Goal: Task Accomplishment & Management: Complete application form

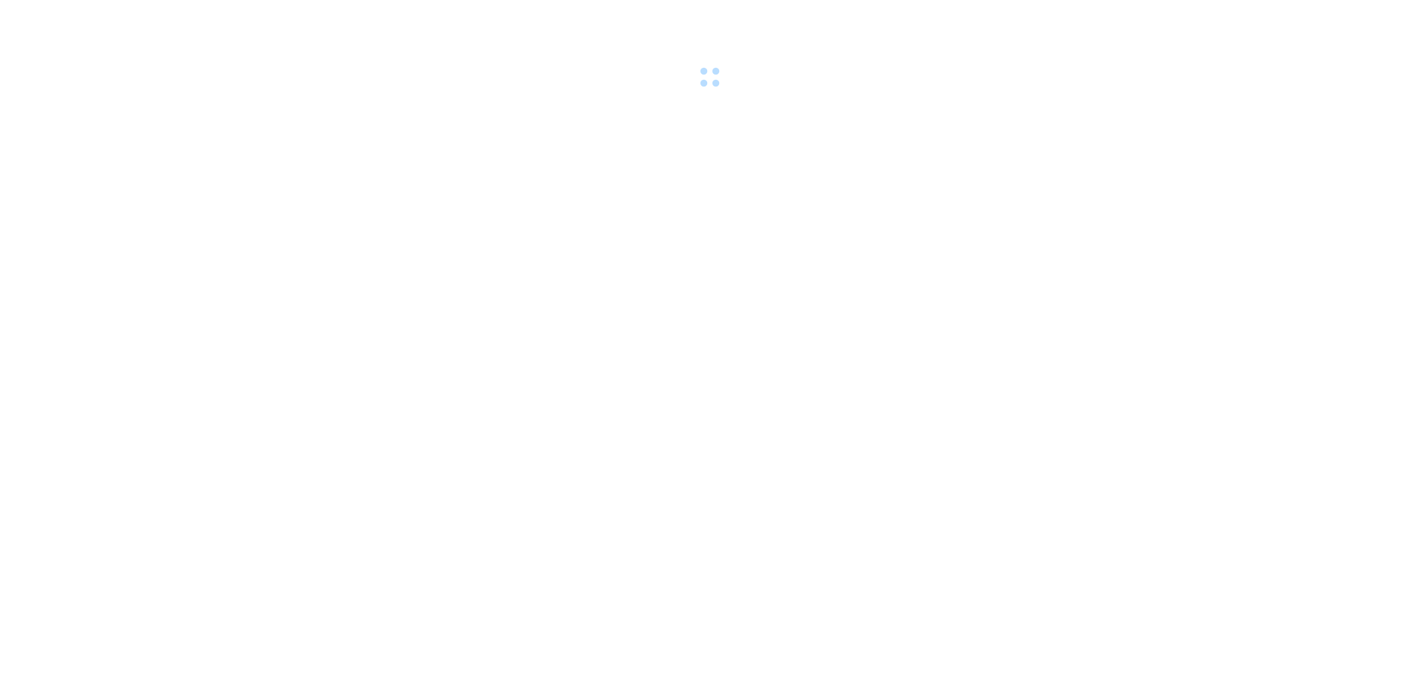
click at [276, 17] on div at bounding box center [709, 46] width 1419 height 92
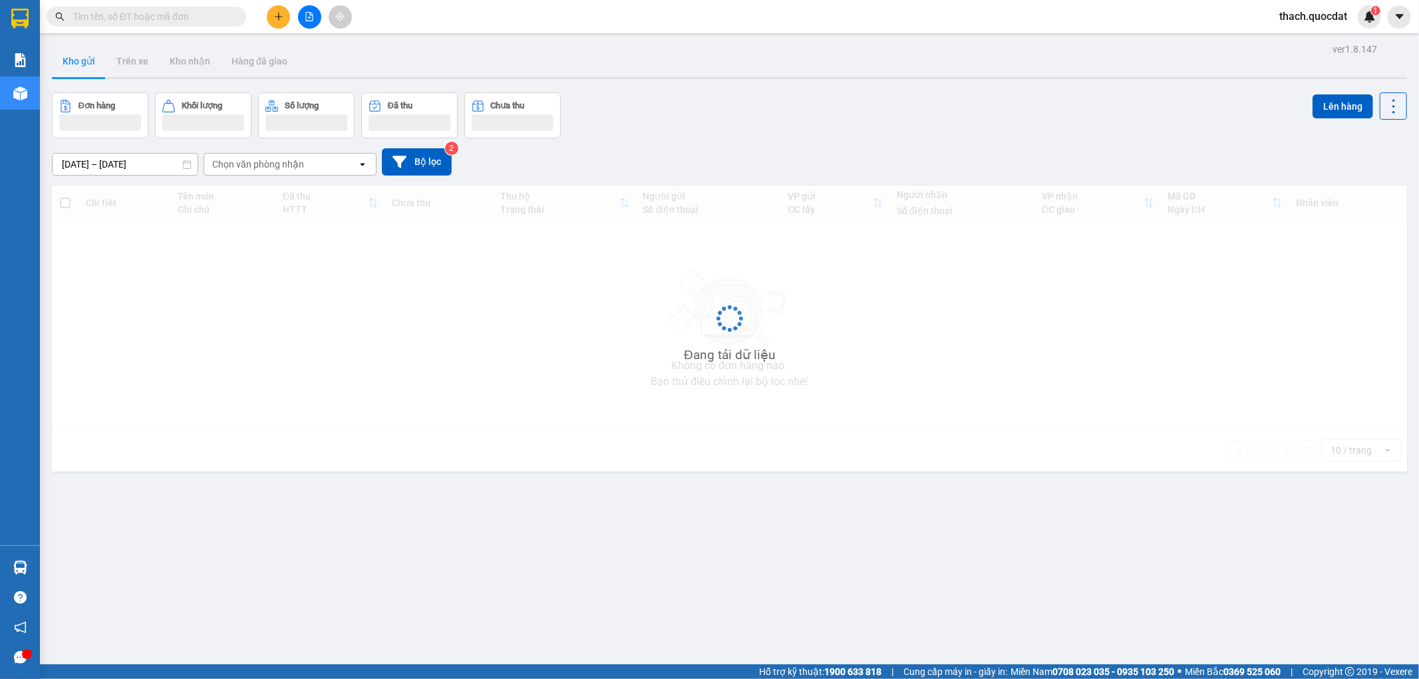
click at [282, 16] on icon "plus" at bounding box center [278, 16] width 9 height 9
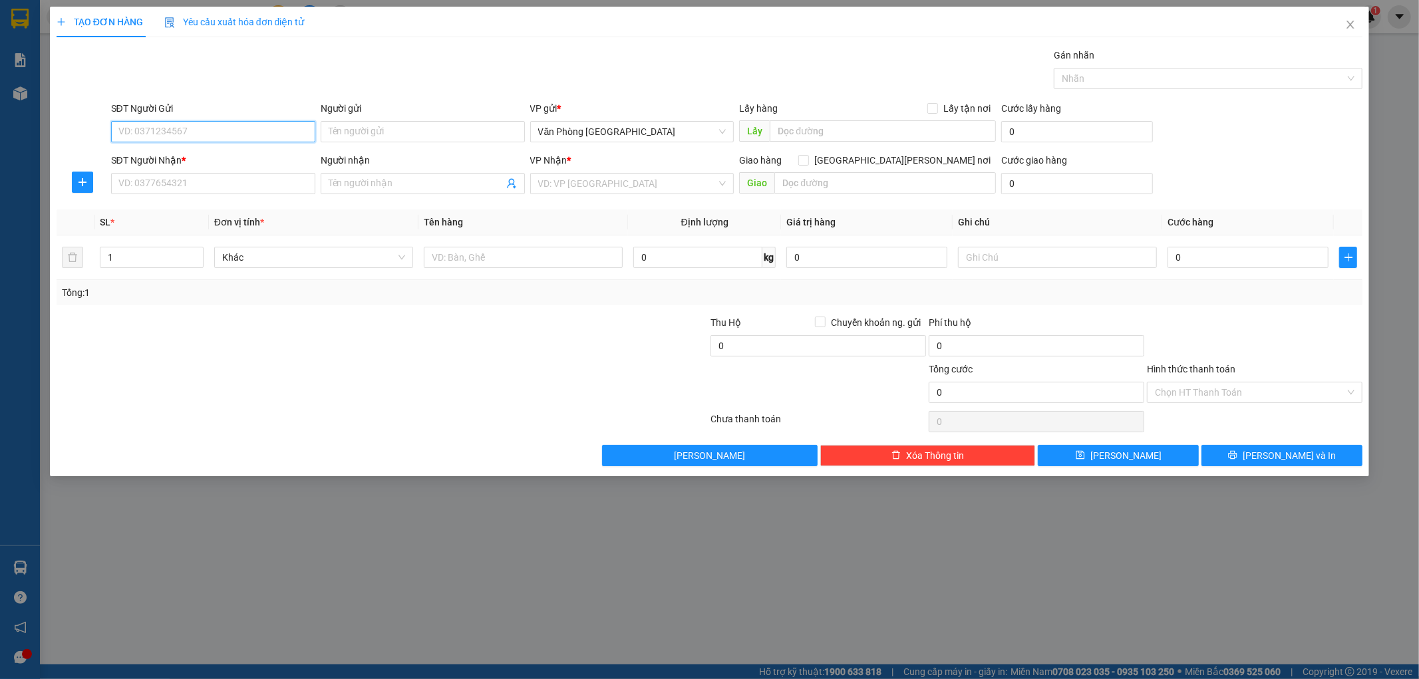
click at [235, 137] on input "SĐT Người Gửi" at bounding box center [213, 131] width 204 height 21
click at [264, 126] on input "SĐT Người Gửi" at bounding box center [213, 131] width 204 height 21
type input "0935690890"
click at [153, 156] on div "0935690890 - Hằng" at bounding box center [213, 158] width 188 height 15
type input "Hằng"
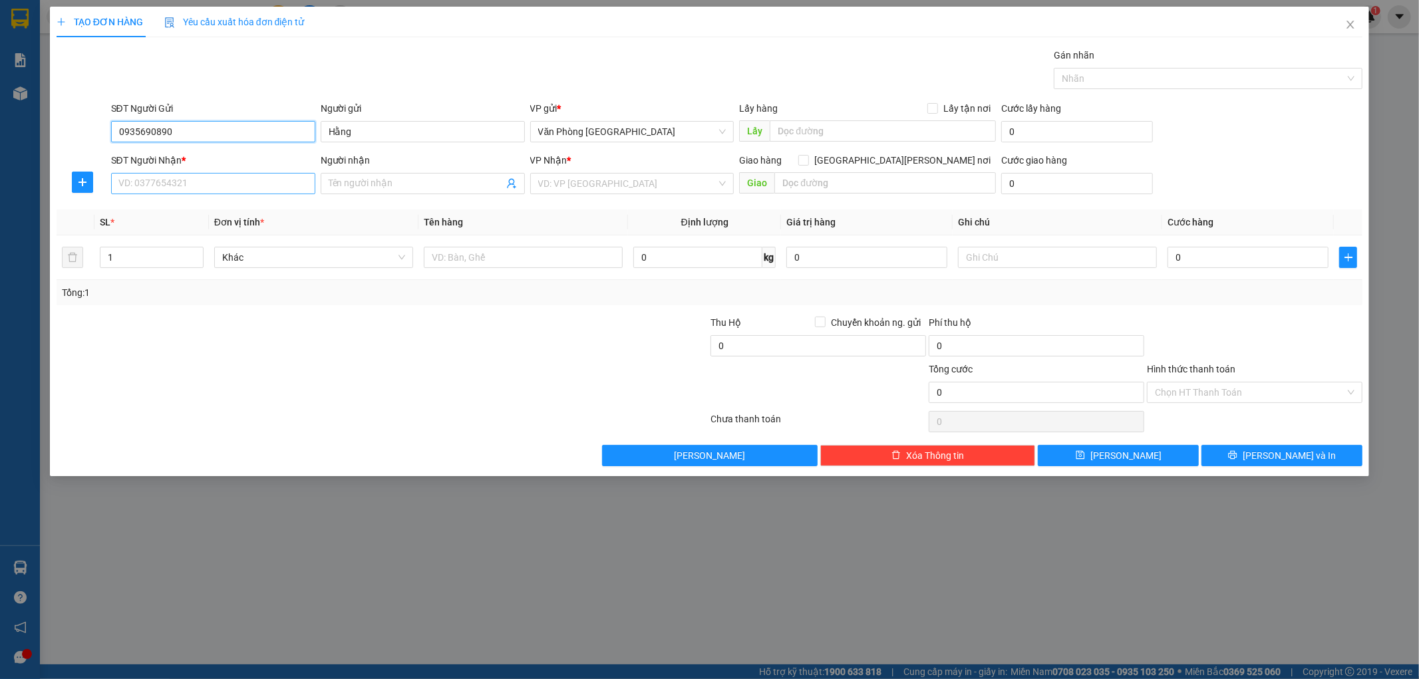
type input "0935690890"
click at [137, 184] on input "SĐT Người Nhận *" at bounding box center [213, 183] width 204 height 21
click at [137, 212] on div "0937007479" at bounding box center [213, 210] width 188 height 15
type input "0937007479"
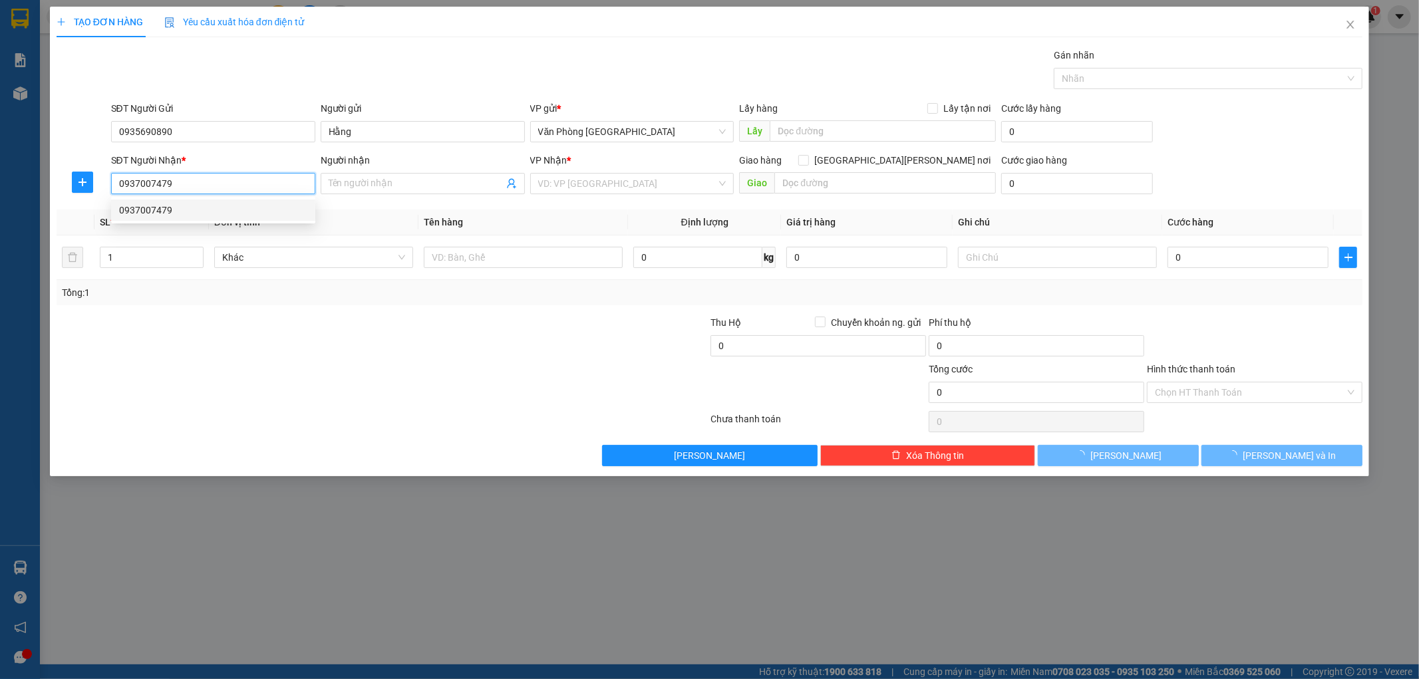
type input "ĐỒNG XOÀI"
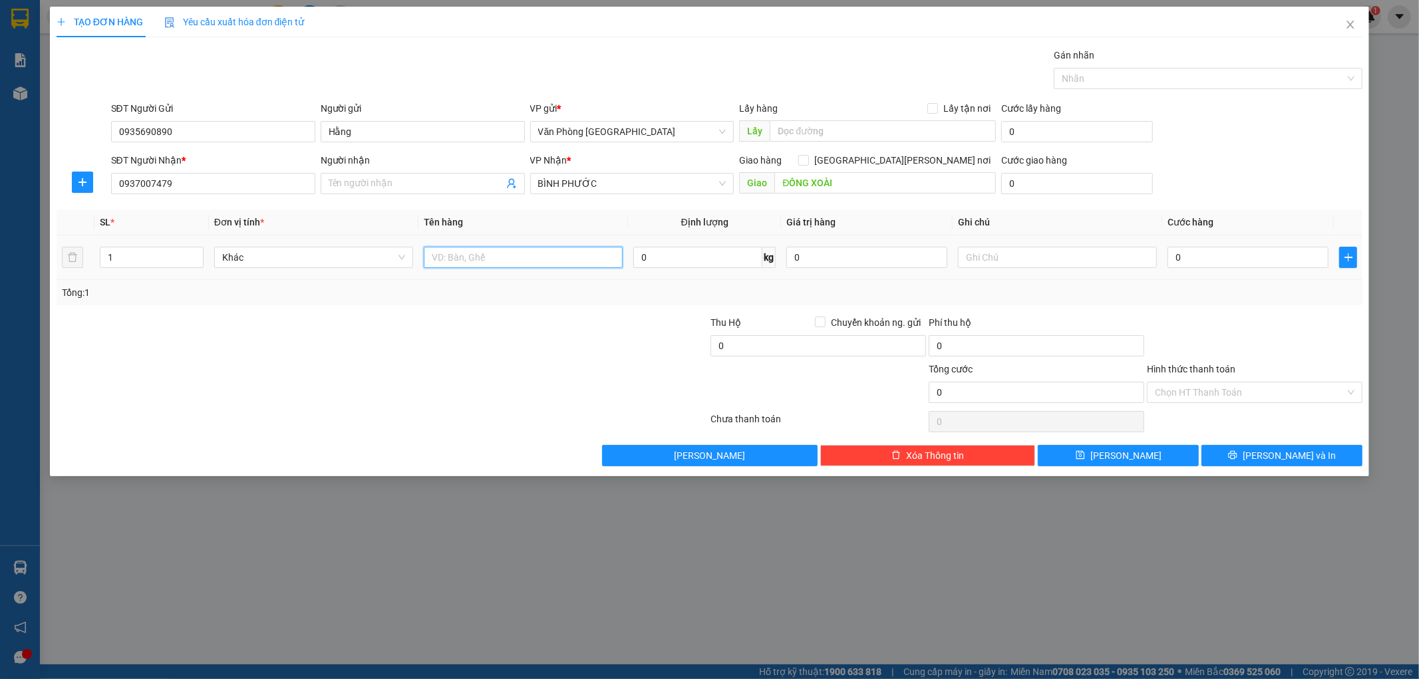
click at [493, 262] on input "text" at bounding box center [523, 257] width 199 height 21
type input "1 THÙNG"
click at [1233, 250] on input "0" at bounding box center [1248, 257] width 161 height 21
type input "1"
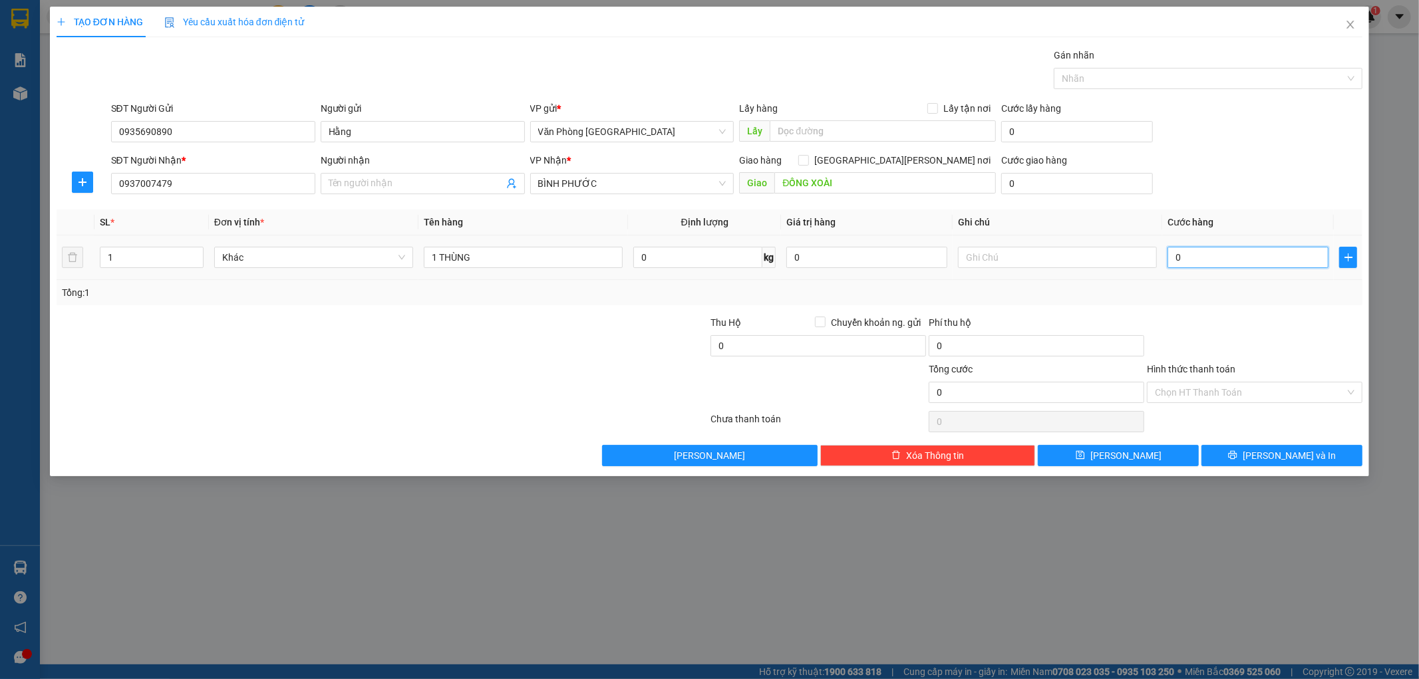
type input "1"
type input "10"
type input "100"
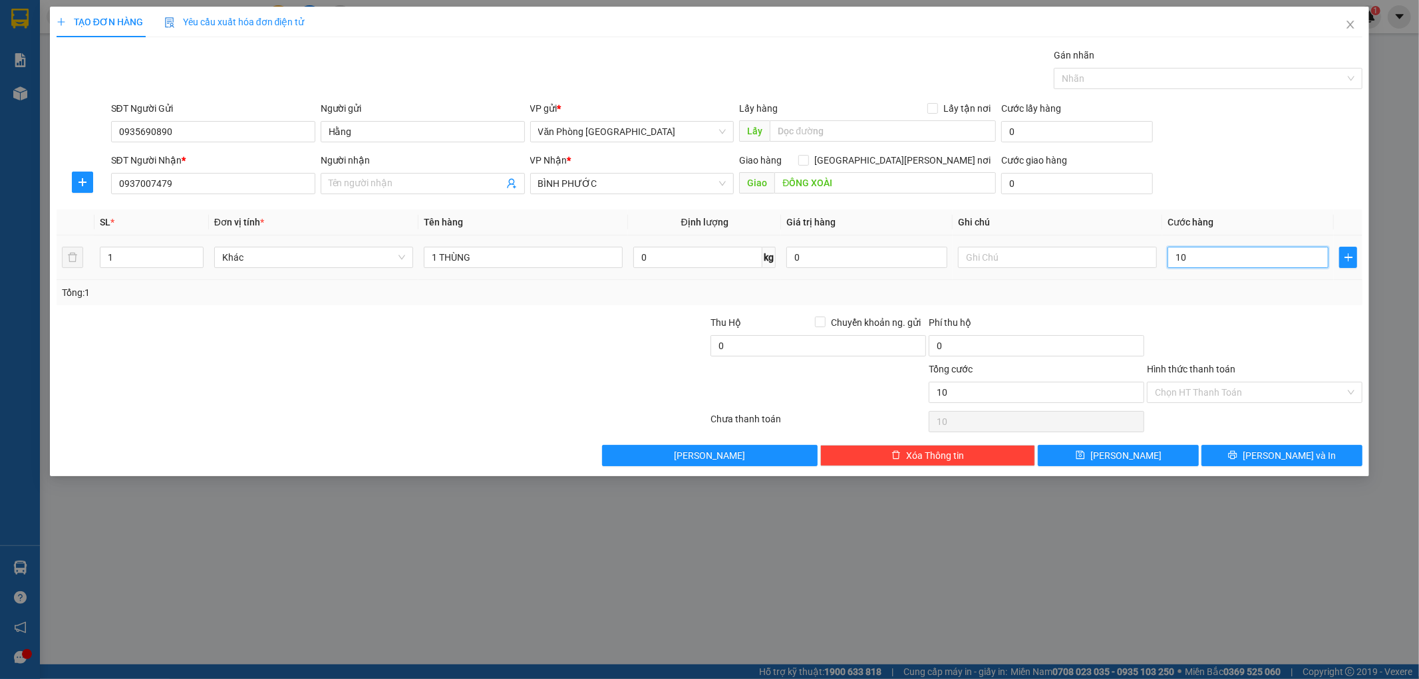
type input "100"
type input "1.000"
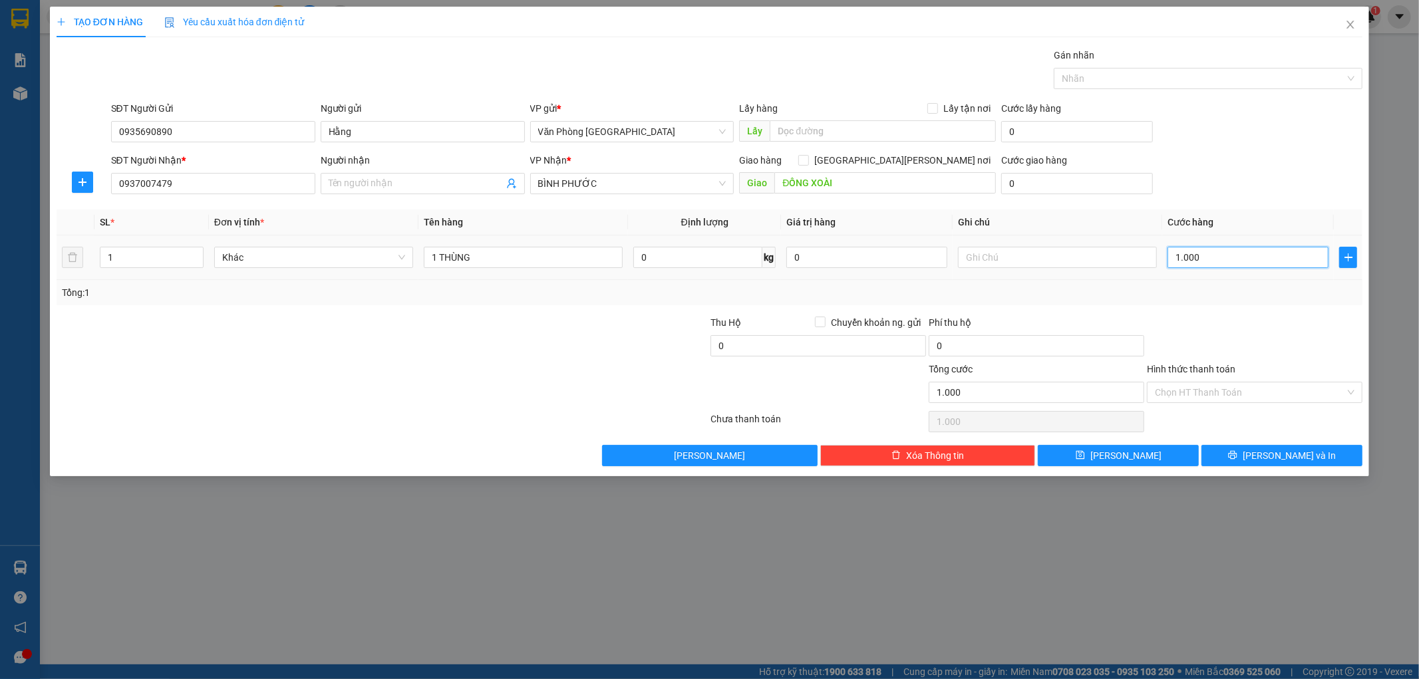
type input "10.000"
type input "100.000"
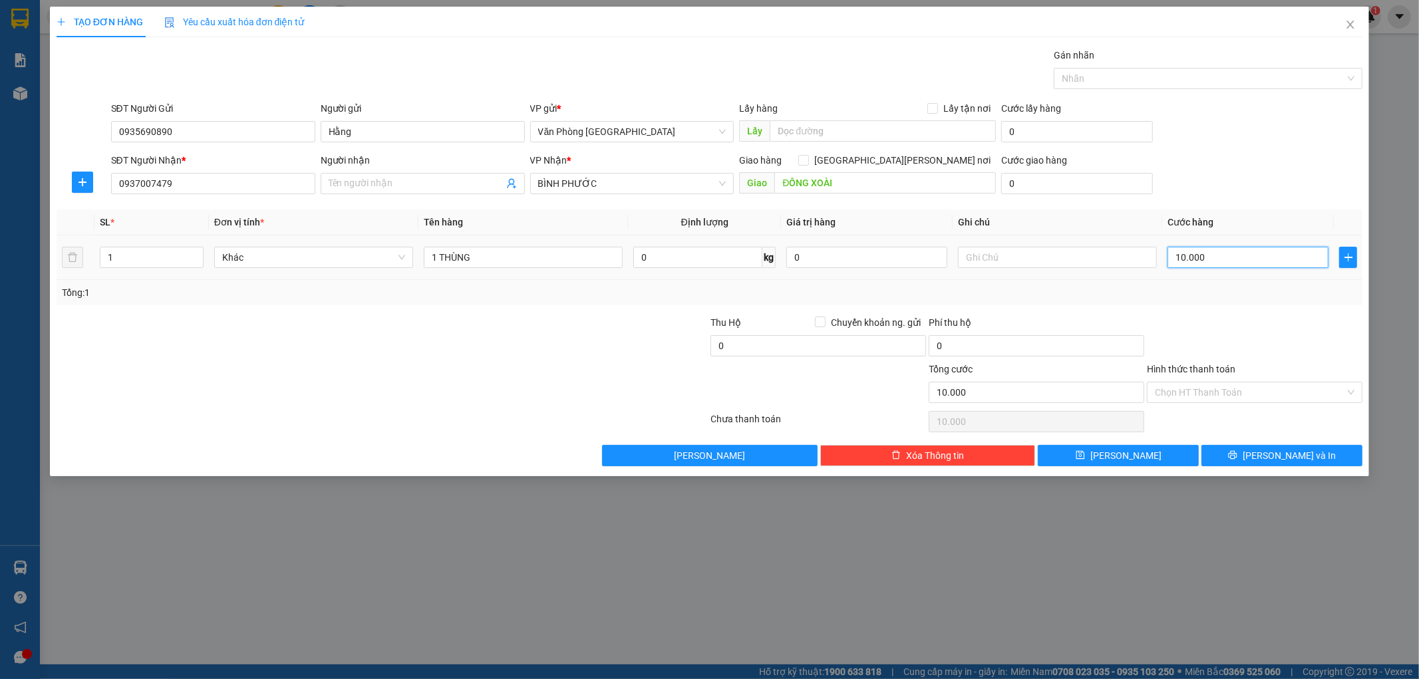
type input "100.000"
click at [1255, 397] on input "Hình thức thanh toán" at bounding box center [1250, 393] width 190 height 20
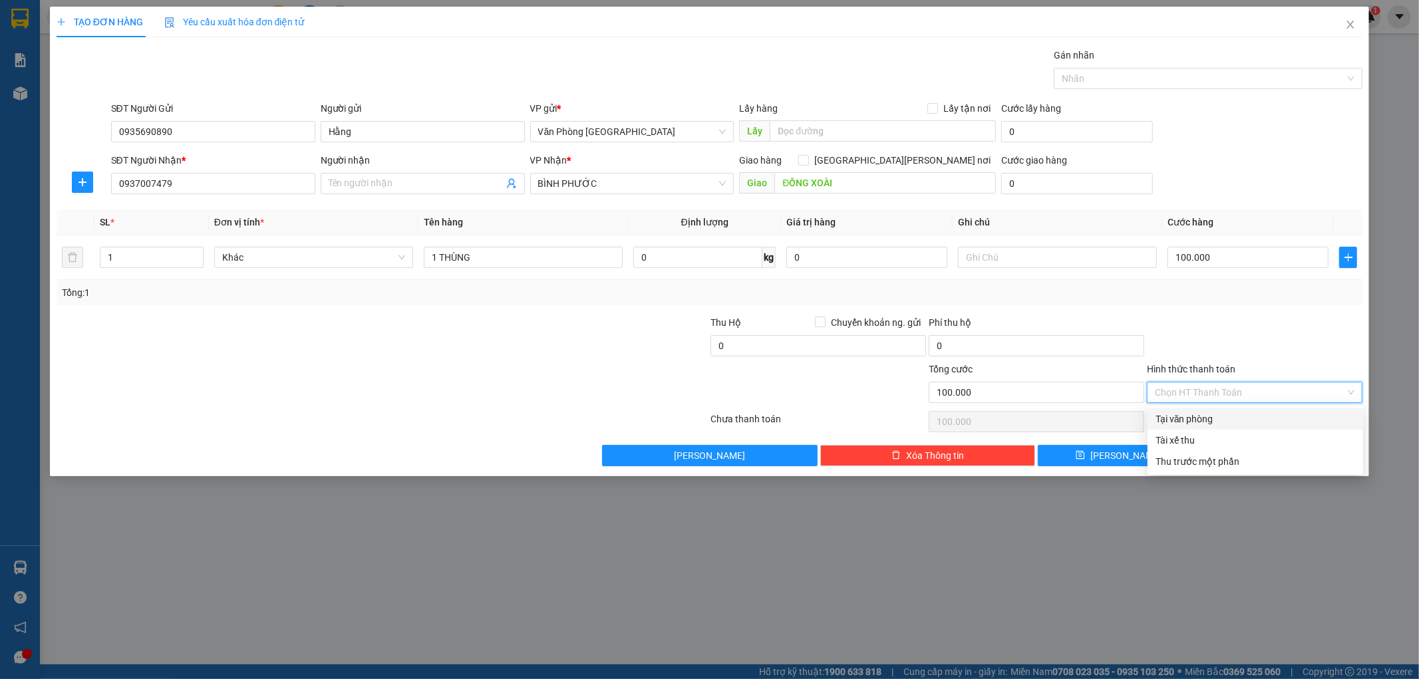
click at [1237, 422] on div "Tại văn phòng" at bounding box center [1256, 419] width 200 height 15
type input "0"
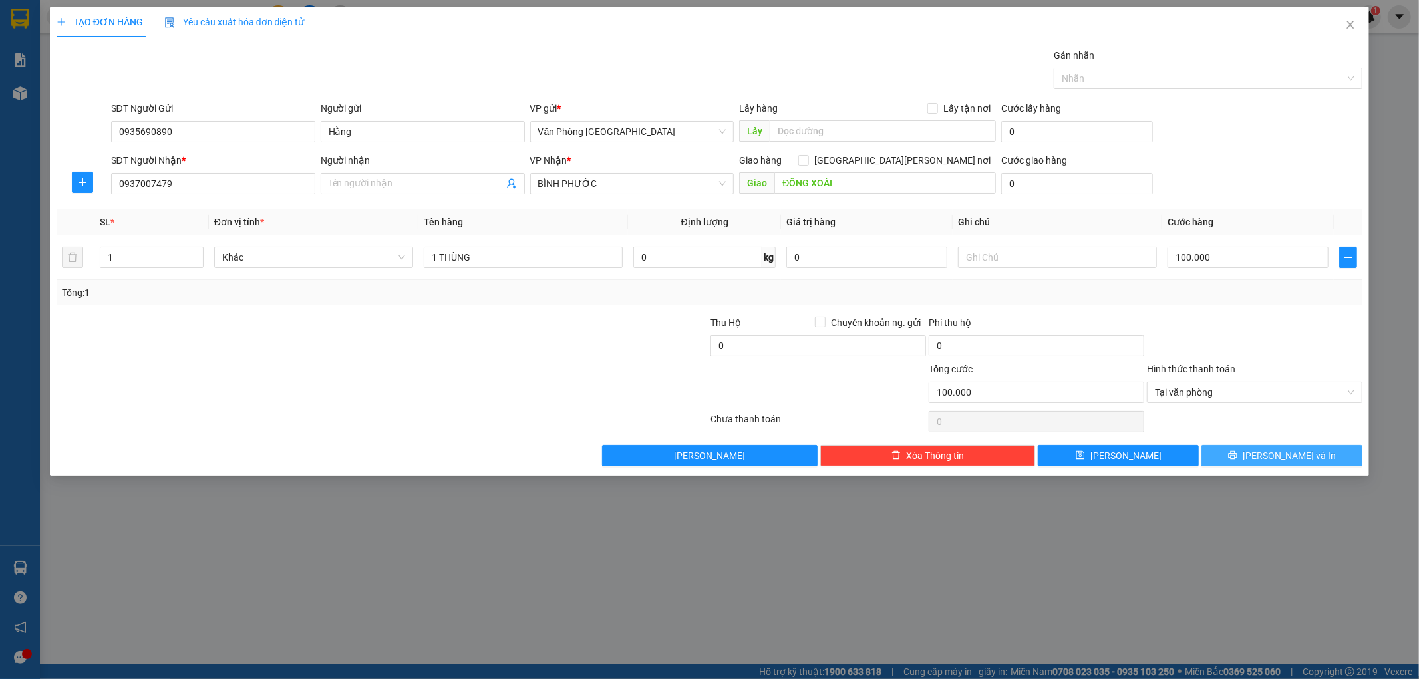
click at [1298, 449] on span "Lưu và In" at bounding box center [1289, 455] width 93 height 15
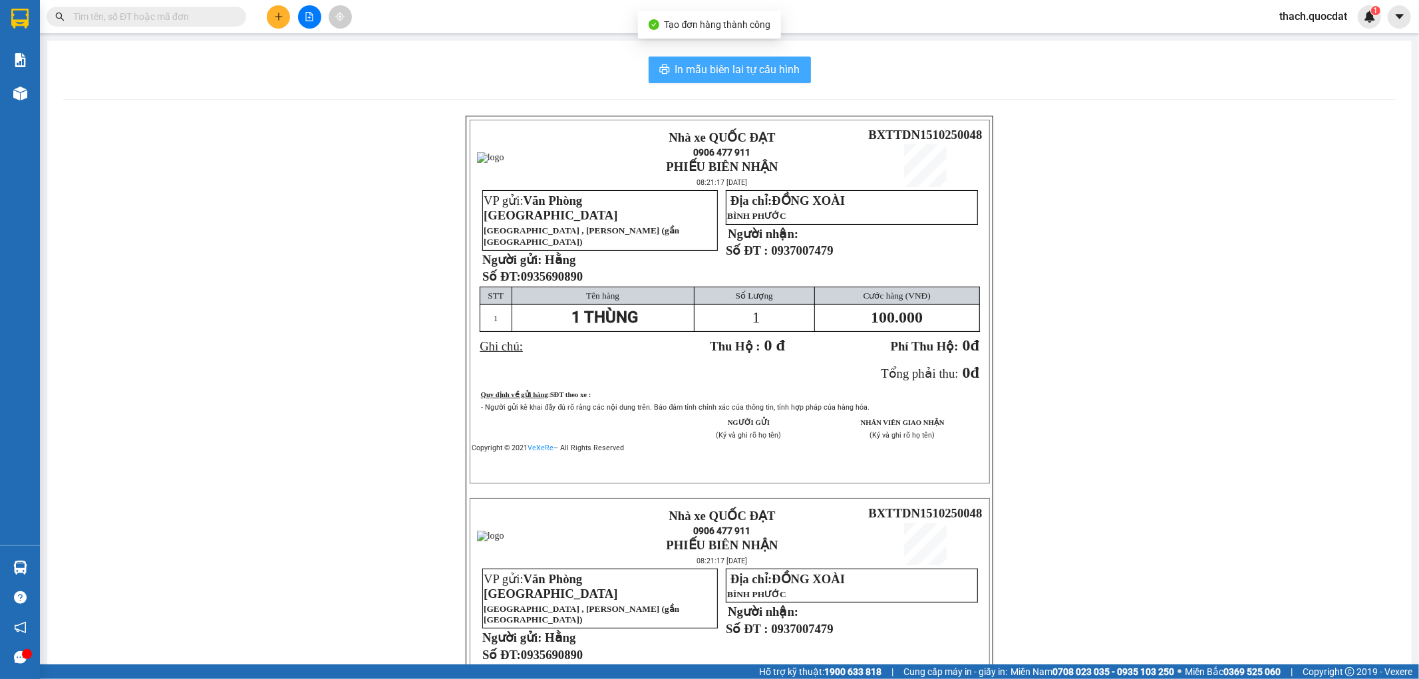
click at [776, 75] on span "In mẫu biên lai tự cấu hình" at bounding box center [737, 69] width 125 height 17
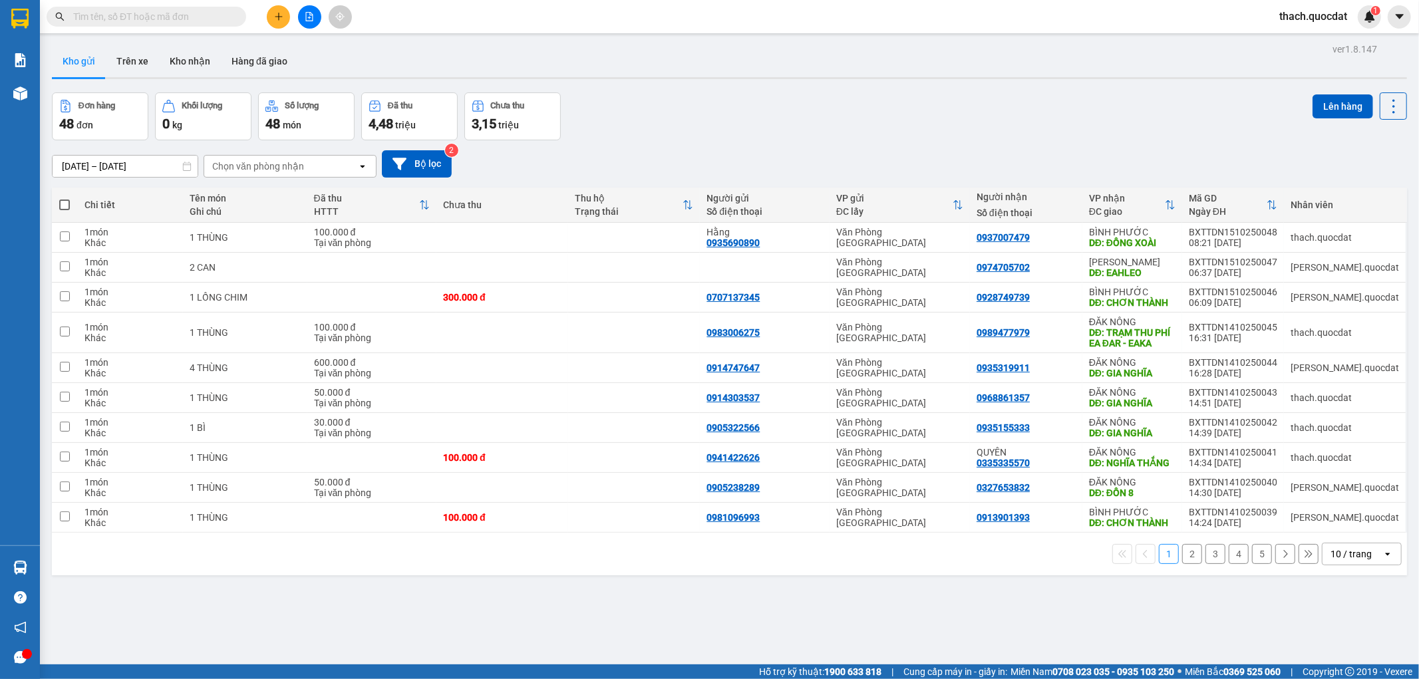
click at [276, 11] on button at bounding box center [278, 16] width 23 height 23
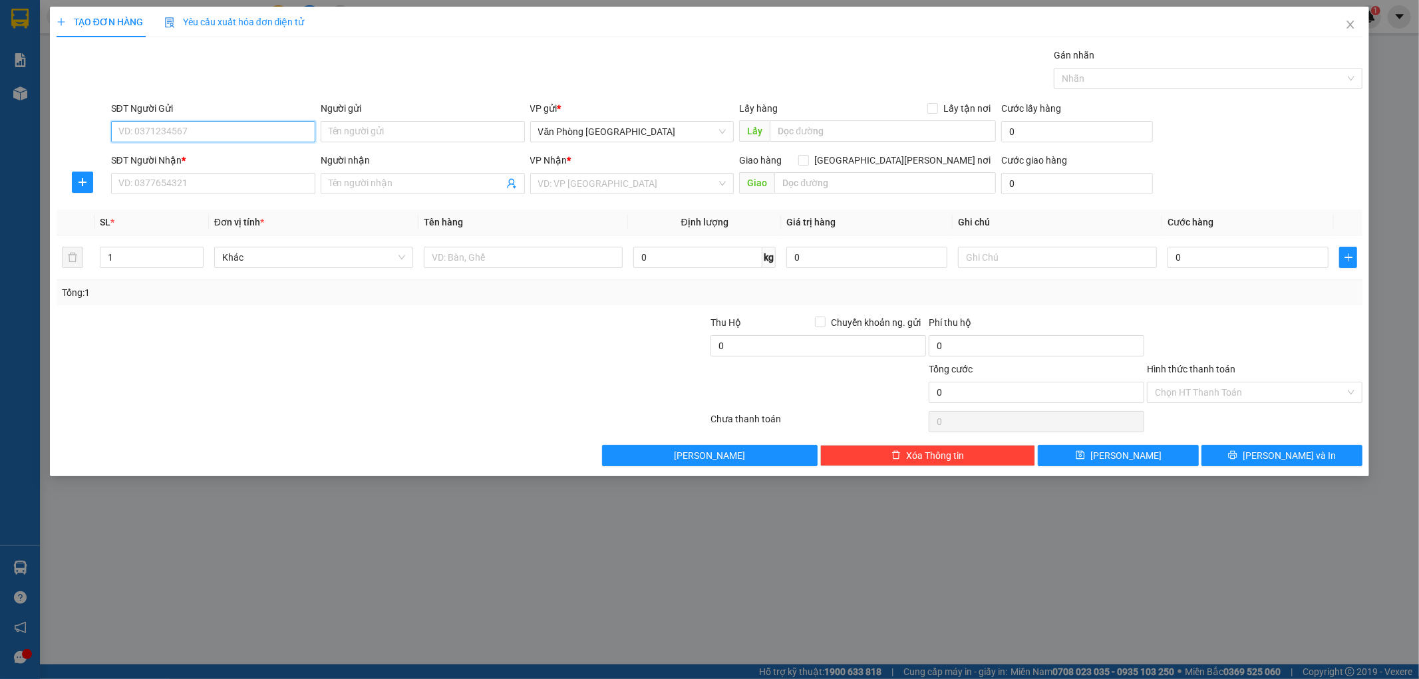
click at [145, 134] on input "SĐT Người Gửi" at bounding box center [213, 131] width 204 height 21
click at [146, 134] on input "SĐT Người Gửi" at bounding box center [213, 131] width 204 height 21
type input "0865397959"
click at [240, 182] on input "SĐT Người Nhận *" at bounding box center [213, 183] width 204 height 21
type input "0976641123"
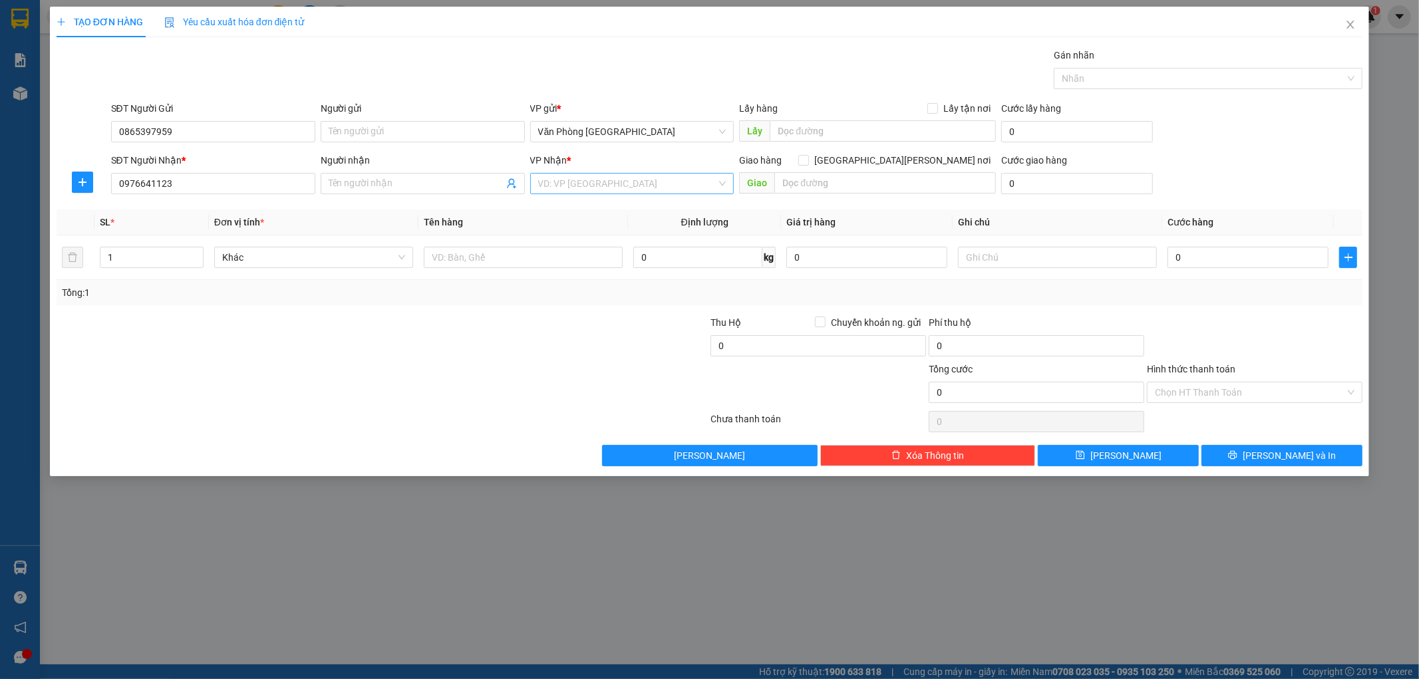
click at [674, 181] on input "search" at bounding box center [627, 184] width 179 height 20
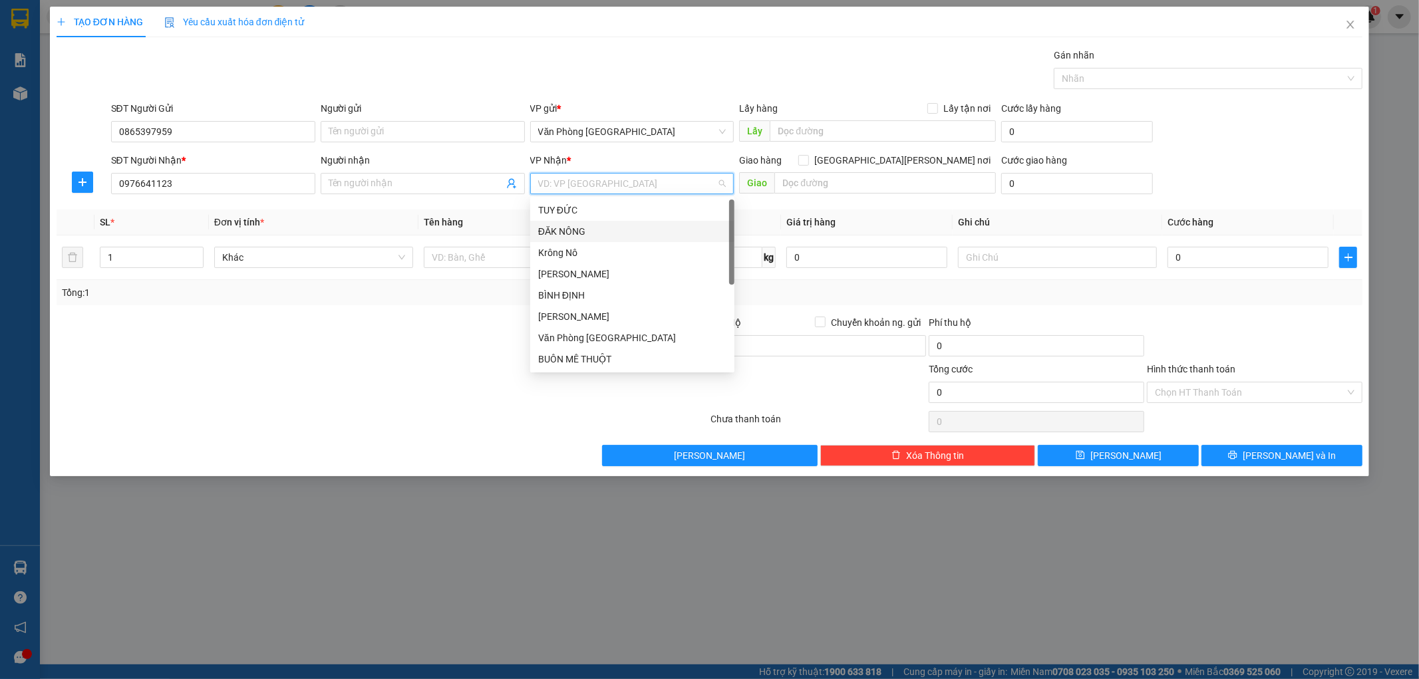
click at [599, 240] on div "ĐĂK NÔNG" at bounding box center [632, 231] width 204 height 21
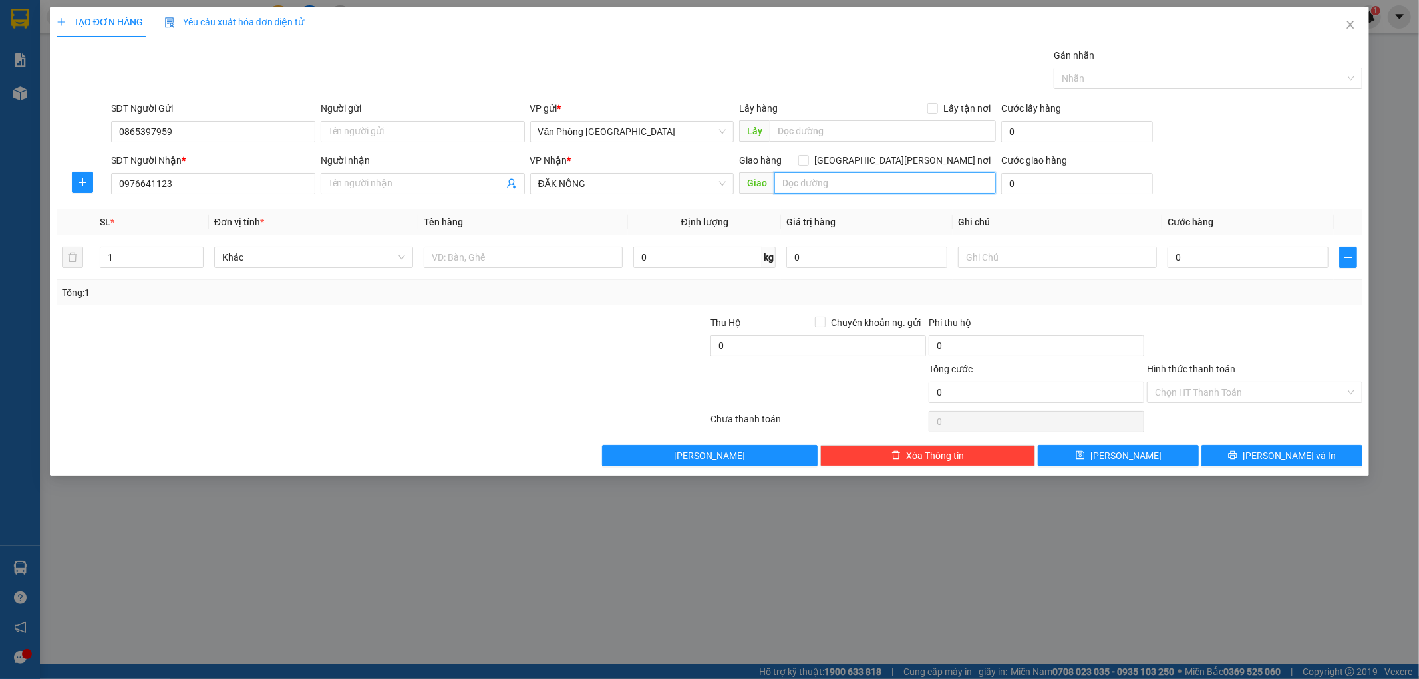
click at [835, 183] on input "text" at bounding box center [885, 182] width 222 height 21
type input "CƯ ZUT"
click at [571, 253] on input "text" at bounding box center [523, 257] width 199 height 21
type input "2 THÙNG"
click at [1251, 263] on input "0" at bounding box center [1248, 257] width 161 height 21
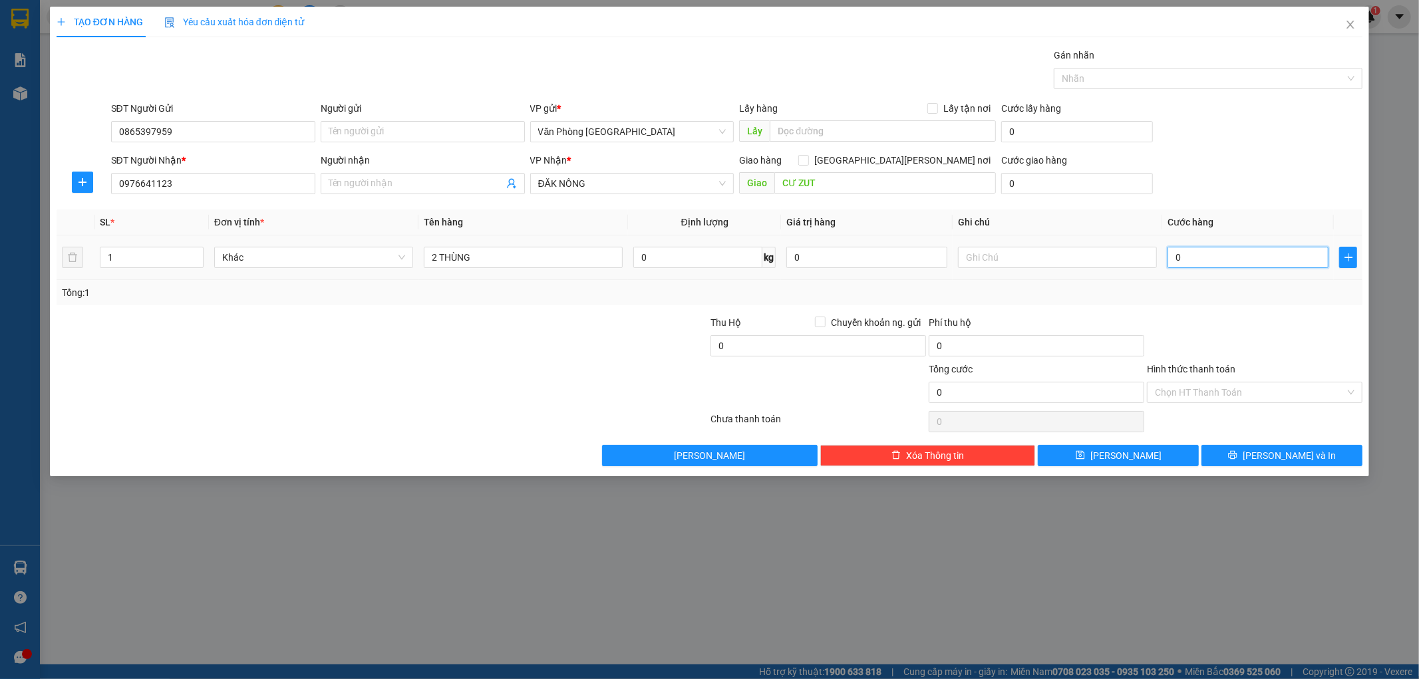
type input "3"
type input "30"
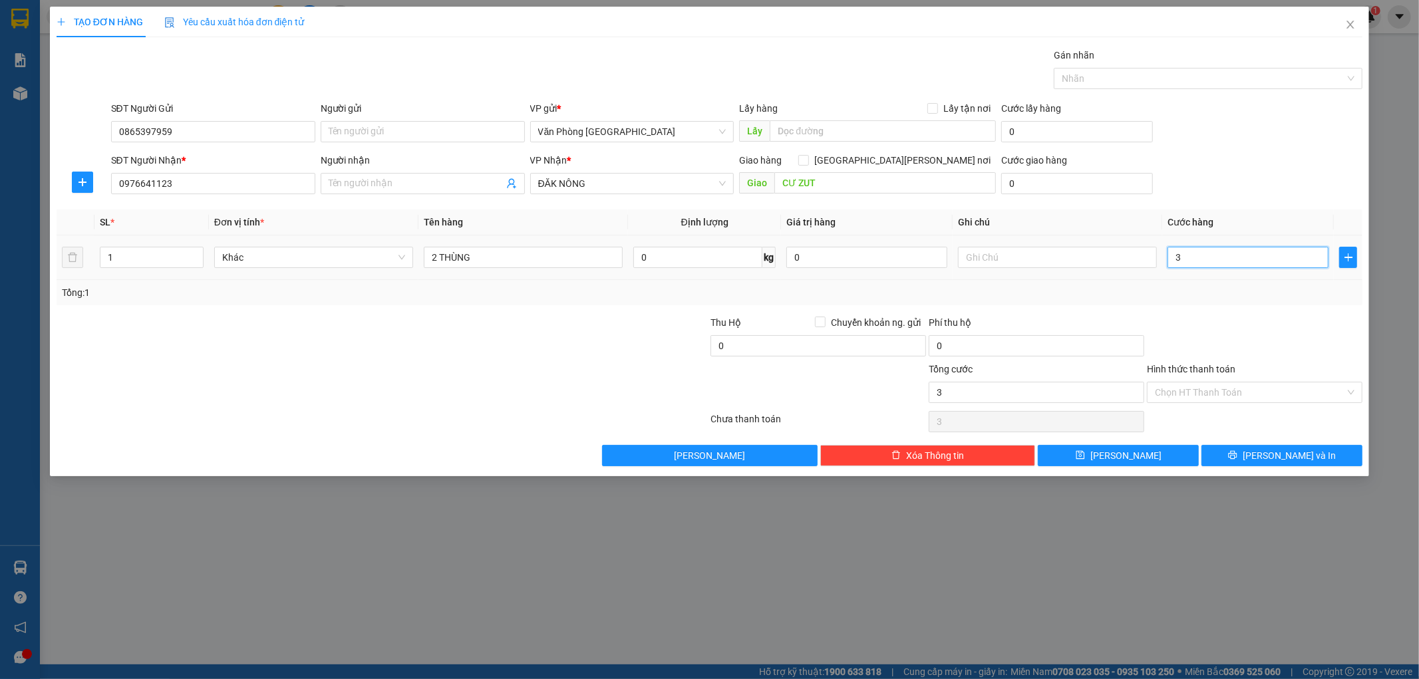
type input "30"
type input "300"
type input "3.000"
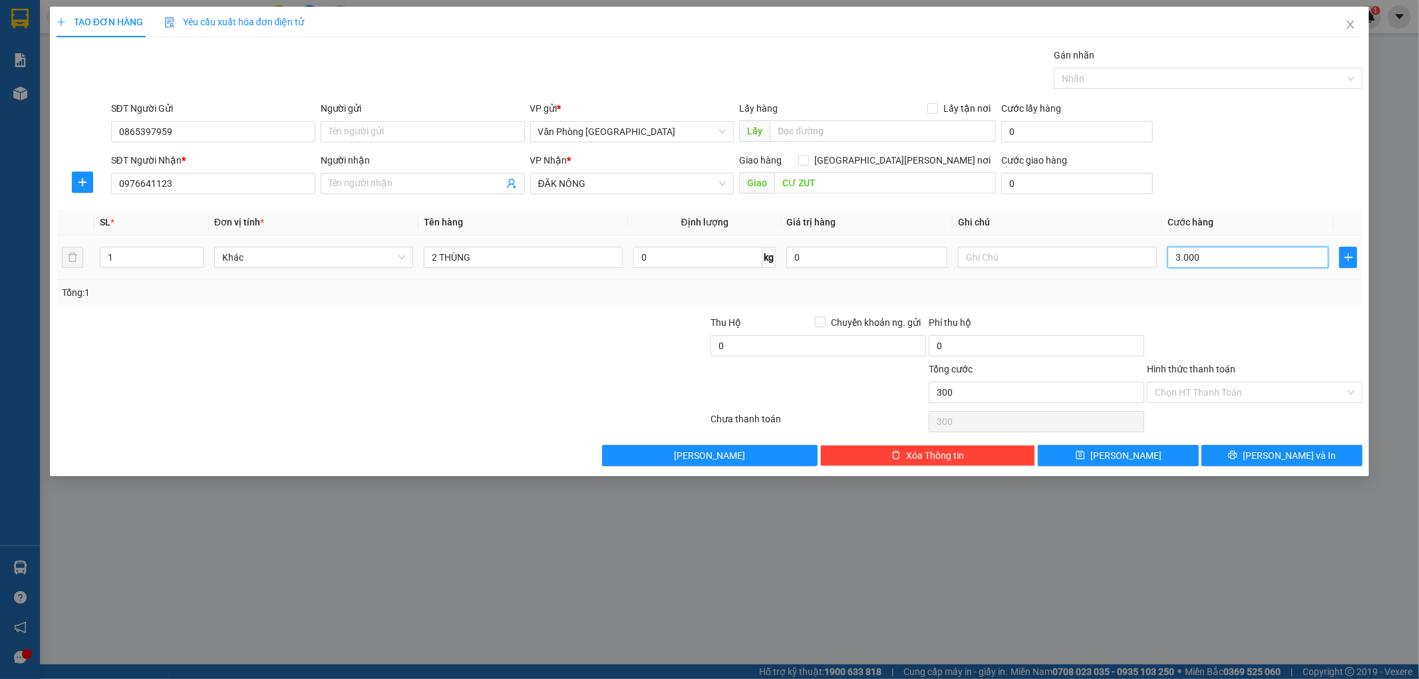
type input "3.000"
type input "30.000"
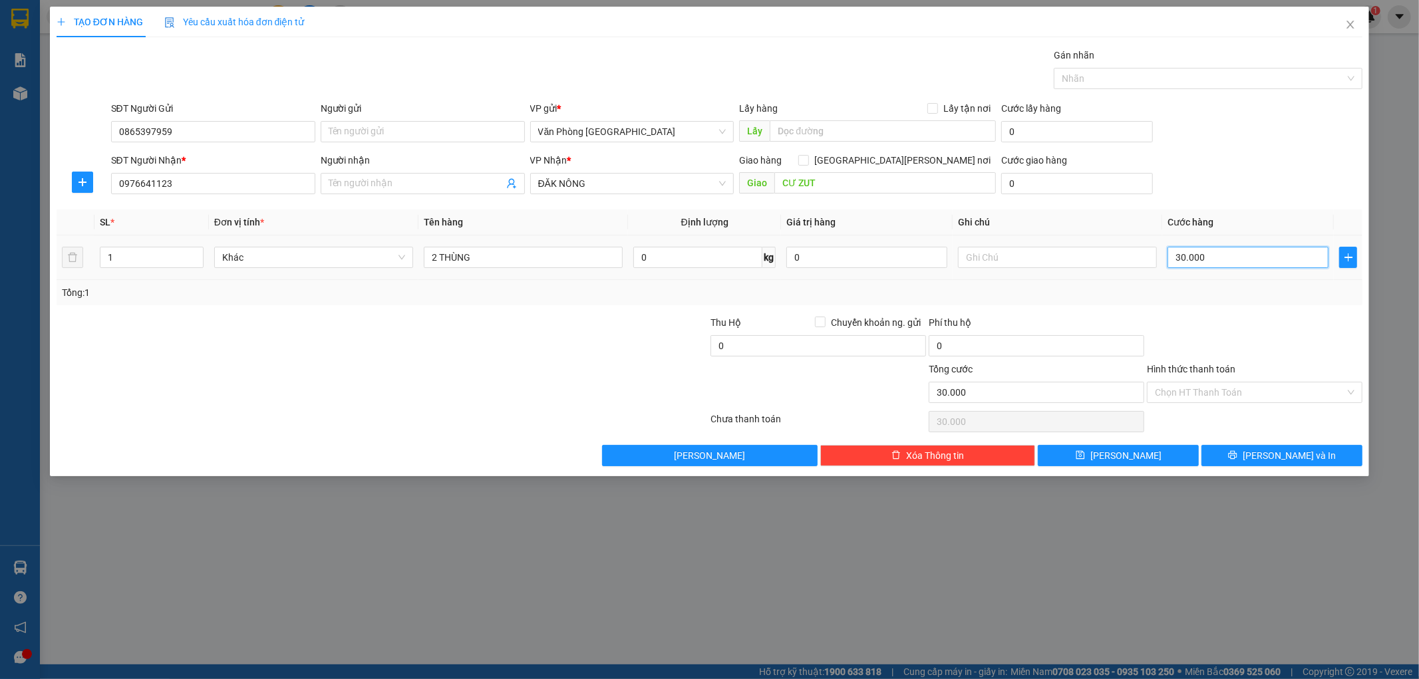
type input "300.000"
click at [1278, 460] on span "Lưu và In" at bounding box center [1289, 455] width 93 height 15
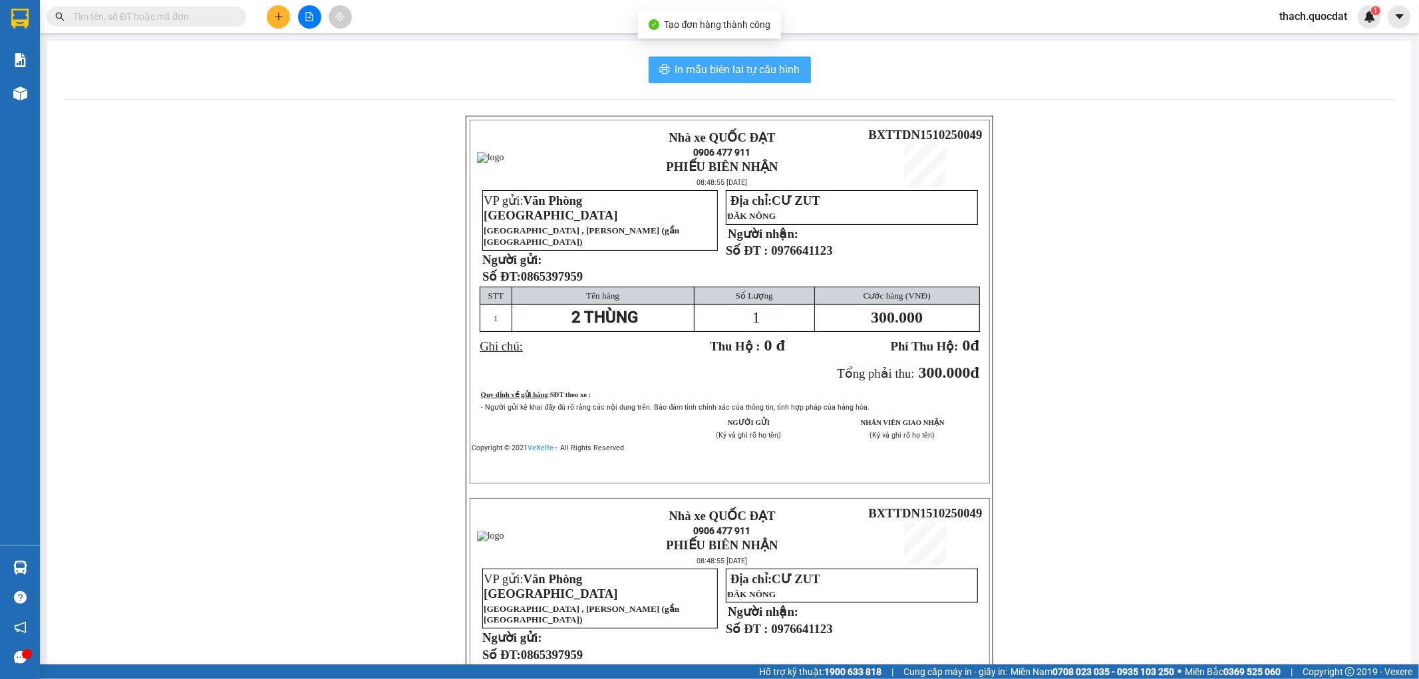
click at [790, 67] on span "In mẫu biên lai tự cấu hình" at bounding box center [737, 69] width 125 height 17
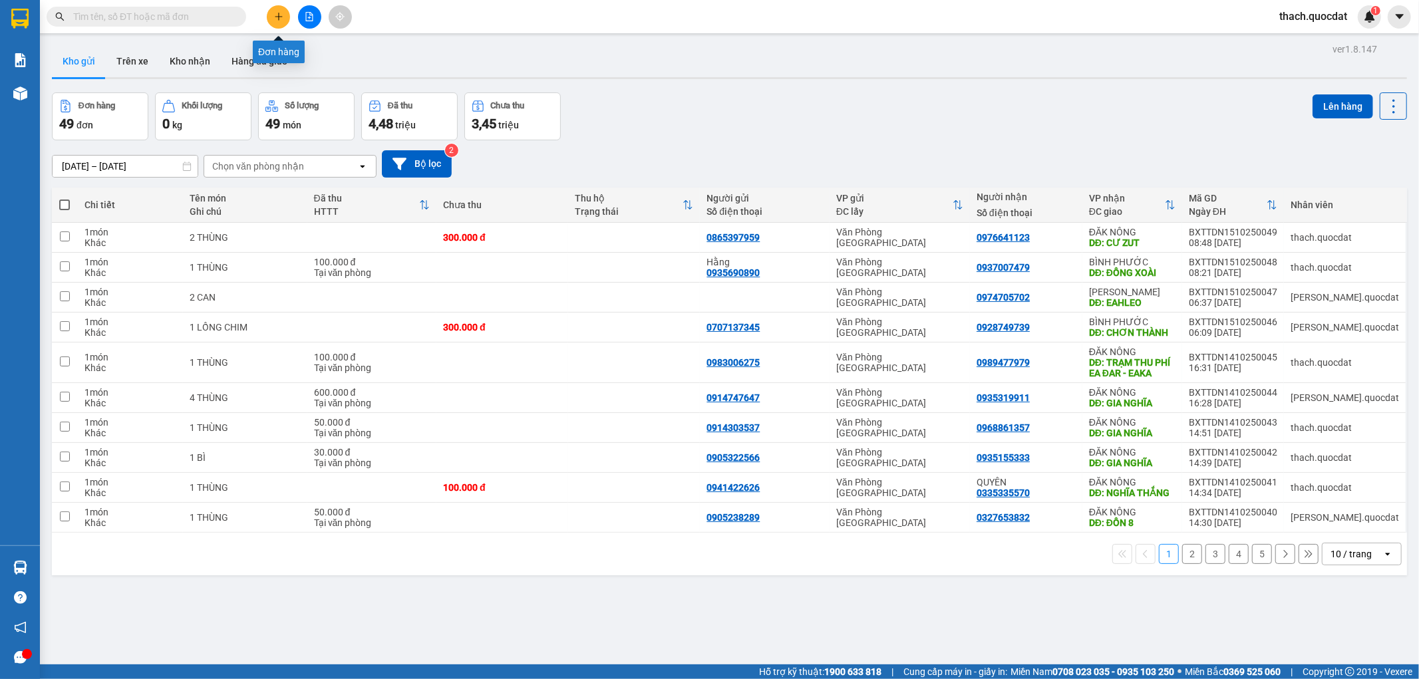
click at [285, 17] on button at bounding box center [278, 16] width 23 height 23
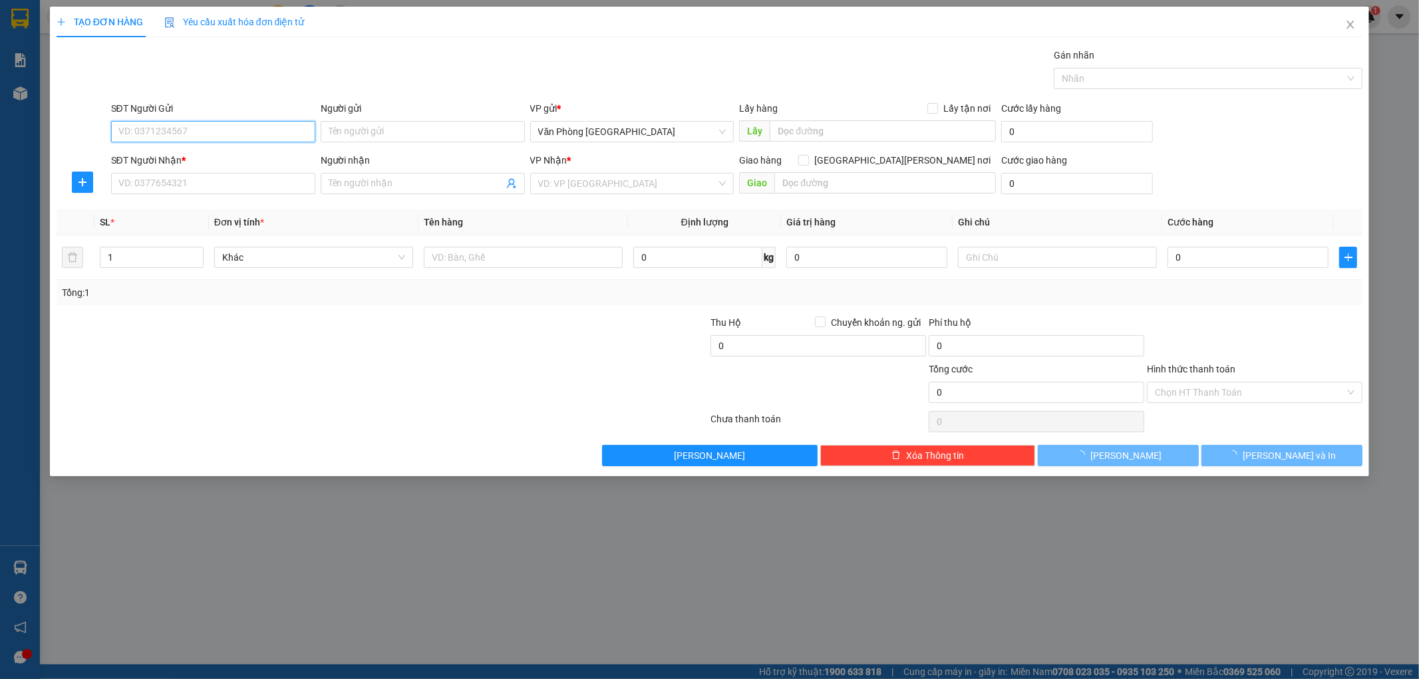
click at [184, 126] on input "SĐT Người Gửi" at bounding box center [213, 131] width 204 height 21
type input "0932408127"
click at [164, 193] on input "SĐT Người Nhận *" at bounding box center [213, 183] width 204 height 21
type input "0"
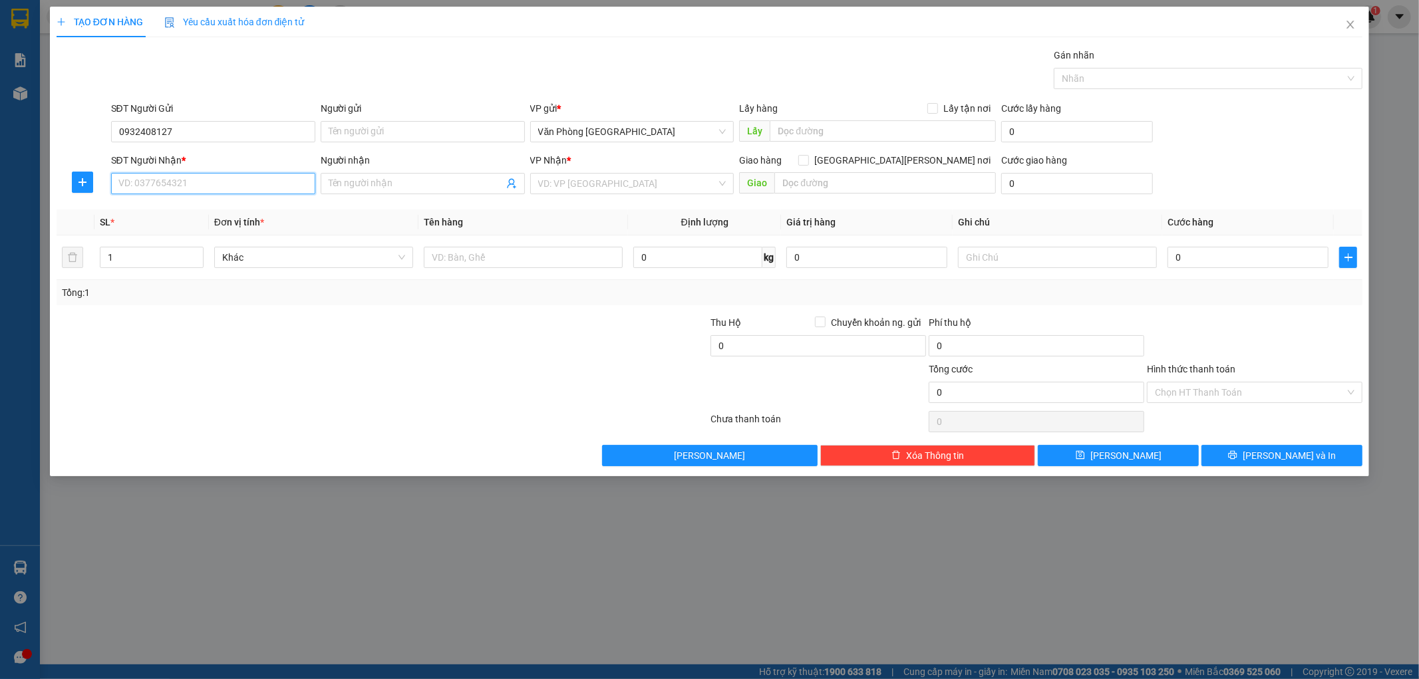
click at [168, 182] on input "SĐT Người Nhận *" at bounding box center [213, 183] width 204 height 21
type input "0326262370"
click at [156, 209] on div "0326262370" at bounding box center [213, 210] width 188 height 15
type input "CHƠN THÀNH"
type input "0326262370"
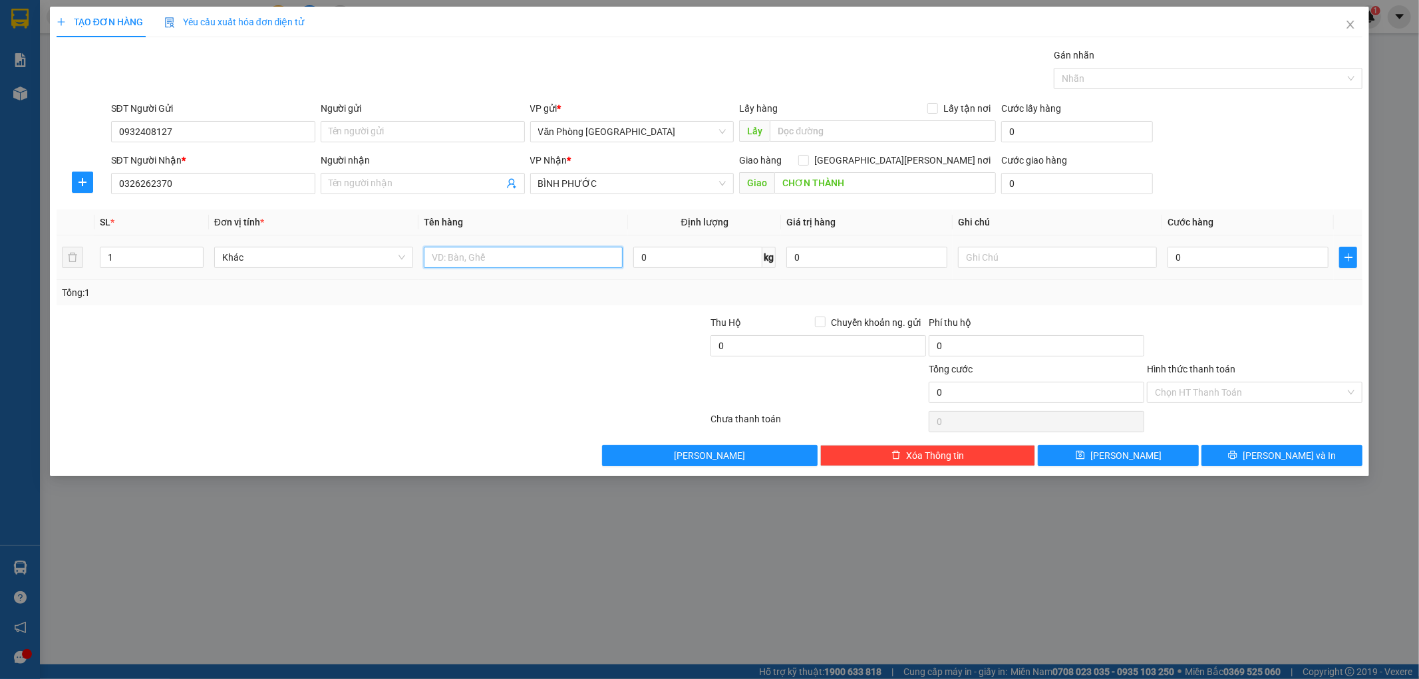
click at [504, 261] on input "text" at bounding box center [523, 257] width 199 height 21
type input "1 KIỆN"
click at [1213, 257] on input "0" at bounding box center [1248, 257] width 161 height 21
type input "5"
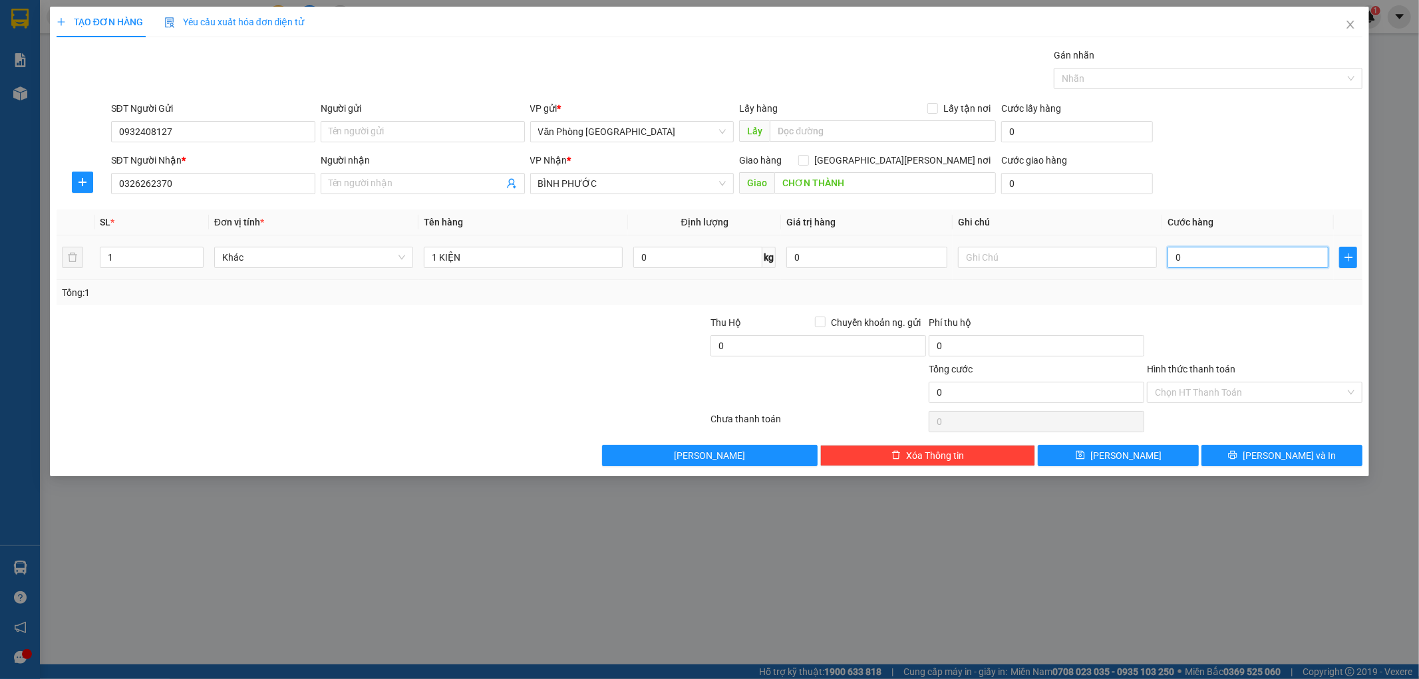
type input "5"
type input "50"
type input "500"
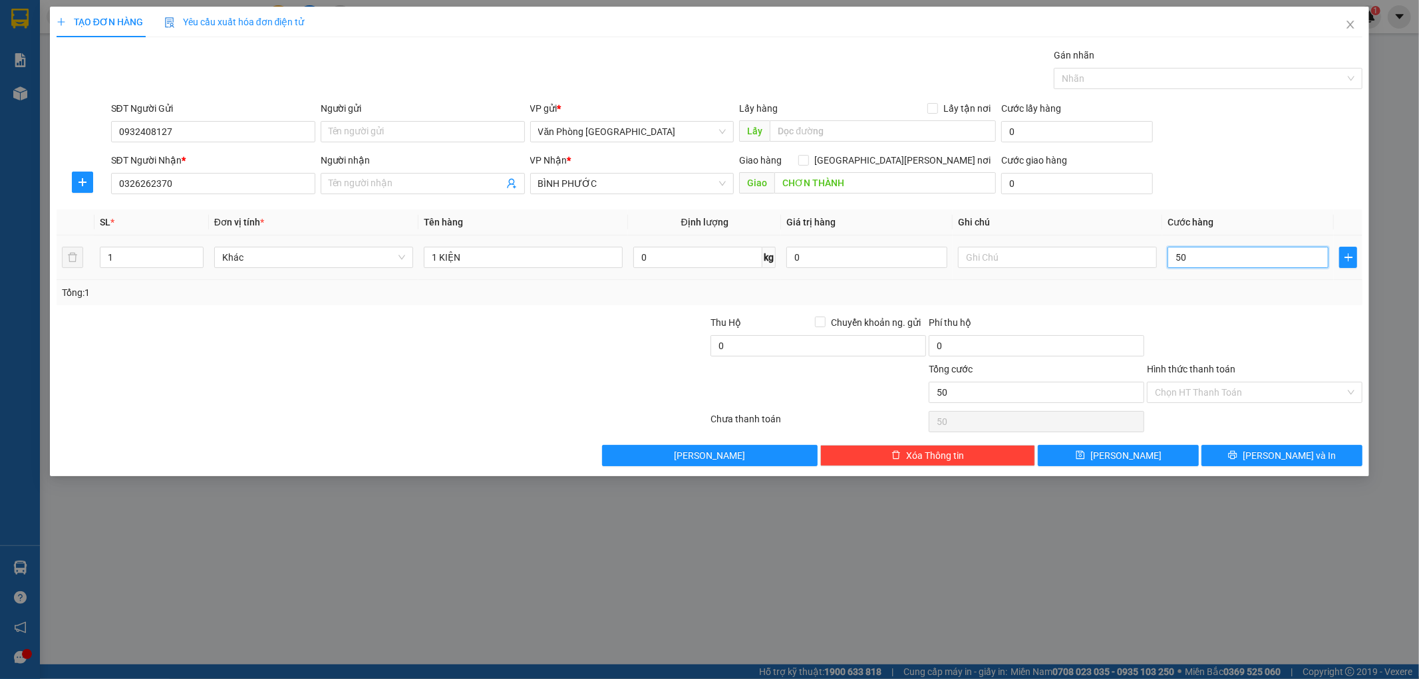
type input "500"
type input "5.000"
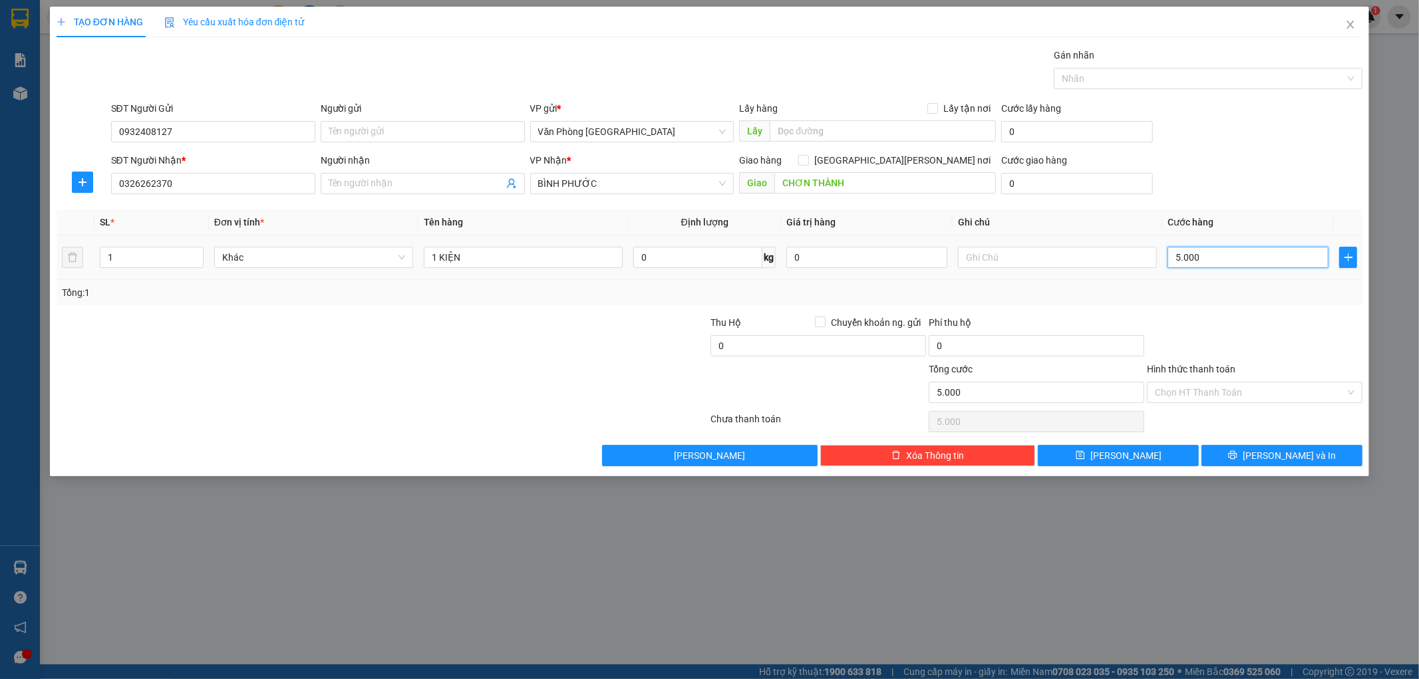
type input "50.000"
click at [1269, 446] on button "Lưu và In" at bounding box center [1282, 455] width 161 height 21
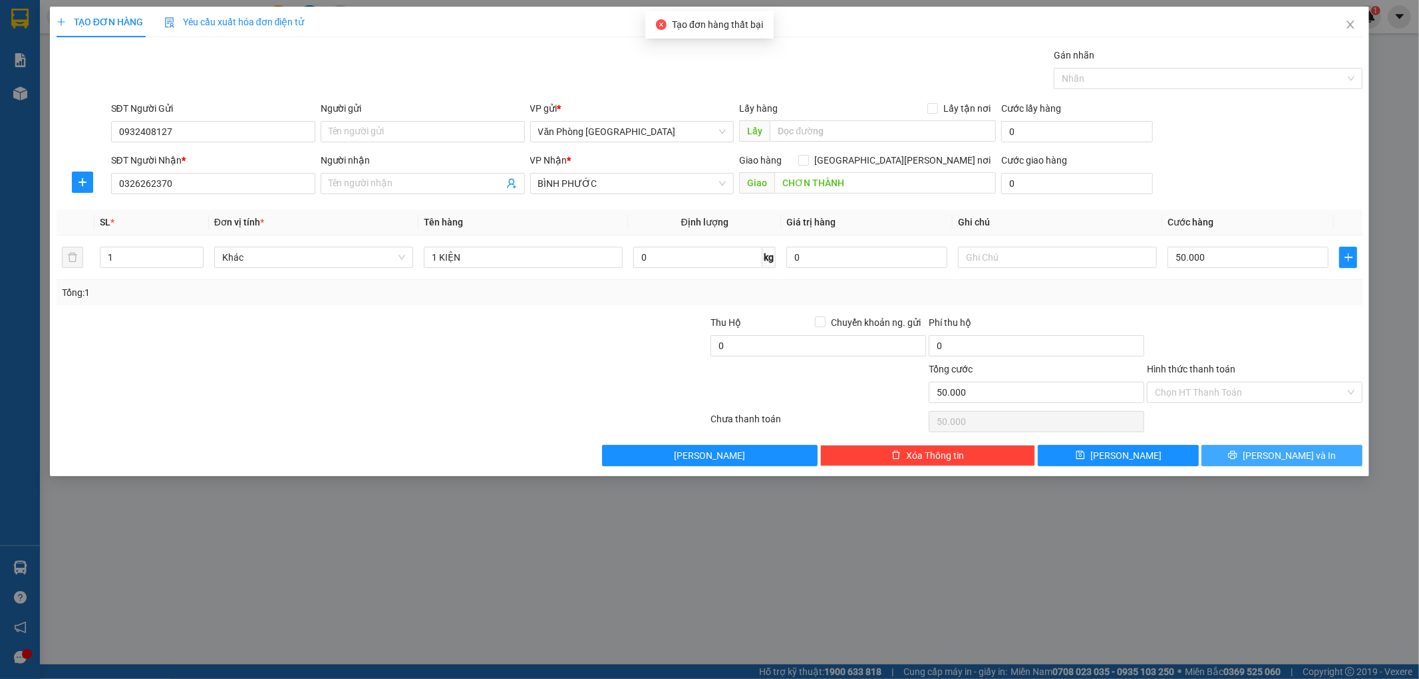
click at [1296, 460] on span "Lưu và In" at bounding box center [1289, 455] width 93 height 15
click at [1173, 460] on button "Lưu" at bounding box center [1118, 455] width 161 height 21
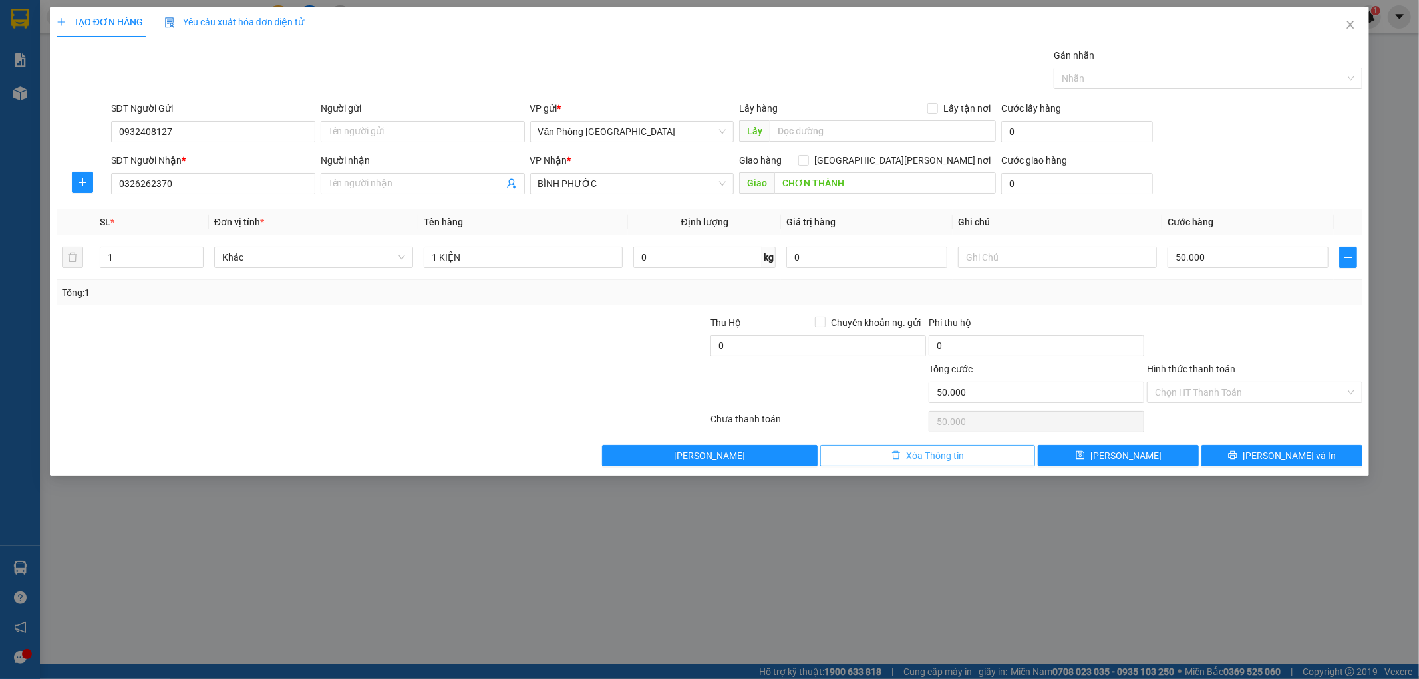
click at [983, 462] on button "Xóa Thông tin" at bounding box center [928, 455] width 216 height 21
type input "0"
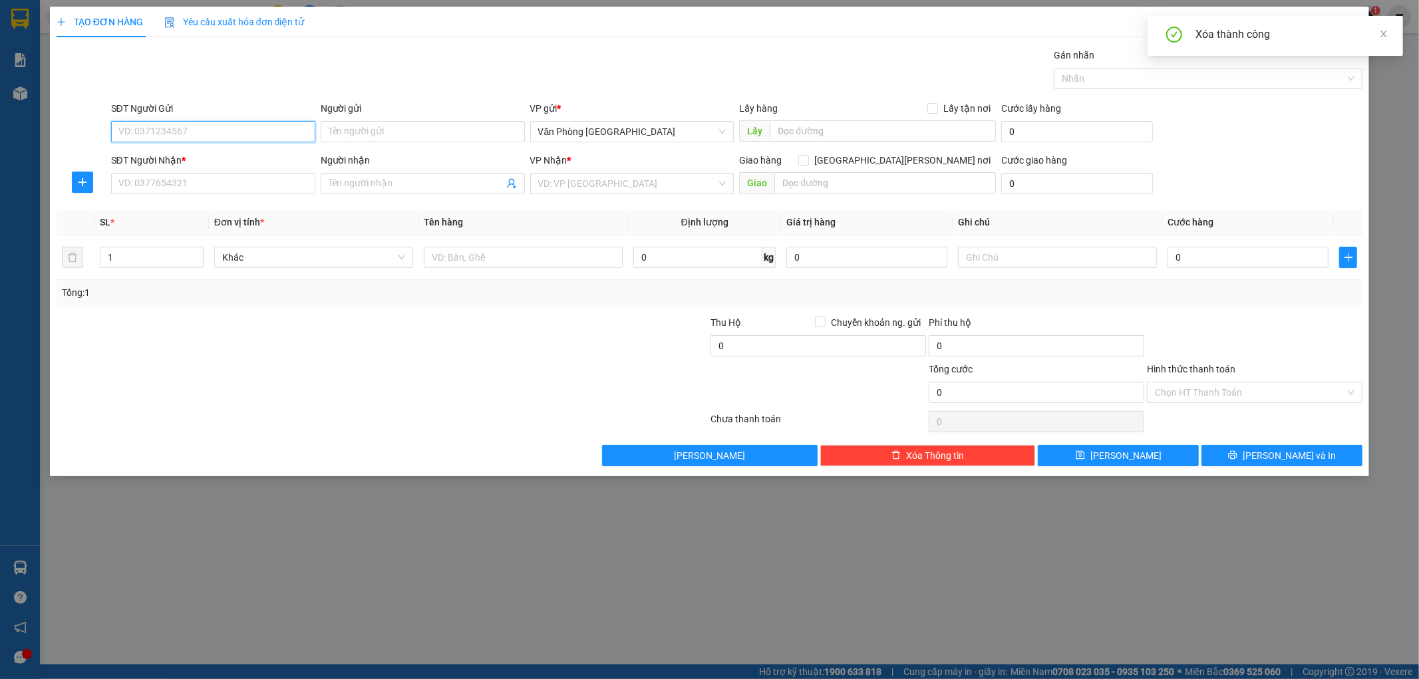
click at [291, 128] on input "SĐT Người Gửi" at bounding box center [213, 131] width 204 height 21
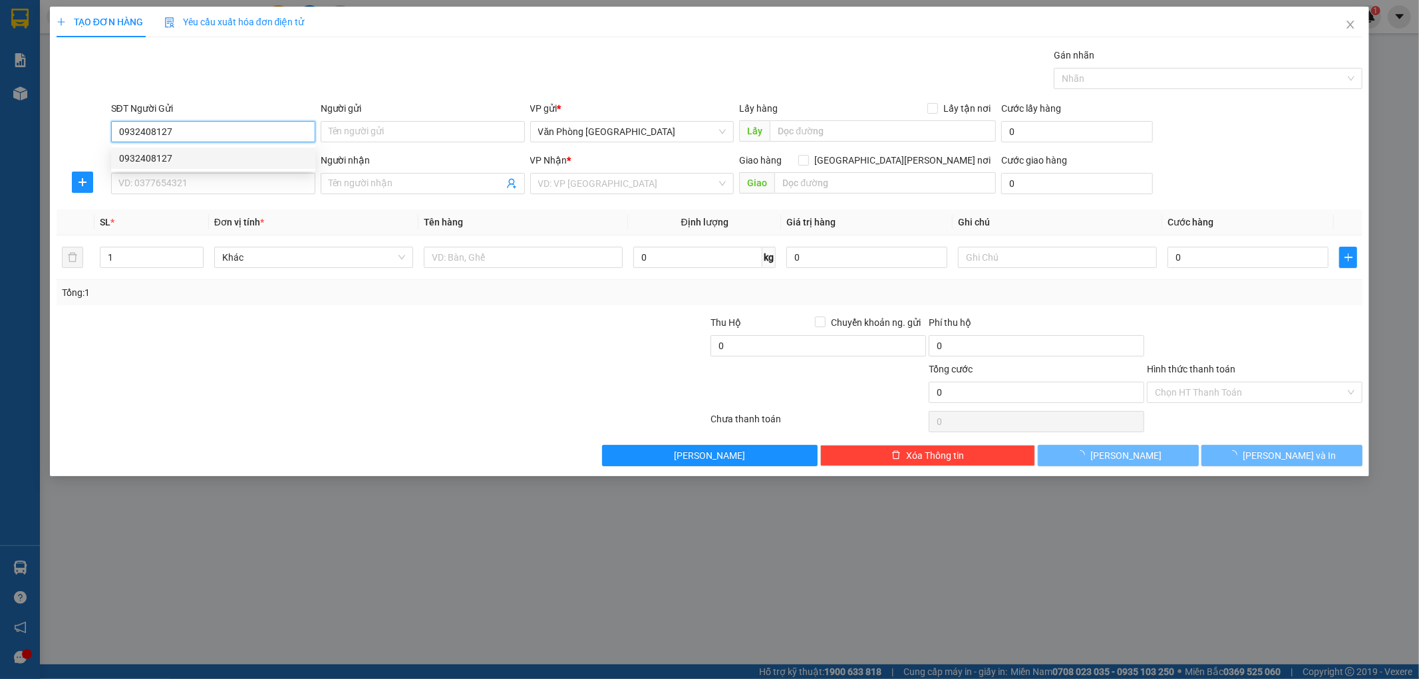
click at [157, 162] on div "0932408127" at bounding box center [213, 158] width 188 height 15
type input "0932408127"
click at [156, 187] on input "SĐT Người Nhận *" at bounding box center [213, 183] width 204 height 21
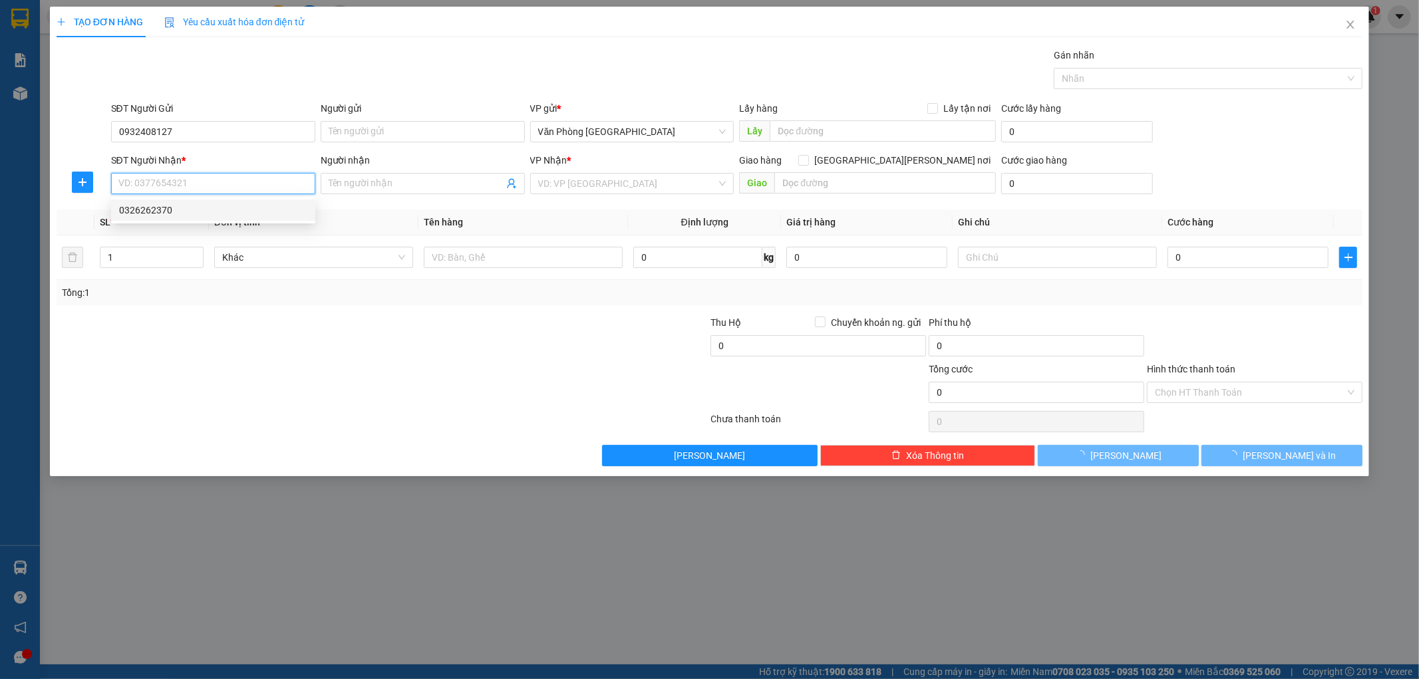
click at [154, 210] on div "0326262370" at bounding box center [213, 210] width 188 height 15
type input "0326262370"
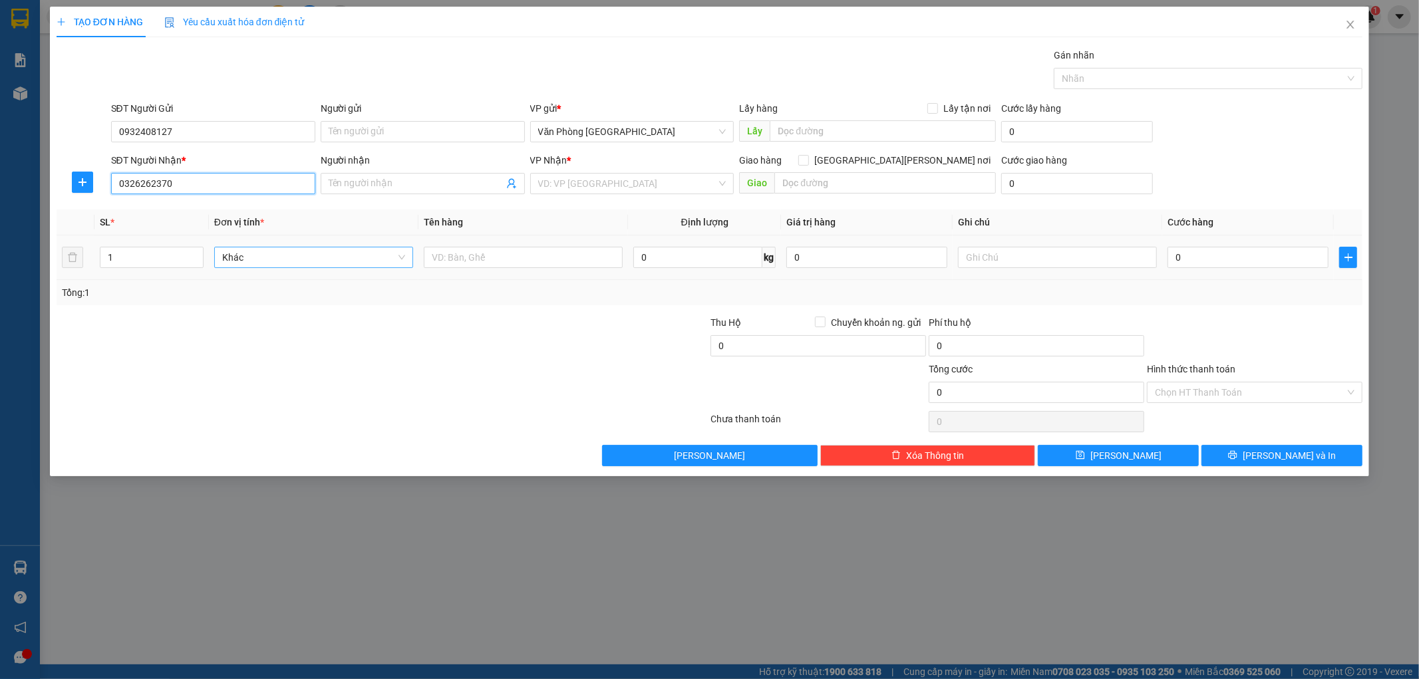
type input "CHƠN THÀNH"
click at [506, 255] on input "text" at bounding box center [523, 257] width 199 height 21
type input "1 KIỆN"
click at [1268, 254] on input "0" at bounding box center [1248, 257] width 161 height 21
type input "5"
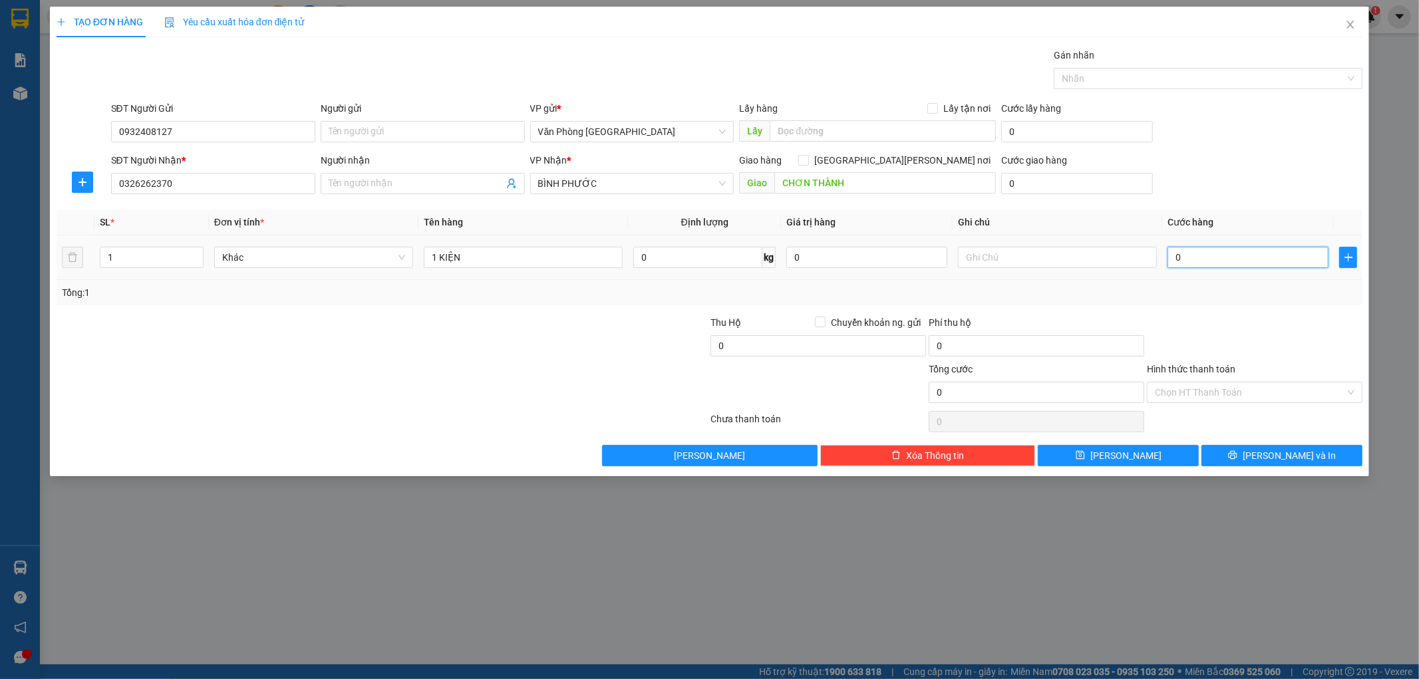
type input "5"
type input "50"
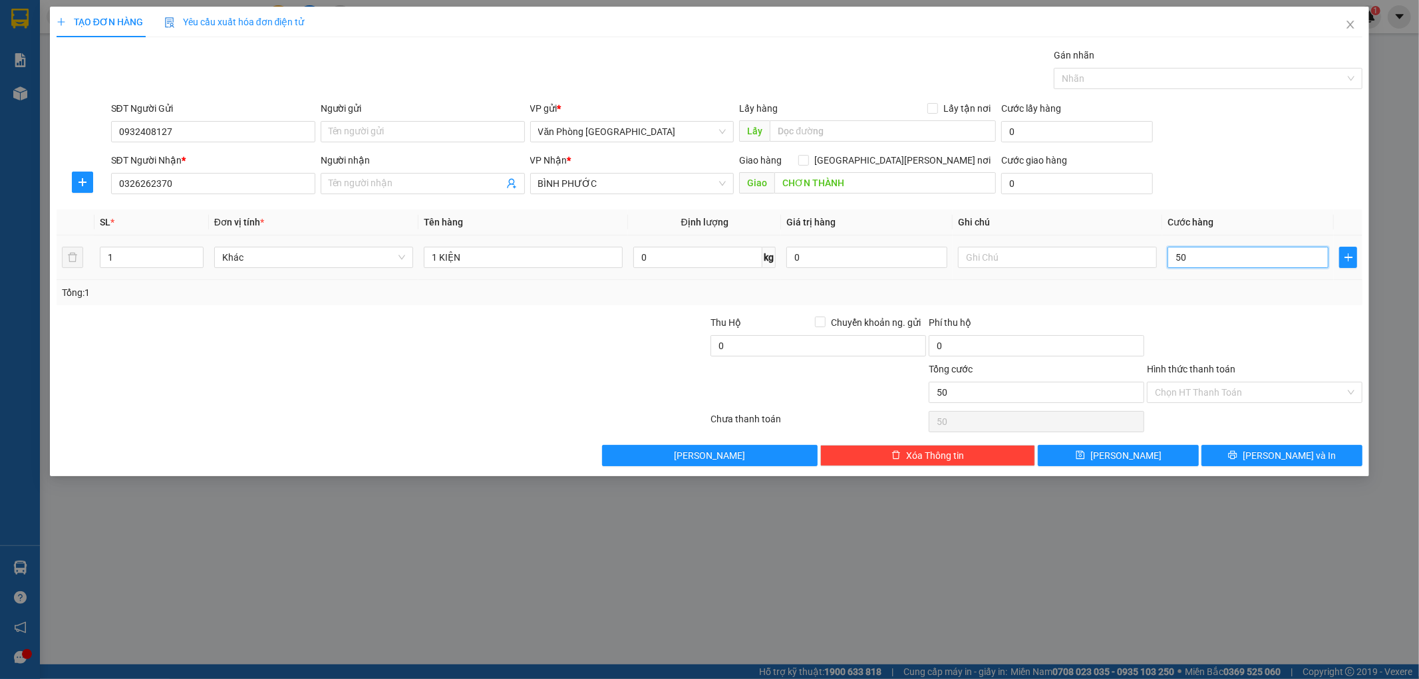
type input "500"
type input "5.000"
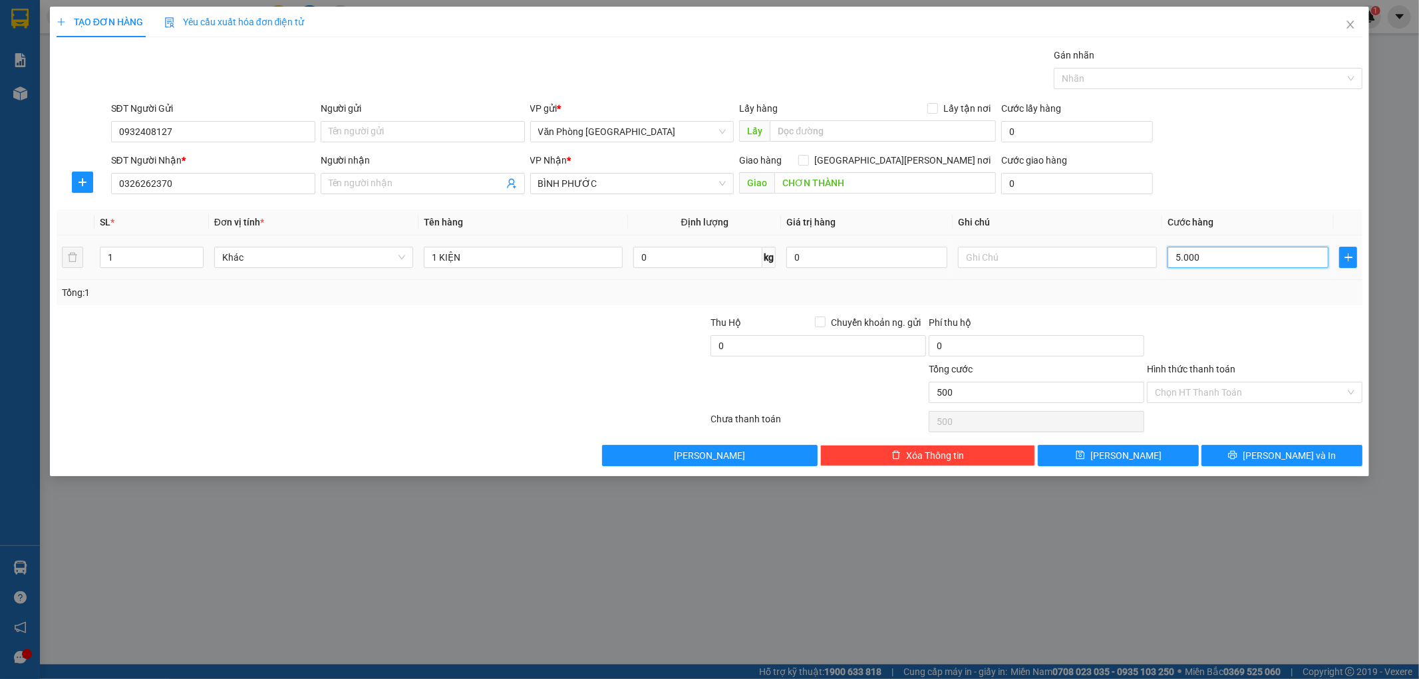
type input "5.000"
type input "50.000"
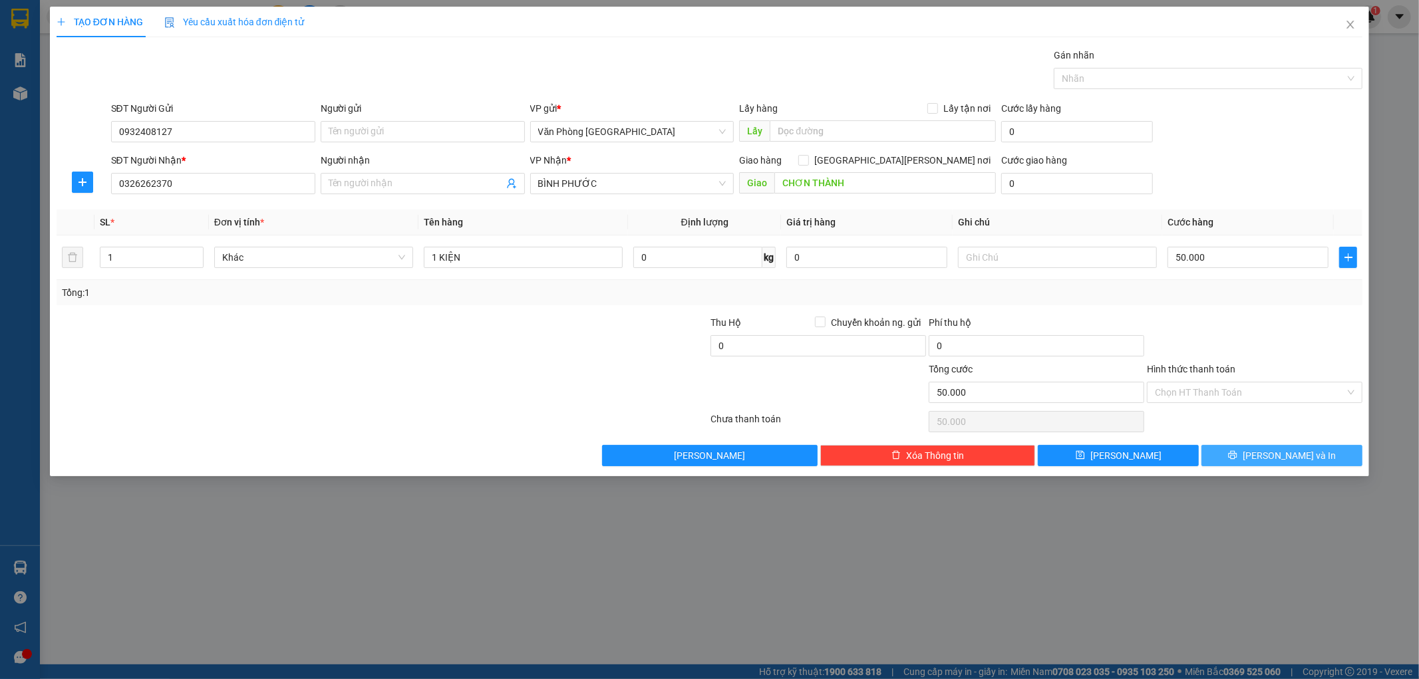
click at [1324, 456] on button "Lưu và In" at bounding box center [1282, 455] width 161 height 21
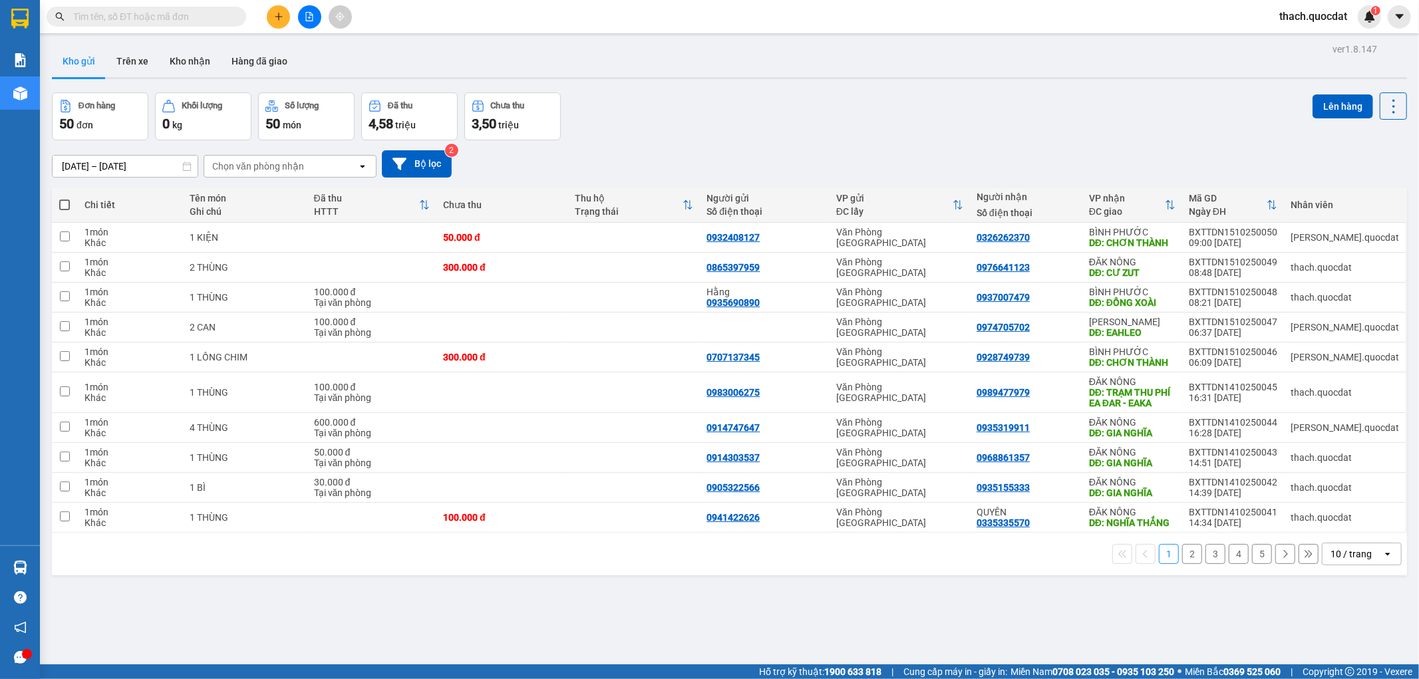
click at [624, 114] on div "Đơn hàng 50 đơn Khối lượng 0 kg Số lượng 50 món Đã thu 4,58 triệu Chưa thu 3,50…" at bounding box center [729, 116] width 1355 height 48
click at [279, 12] on icon "plus" at bounding box center [278, 16] width 9 height 9
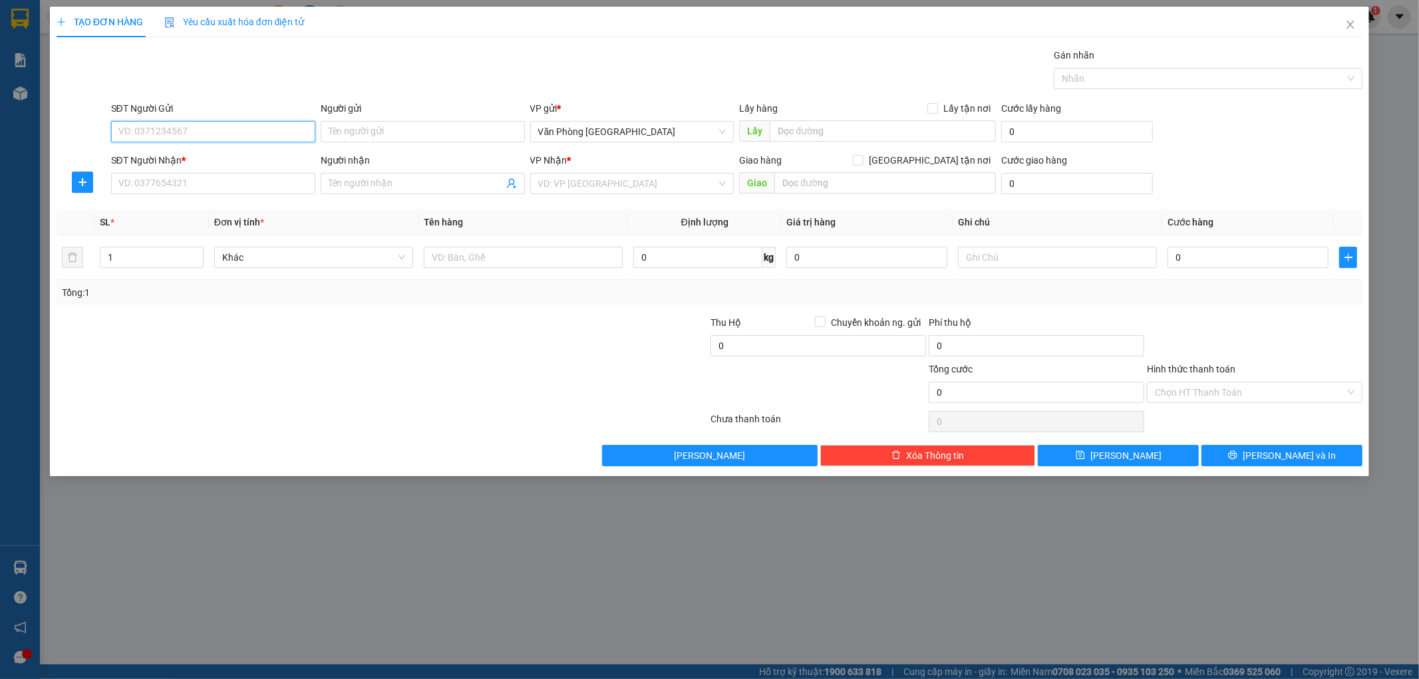
click at [202, 126] on input "SĐT Người Gửi" at bounding box center [213, 131] width 204 height 21
type input "0925777705"
click at [142, 160] on div "0925777705 - Công" at bounding box center [213, 158] width 188 height 15
type input "Công"
type input "0925777705"
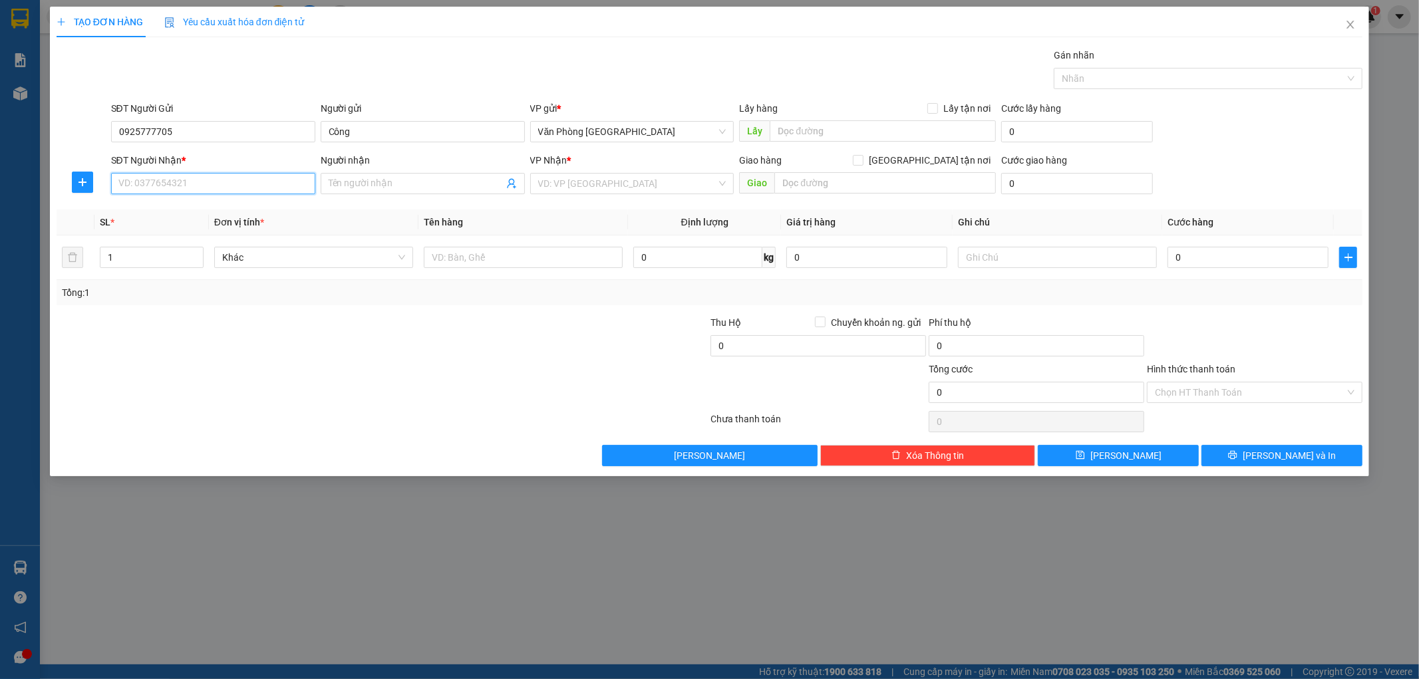
click at [151, 186] on input "SĐT Người Nhận *" at bounding box center [213, 183] width 204 height 21
click at [151, 210] on div "0972243323" at bounding box center [213, 210] width 188 height 15
type input "0972243323"
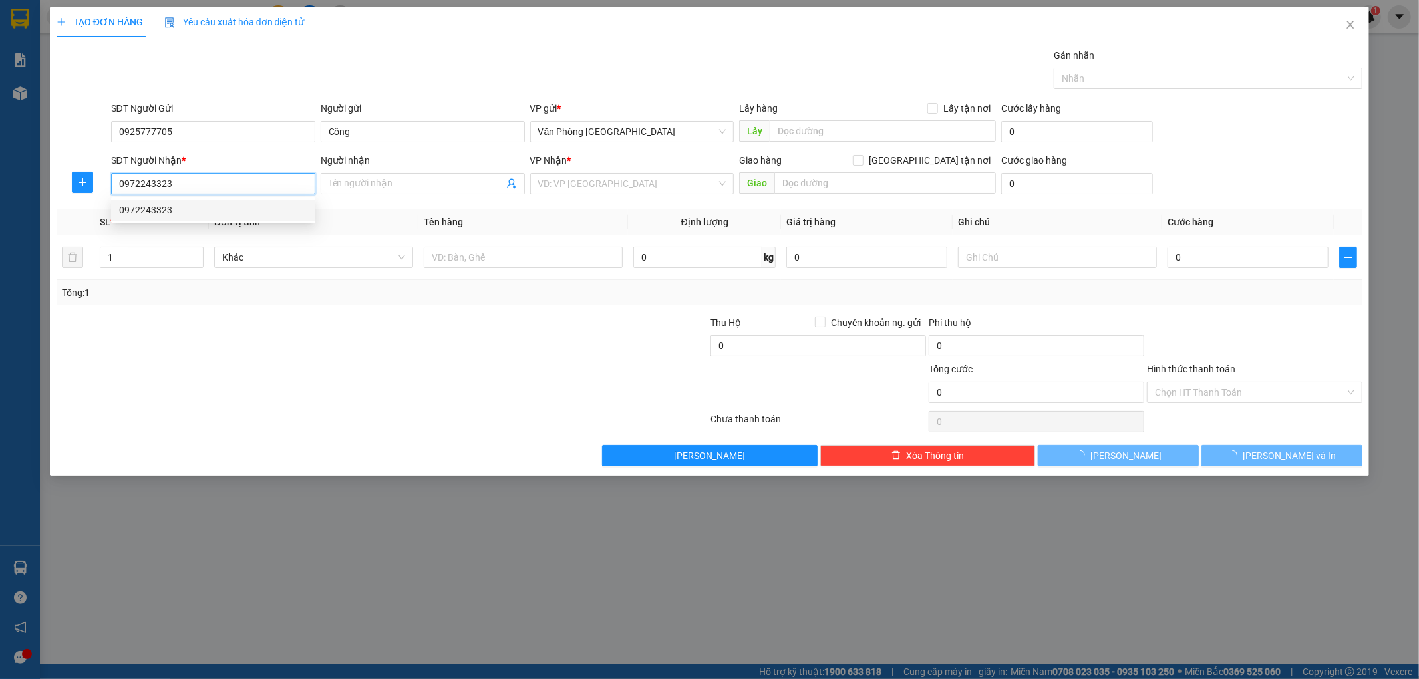
type input "phước long"
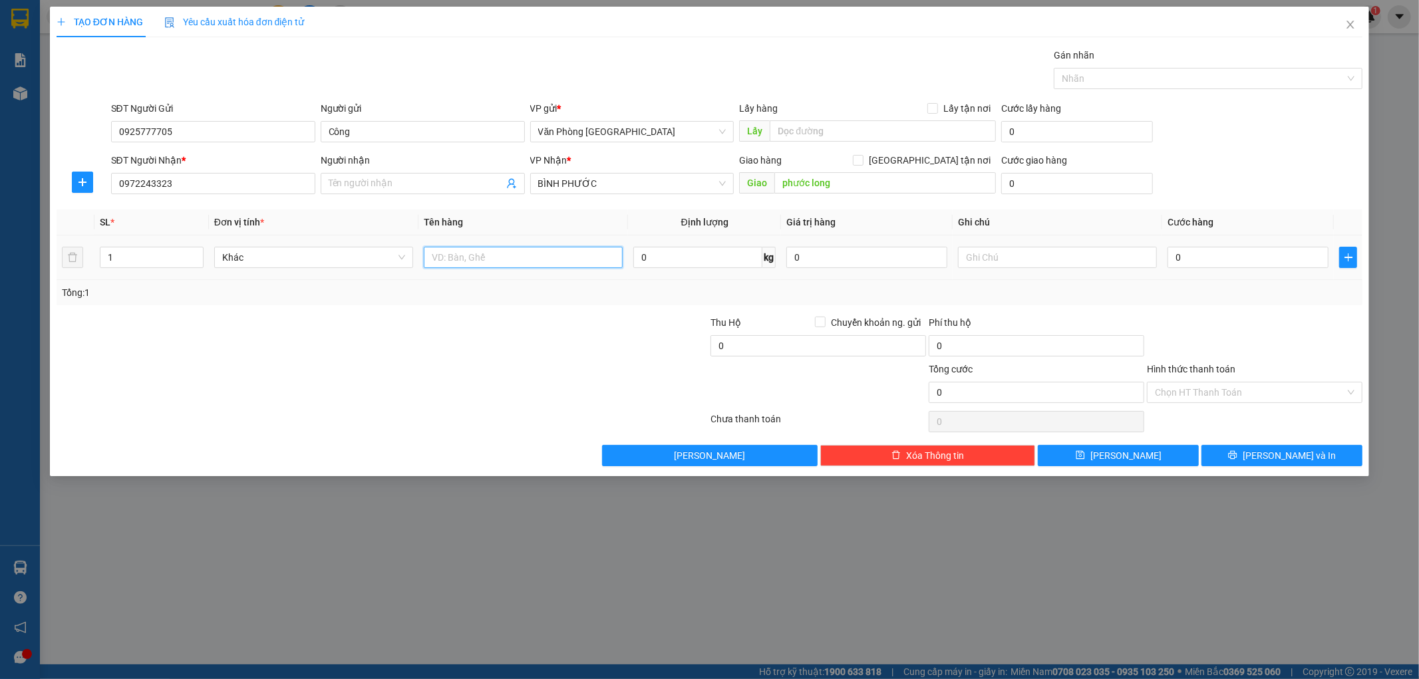
click at [484, 260] on input "text" at bounding box center [523, 257] width 199 height 21
type input "1 THÙNG"
click at [1213, 266] on input "0" at bounding box center [1248, 257] width 161 height 21
type input "2"
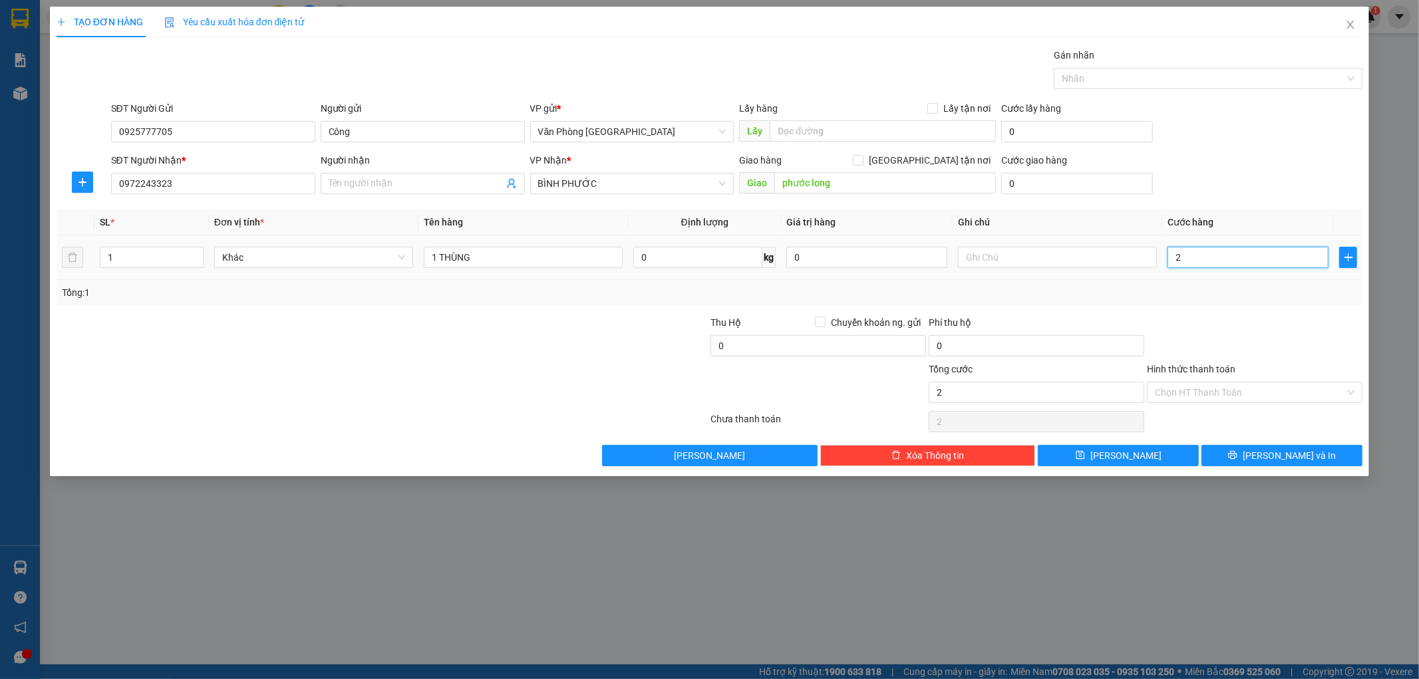
type input "2"
type input "20"
type input "200"
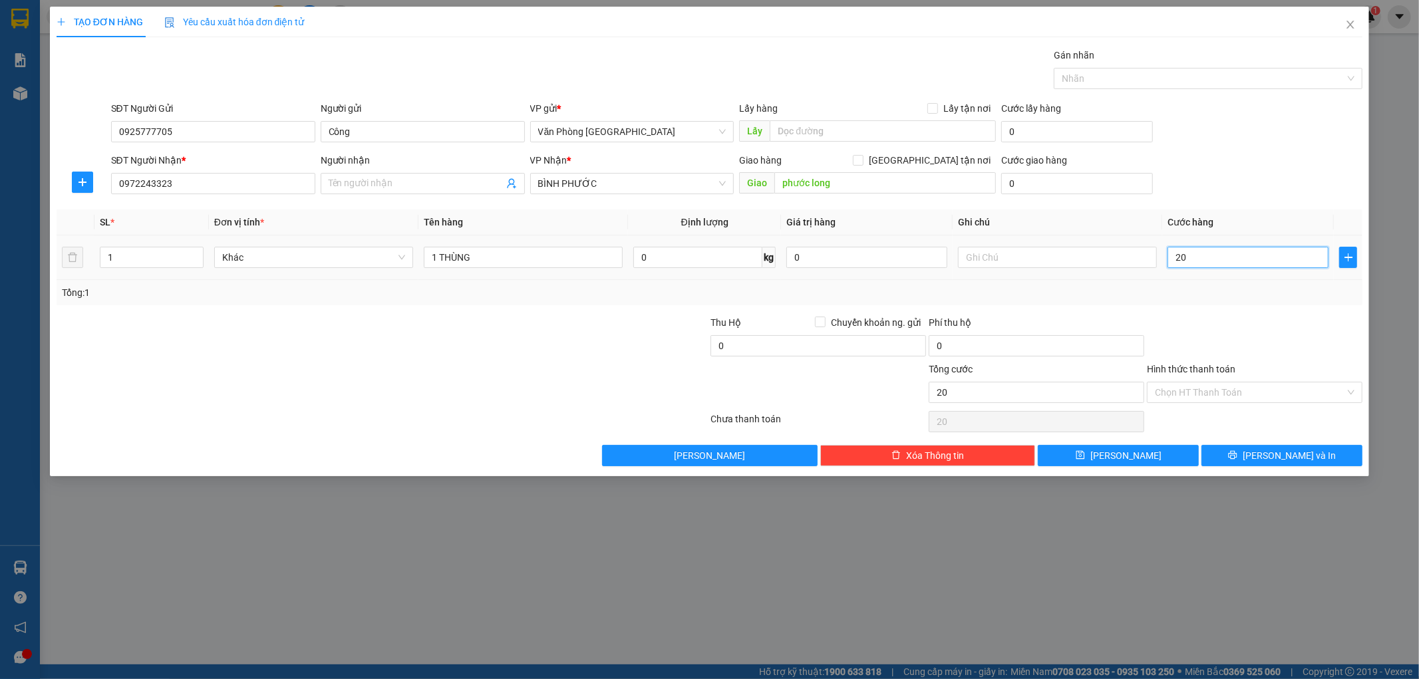
type input "200"
type input "2.000"
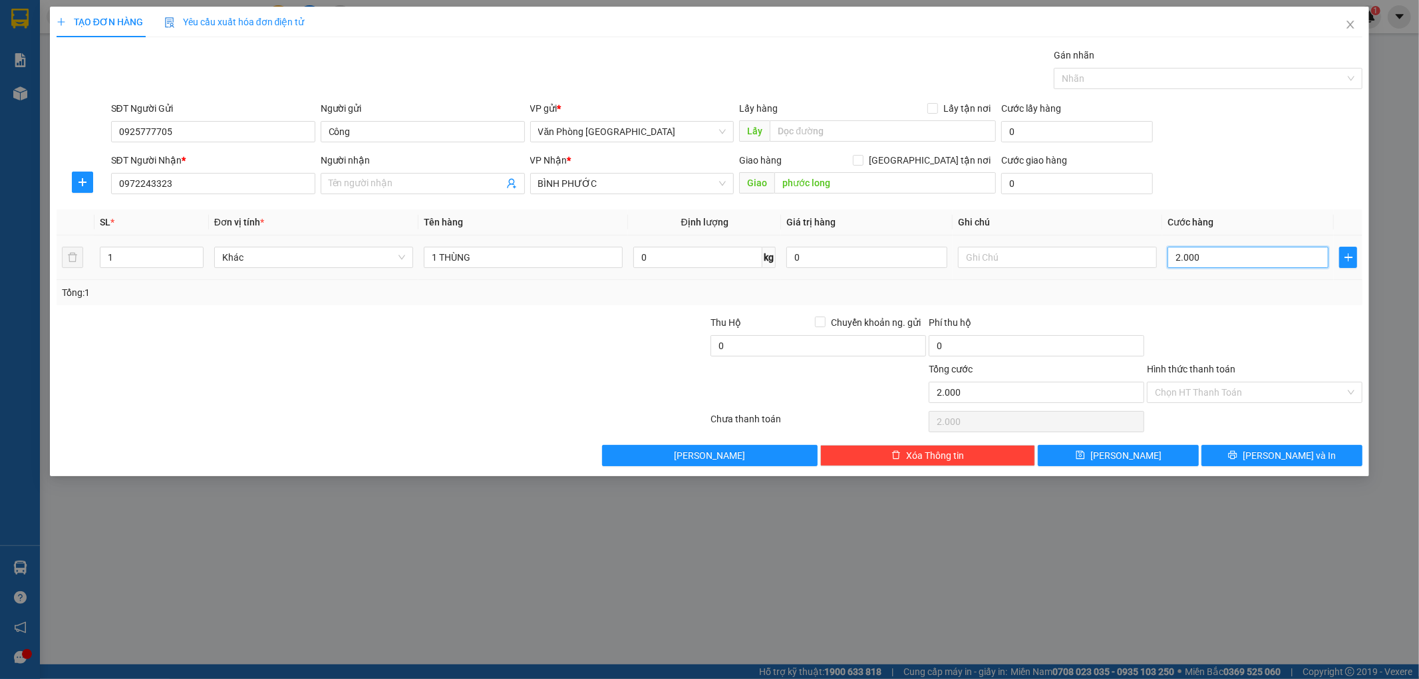
type input "20.000"
type input "200.000"
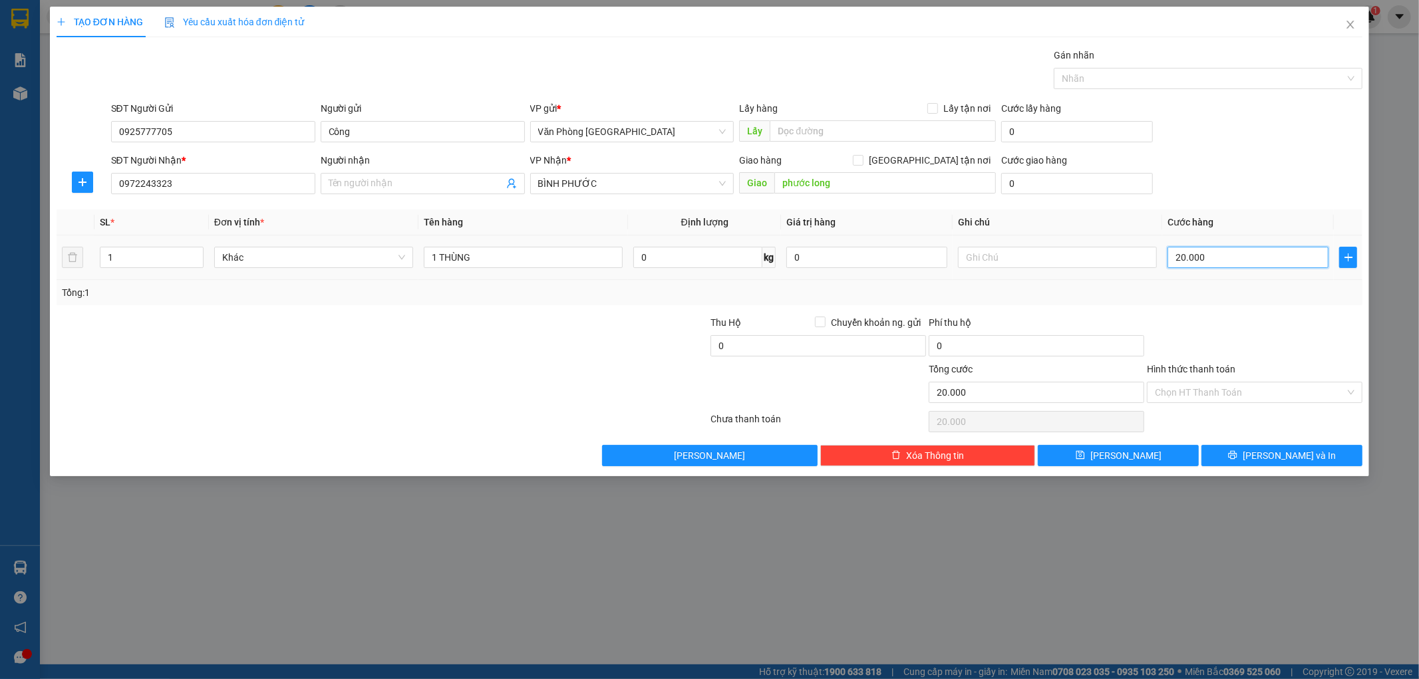
type input "200.000"
click at [1315, 393] on input "Hình thức thanh toán" at bounding box center [1250, 393] width 190 height 20
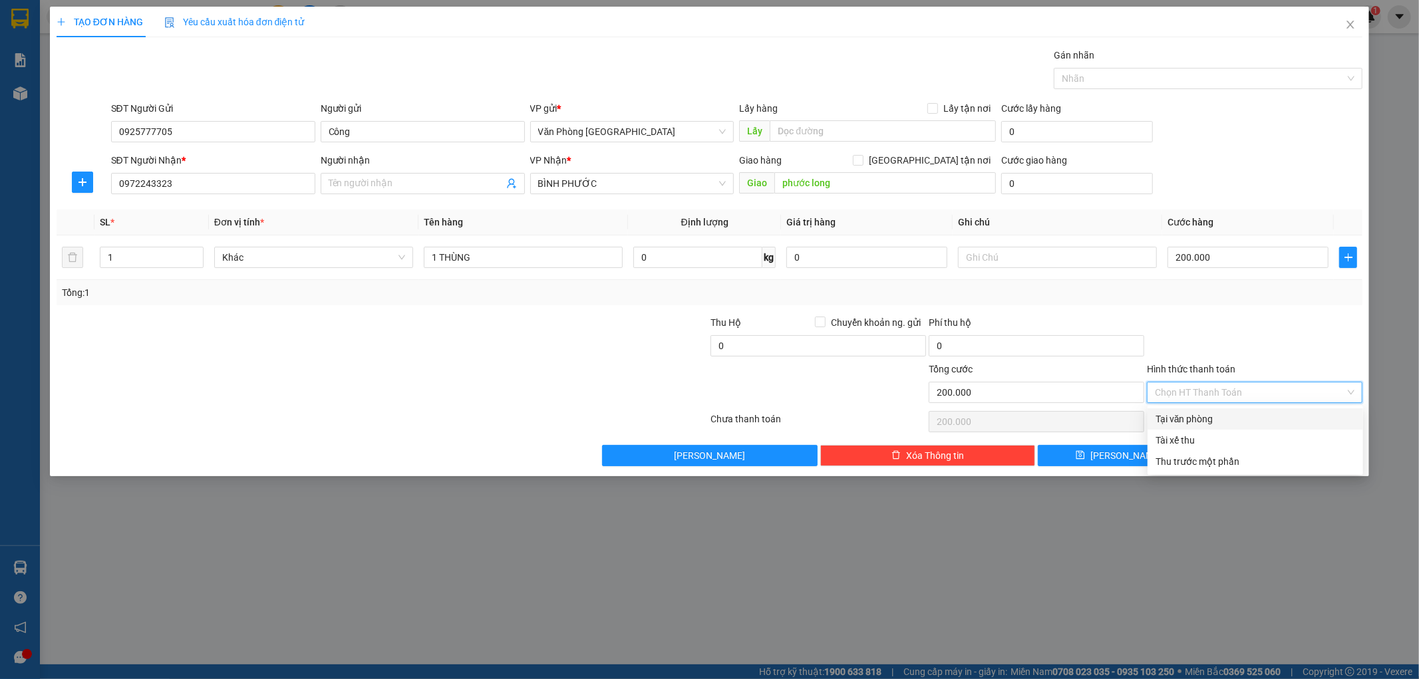
click at [1189, 416] on div "Tại văn phòng" at bounding box center [1256, 419] width 200 height 15
type input "0"
click at [1237, 458] on icon "printer" at bounding box center [1233, 455] width 9 height 9
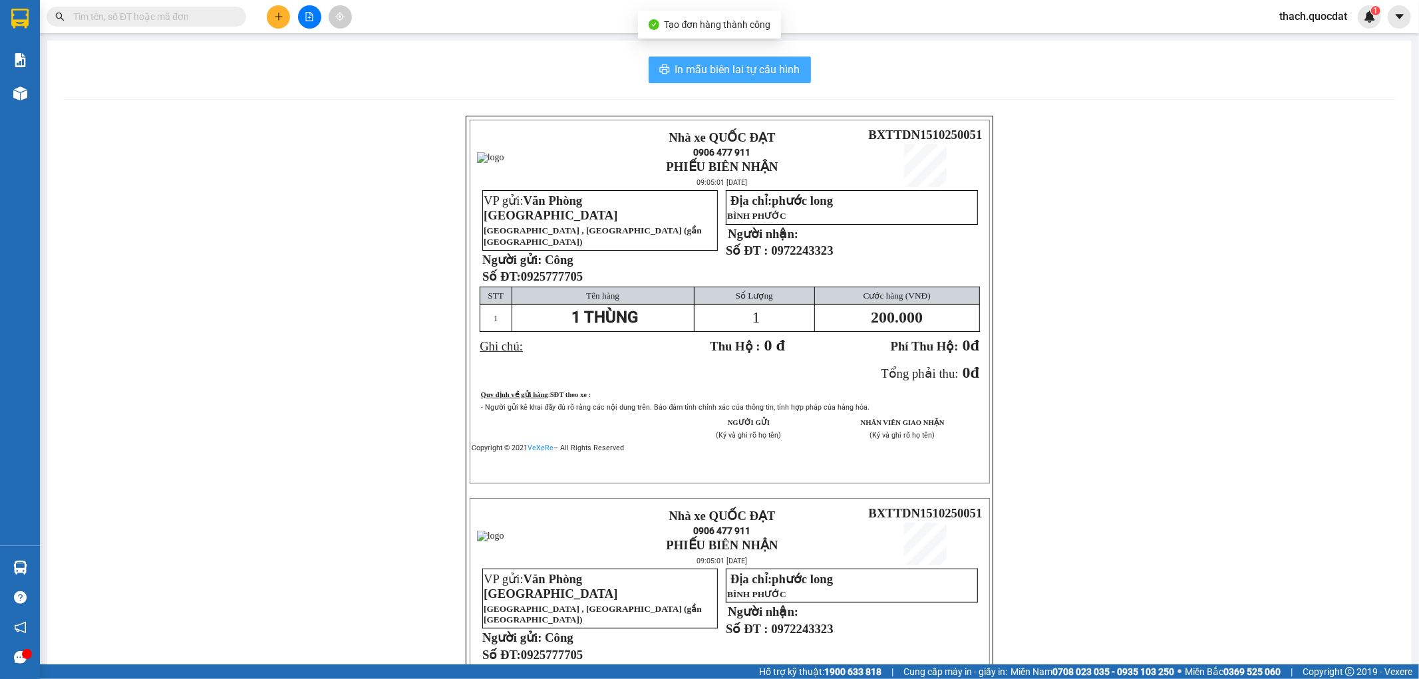
click at [786, 73] on span "In mẫu biên lai tự cấu hình" at bounding box center [737, 69] width 125 height 17
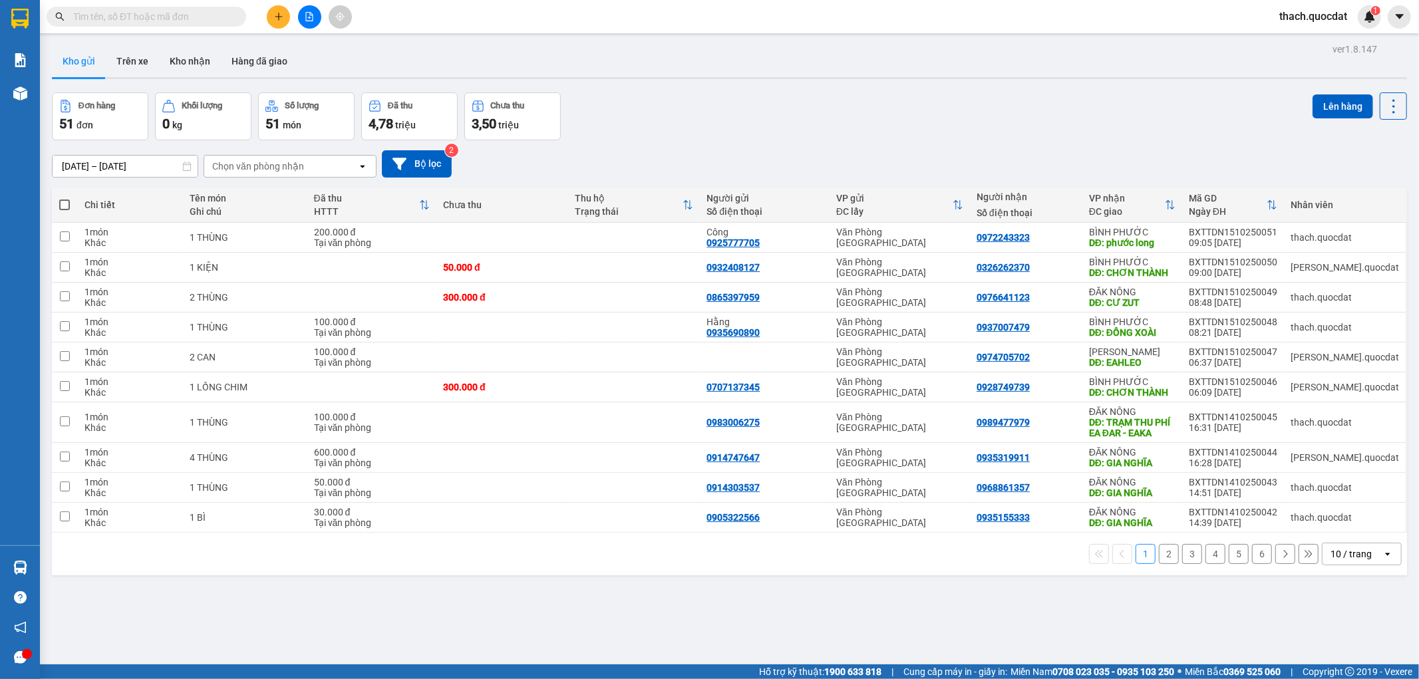
click at [283, 19] on icon "plus" at bounding box center [278, 16] width 9 height 9
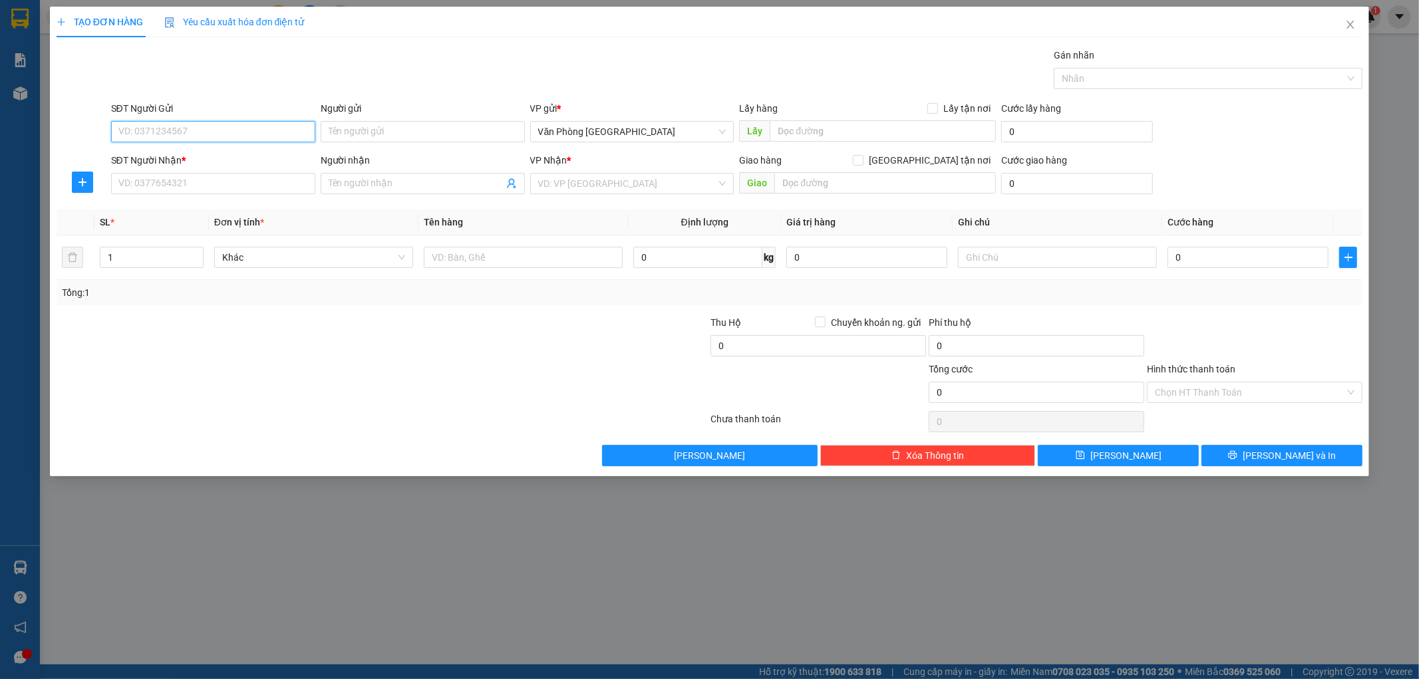
click at [286, 134] on input "SĐT Người Gửi" at bounding box center [213, 131] width 204 height 21
type input "0383241972"
click at [127, 182] on input "SĐT Người Nhận *" at bounding box center [213, 183] width 204 height 21
type input "0342514143"
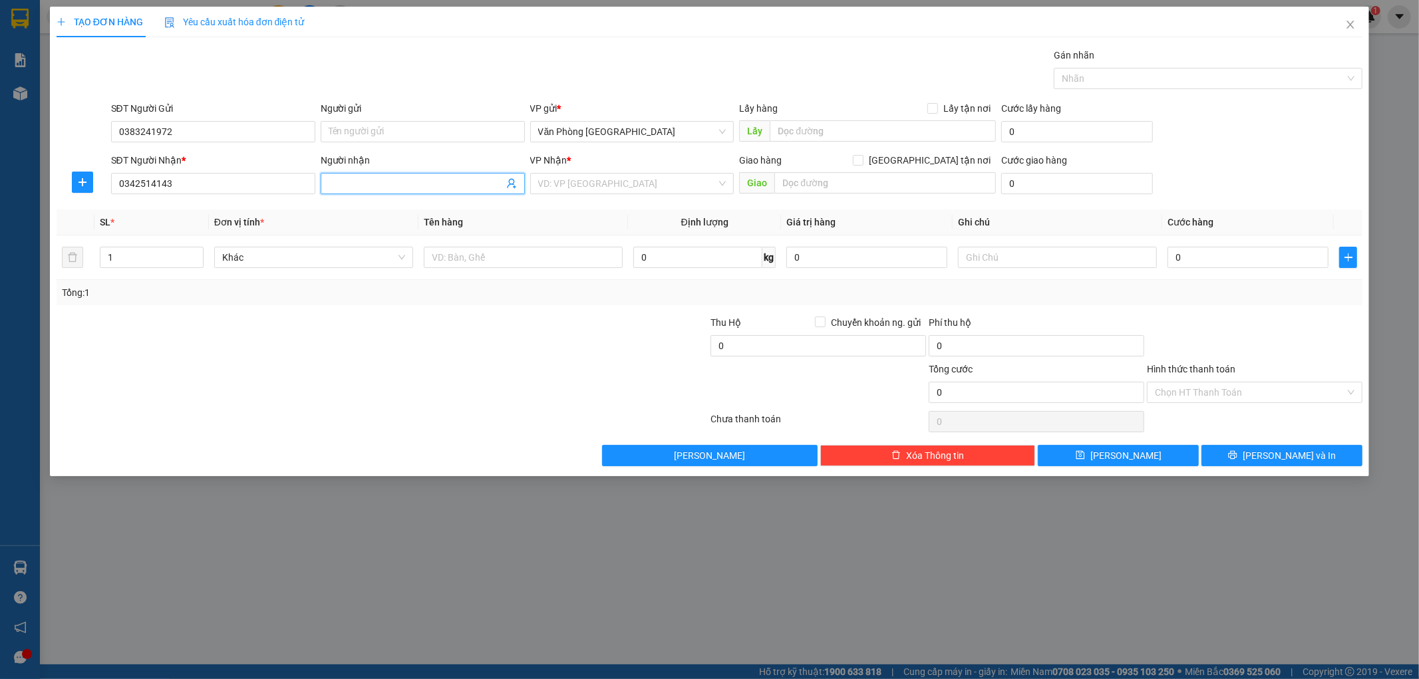
click at [468, 182] on input "Người nhận" at bounding box center [416, 183] width 175 height 15
type input "0383038944"
click at [836, 190] on input "text" at bounding box center [885, 182] width 222 height 21
click at [621, 184] on input "search" at bounding box center [627, 184] width 179 height 20
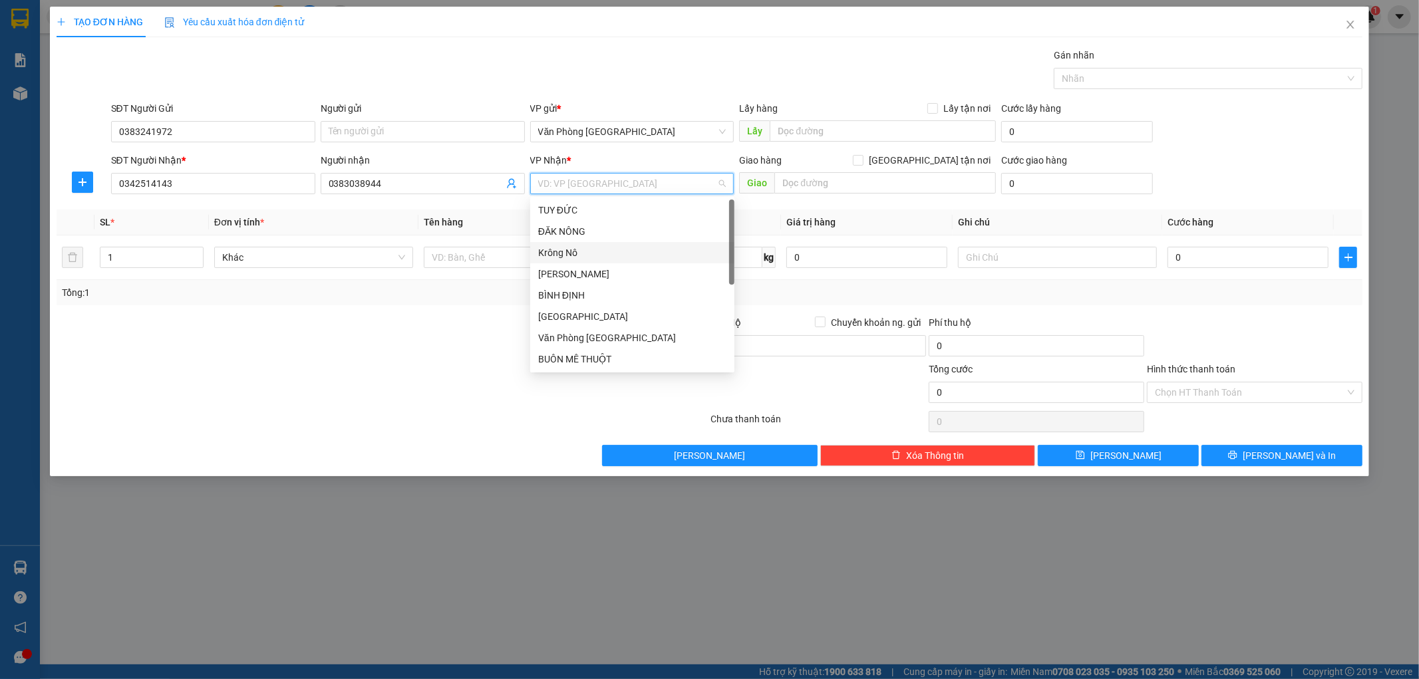
click at [588, 253] on div "Krông Nô" at bounding box center [632, 253] width 188 height 15
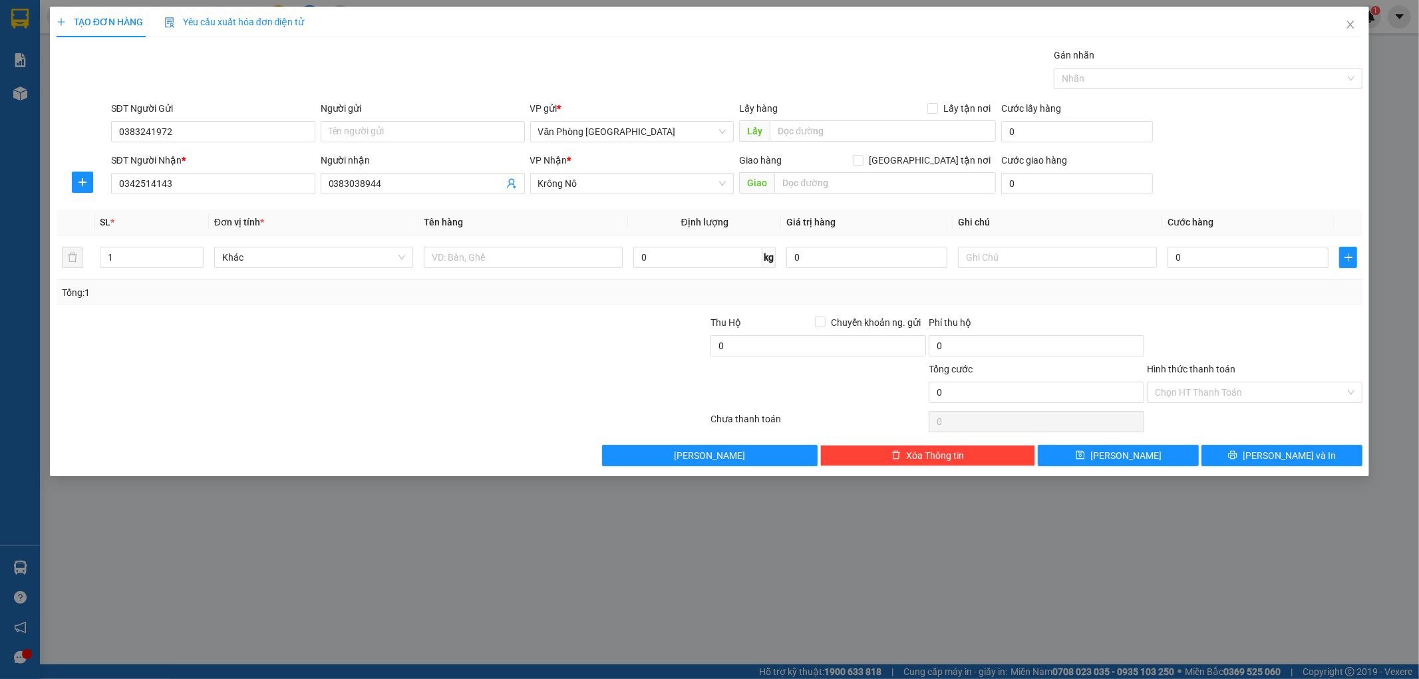
click at [849, 169] on div "Giao hàng Giao tận nơi" at bounding box center [867, 163] width 257 height 20
click at [856, 190] on input "text" at bounding box center [885, 182] width 222 height 21
type input "QUẢNG SƠN"
click at [603, 254] on input "text" at bounding box center [523, 257] width 199 height 21
type input "1 BÌ THƯ"
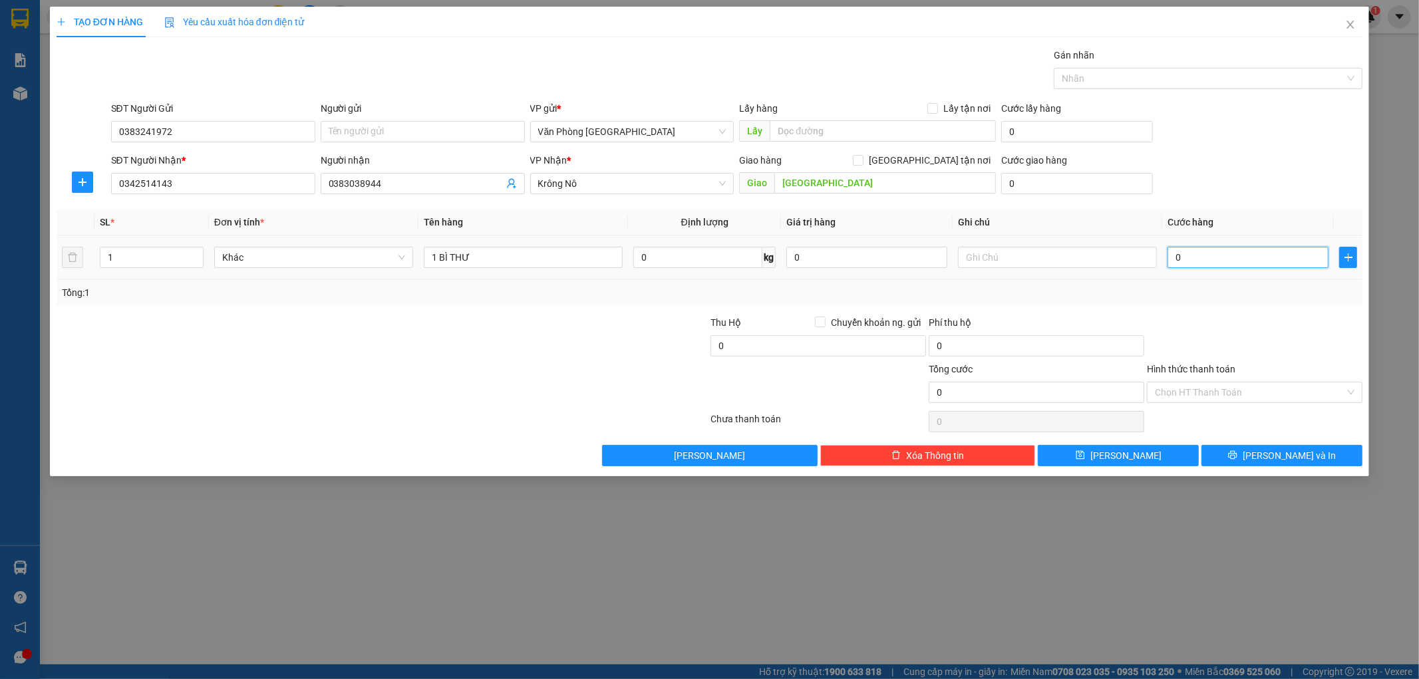
click at [1194, 257] on input "0" at bounding box center [1248, 257] width 161 height 21
type input "3"
type input "30"
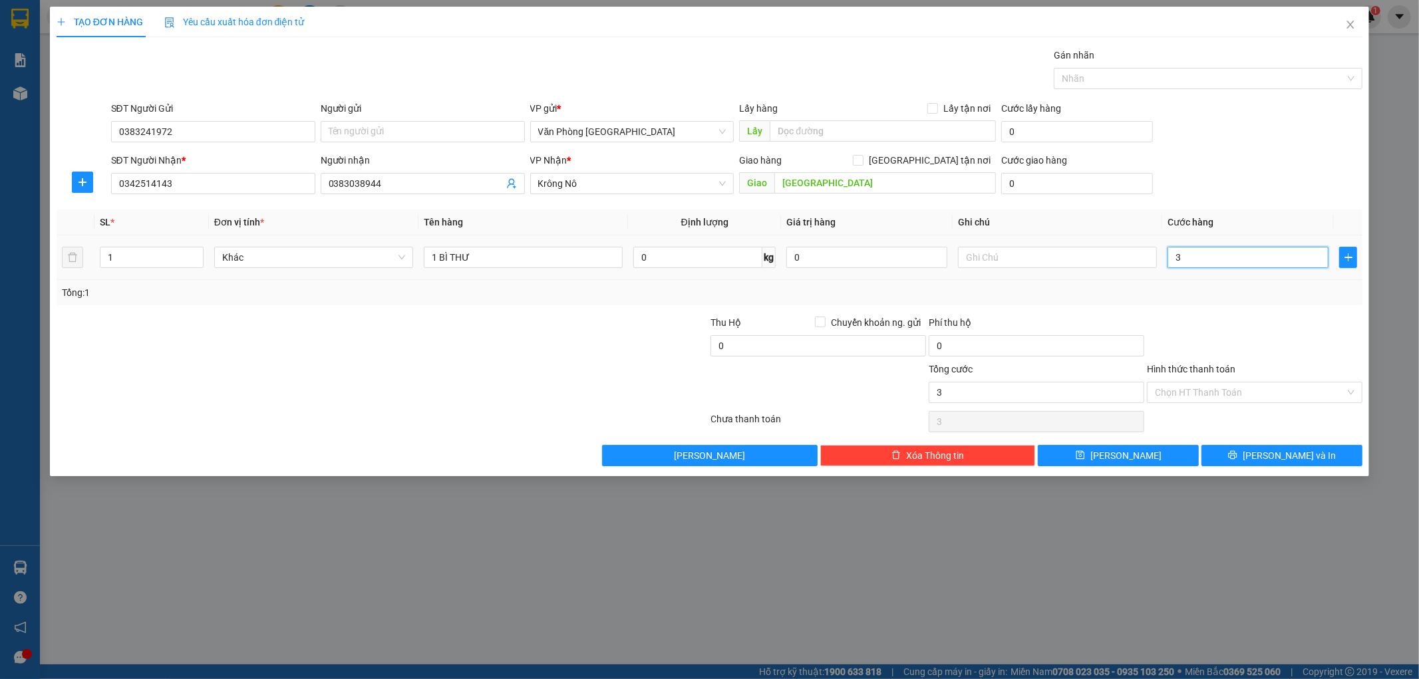
type input "30"
type input "300"
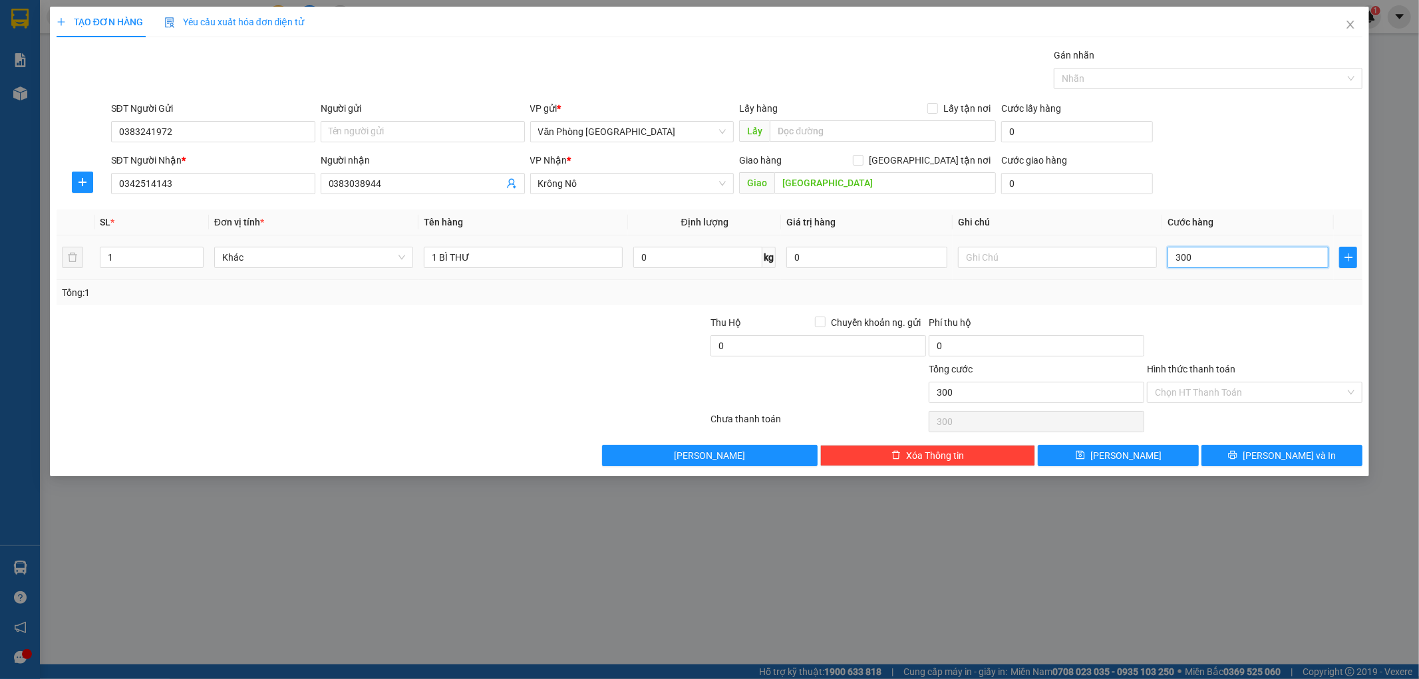
type input "3.000"
type input "30.000"
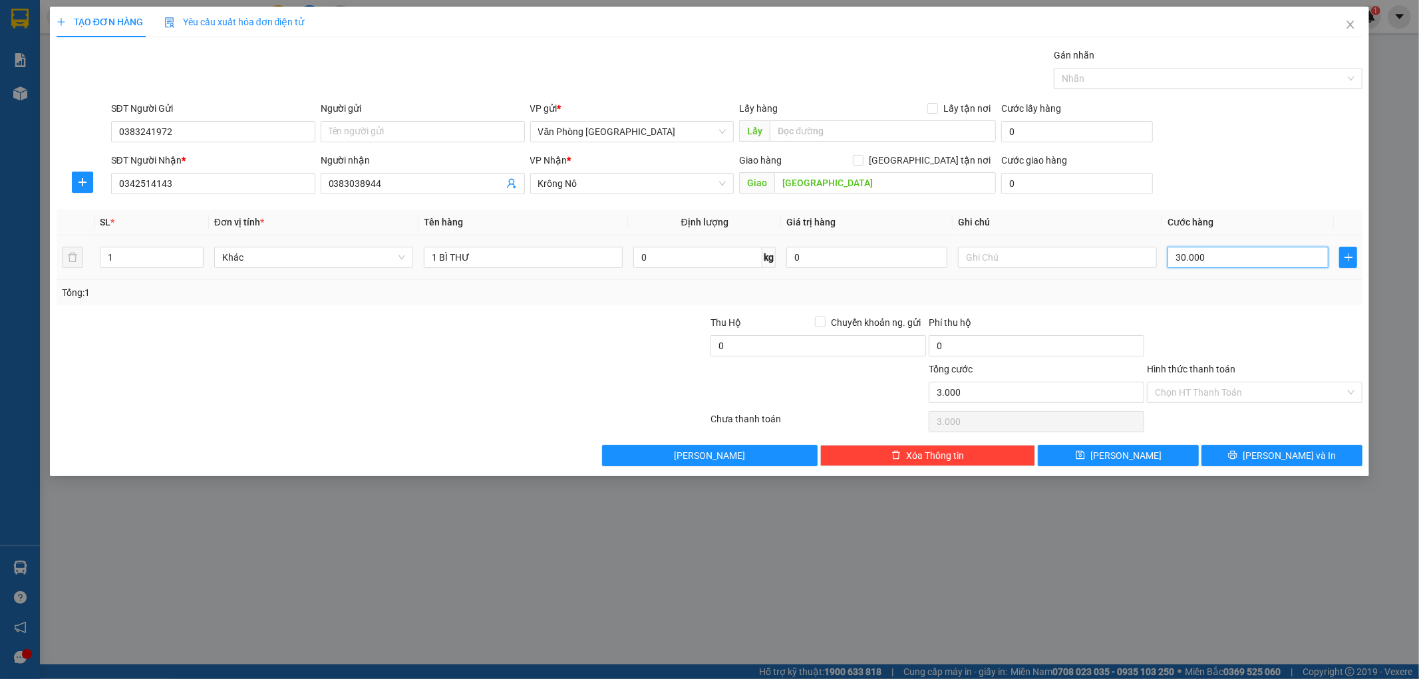
type input "30.000"
click at [1233, 454] on button "Lưu và In" at bounding box center [1282, 455] width 161 height 21
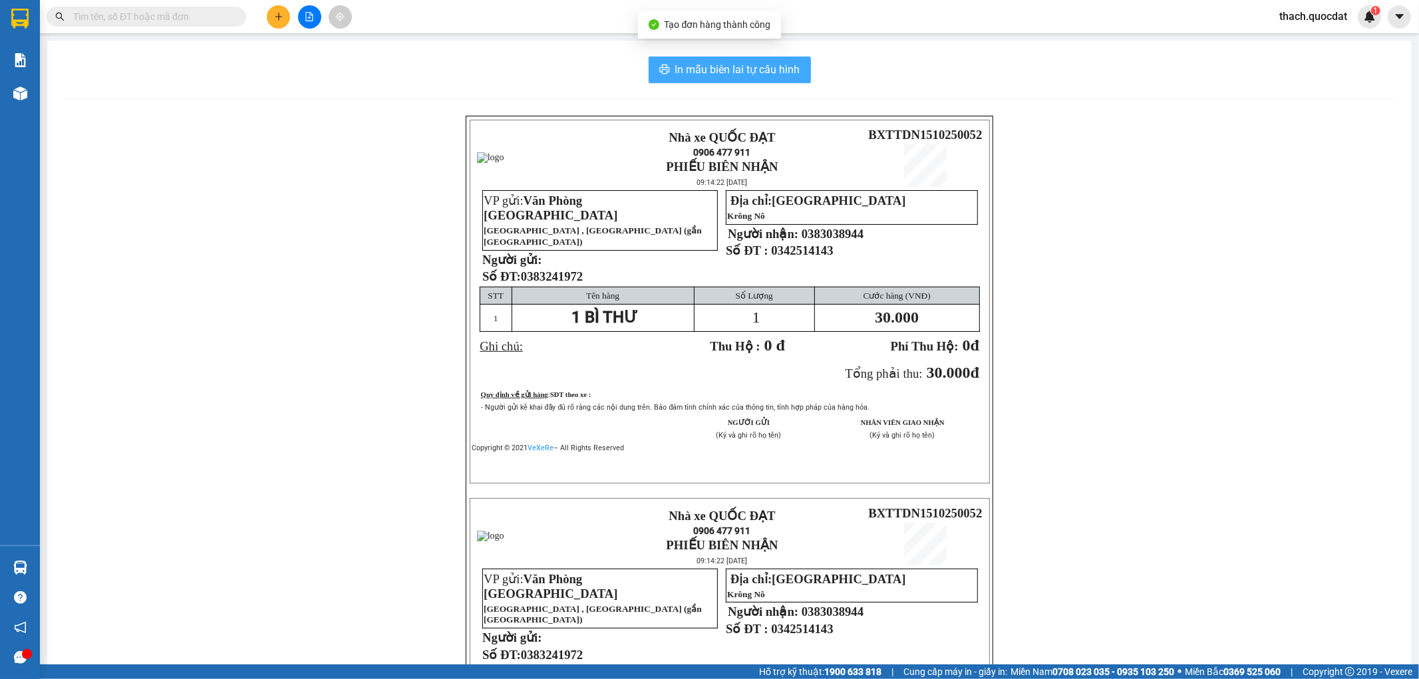
click at [721, 71] on span "In mẫu biên lai tự cấu hình" at bounding box center [737, 69] width 125 height 17
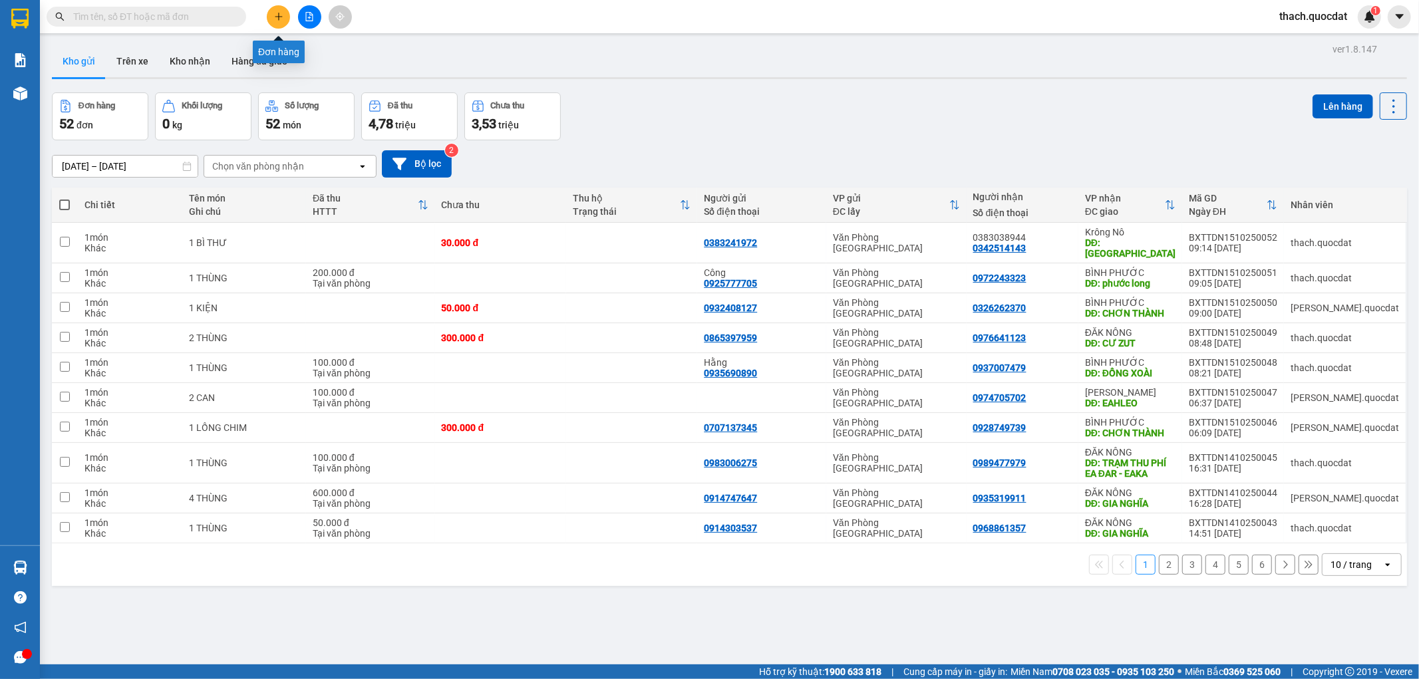
click at [283, 15] on icon "plus" at bounding box center [278, 16] width 9 height 9
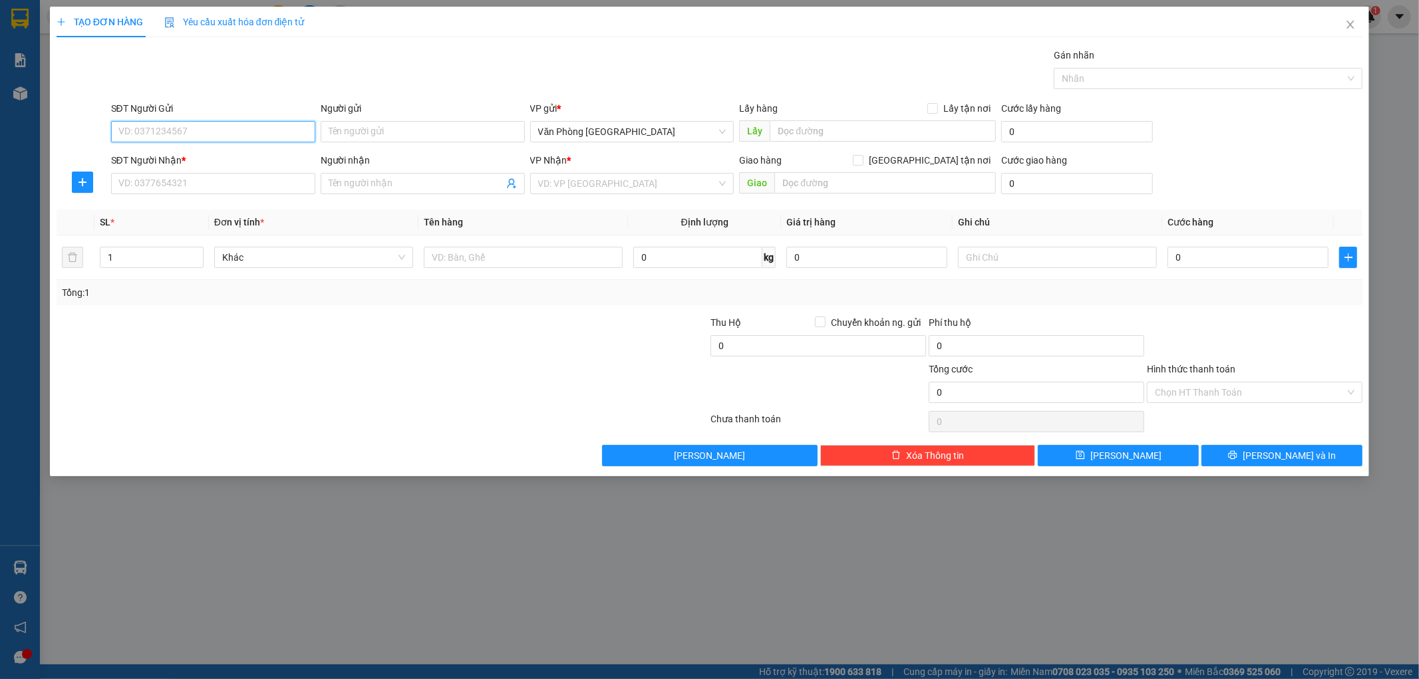
click at [176, 133] on input "SĐT Người Gửi" at bounding box center [213, 131] width 204 height 21
click at [197, 131] on input "SĐT Người Gửi" at bounding box center [213, 131] width 204 height 21
type input "0911301797"
click at [227, 185] on input "SĐT Người Nhận *" at bounding box center [213, 183] width 204 height 21
type input "0946069248"
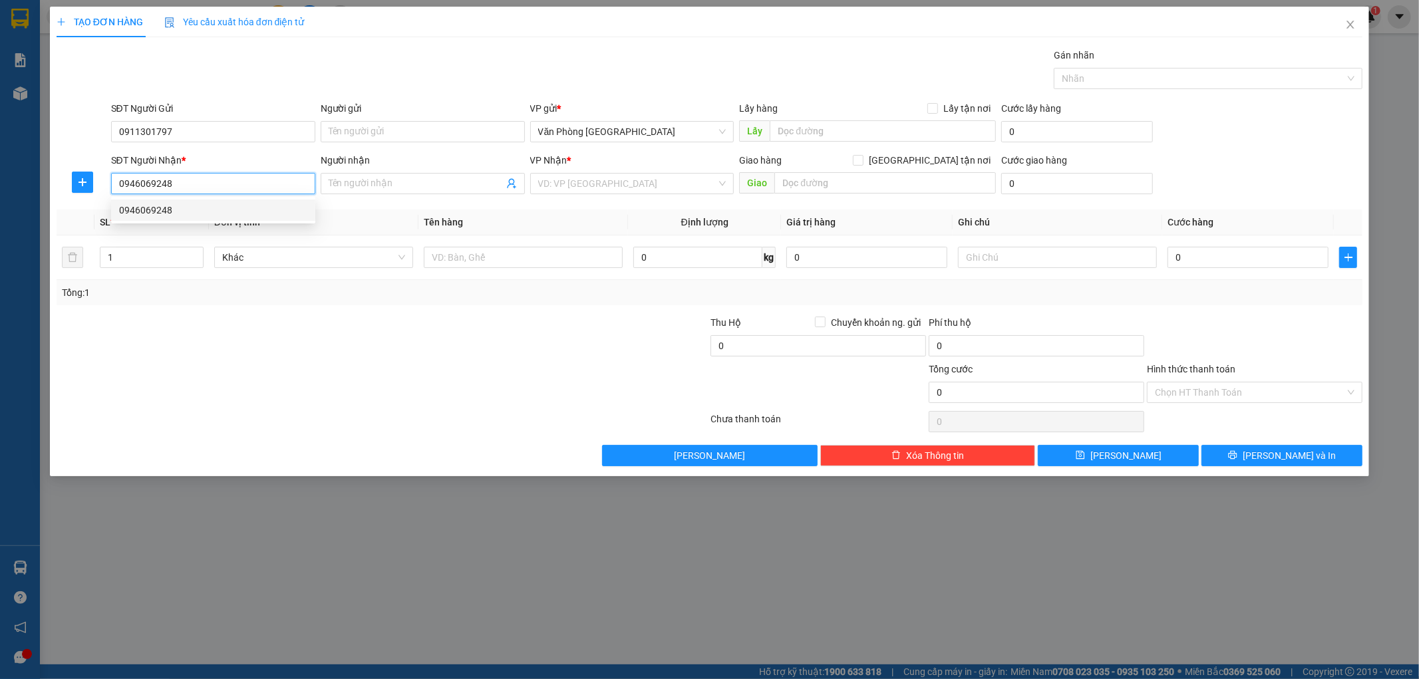
click at [136, 206] on div "0946069248" at bounding box center [213, 210] width 188 height 15
type input "GIA NGHĨA"
type input "0946069248"
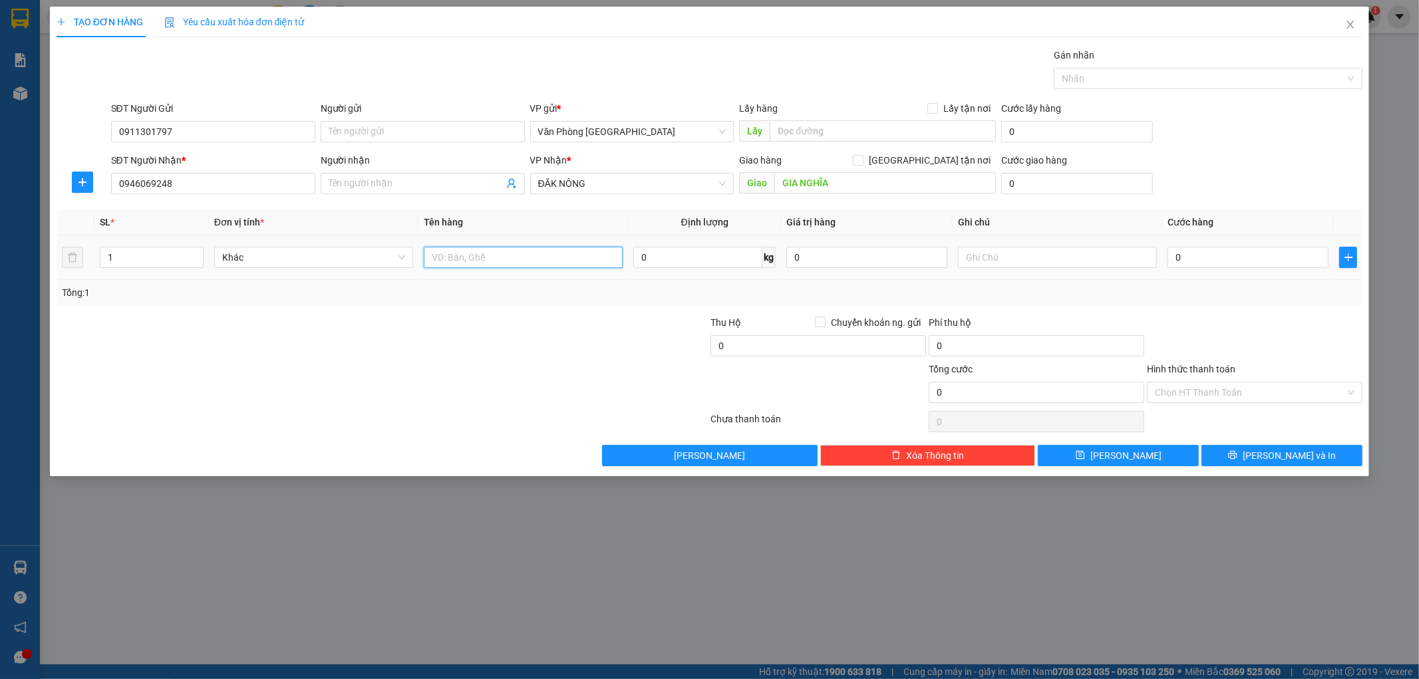
click at [521, 261] on input "text" at bounding box center [523, 257] width 199 height 21
type input "2 THÙNG"
click at [1216, 265] on input "0" at bounding box center [1248, 257] width 161 height 21
type input "2"
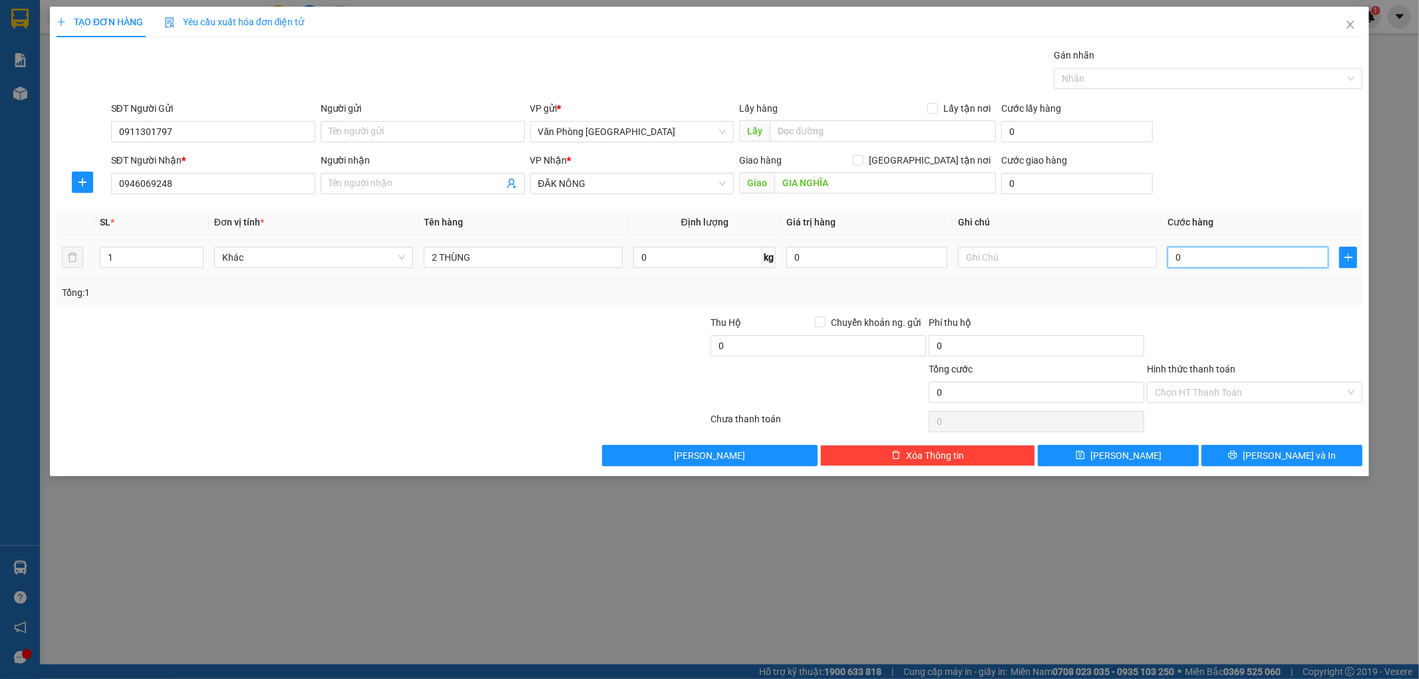
type input "2"
type input "20"
type input "200"
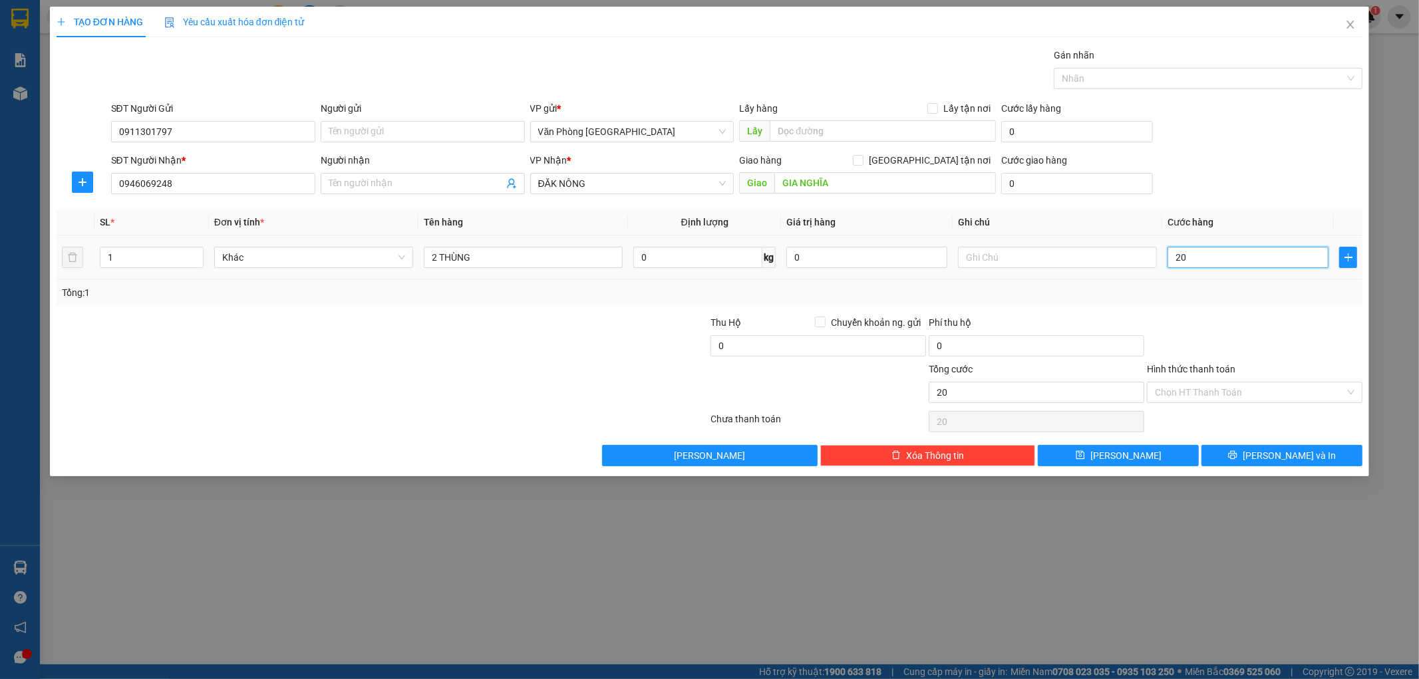
type input "200"
type input "2.000"
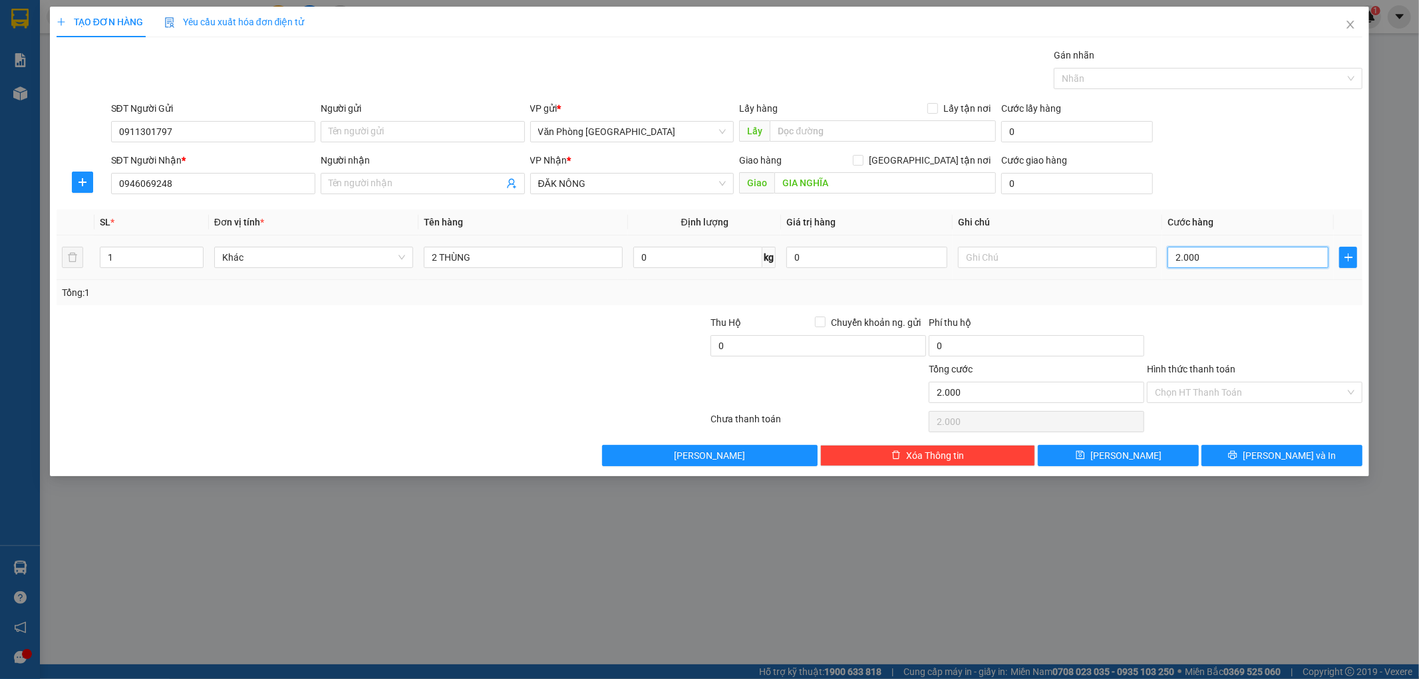
type input "20.000"
drag, startPoint x: 1216, startPoint y: 265, endPoint x: 1100, endPoint y: 257, distance: 116.7
click at [1100, 257] on tr "1 Khác 2 THÙNG 0 kg 0 20.000" at bounding box center [710, 258] width 1307 height 45
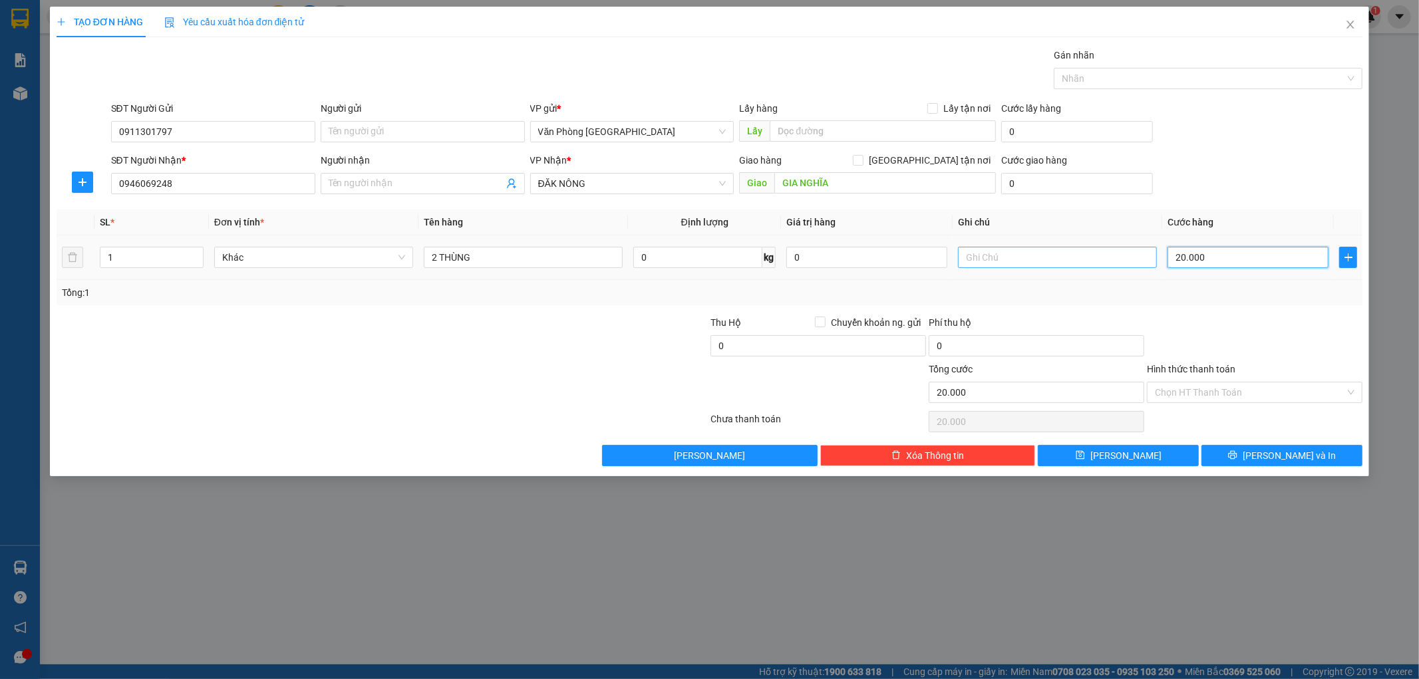
type input "4"
type input "40"
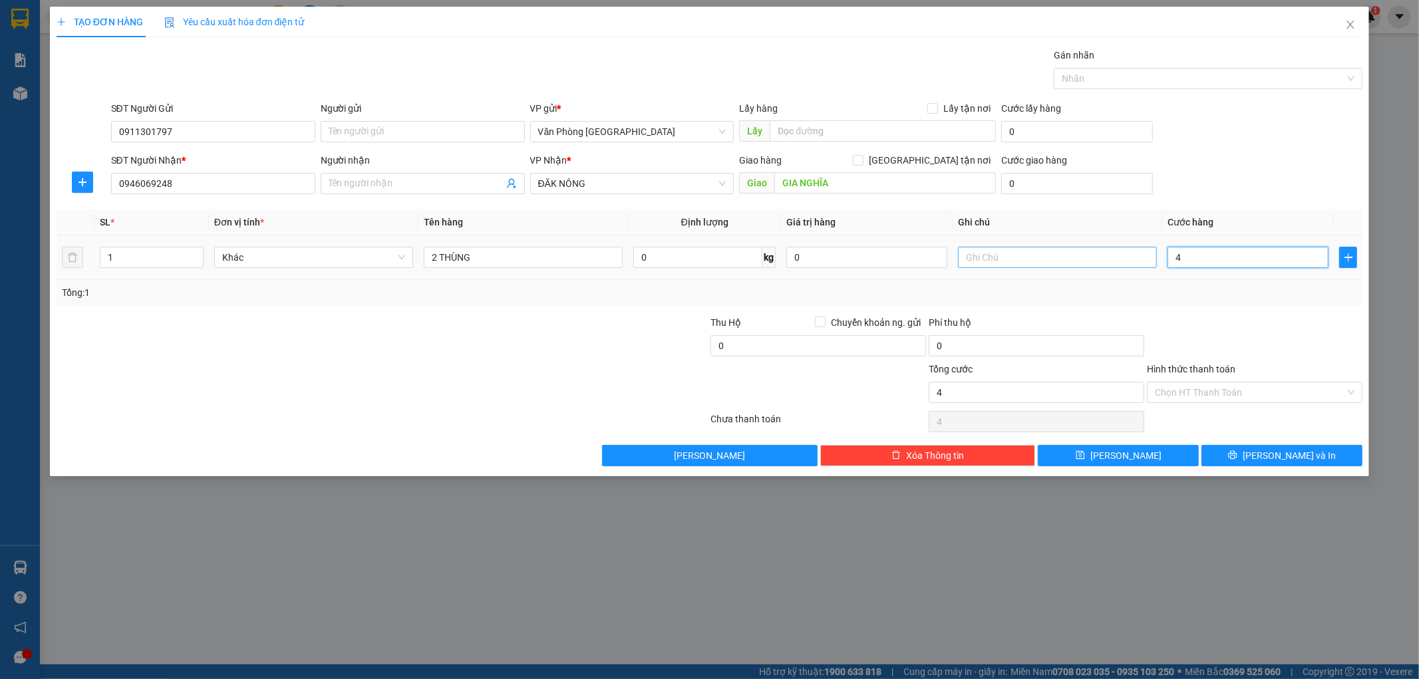
type input "40"
type input "400"
type input "4.000"
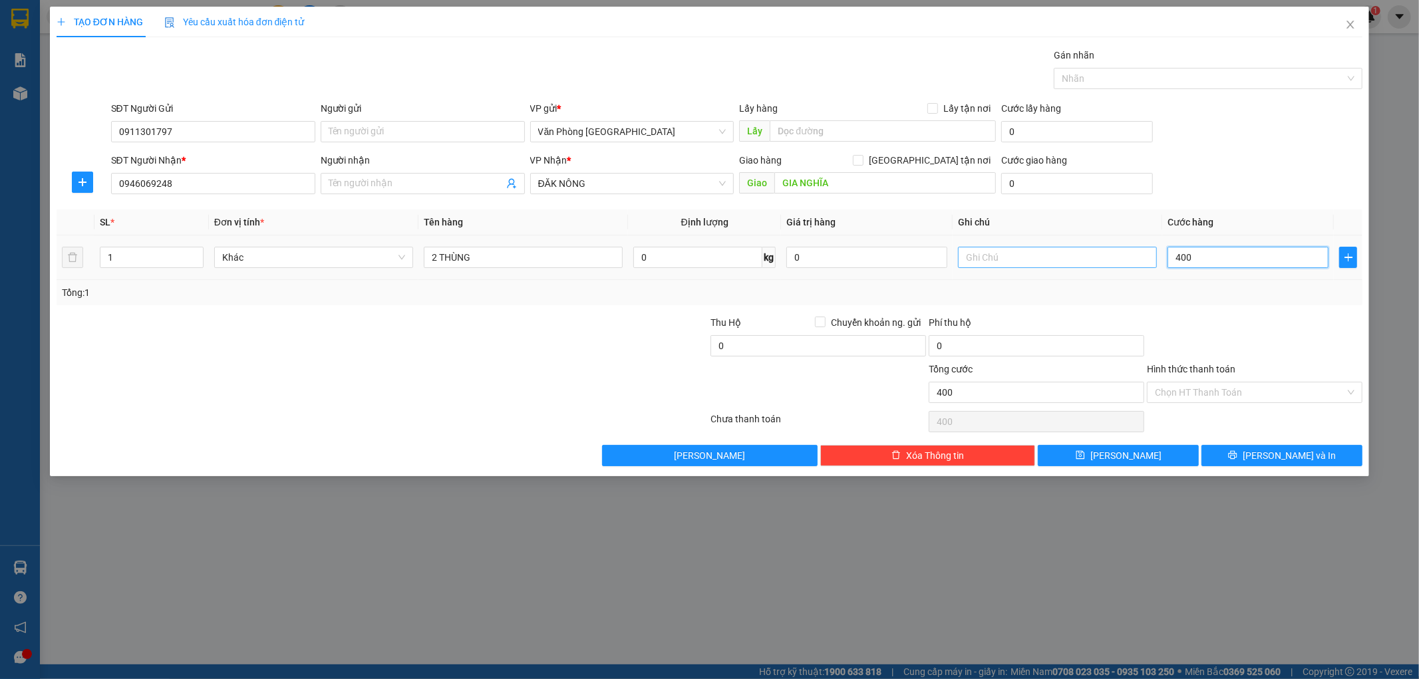
type input "4.000"
type input "40.000"
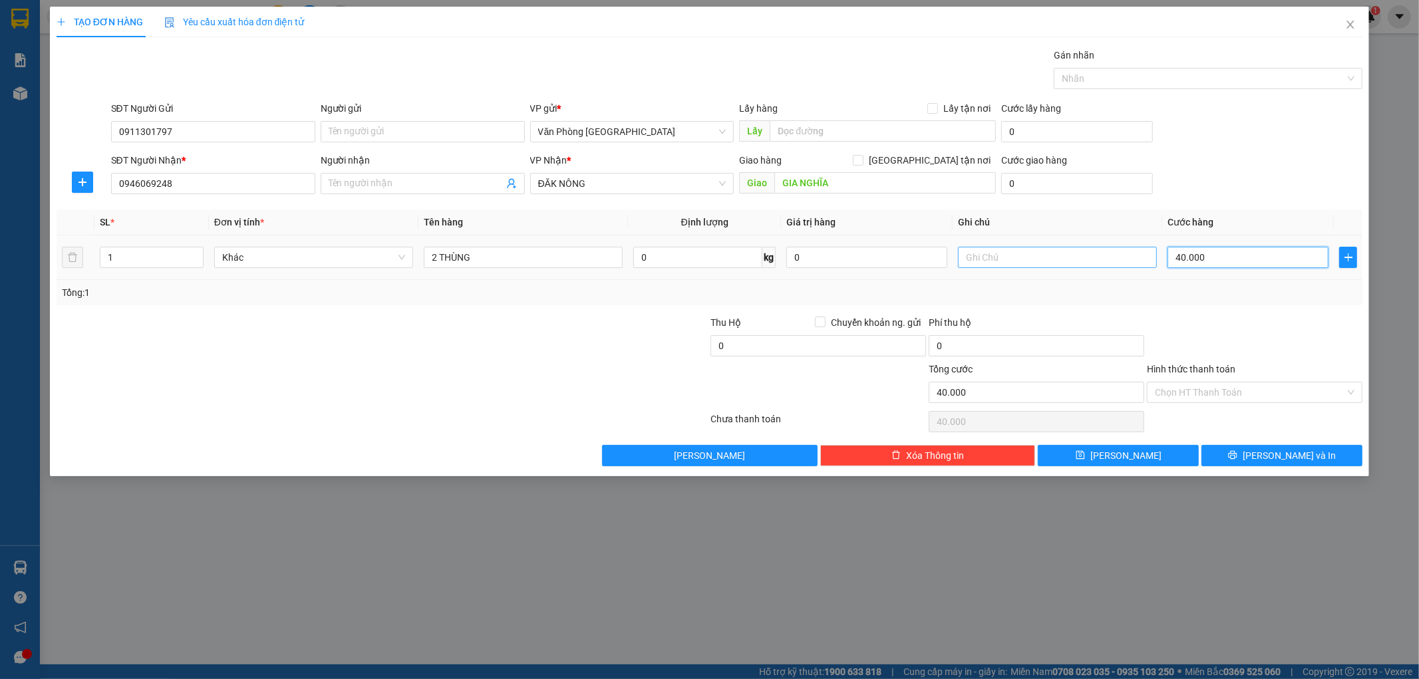
type input "400.000"
drag, startPoint x: 1238, startPoint y: 261, endPoint x: 988, endPoint y: 240, distance: 251.1
click at [988, 240] on tr "1 Khác 2 THÙNG 0 kg 0 400.000" at bounding box center [710, 258] width 1307 height 45
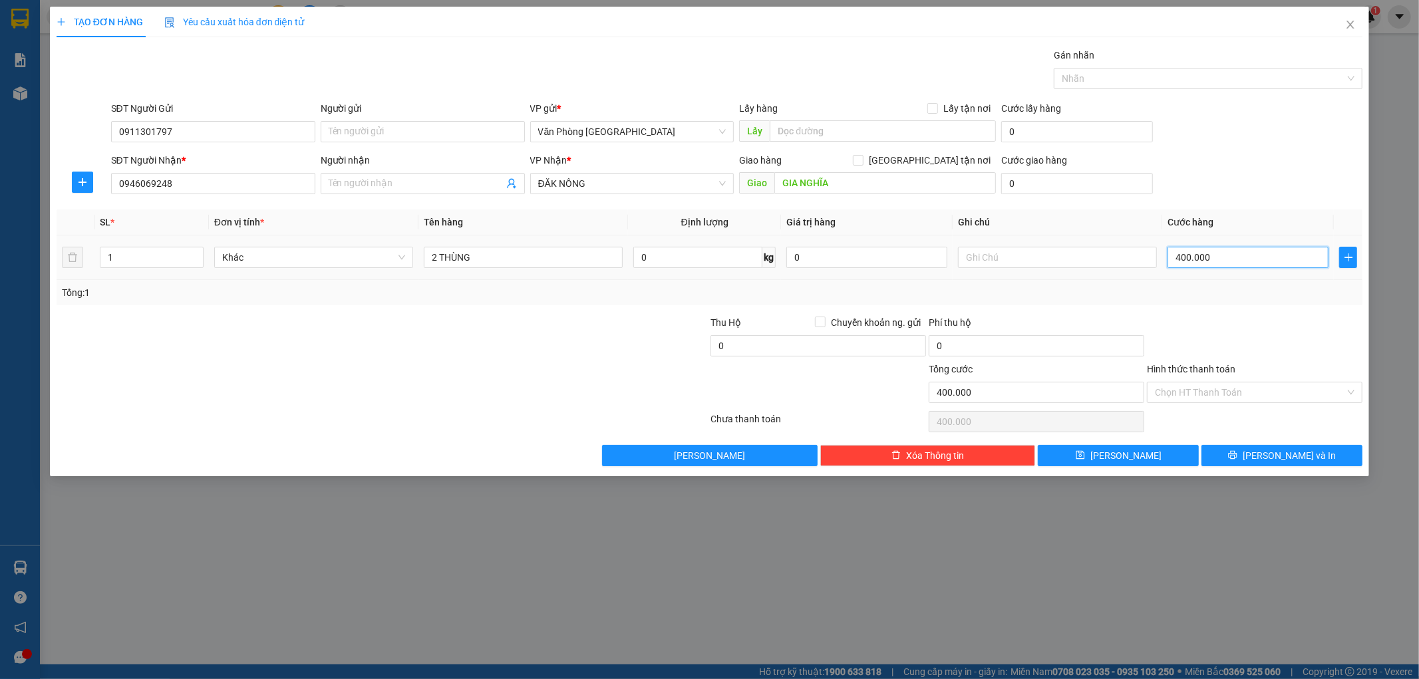
type input "3"
type input "30"
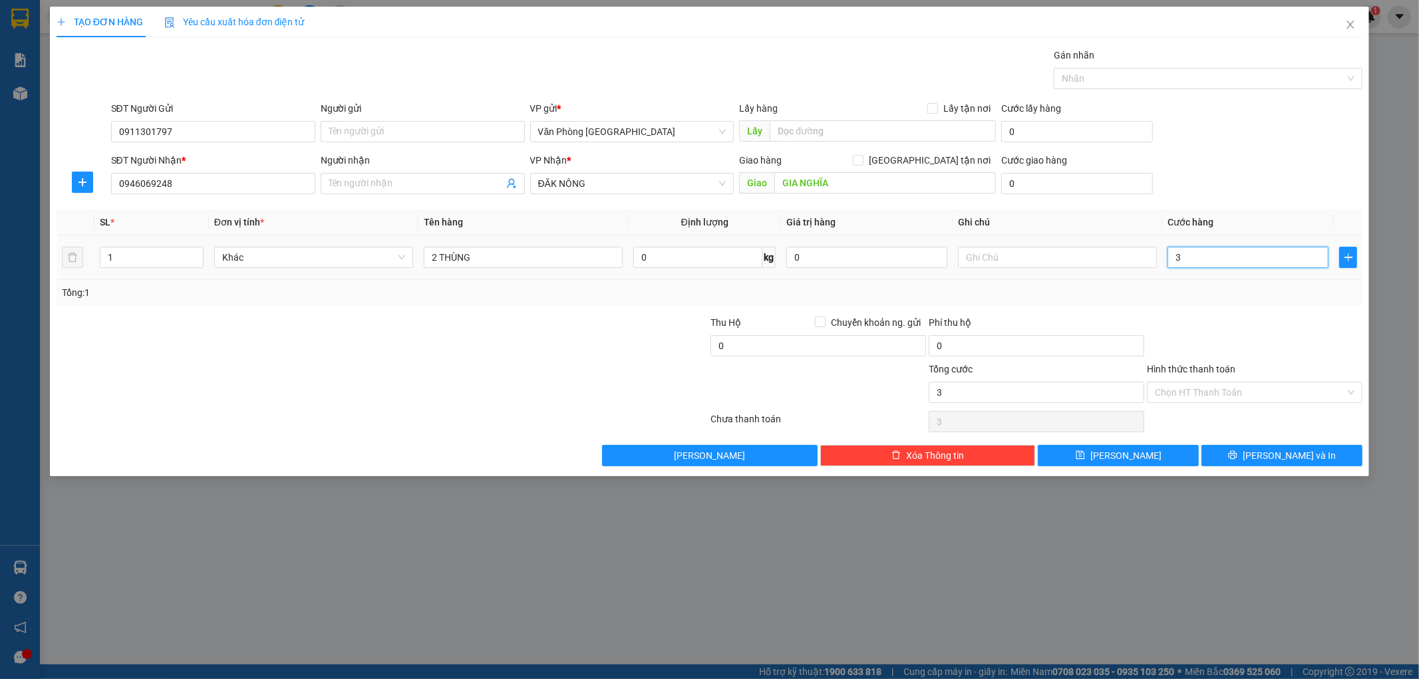
type input "30"
type input "300"
type input "3.000"
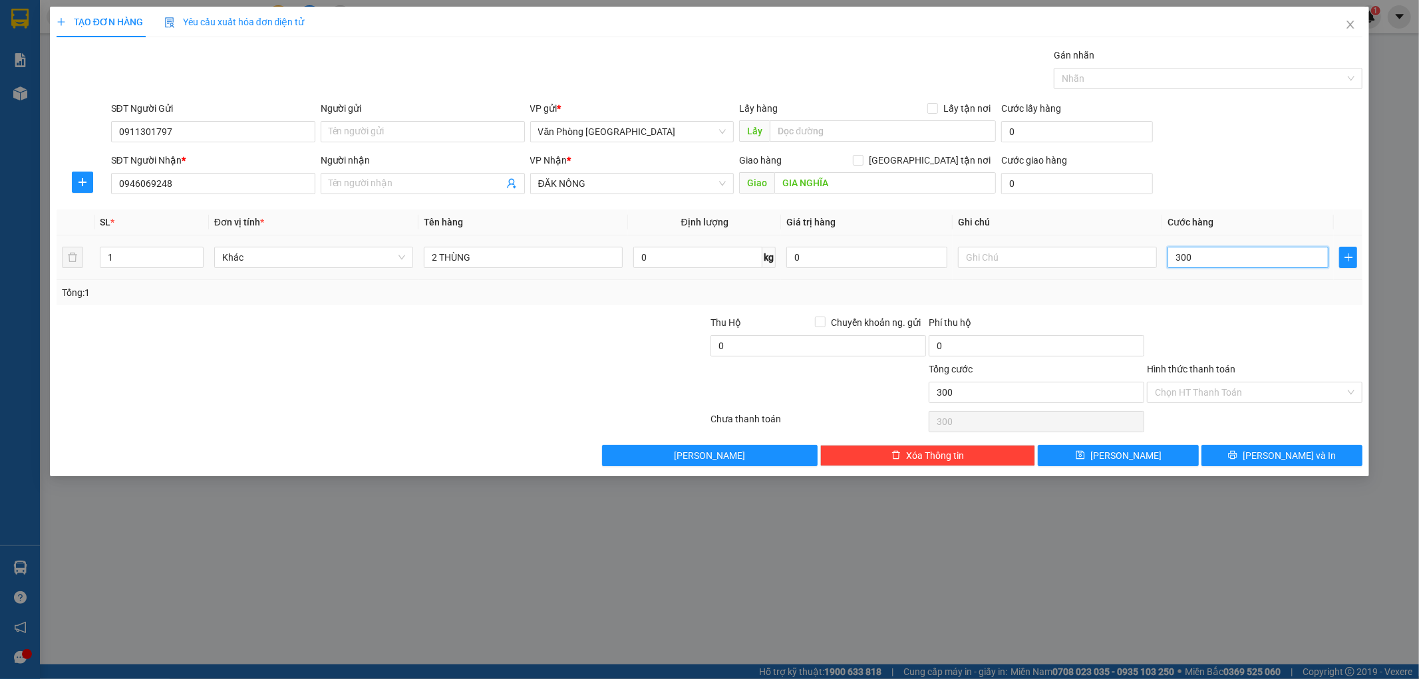
type input "3.000"
type input "30.000"
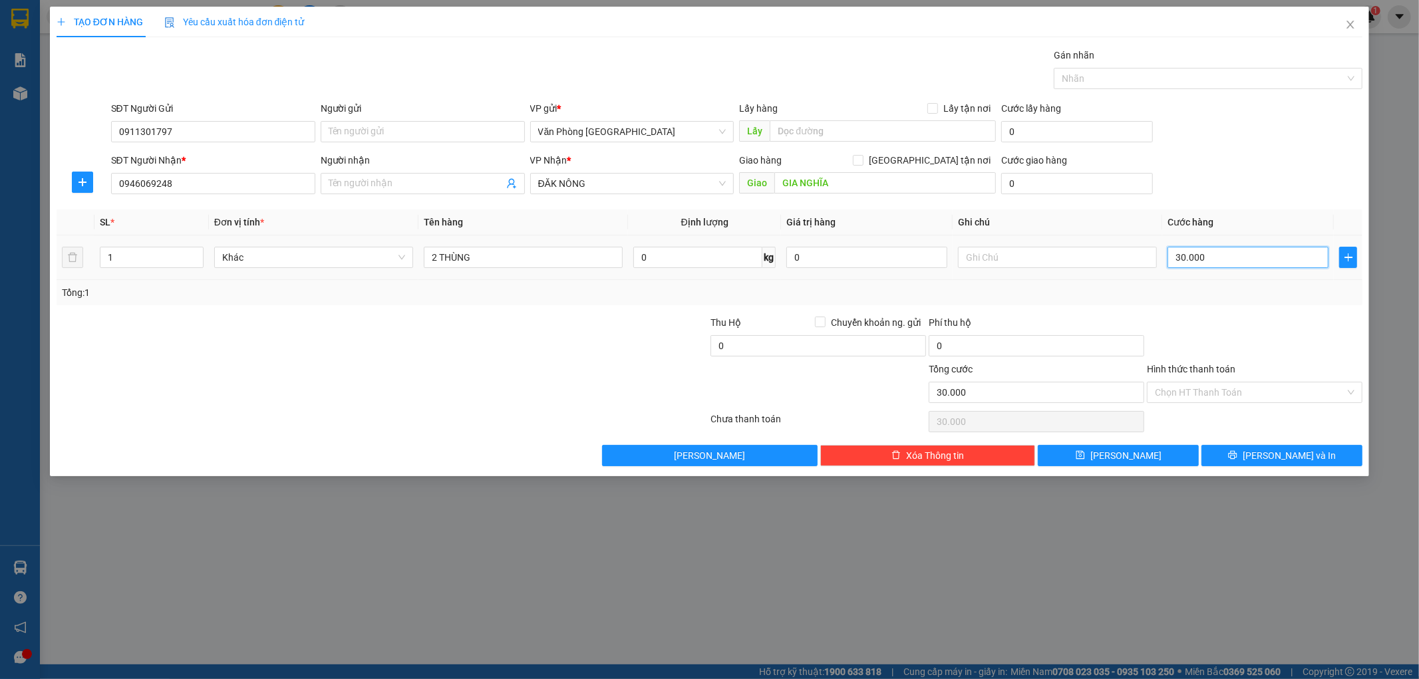
type input "300.000"
drag, startPoint x: 1226, startPoint y: 261, endPoint x: 967, endPoint y: 225, distance: 261.4
click at [967, 225] on table "SL * Đơn vị tính * Tên hàng Định lượng Giá trị hàng Ghi chú Cước hàng 1 Khác 2 …" at bounding box center [710, 245] width 1307 height 71
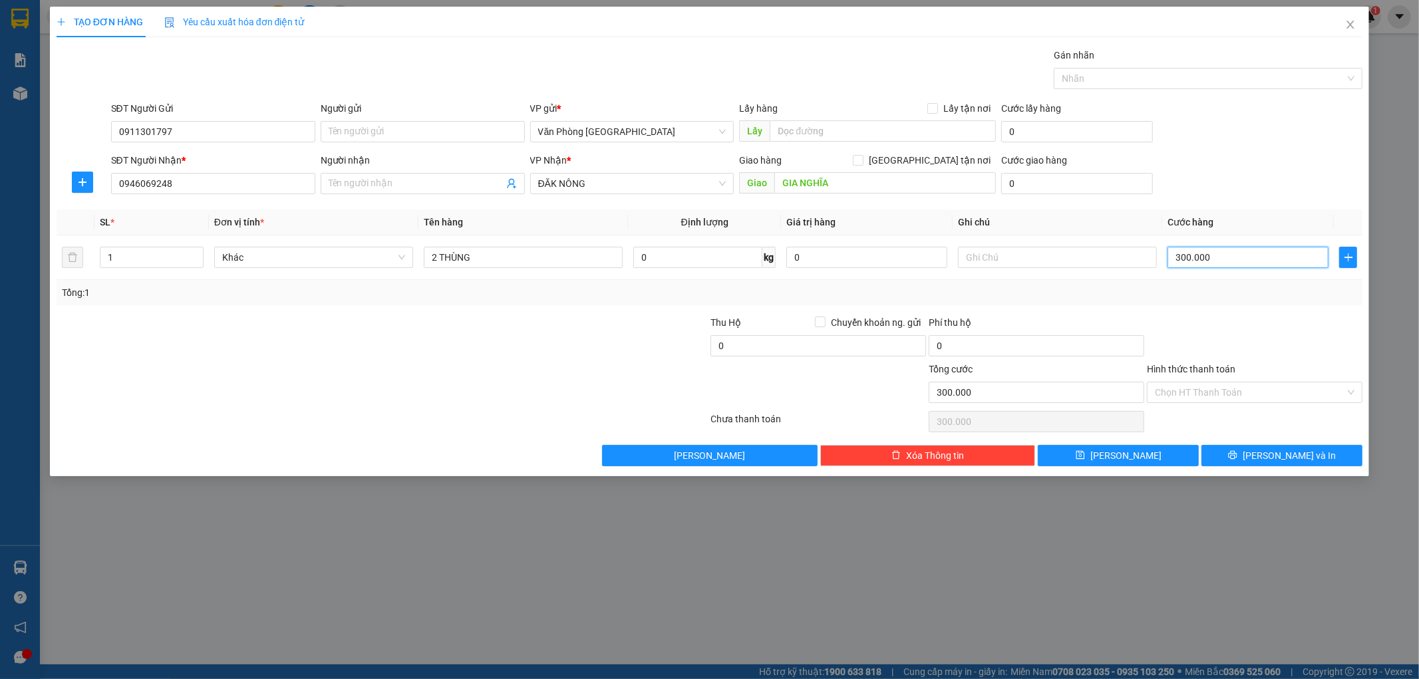
type input "2"
type input "20"
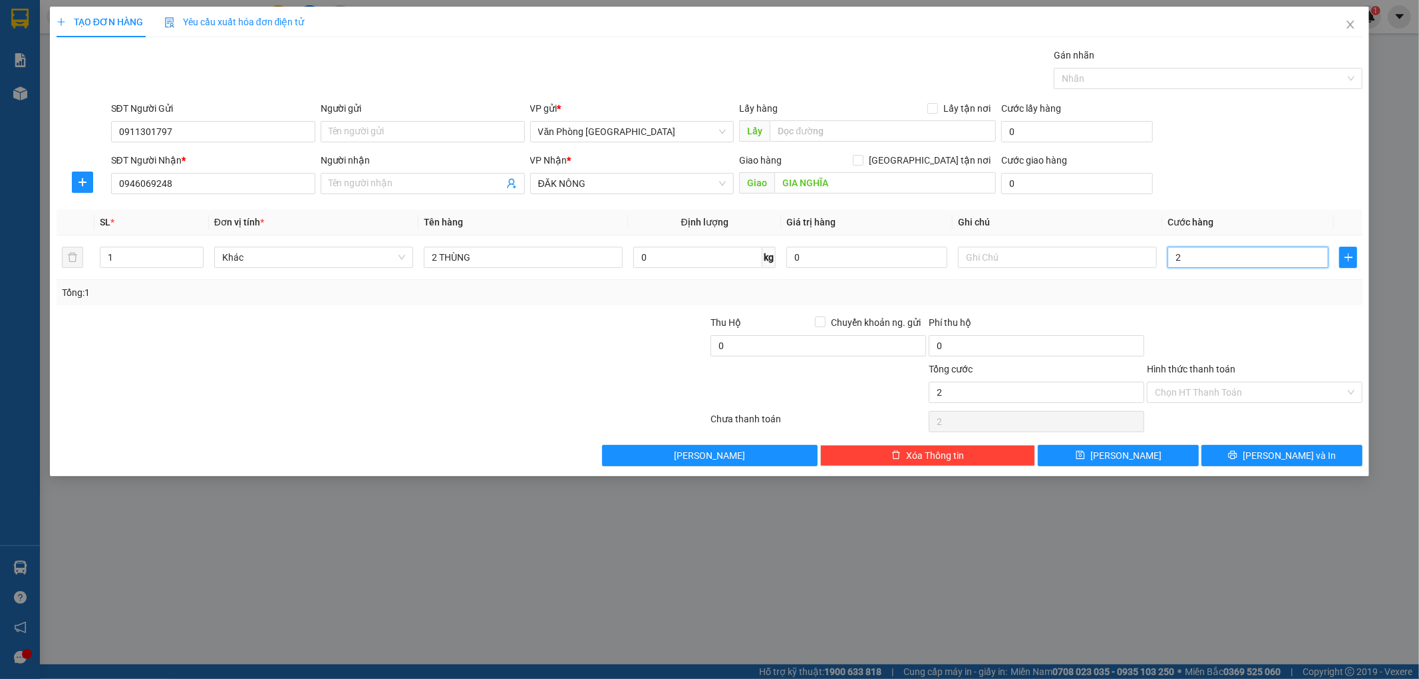
type input "20"
type input "200"
type input "2.000"
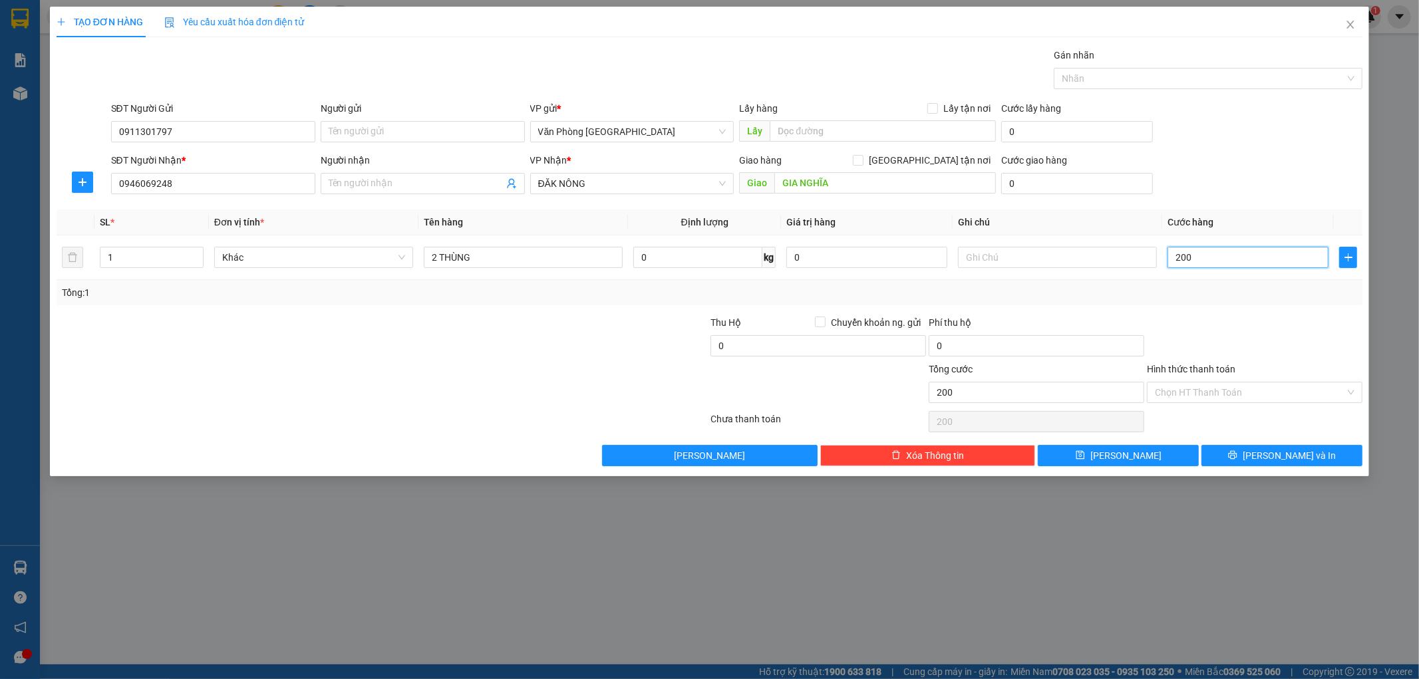
type input "2.000"
type input "20.000"
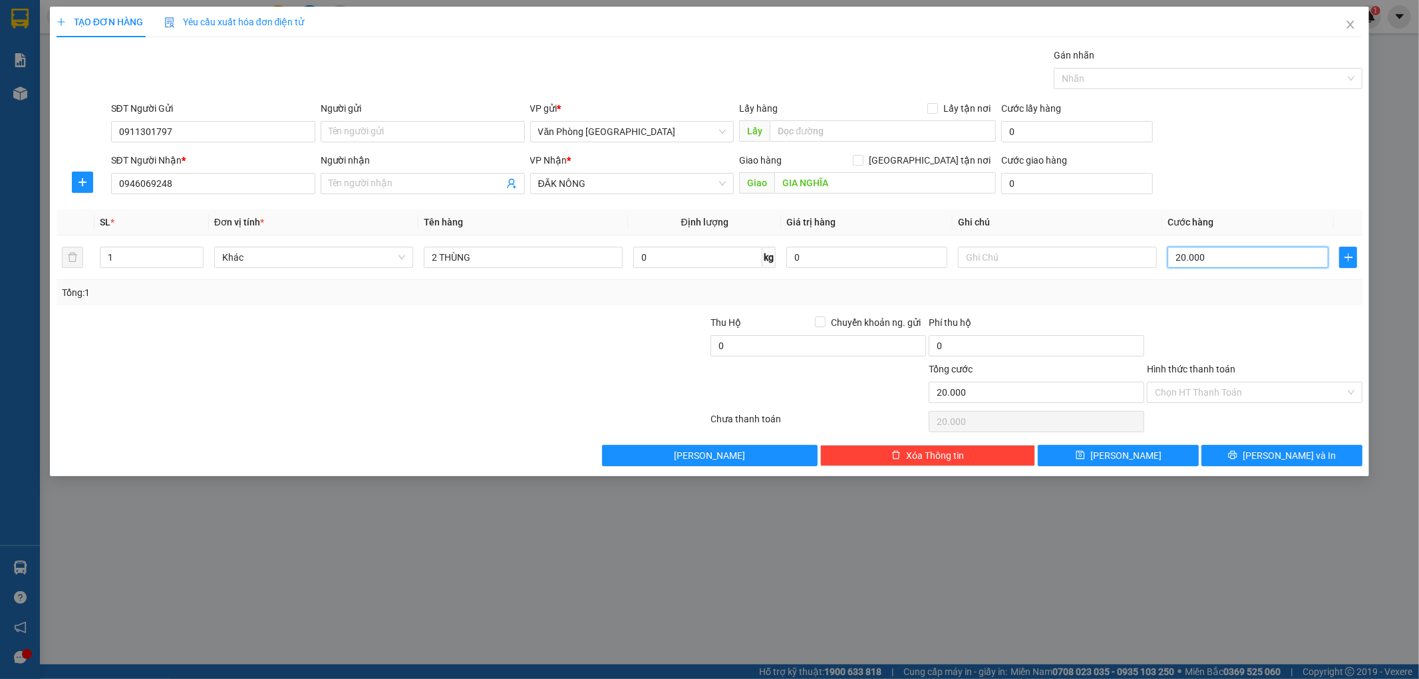
type input "200.000"
click at [1251, 388] on input "Hình thức thanh toán" at bounding box center [1250, 393] width 190 height 20
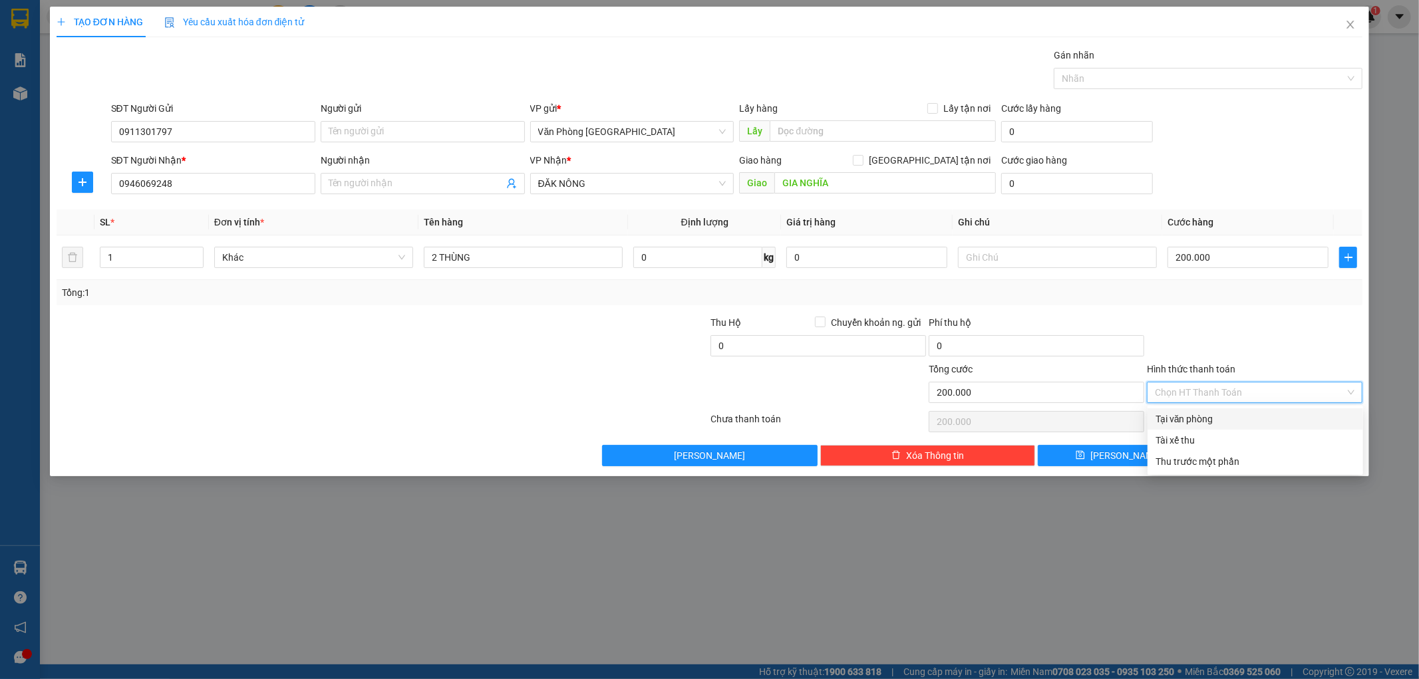
click at [1211, 421] on div "Tại văn phòng" at bounding box center [1256, 419] width 200 height 15
type input "0"
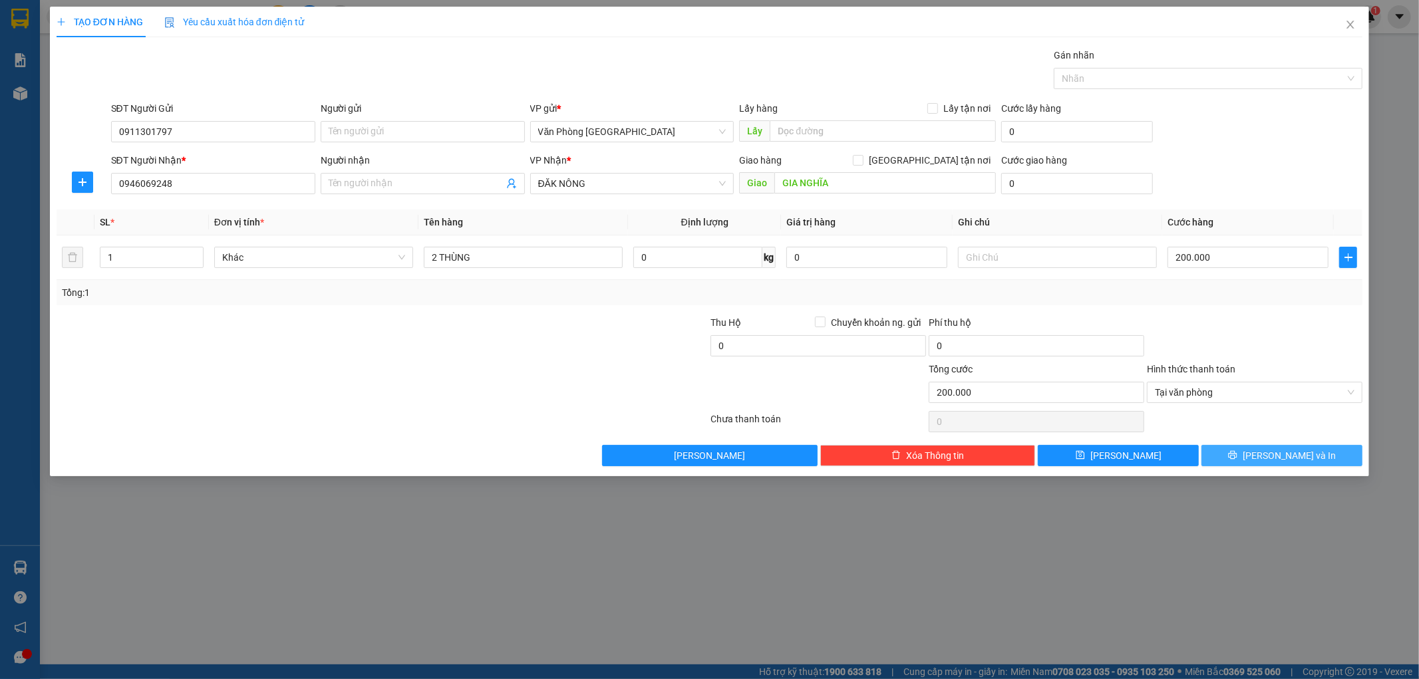
click at [1327, 457] on button "Lưu và In" at bounding box center [1282, 455] width 161 height 21
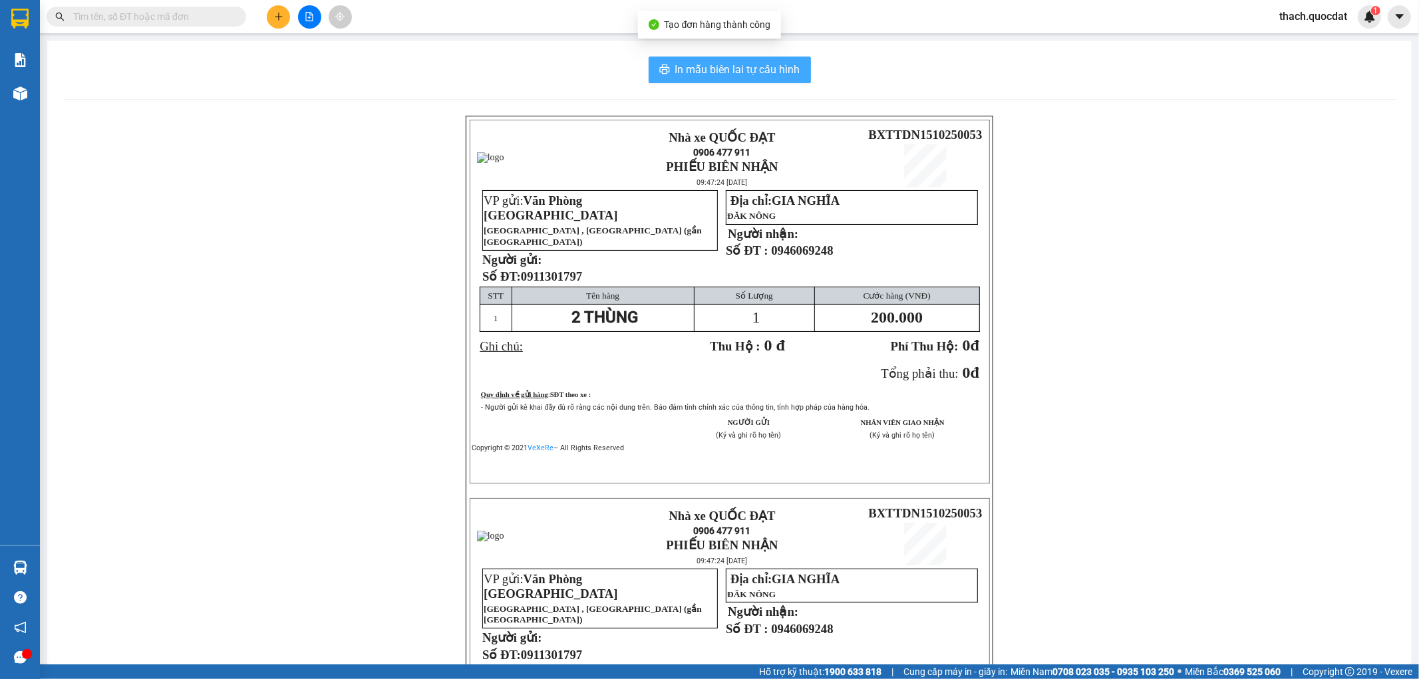
click at [755, 67] on span "In mẫu biên lai tự cấu hình" at bounding box center [737, 69] width 125 height 17
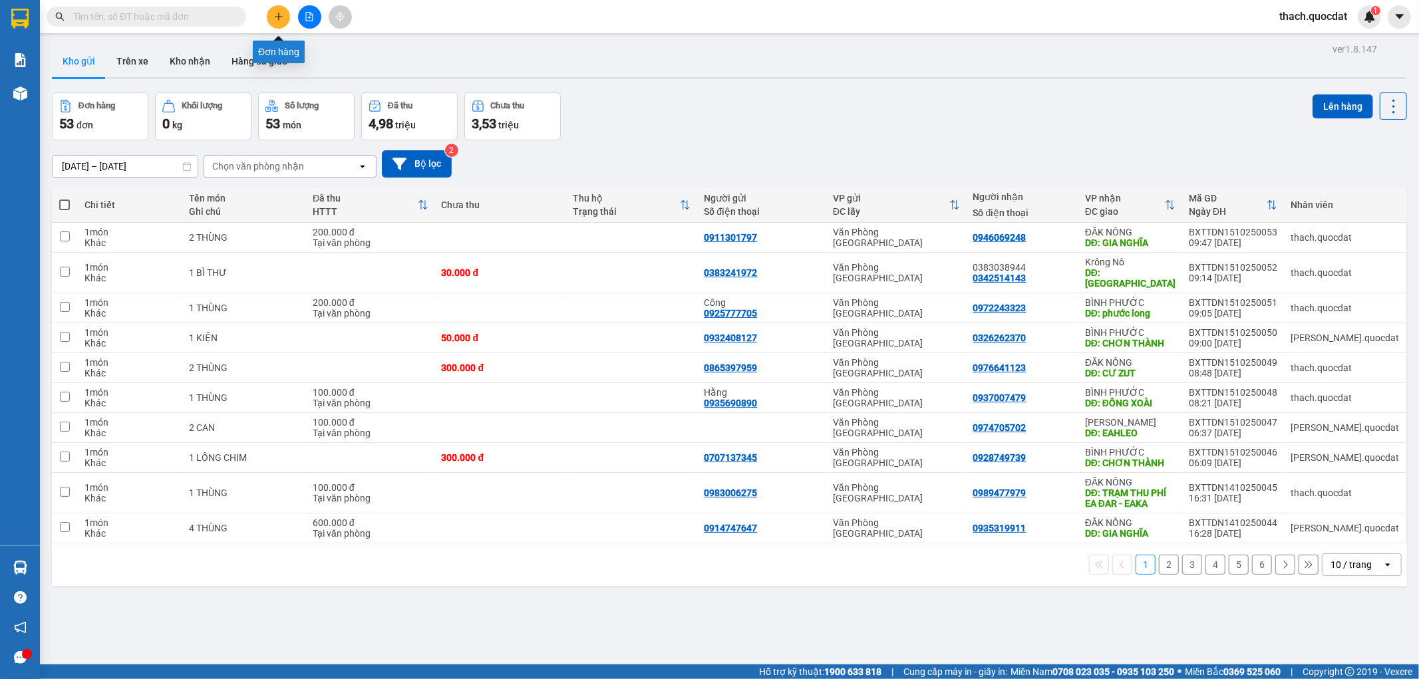
click at [280, 14] on icon "plus" at bounding box center [278, 16] width 9 height 9
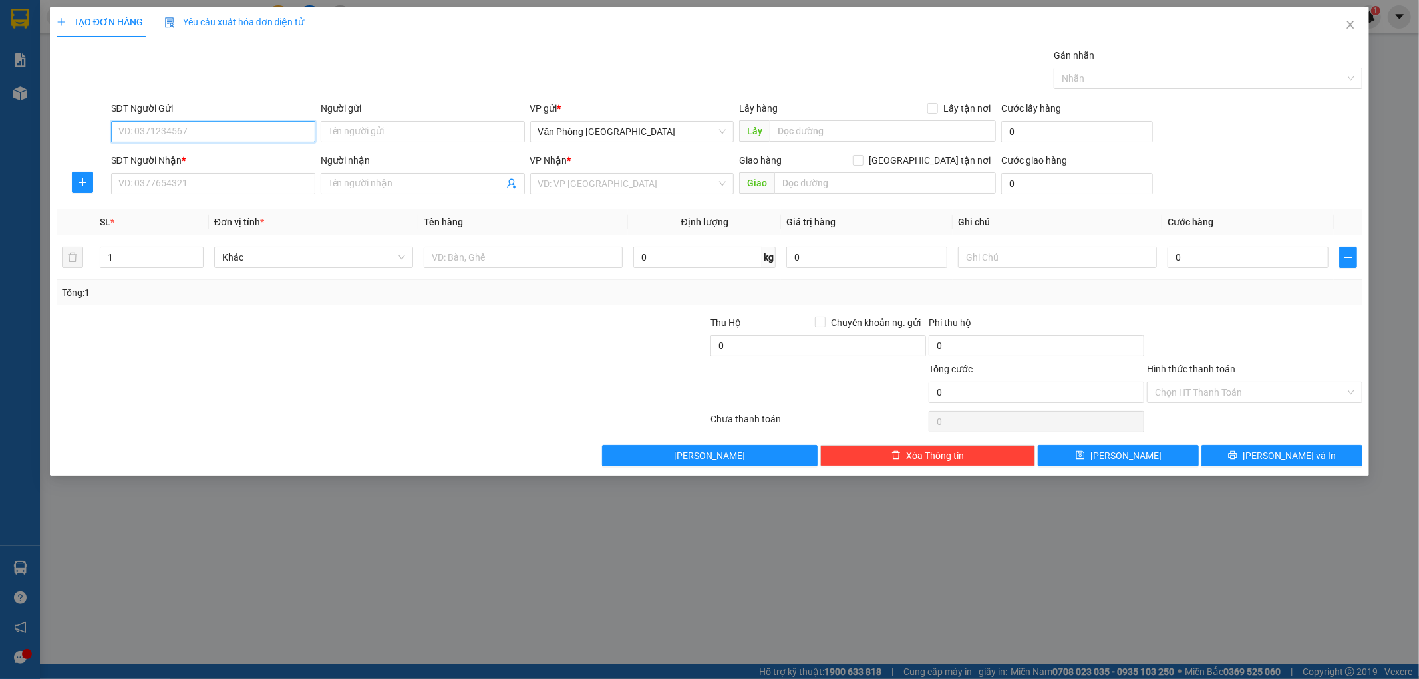
click at [182, 135] on input "SĐT Người Gửi" at bounding box center [213, 131] width 204 height 21
type input "0795657657"
click at [184, 188] on input "SĐT Người Nhận *" at bounding box center [213, 183] width 204 height 21
type input "0339904848"
click at [641, 186] on input "search" at bounding box center [627, 184] width 179 height 20
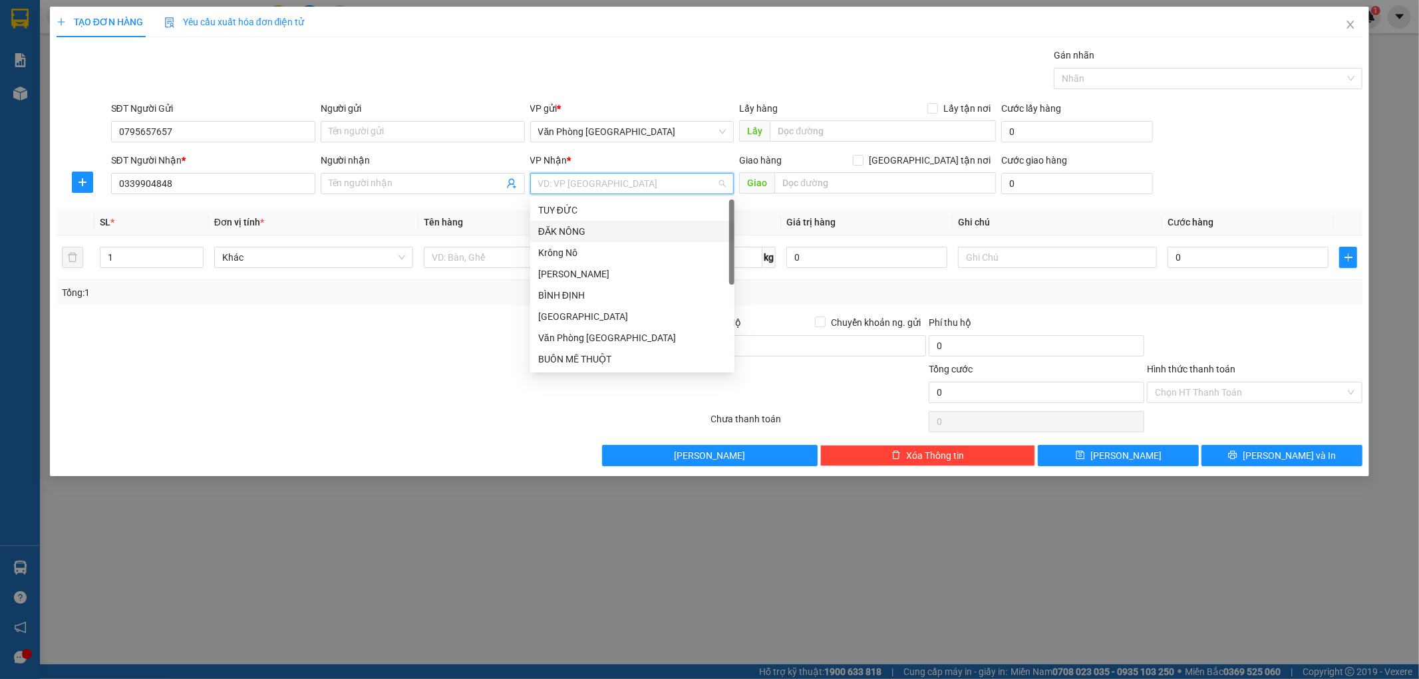
click at [573, 231] on div "ĐĂK NÔNG" at bounding box center [632, 231] width 188 height 15
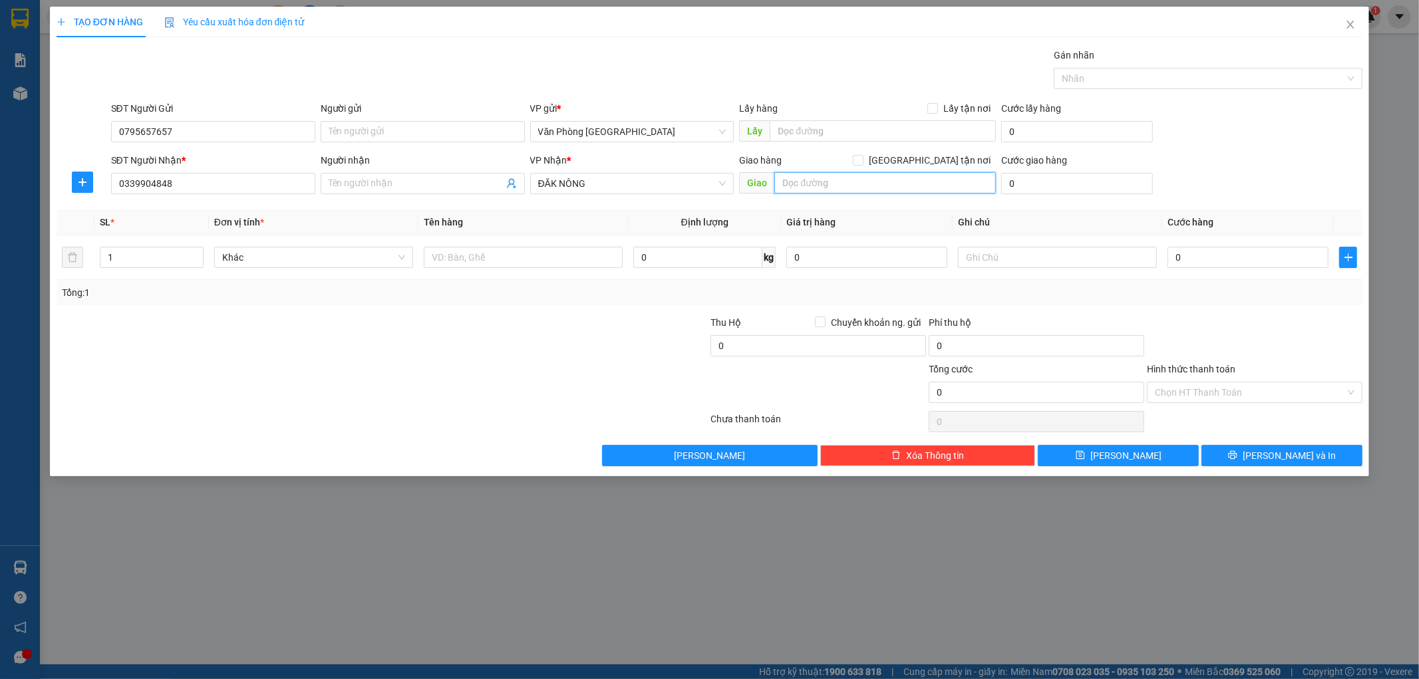
click at [867, 184] on input "text" at bounding box center [885, 182] width 222 height 21
type input "KIẾN ĐỨC"
click at [521, 258] on input "text" at bounding box center [523, 257] width 199 height 21
type input "4 THÙNG"
click at [1281, 259] on input "0" at bounding box center [1248, 257] width 161 height 21
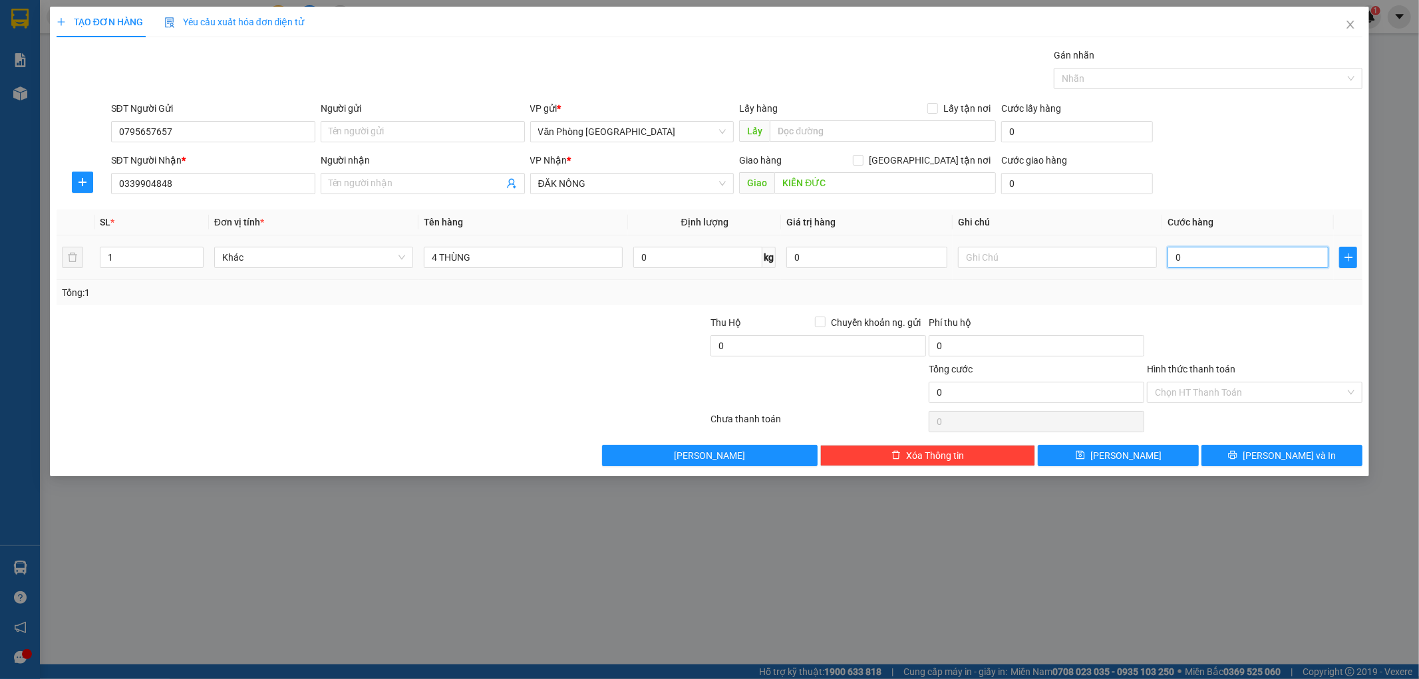
type input "6"
type input "60"
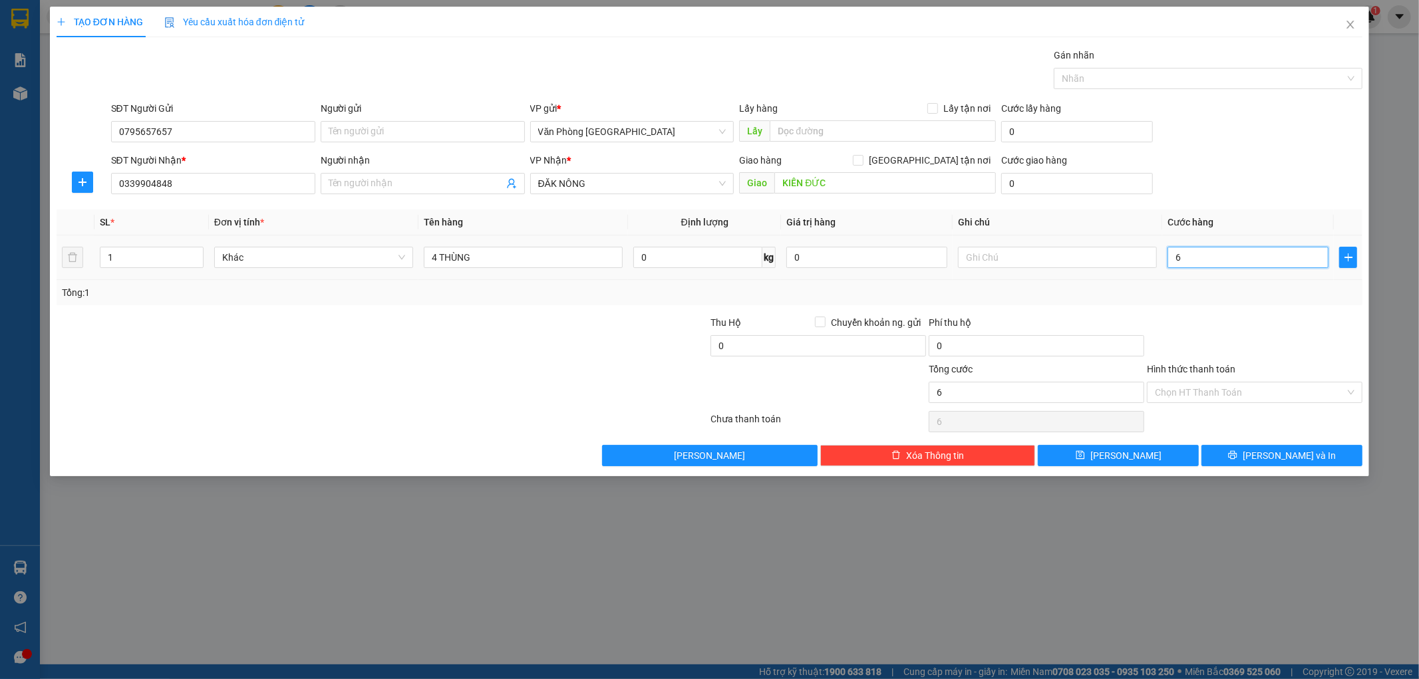
type input "60"
type input "600"
type input "6.000"
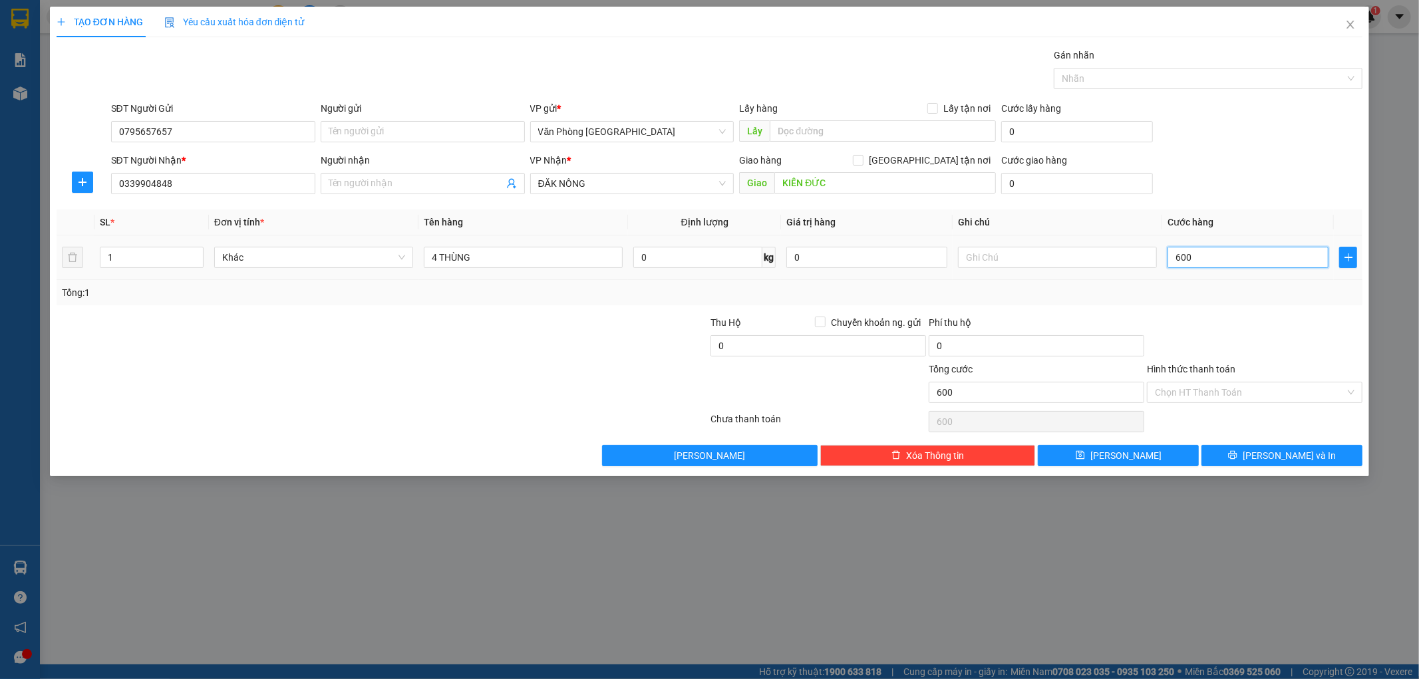
type input "6.000"
type input "60.000"
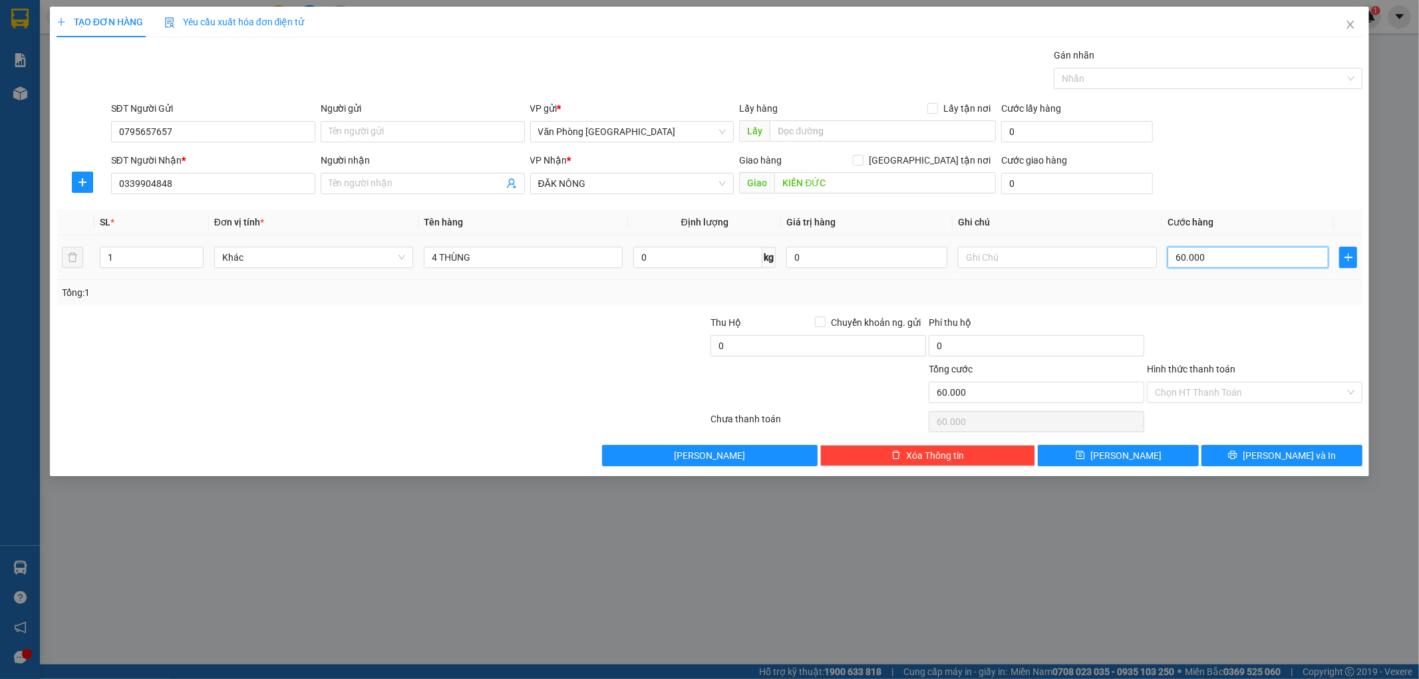
type input "600.000"
click at [1207, 391] on input "Hình thức thanh toán" at bounding box center [1250, 393] width 190 height 20
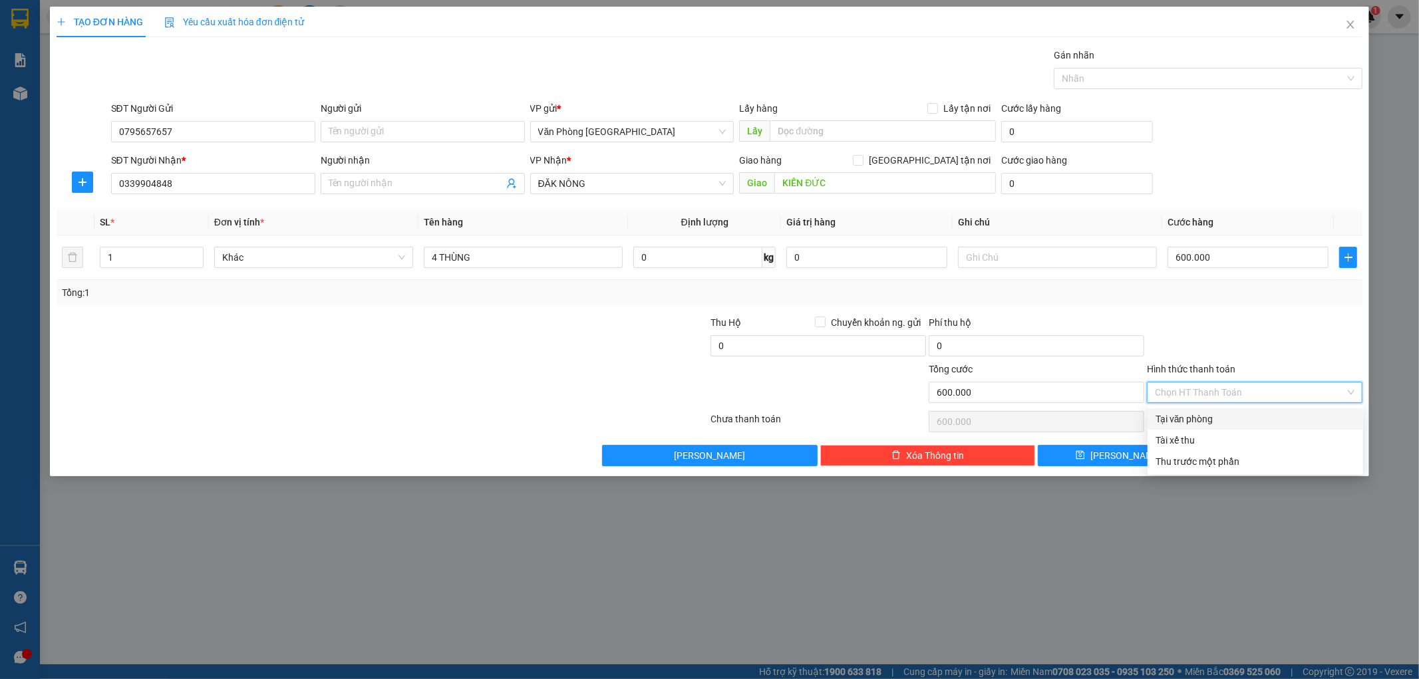
click at [1201, 420] on div "Tại văn phòng" at bounding box center [1256, 419] width 200 height 15
type input "0"
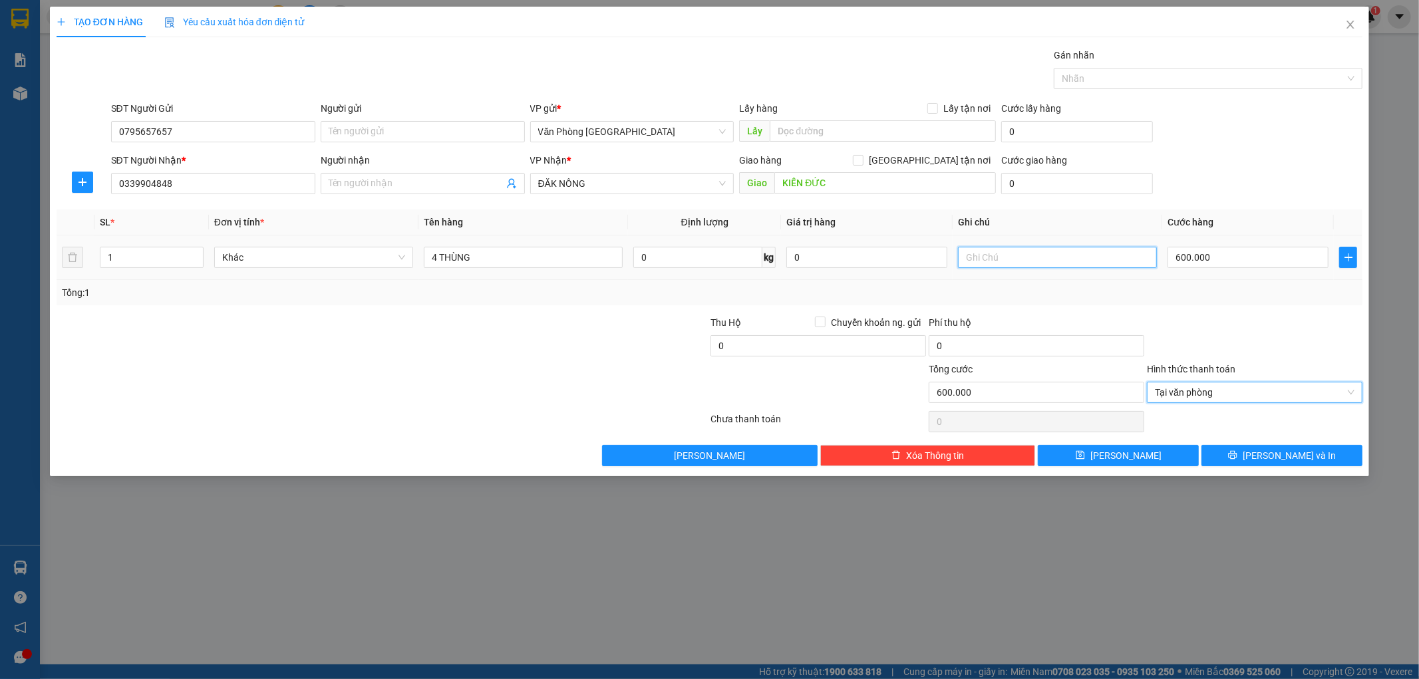
click at [993, 261] on input "text" at bounding box center [1057, 257] width 199 height 21
click at [1005, 287] on div "Tổng: 1" at bounding box center [710, 292] width 1296 height 15
click at [1011, 261] on input "CK LÚC" at bounding box center [1057, 257] width 199 height 21
type input "CK LÚC 9H59"
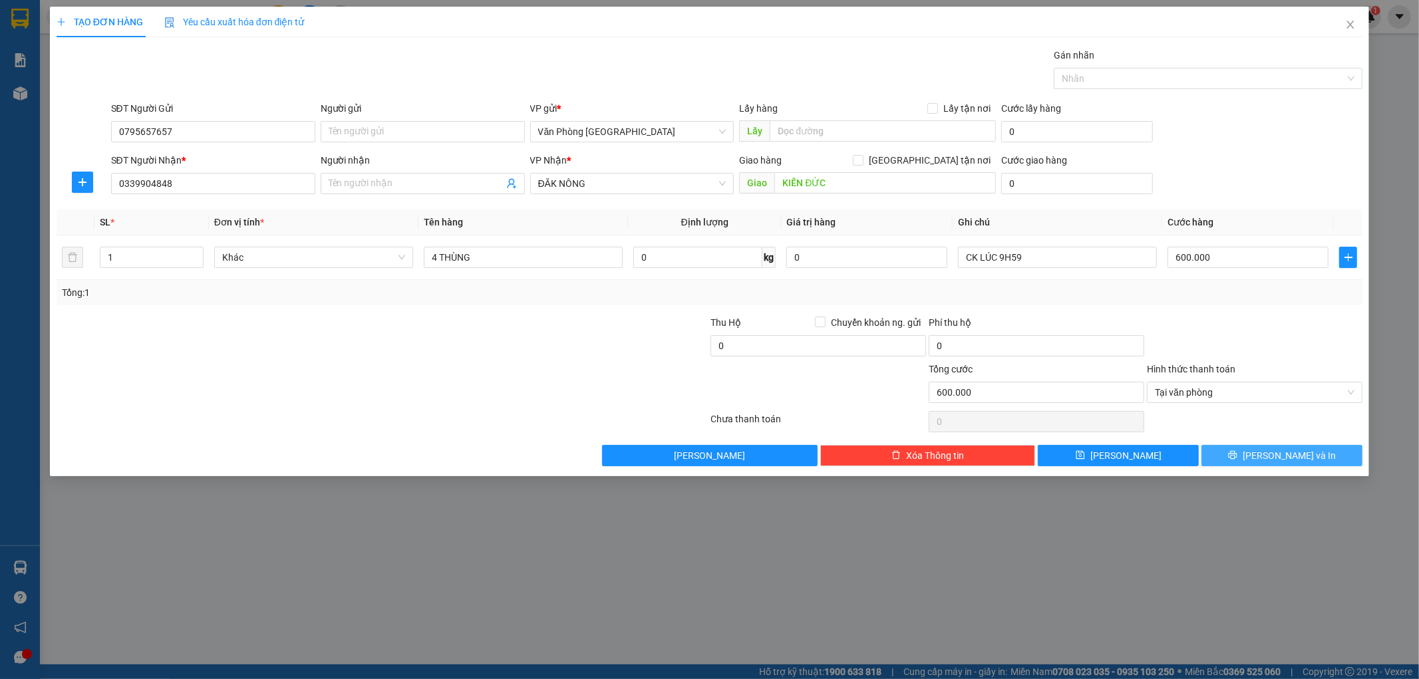
click at [1281, 458] on span "Lưu và In" at bounding box center [1289, 455] width 93 height 15
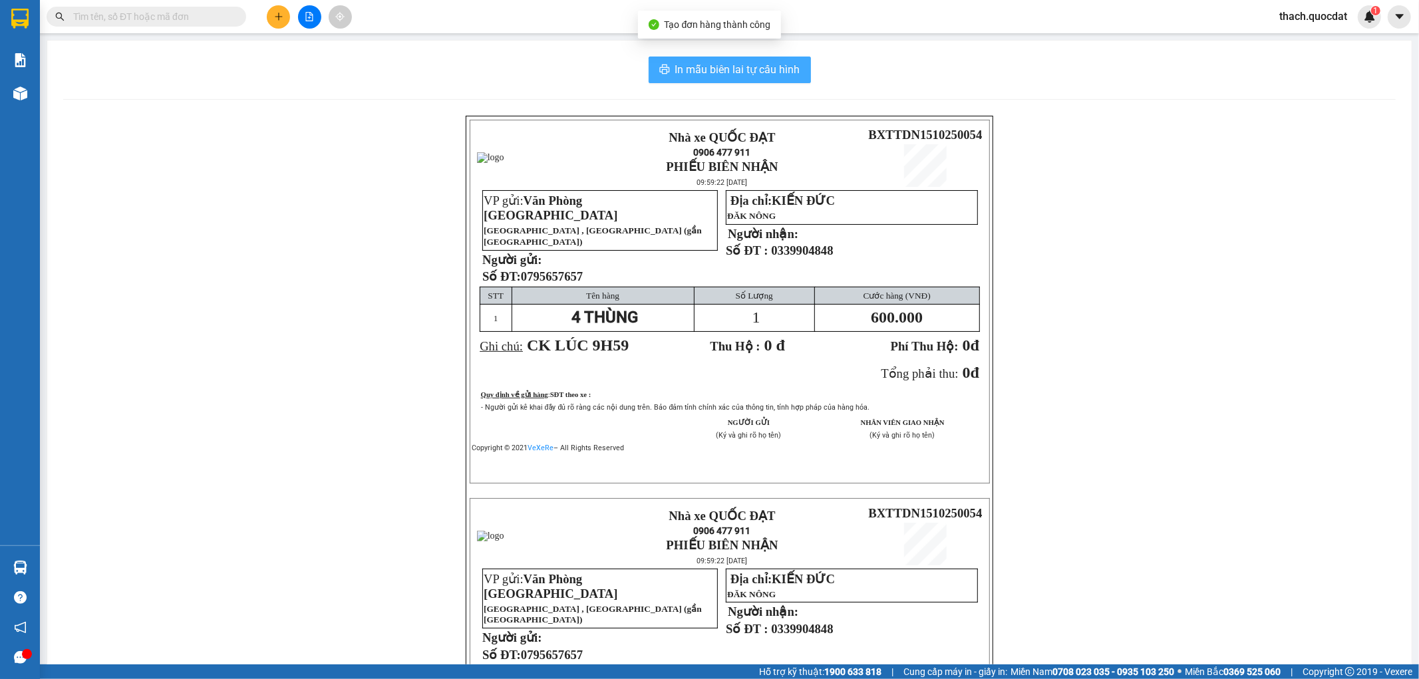
click at [762, 63] on span "In mẫu biên lai tự cấu hình" at bounding box center [737, 69] width 125 height 17
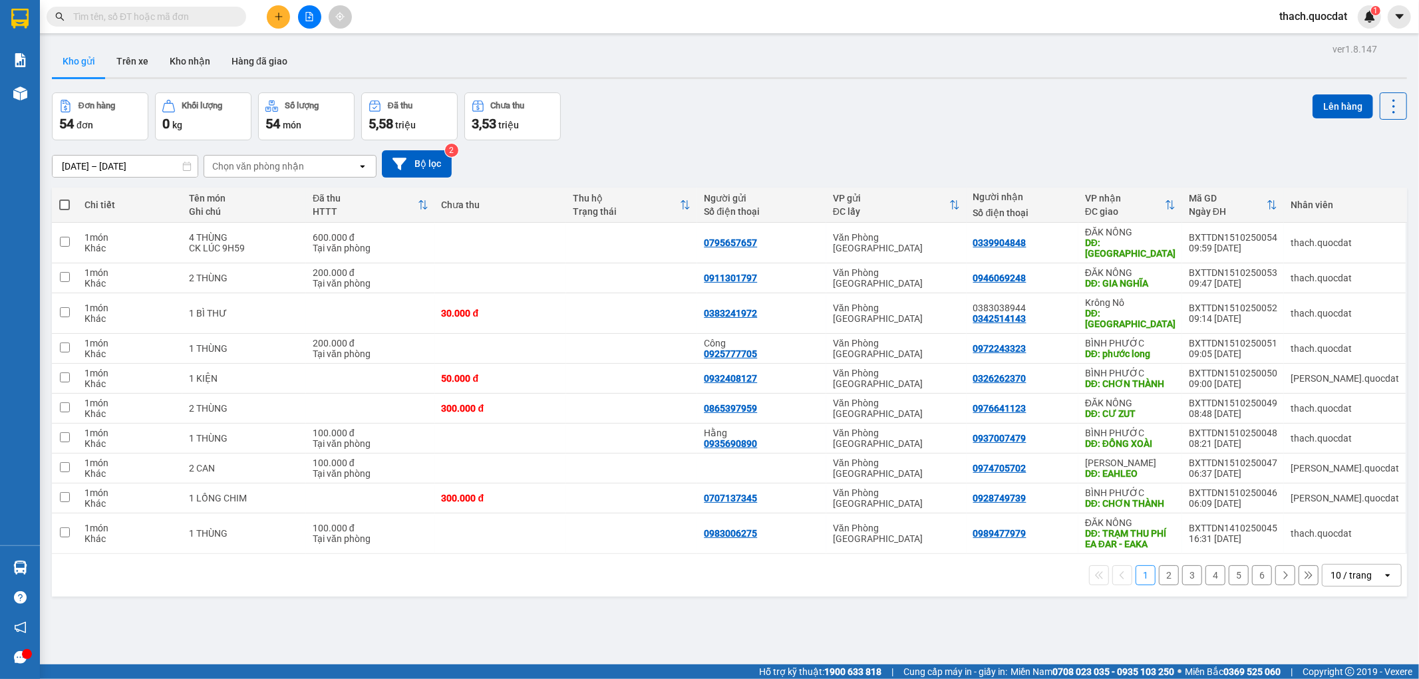
click at [283, 18] on icon "plus" at bounding box center [278, 16] width 9 height 9
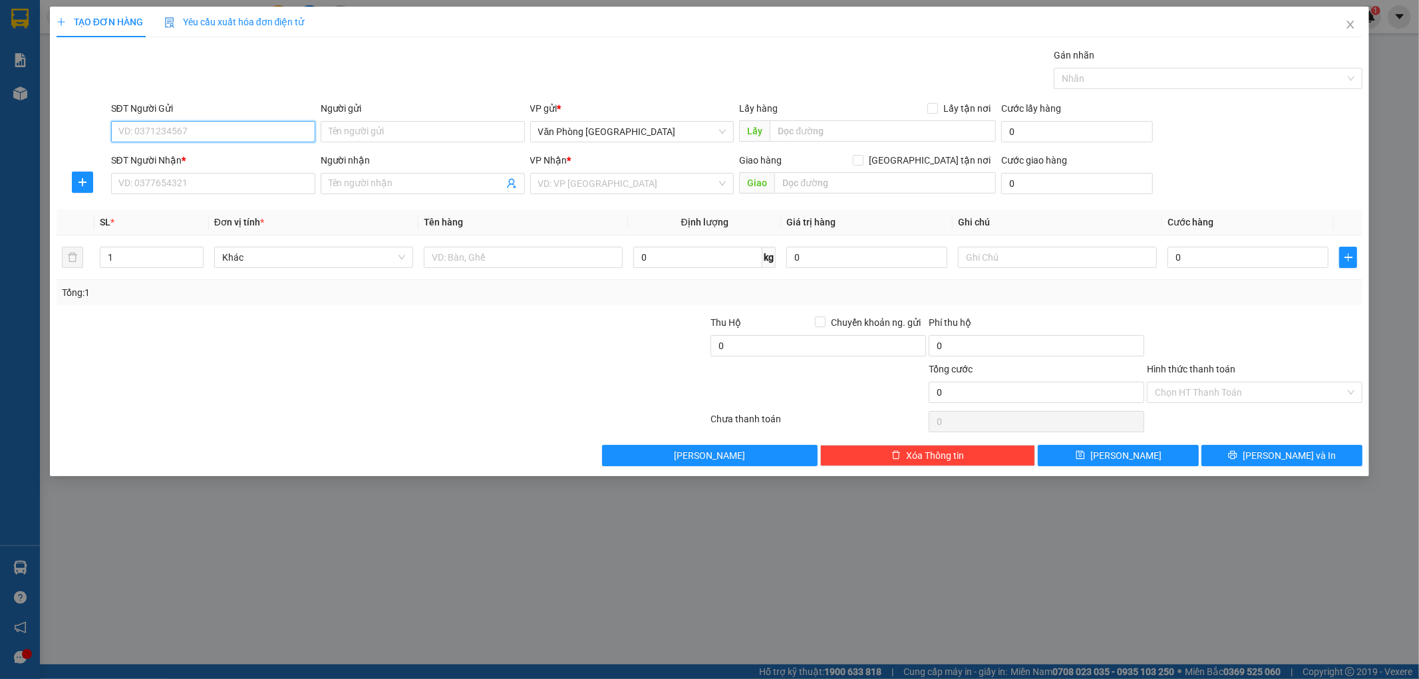
click at [234, 132] on input "SĐT Người Gửi" at bounding box center [213, 131] width 204 height 21
type input "0932474687"
click at [198, 177] on input "SĐT Người Nhận *" at bounding box center [213, 183] width 204 height 21
type input "0902406050"
click at [561, 188] on input "search" at bounding box center [627, 184] width 179 height 20
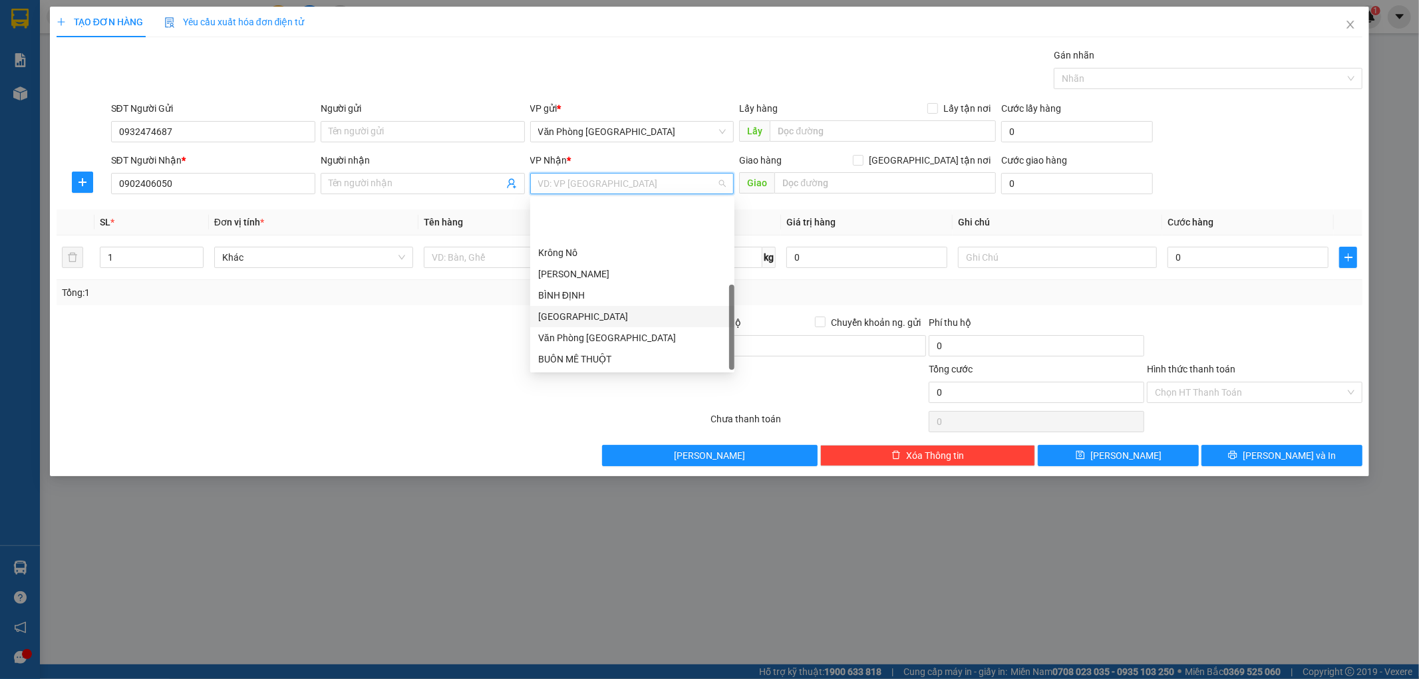
scroll to position [63, 0]
drag, startPoint x: 576, startPoint y: 317, endPoint x: 614, endPoint y: 300, distance: 41.7
click at [576, 317] on div "BÌNH PHƯỚC" at bounding box center [632, 317] width 188 height 15
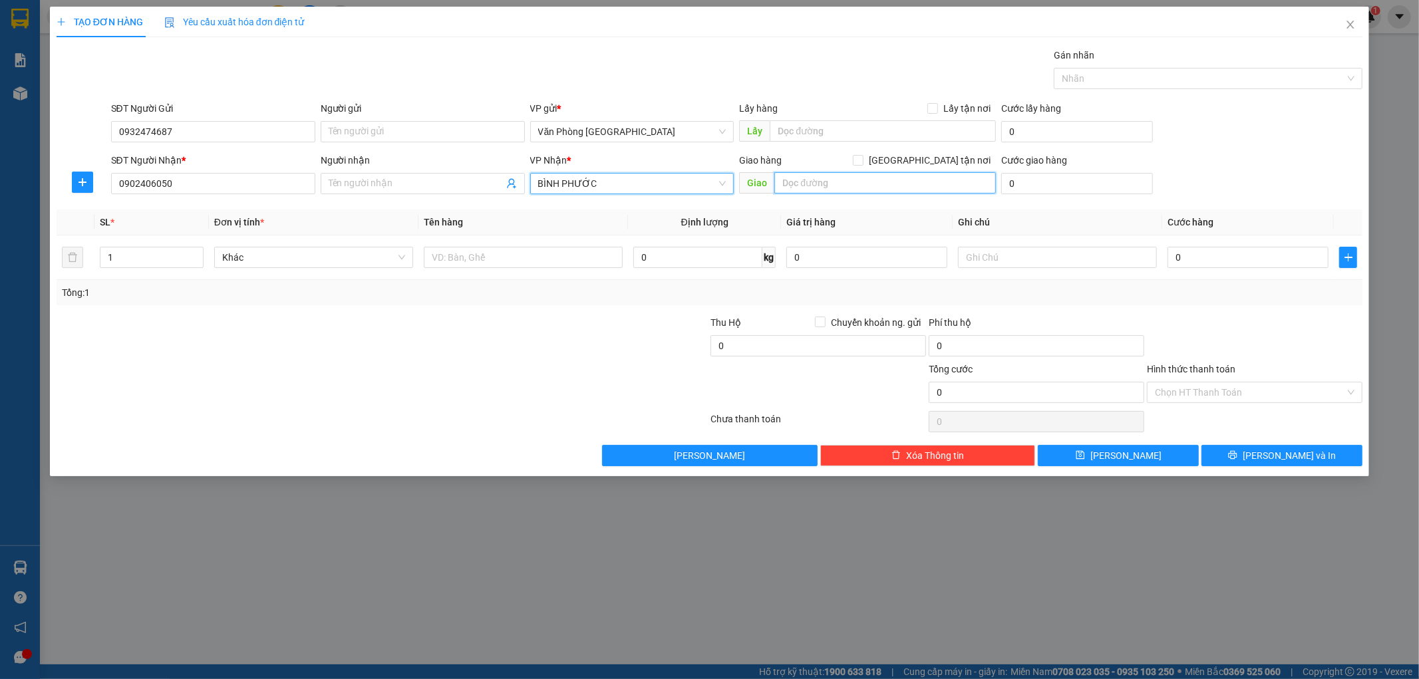
click at [812, 178] on input "text" at bounding box center [885, 182] width 222 height 21
type input "D"
type input "ĐỒNG XOÀI"
click at [569, 261] on input "text" at bounding box center [523, 257] width 199 height 21
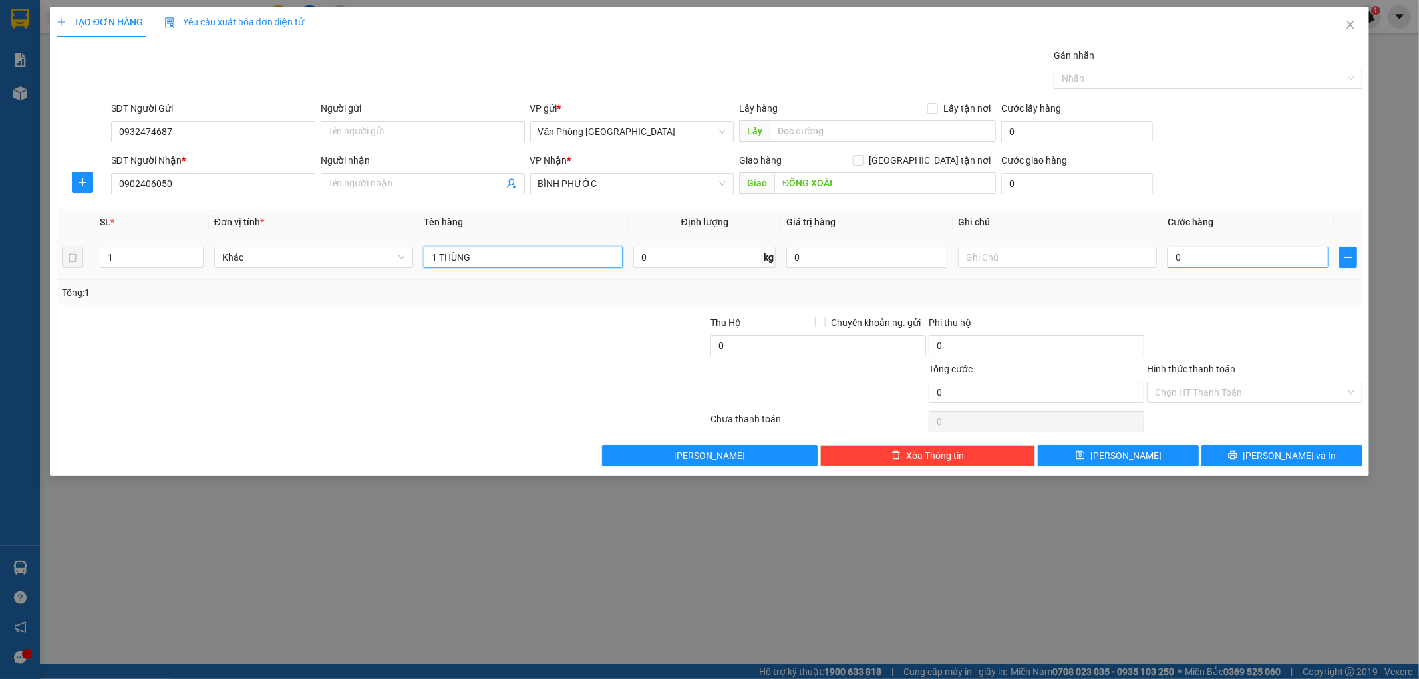
type input "1 THÙNG"
type input "1"
type input "10"
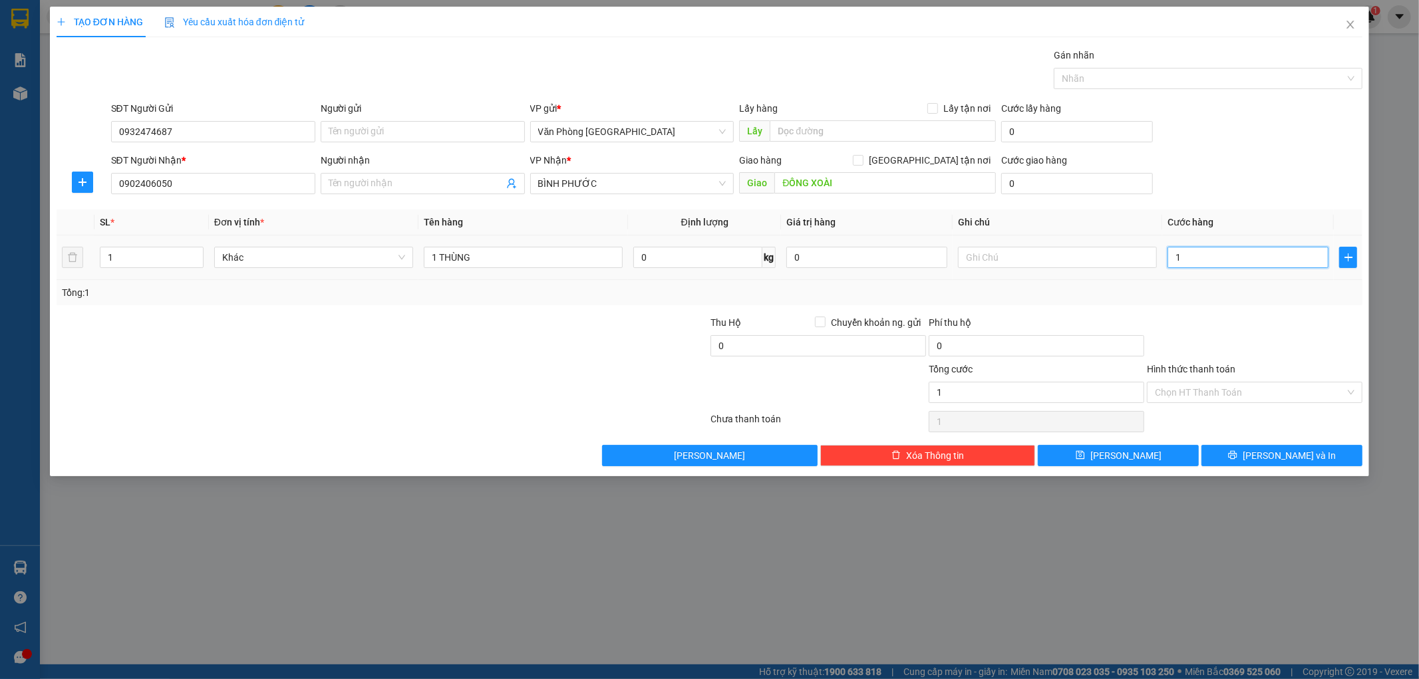
type input "10"
type input "100"
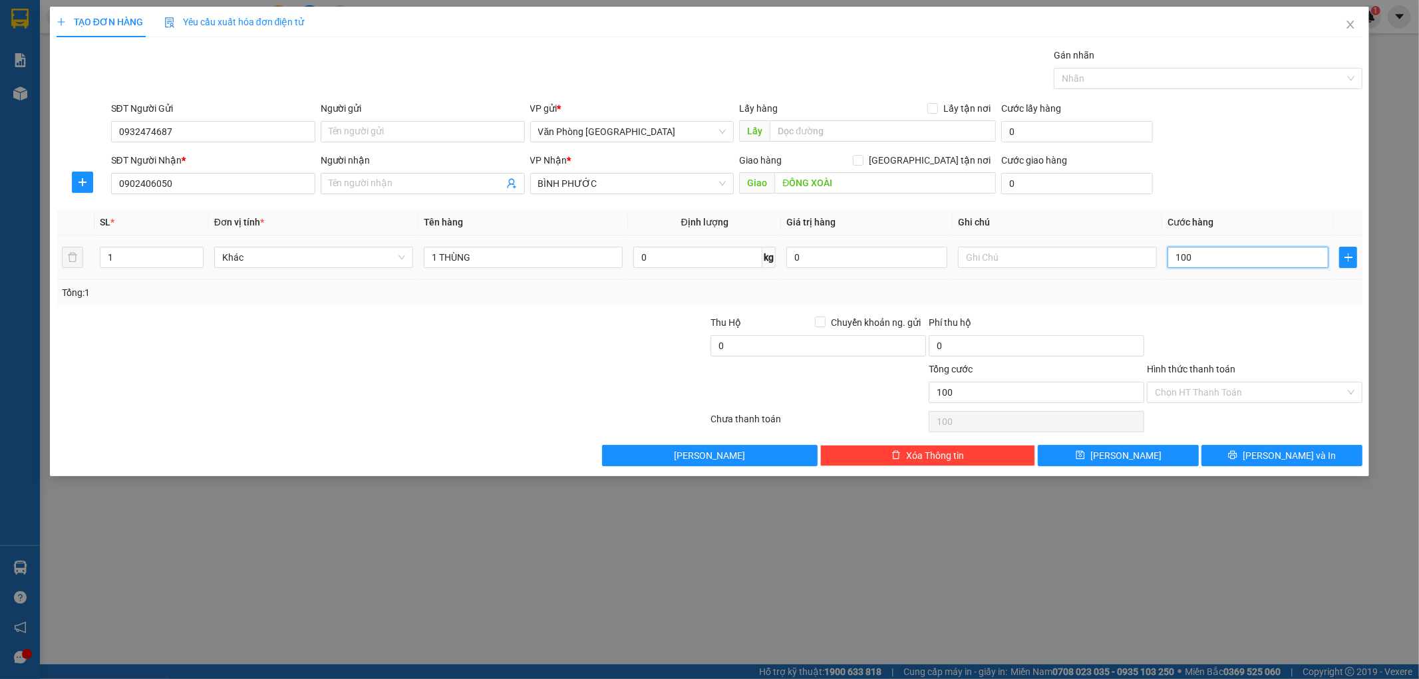
type input "1.000"
type input "10.000"
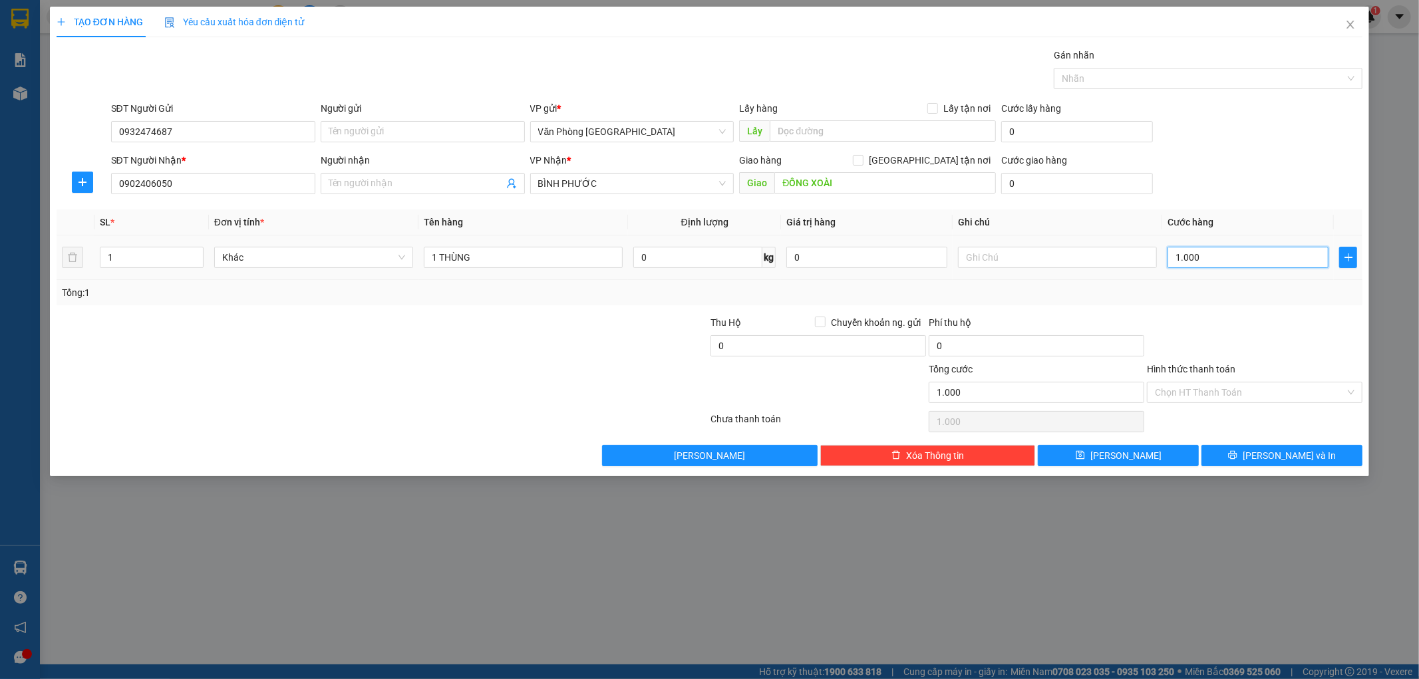
type input "10.000"
type input "100.000"
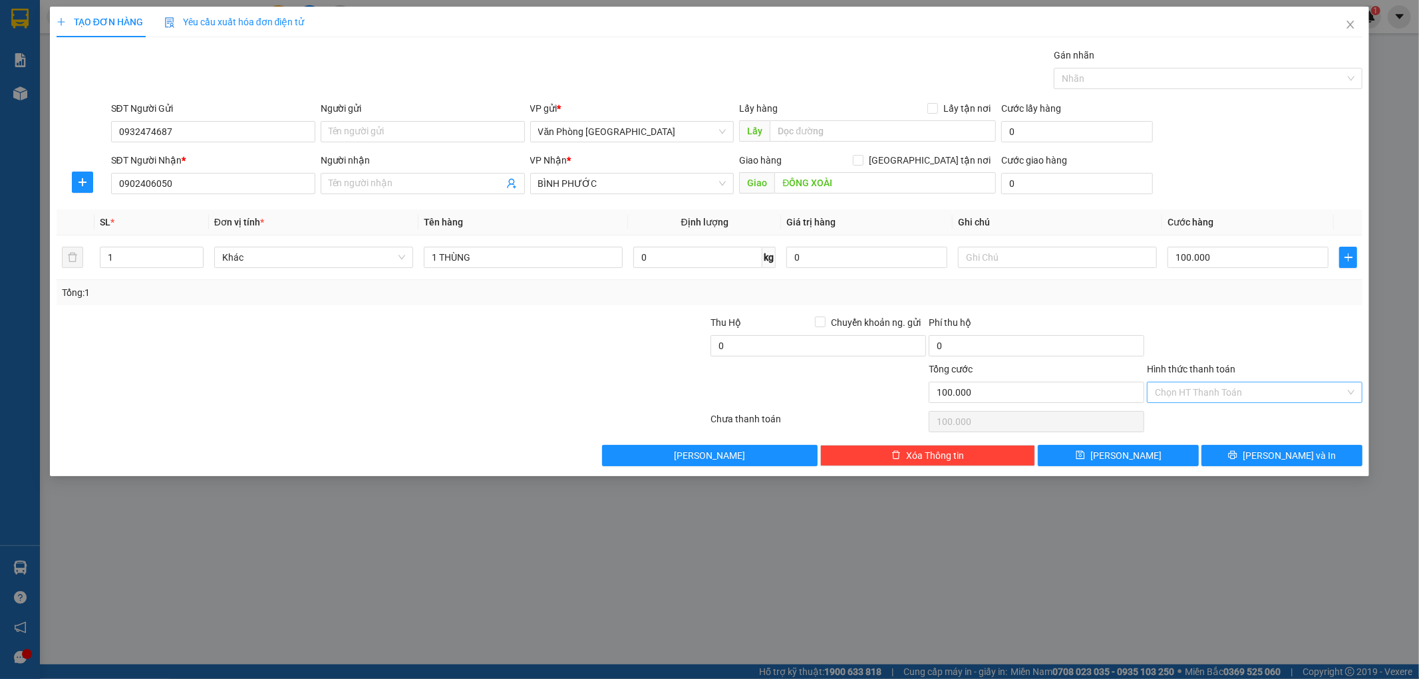
click at [1188, 393] on input "Hình thức thanh toán" at bounding box center [1250, 393] width 190 height 20
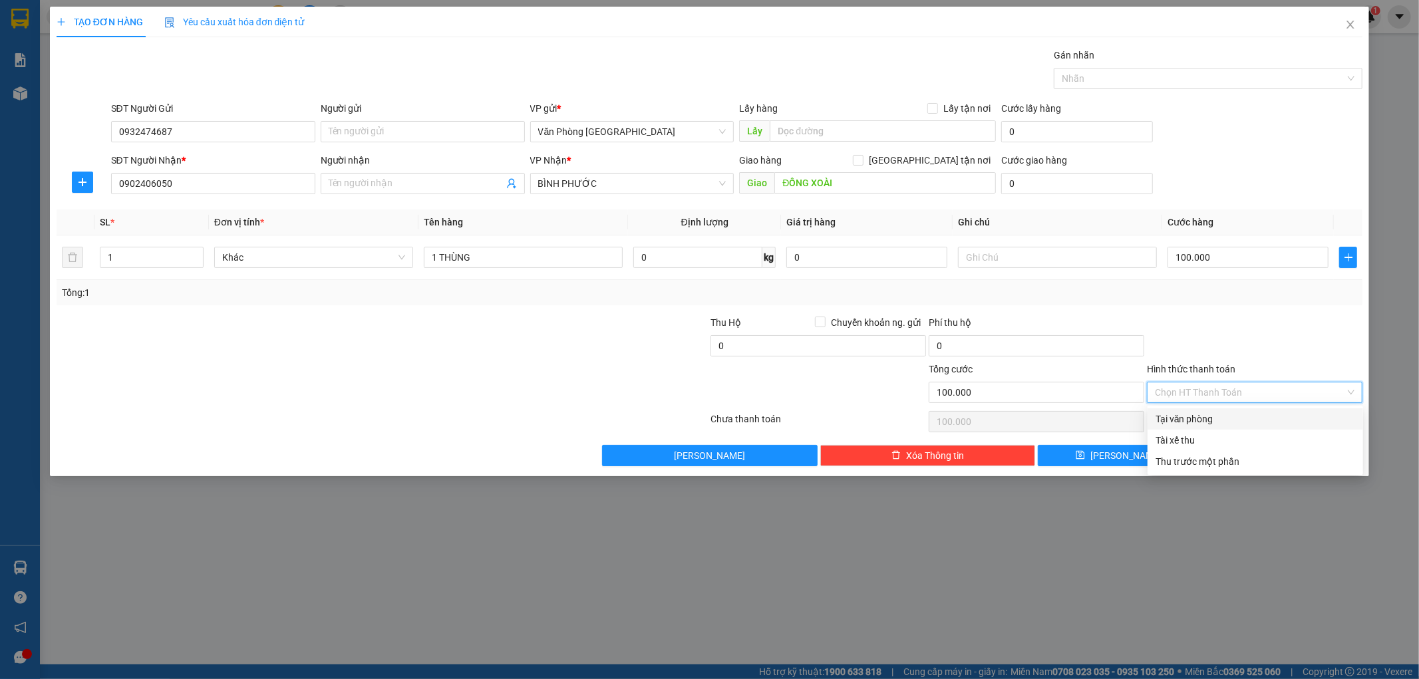
click at [1183, 420] on div "Tại văn phòng" at bounding box center [1256, 419] width 200 height 15
type input "0"
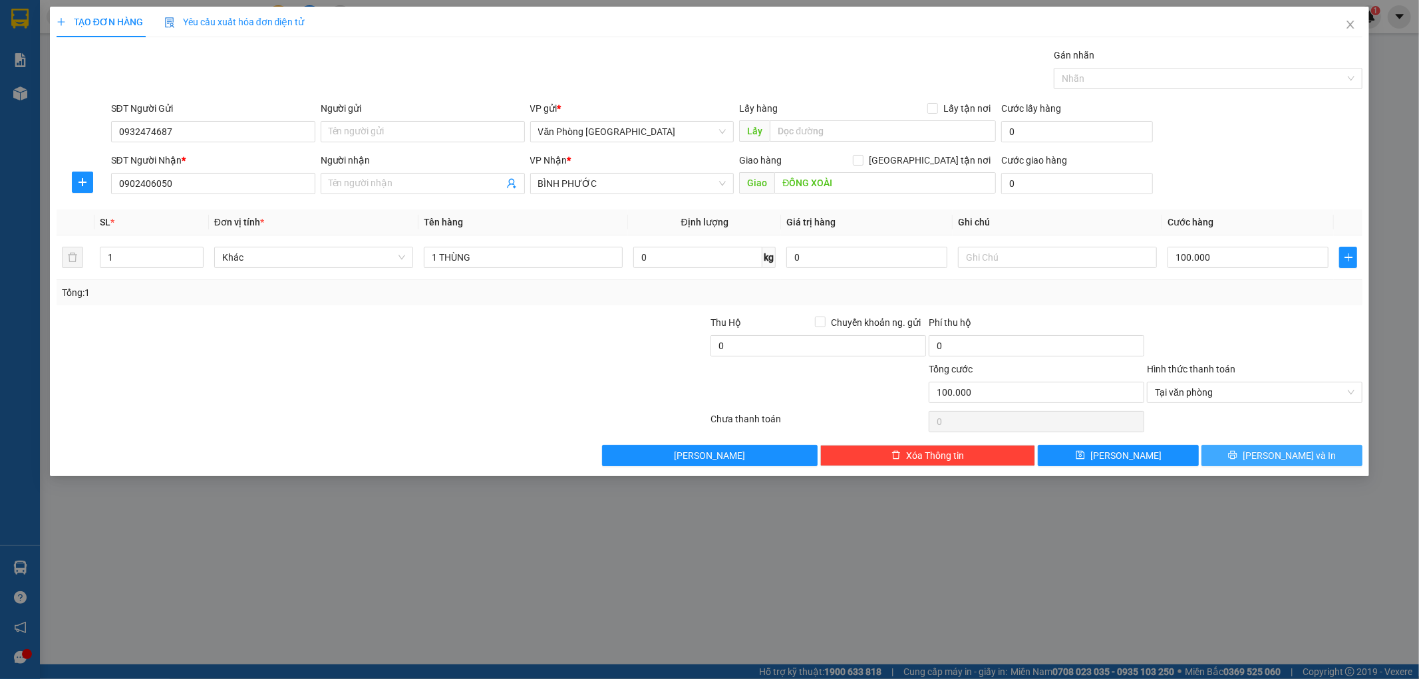
click at [1292, 454] on span "Lưu và In" at bounding box center [1289, 455] width 93 height 15
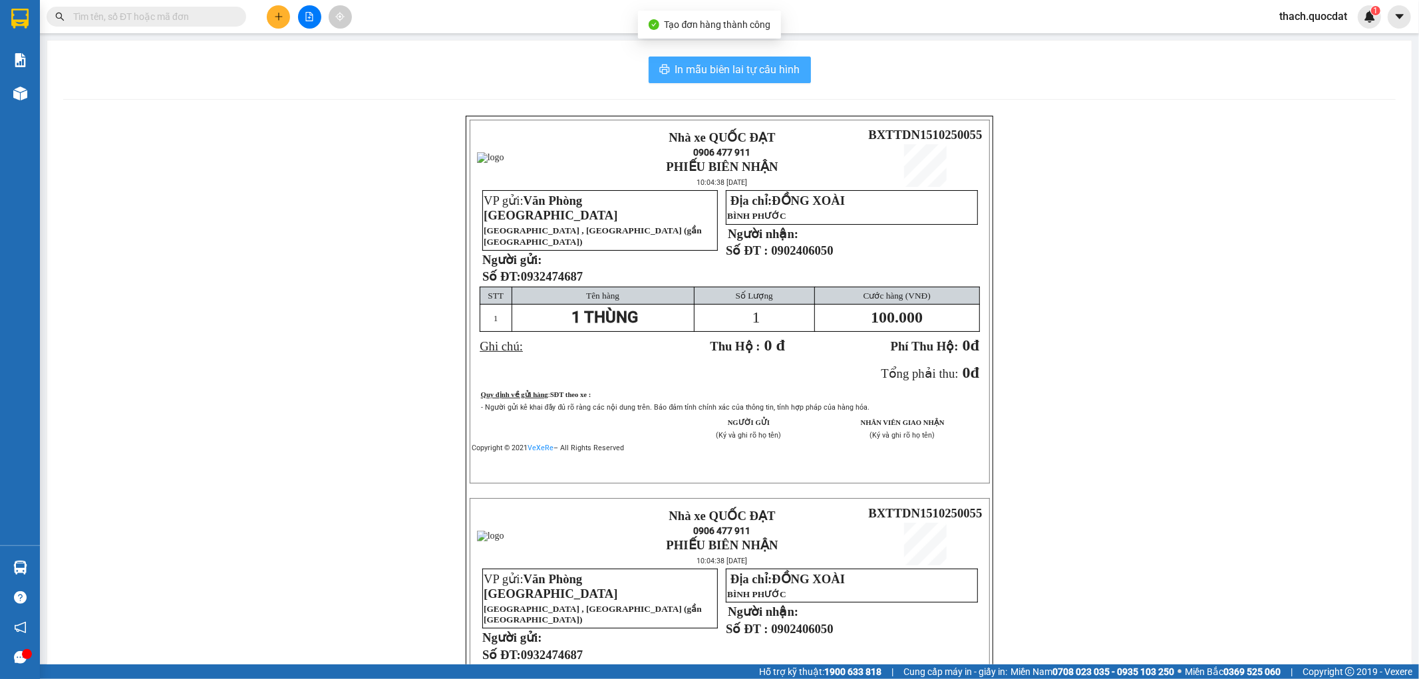
click at [745, 76] on span "In mẫu biên lai tự cấu hình" at bounding box center [737, 69] width 125 height 17
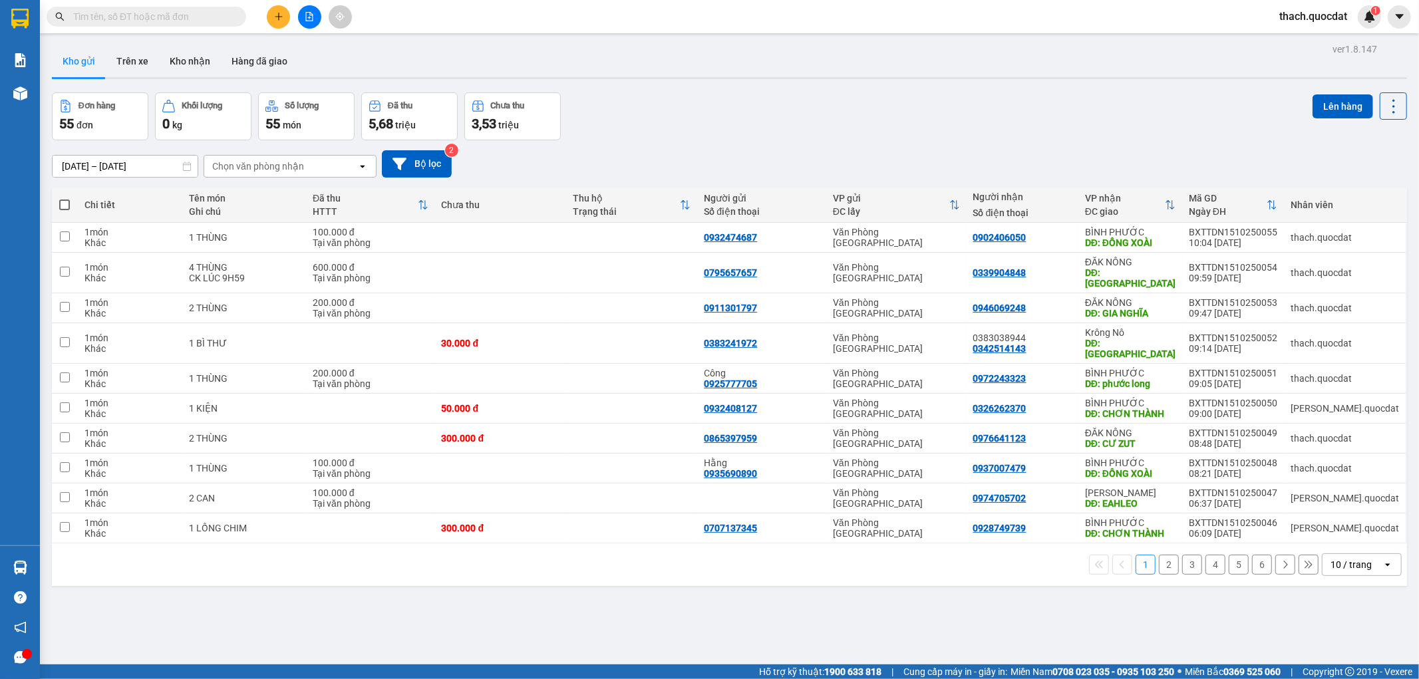
click at [275, 18] on icon "plus" at bounding box center [278, 16] width 9 height 9
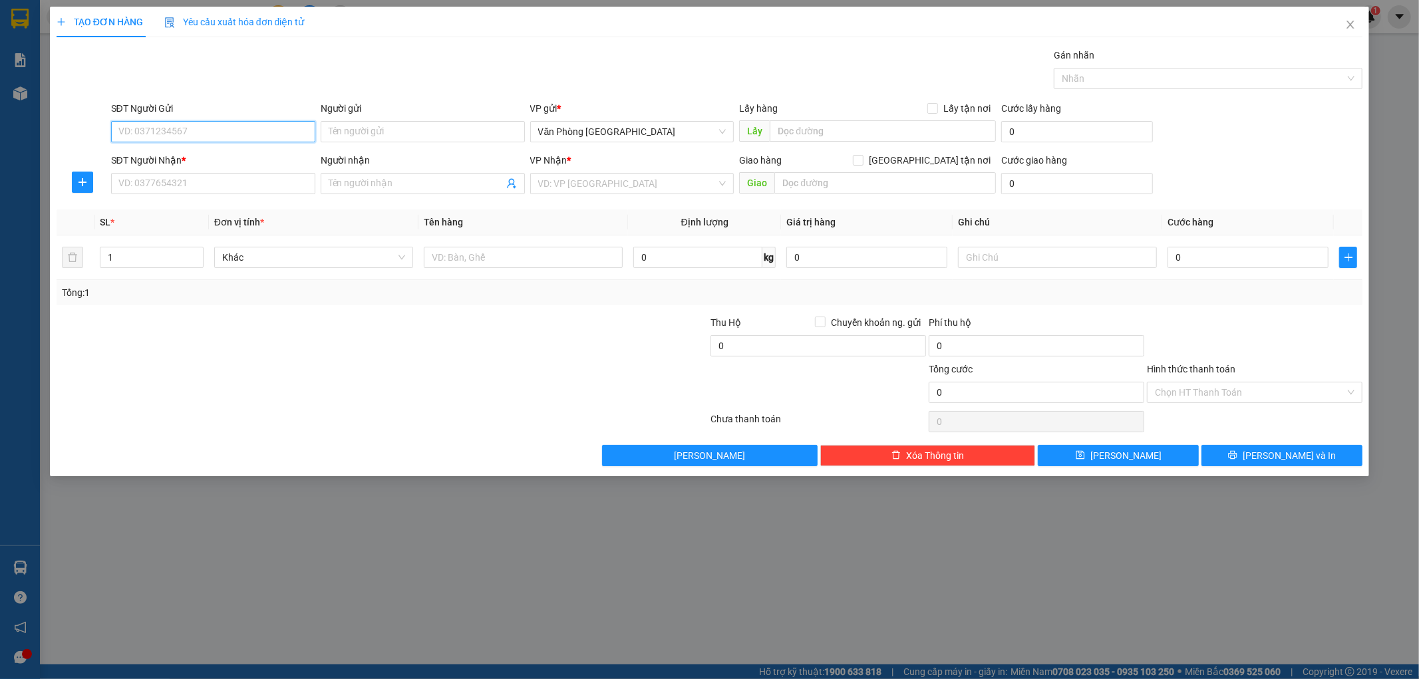
click at [262, 136] on input "SĐT Người Gửi" at bounding box center [213, 131] width 204 height 21
type input "0362060082"
click at [240, 182] on input "SĐT Người Nhận *" at bounding box center [213, 183] width 204 height 21
type input "0397921723"
click at [556, 190] on input "search" at bounding box center [627, 184] width 179 height 20
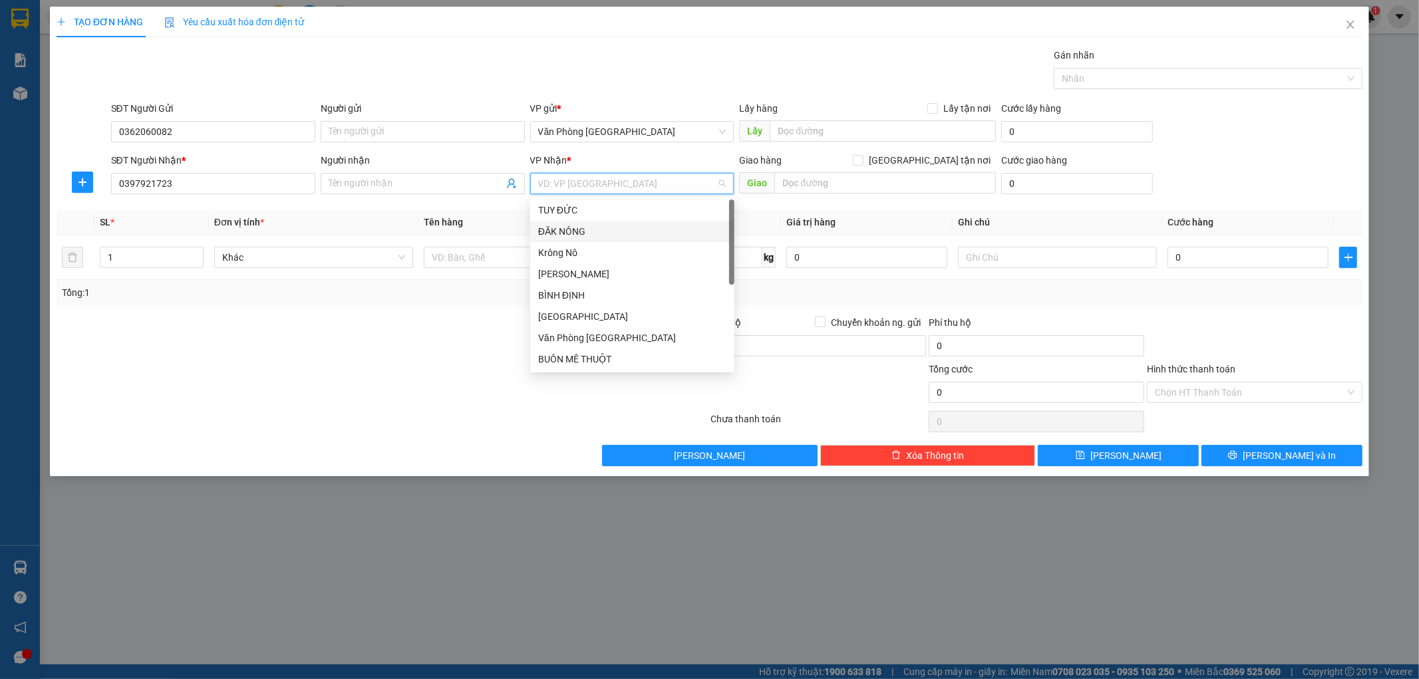
click at [566, 234] on div "ĐĂK NÔNG" at bounding box center [632, 231] width 188 height 15
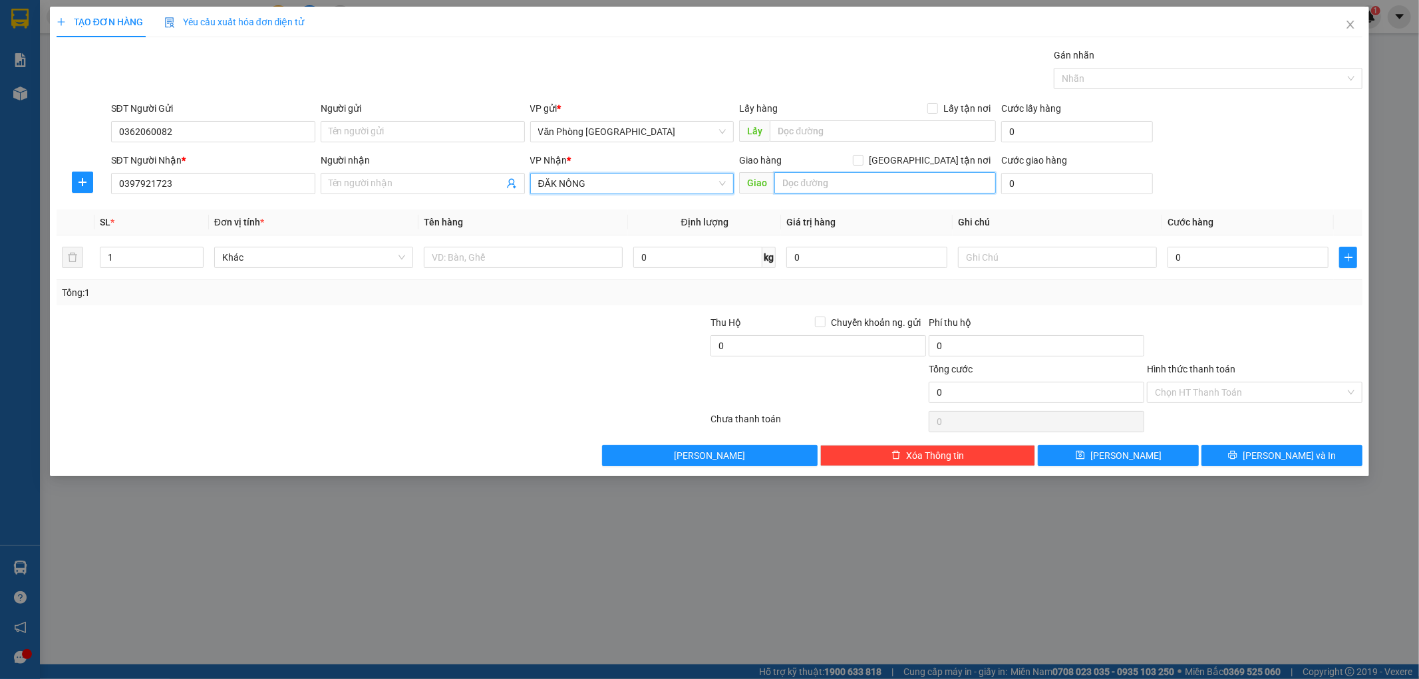
click at [820, 183] on input "text" at bounding box center [885, 182] width 222 height 21
type input "q"
type input "QUẢNG TÍN"
click at [583, 254] on input "text" at bounding box center [523, 257] width 199 height 21
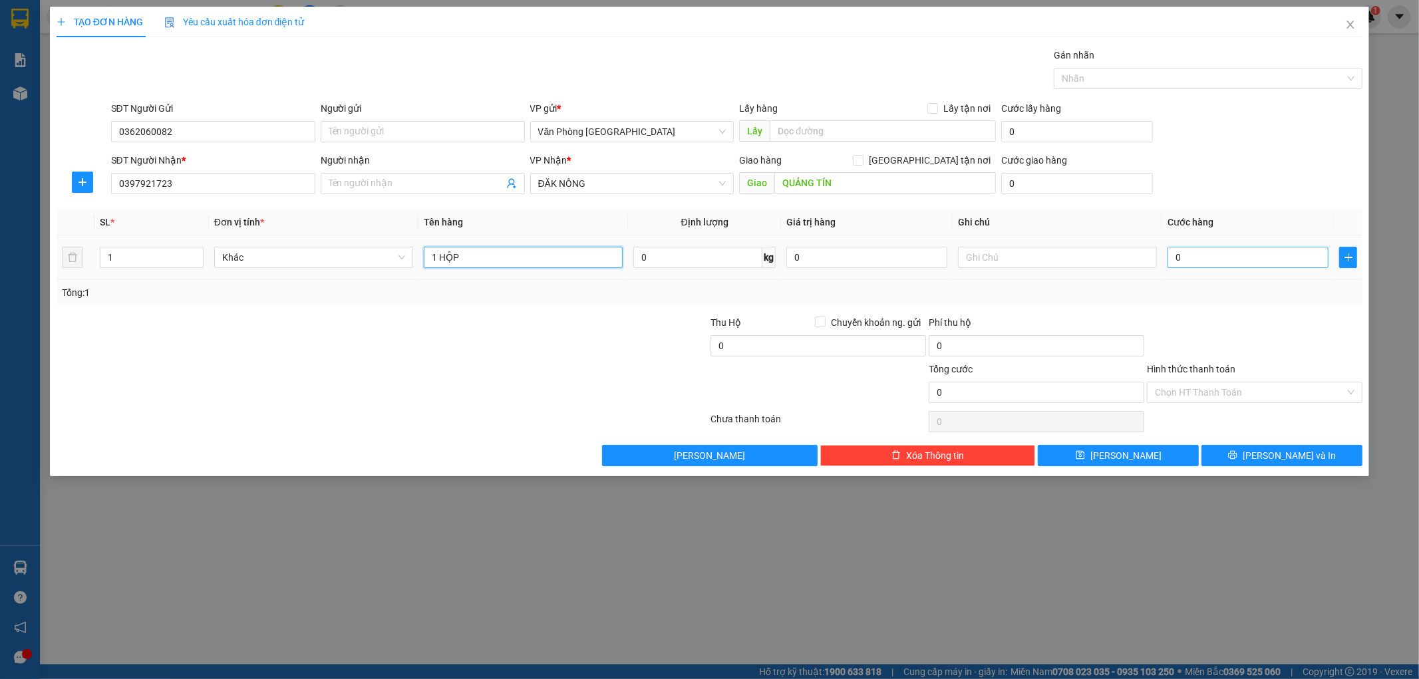
type input "1 HỘP"
click at [1222, 257] on input "0" at bounding box center [1248, 257] width 161 height 21
type input "5"
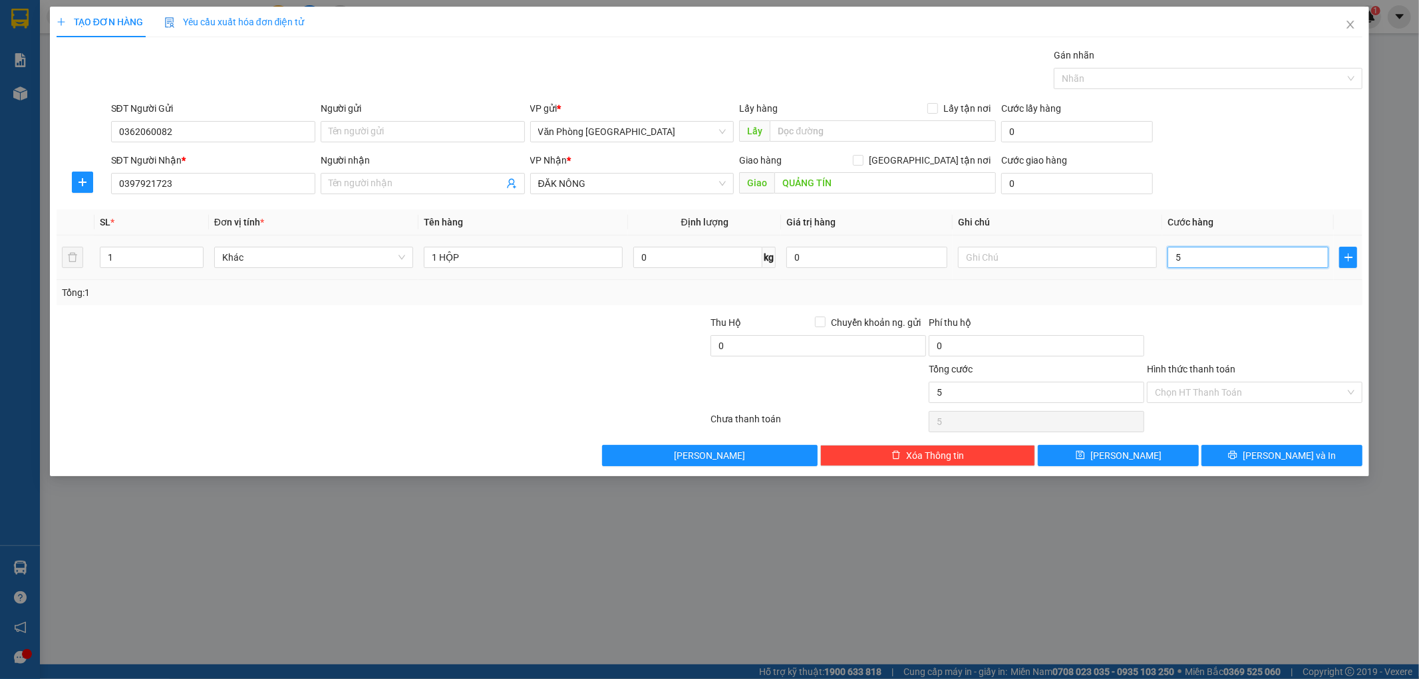
type input "50"
type input "500"
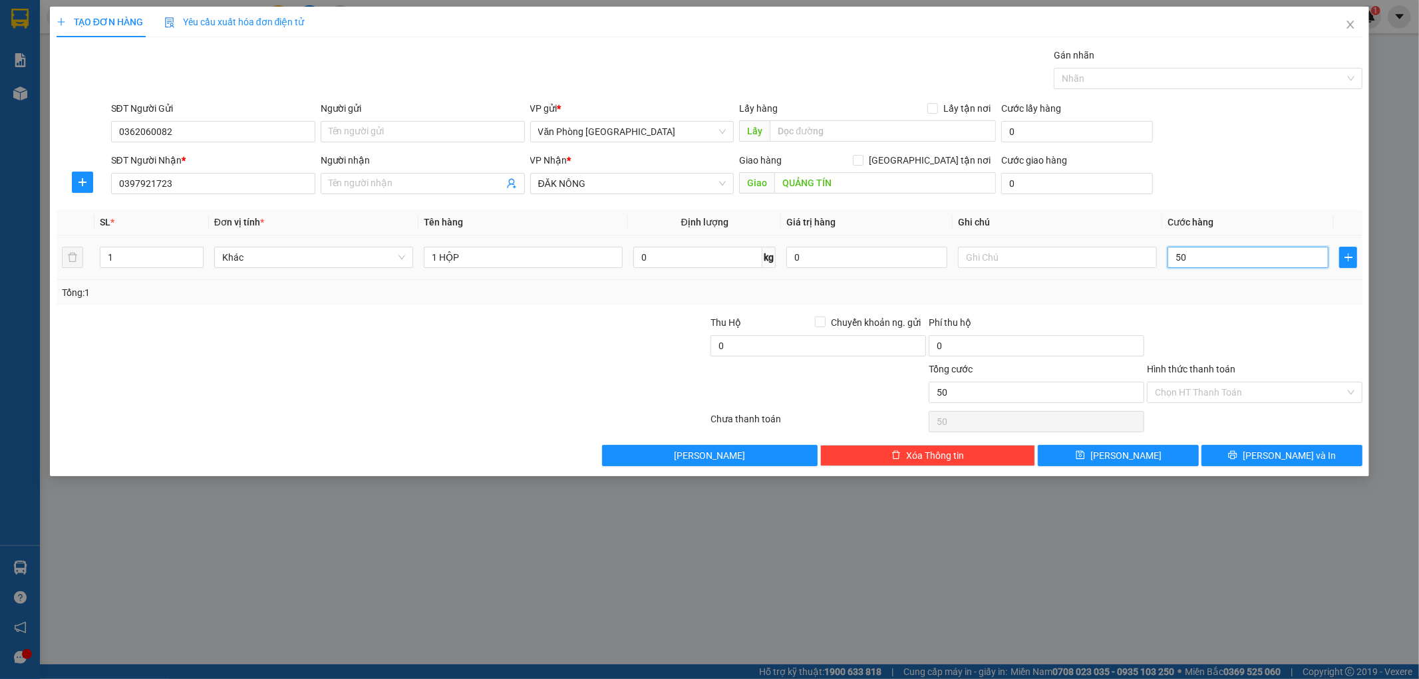
type input "500"
type input "5.000"
type input "50.000"
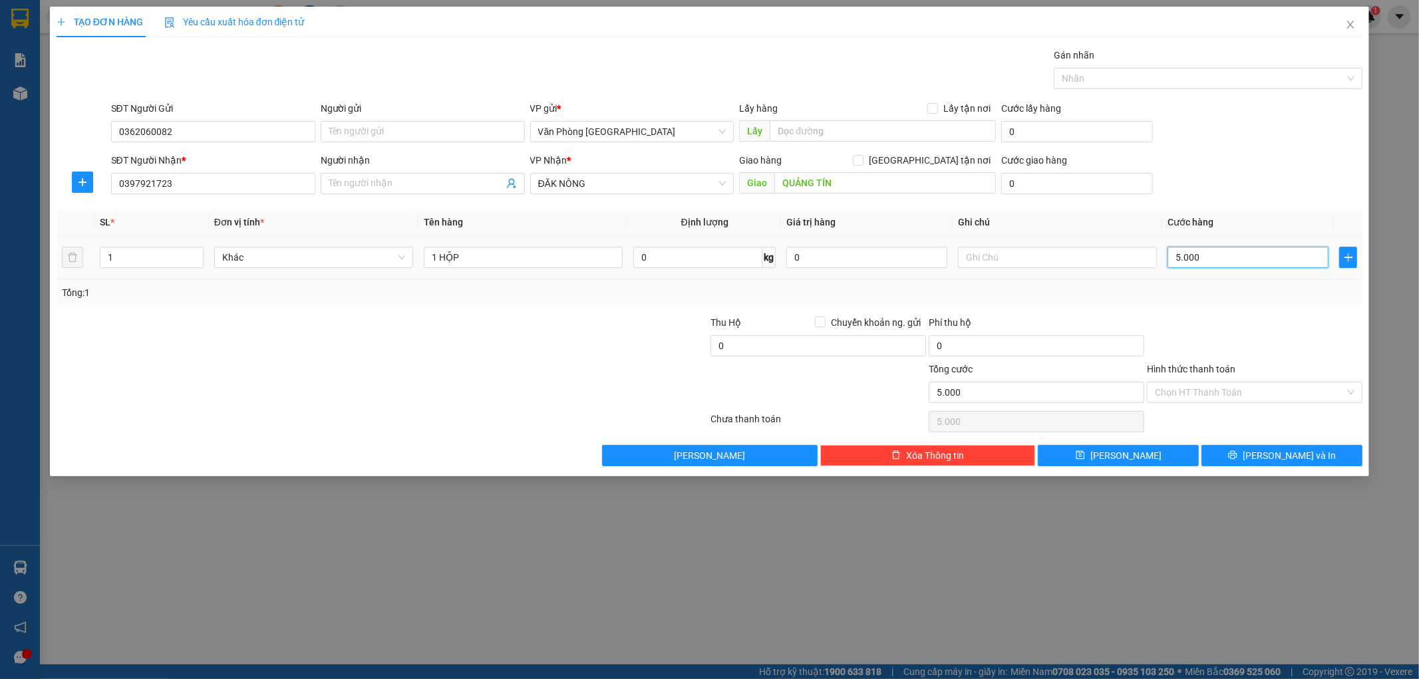
type input "50.000"
click at [1211, 386] on input "Hình thức thanh toán" at bounding box center [1250, 393] width 190 height 20
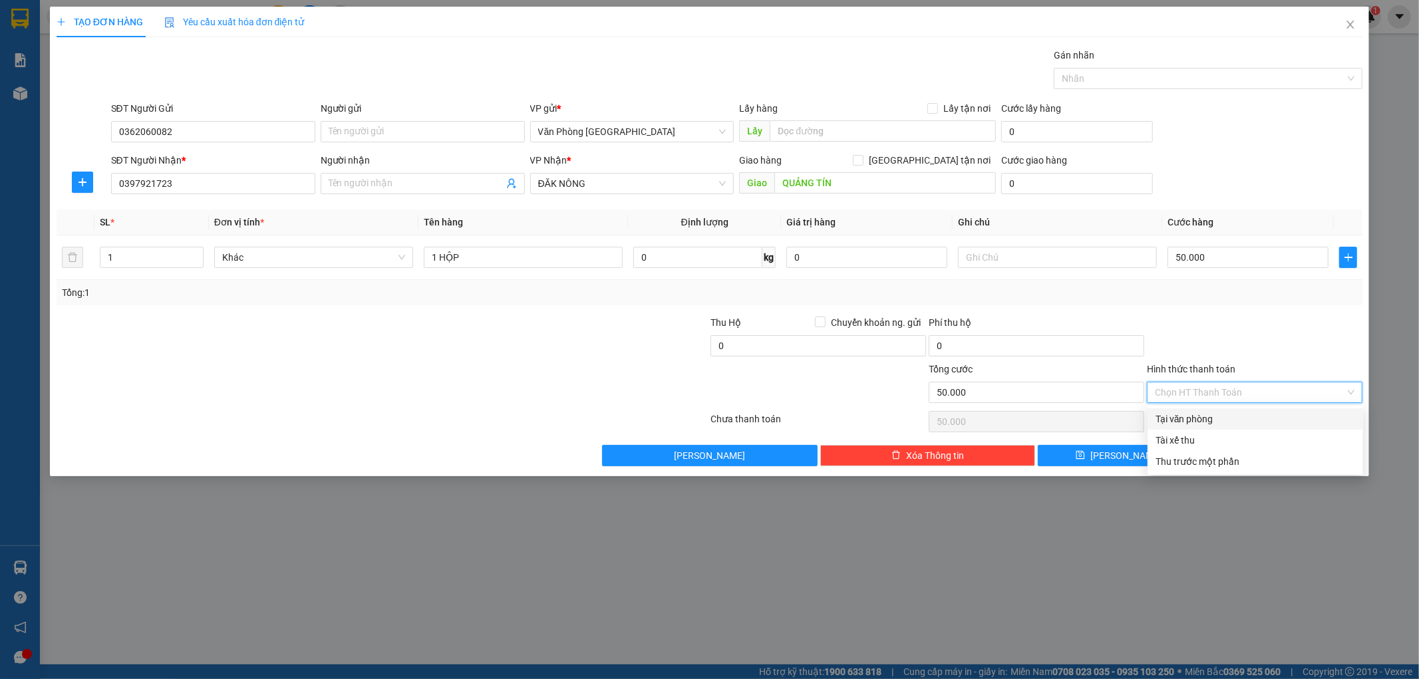
click at [1201, 417] on div "Tại văn phòng" at bounding box center [1256, 419] width 200 height 15
type input "0"
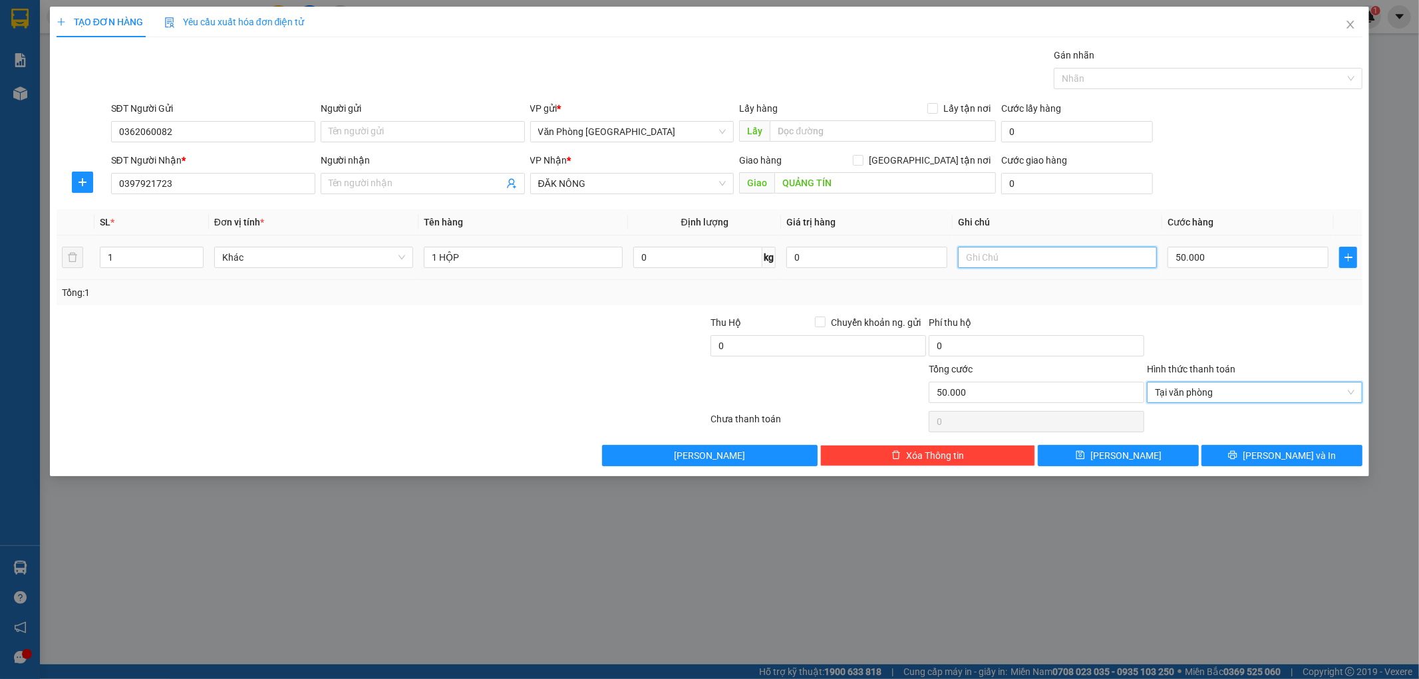
click at [1055, 254] on input "text" at bounding box center [1057, 257] width 199 height 21
type input "CK LÚC 10H34"
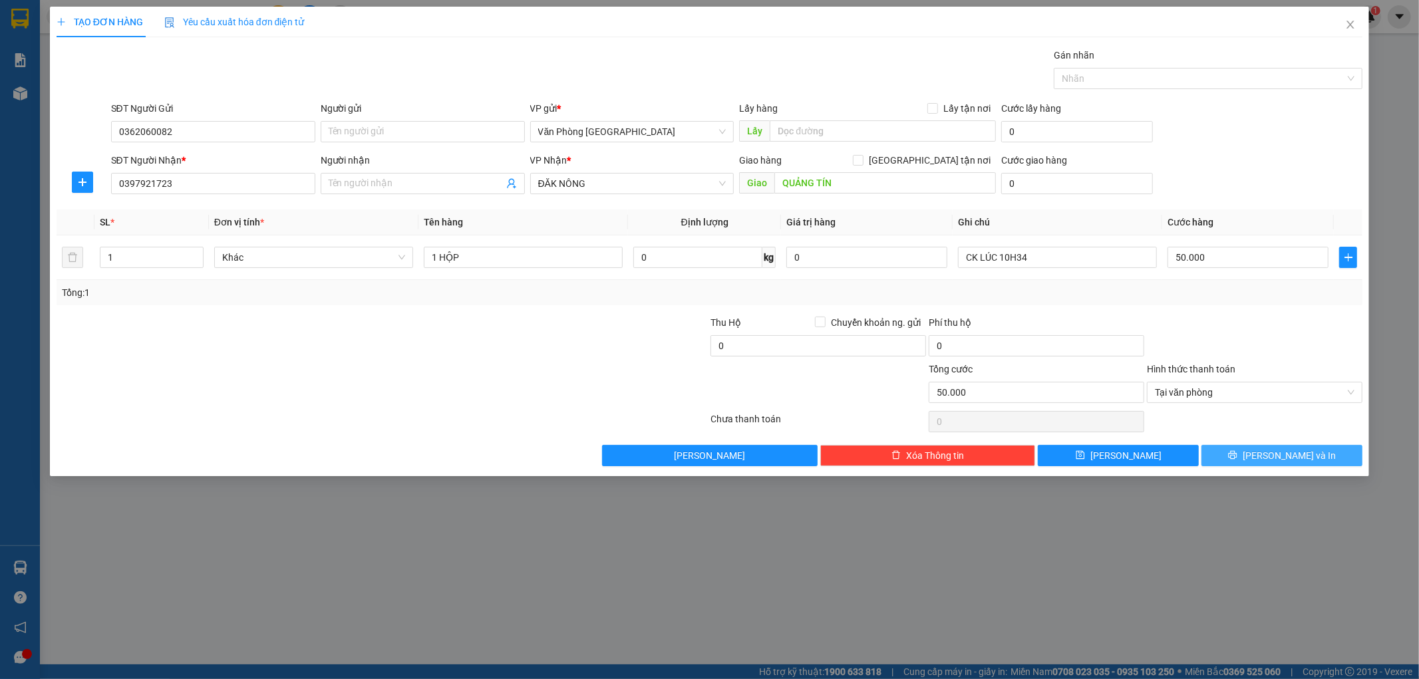
click at [1271, 454] on span "Lưu và In" at bounding box center [1289, 455] width 93 height 15
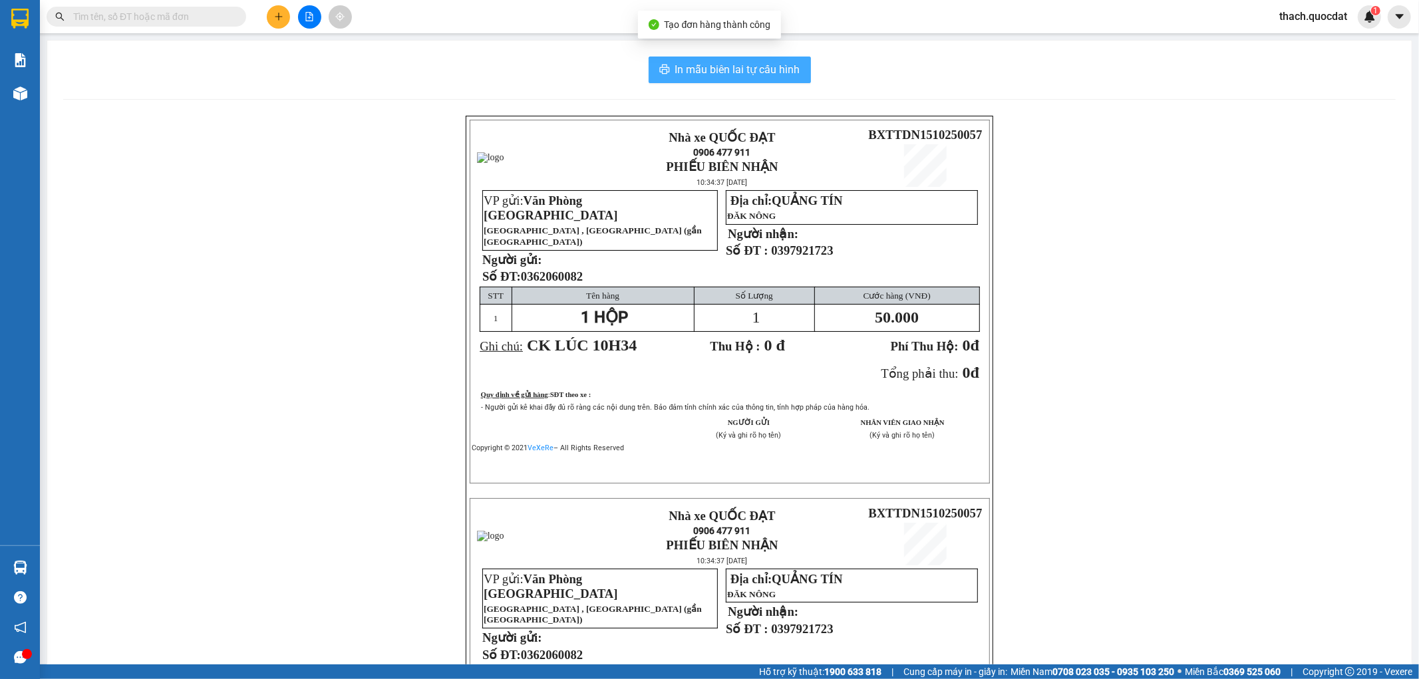
click at [723, 68] on span "In mẫu biên lai tự cấu hình" at bounding box center [737, 69] width 125 height 17
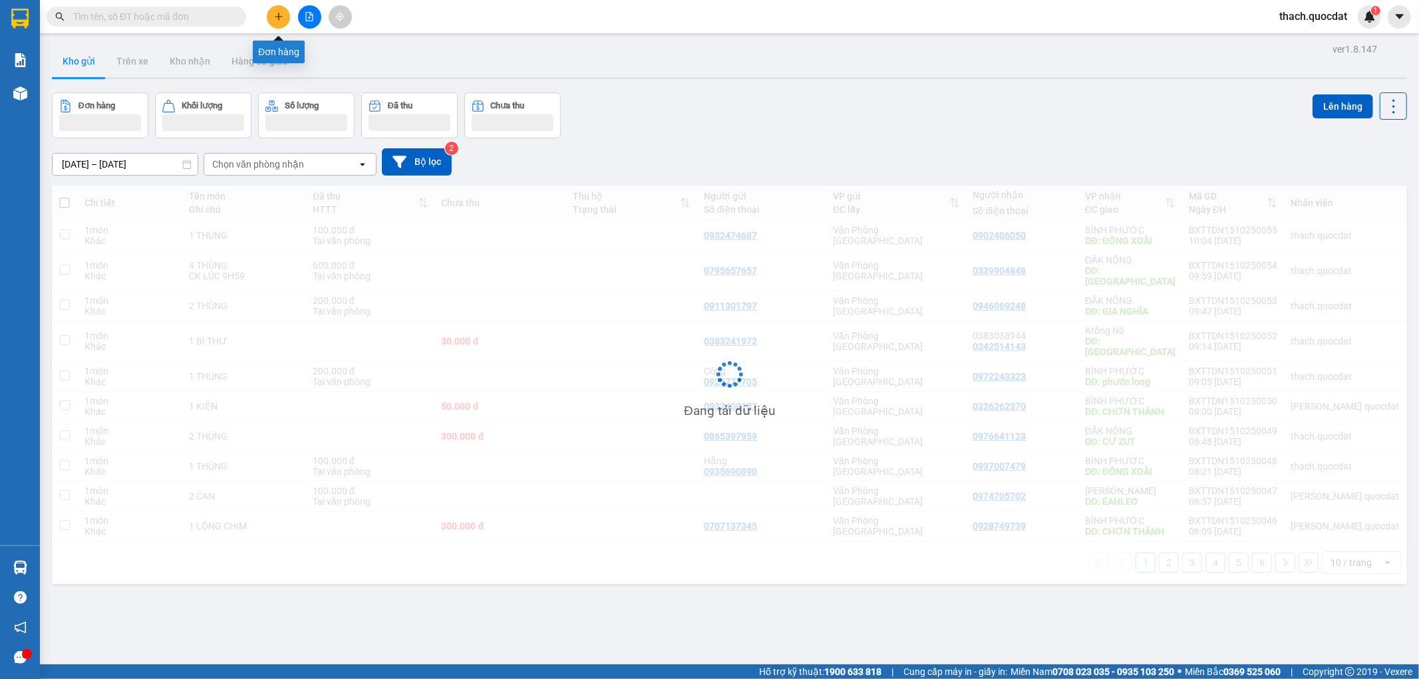
click at [277, 17] on icon "plus" at bounding box center [278, 16] width 7 height 1
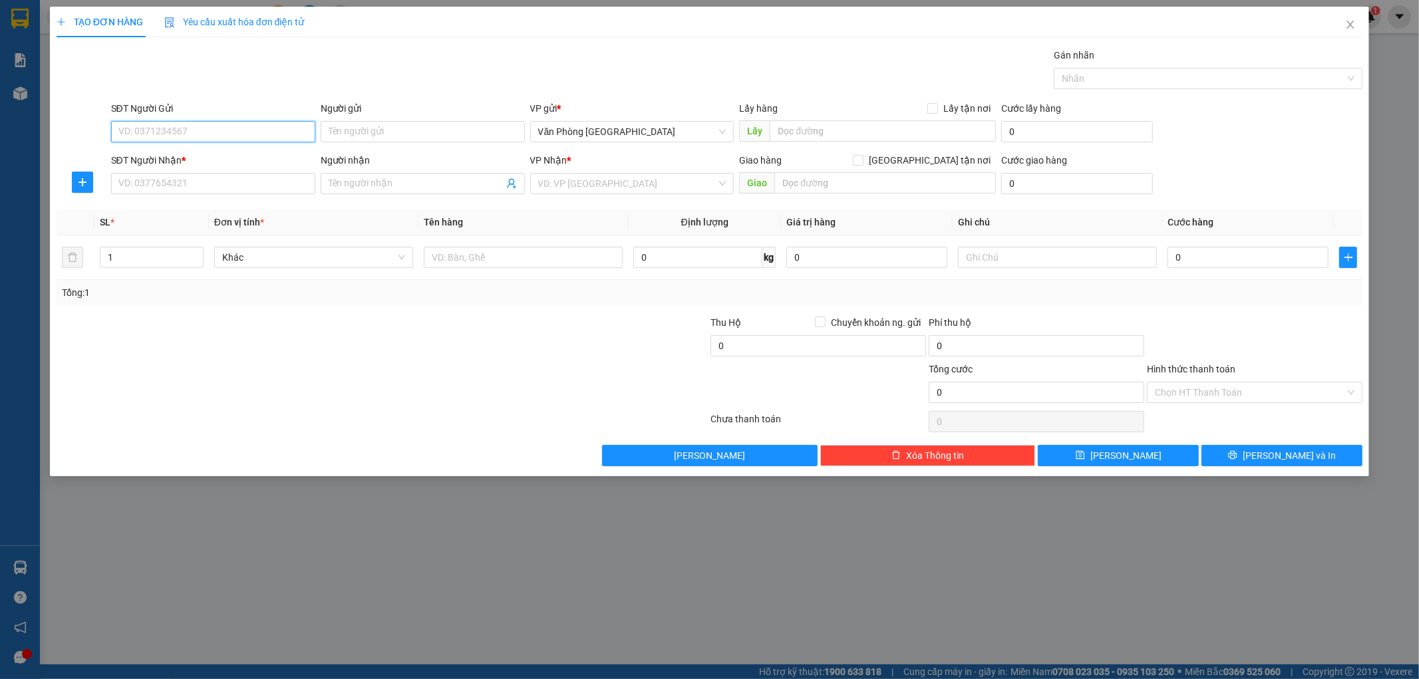
click at [218, 135] on input "SĐT Người Gửi" at bounding box center [213, 131] width 204 height 21
click at [164, 128] on input "SĐT Người Gửi" at bounding box center [213, 131] width 204 height 21
type input "0902988712"
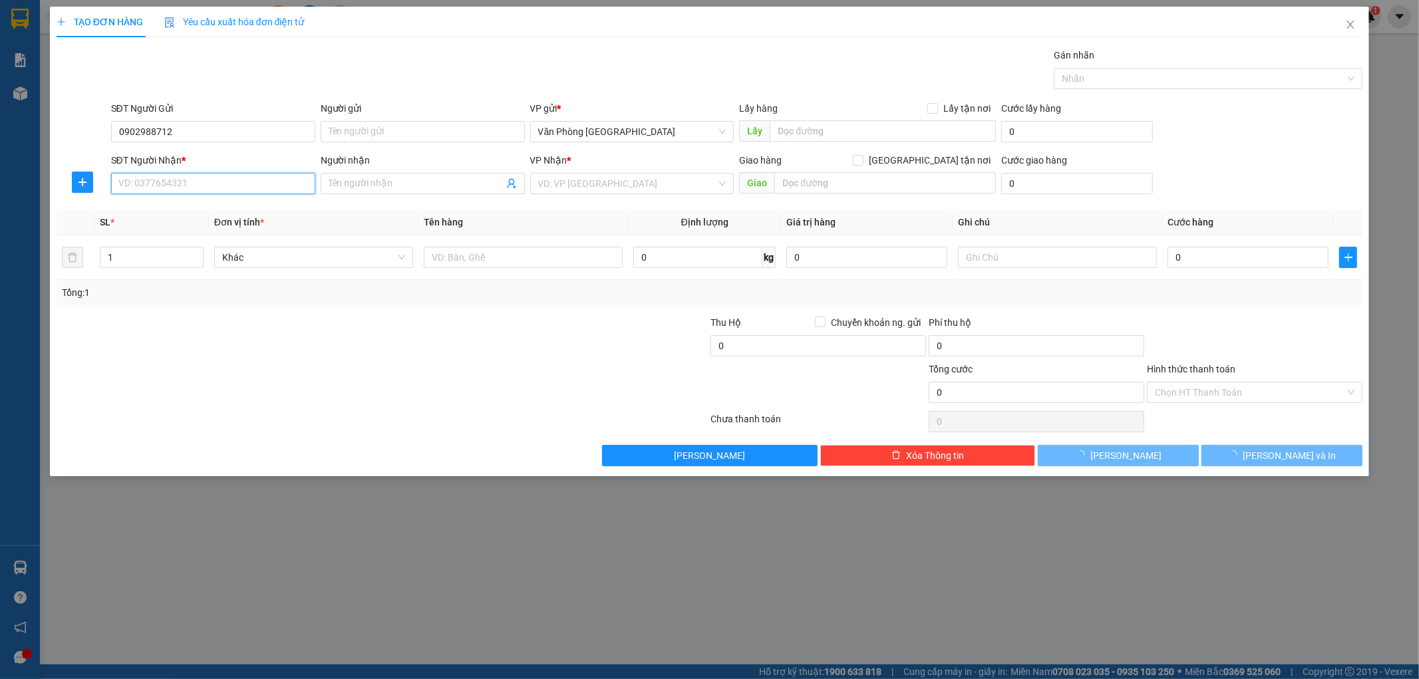
click at [218, 185] on input "SĐT Người Nhận *" at bounding box center [213, 183] width 204 height 21
type input "0383089959"
click at [627, 188] on input "search" at bounding box center [627, 184] width 179 height 20
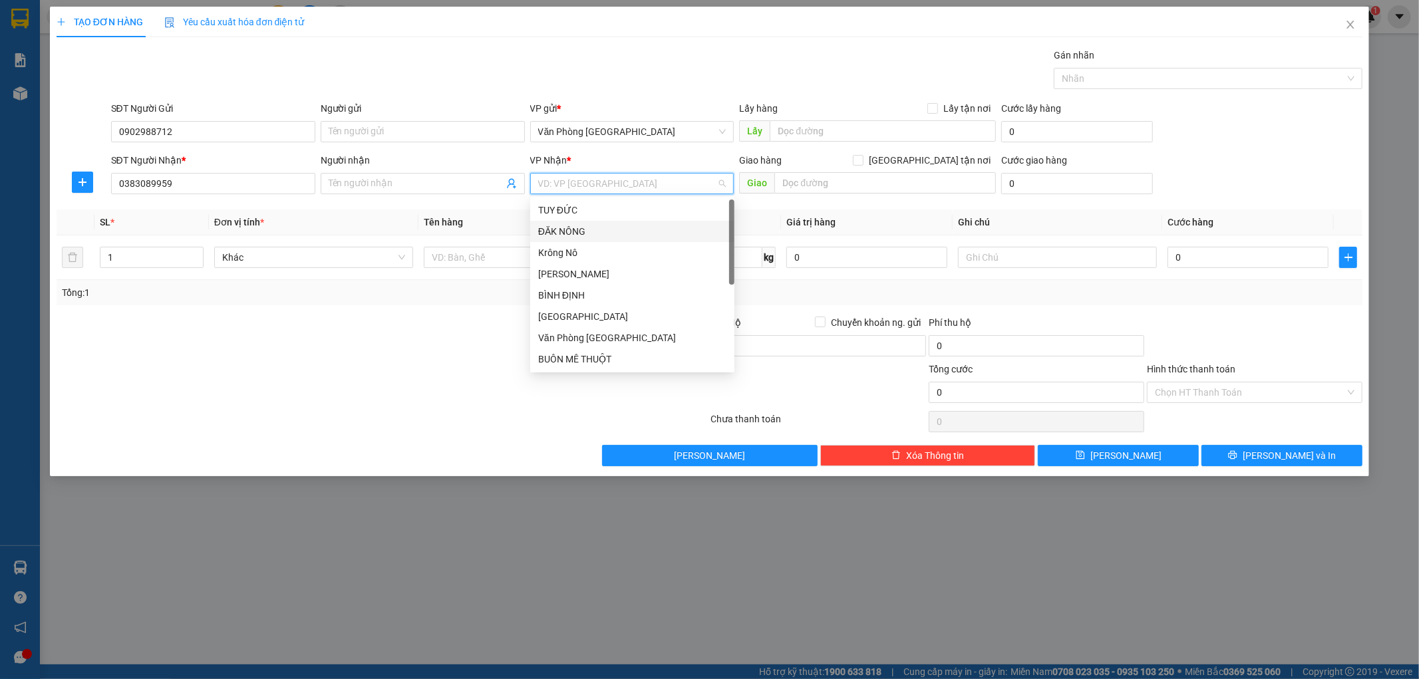
click at [588, 234] on div "ĐĂK NÔNG" at bounding box center [632, 231] width 188 height 15
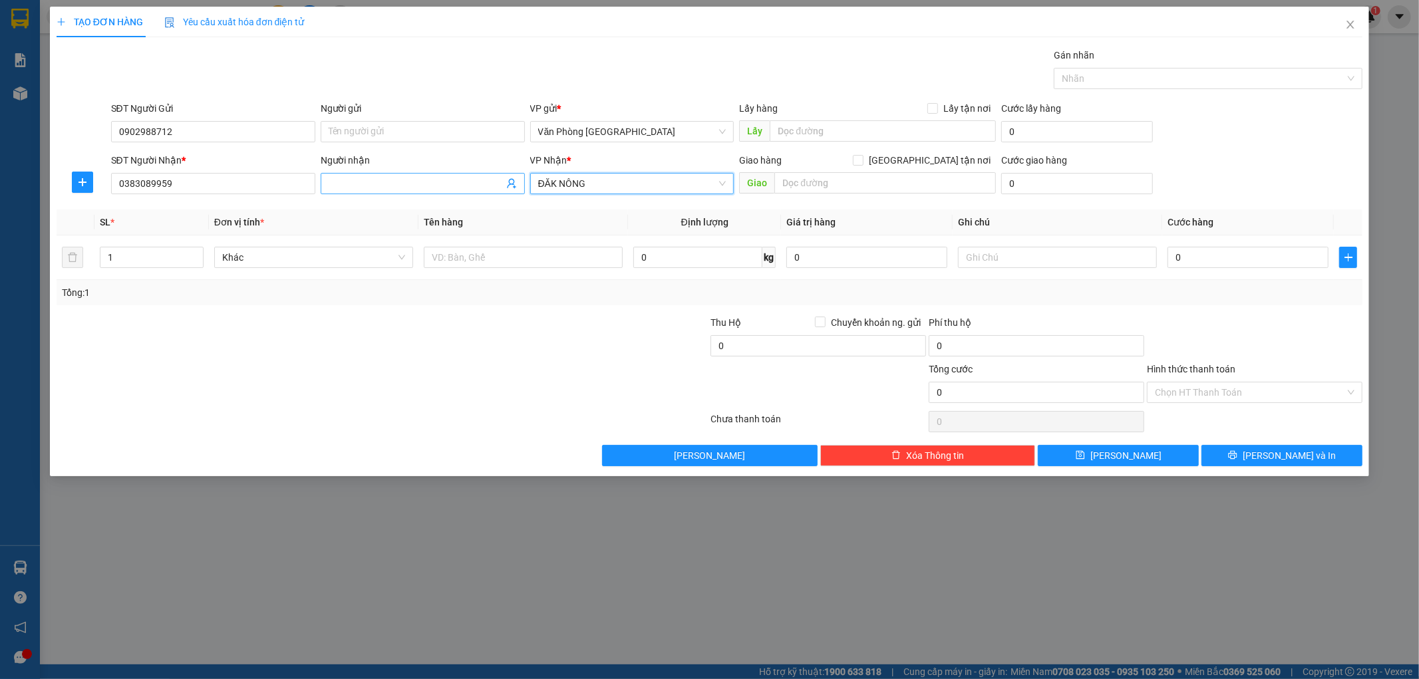
drag, startPoint x: 592, startPoint y: 185, endPoint x: 428, endPoint y: 185, distance: 163.7
click at [422, 180] on div "SĐT Người Nhận * 0383089959 Người nhận Tên người nhận VP Nhận * ĐĂK NÔNG ĐĂK NÔ…" at bounding box center [736, 176] width 1257 height 47
click at [649, 187] on span "ĐĂK NÔNG" at bounding box center [632, 184] width 188 height 20
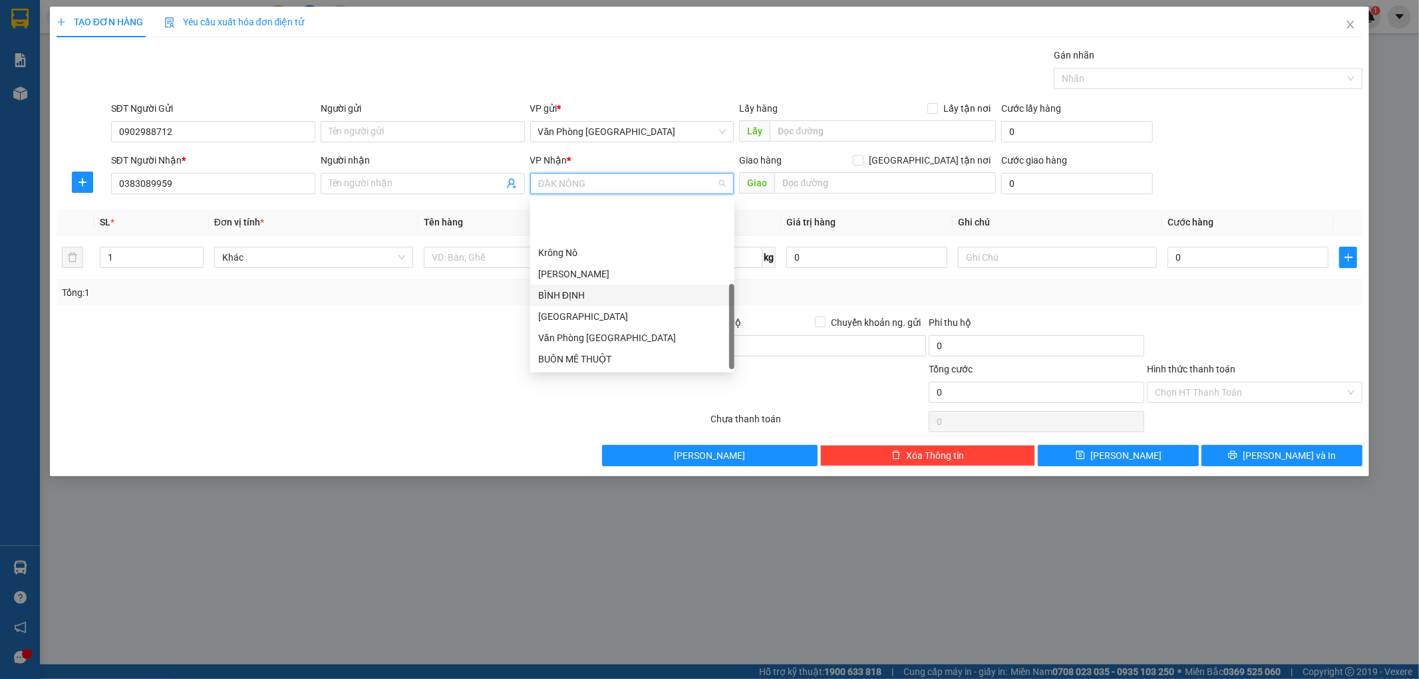
scroll to position [63, 0]
click at [584, 314] on div "BÌNH PHƯỚC" at bounding box center [632, 317] width 188 height 15
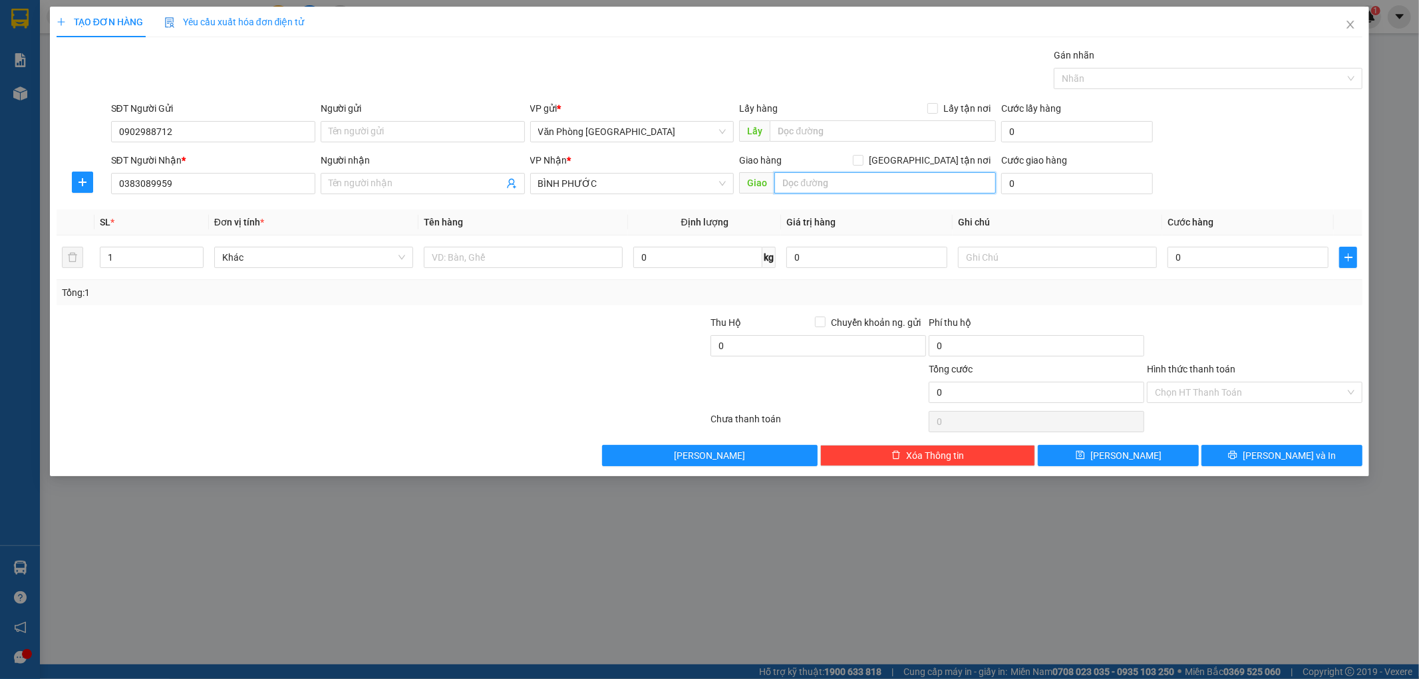
click at [792, 182] on input "text" at bounding box center [885, 182] width 222 height 21
type input "CHỢ MỚI PHƯỚC BÌNH"
click at [593, 256] on input "text" at bounding box center [523, 257] width 199 height 21
type input "1 THÙNG"
click at [1291, 257] on input "0" at bounding box center [1248, 257] width 161 height 21
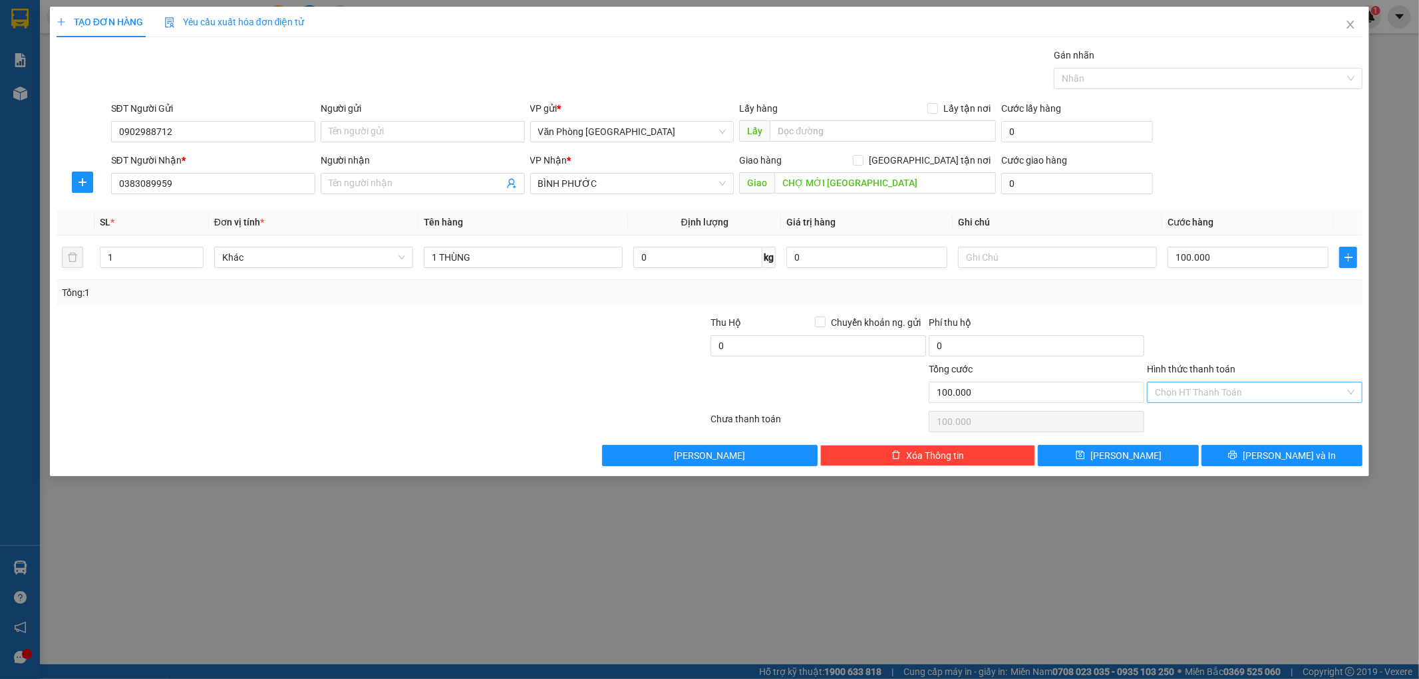
click at [1280, 390] on input "Hình thức thanh toán" at bounding box center [1250, 393] width 190 height 20
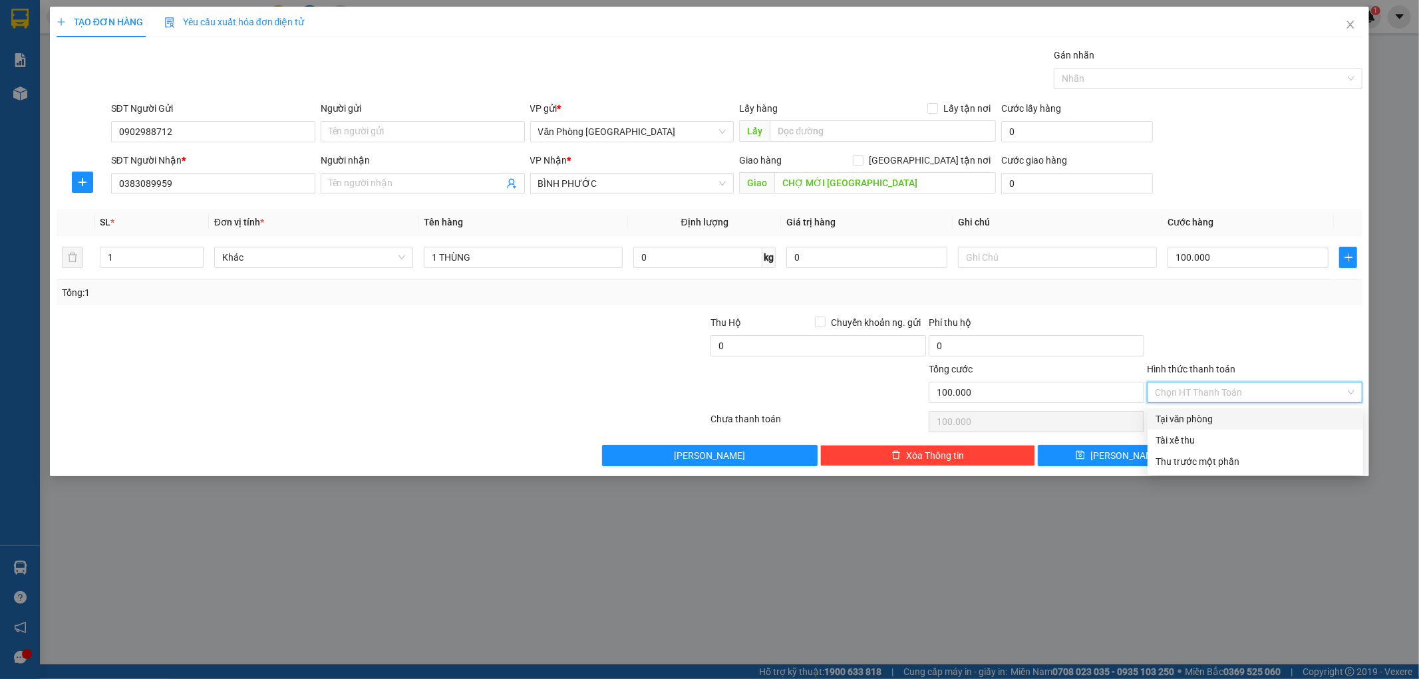
click at [1236, 422] on div "Tại văn phòng" at bounding box center [1256, 419] width 200 height 15
click at [1275, 458] on span "Lưu và In" at bounding box center [1289, 455] width 93 height 15
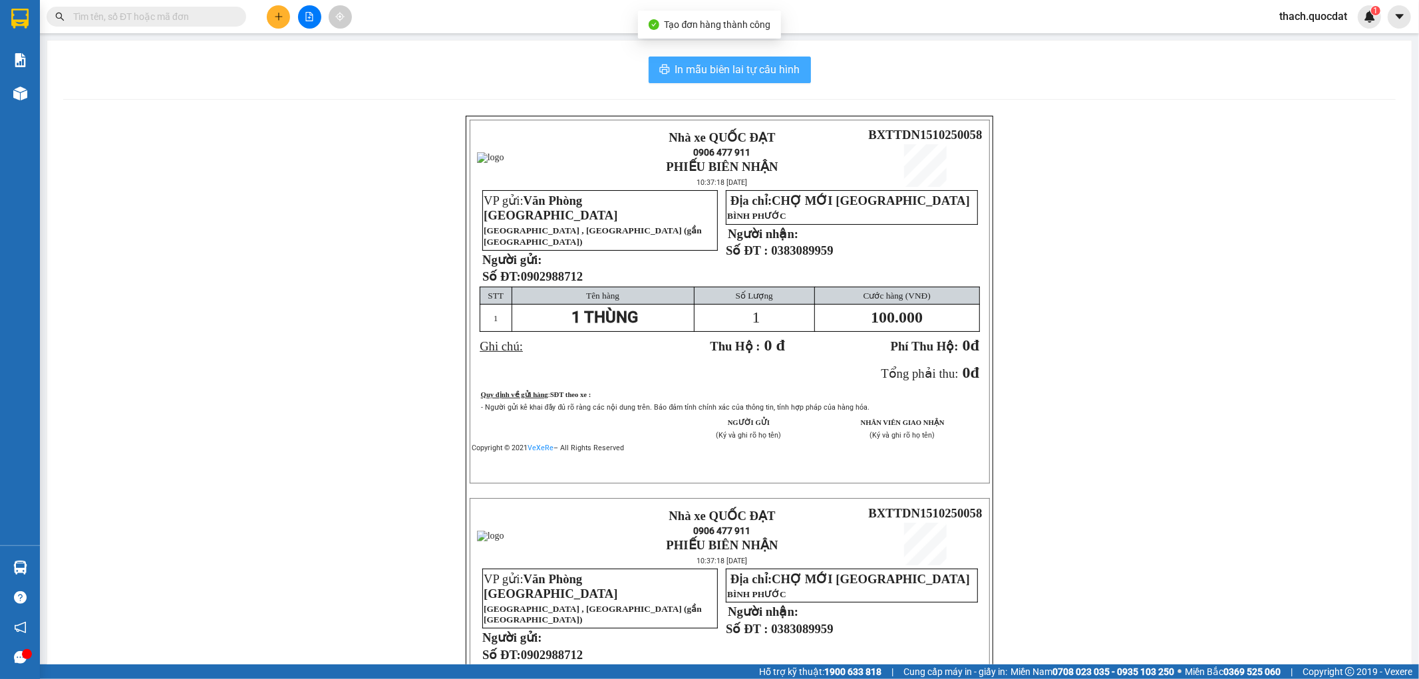
click at [778, 65] on span "In mẫu biên lai tự cấu hình" at bounding box center [737, 69] width 125 height 17
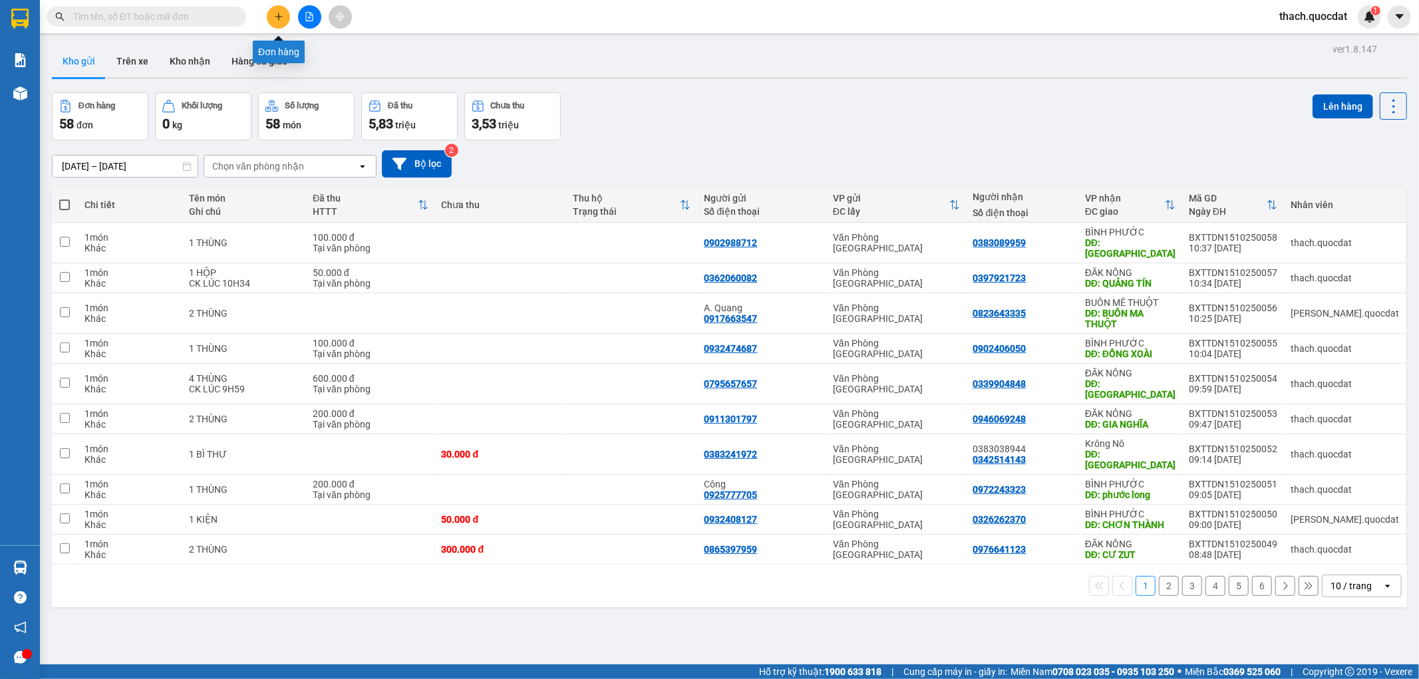
click at [281, 15] on icon "plus" at bounding box center [278, 16] width 9 height 9
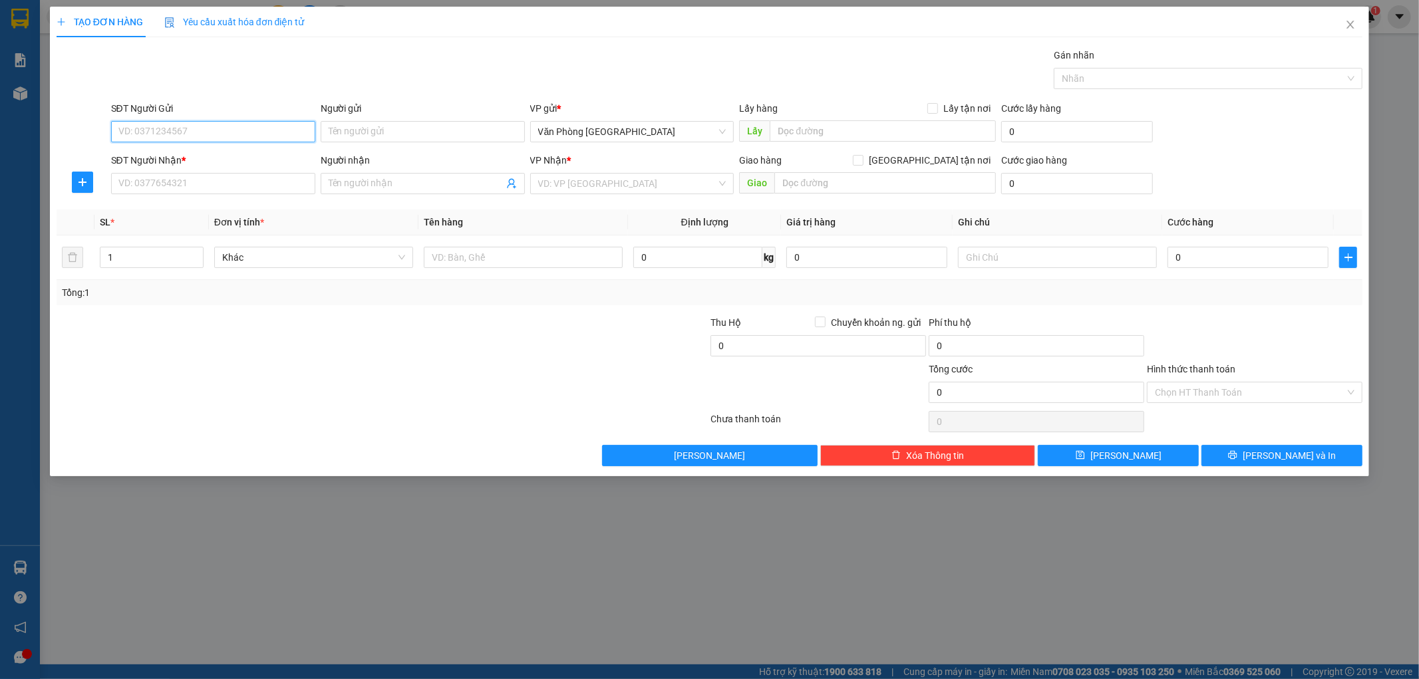
click at [214, 130] on input "SĐT Người Gửi" at bounding box center [213, 131] width 204 height 21
click at [215, 130] on input "SĐT Người Gửi" at bounding box center [213, 131] width 204 height 21
click at [156, 158] on div "0941422626" at bounding box center [213, 158] width 188 height 15
click at [170, 185] on input "SĐT Người Nhận *" at bounding box center [213, 183] width 204 height 21
click at [138, 210] on div "0981093094" at bounding box center [213, 210] width 188 height 15
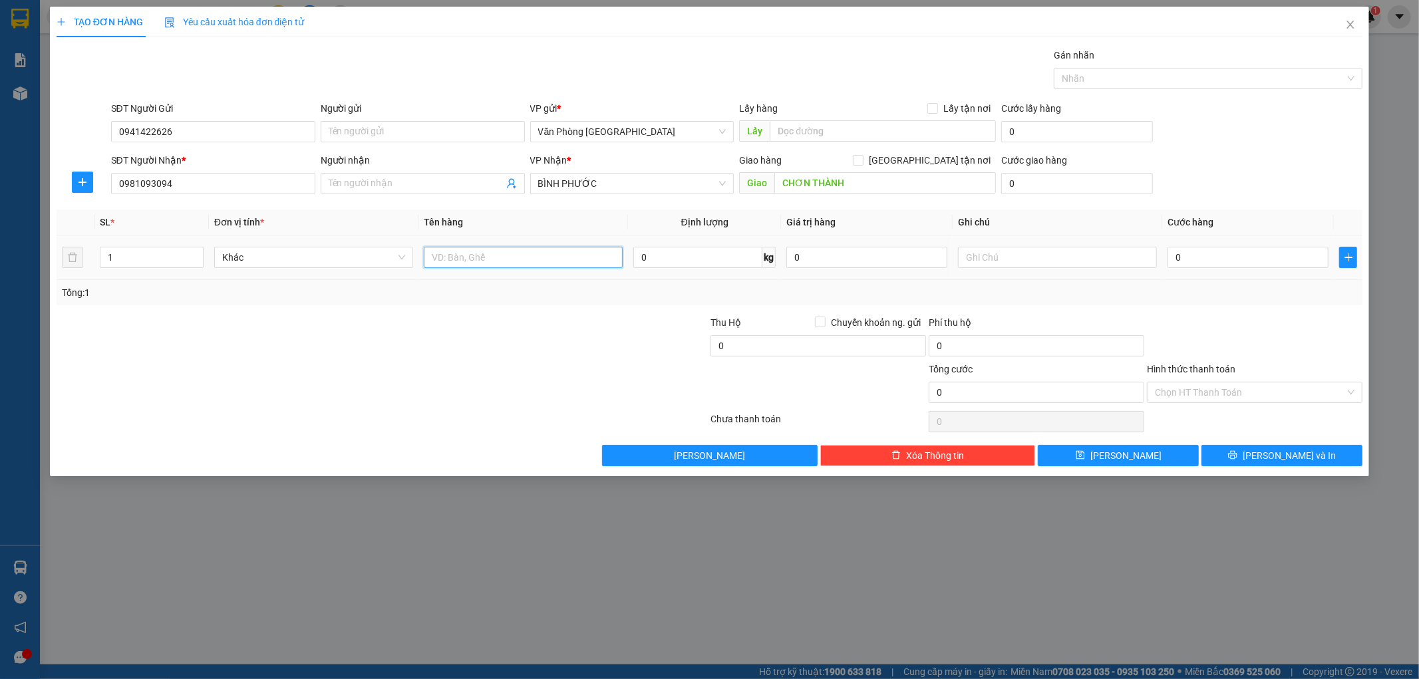
click at [515, 259] on input "text" at bounding box center [523, 257] width 199 height 21
click at [1253, 262] on input "0" at bounding box center [1248, 257] width 161 height 21
click at [1271, 460] on span "Lưu và In" at bounding box center [1289, 455] width 93 height 15
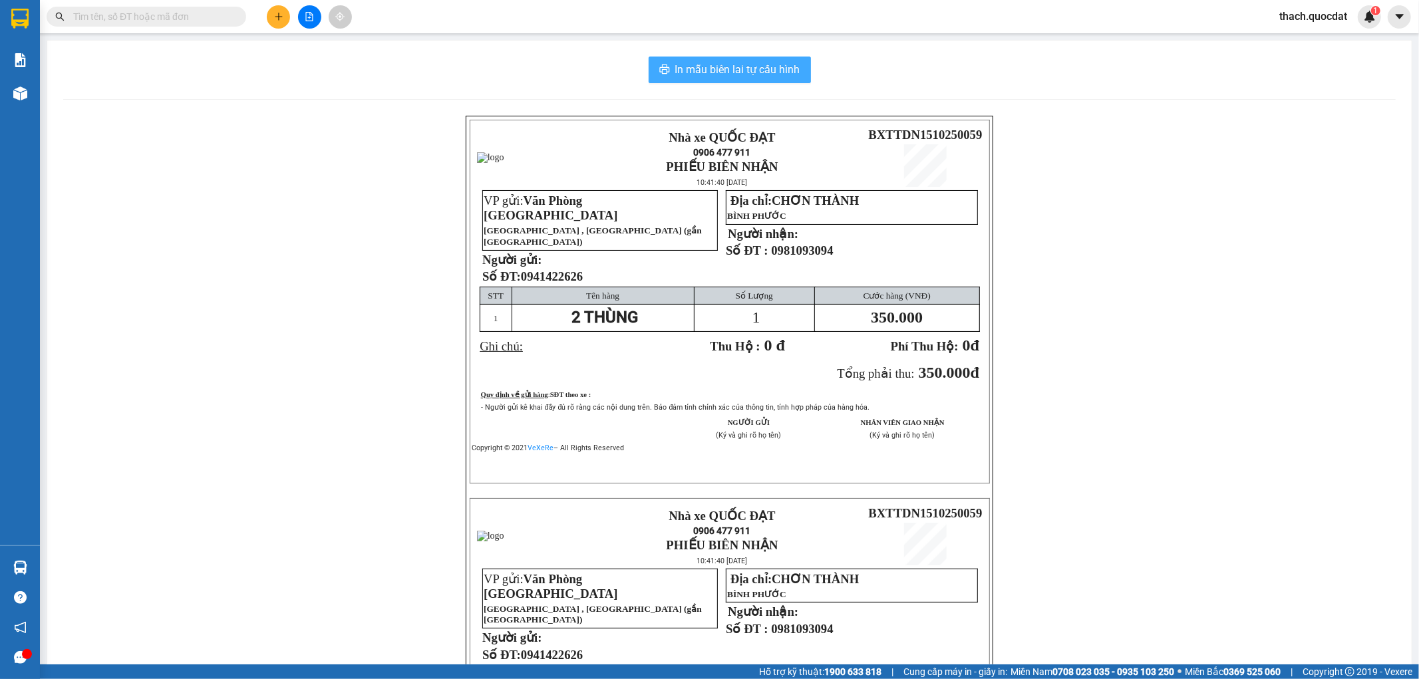
click at [766, 71] on span "In mẫu biên lai tự cấu hình" at bounding box center [737, 69] width 125 height 17
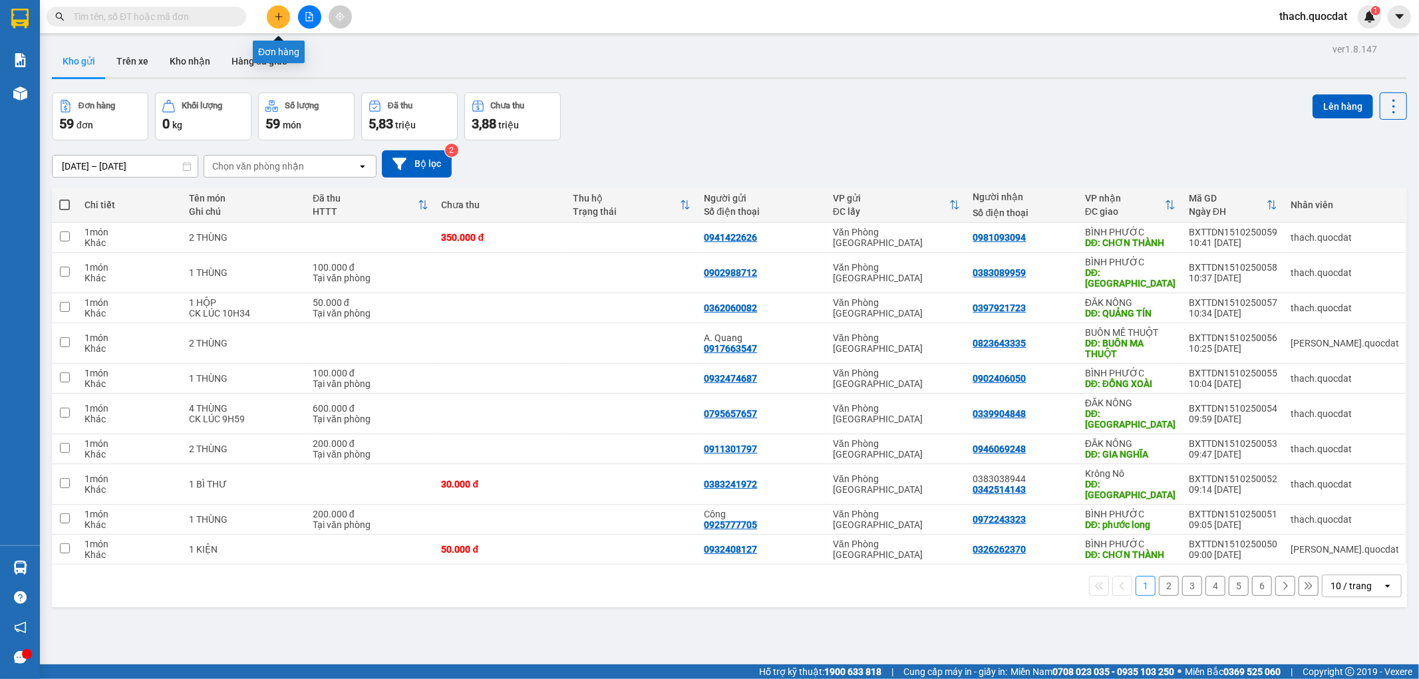
click at [274, 15] on icon "plus" at bounding box center [278, 16] width 9 height 9
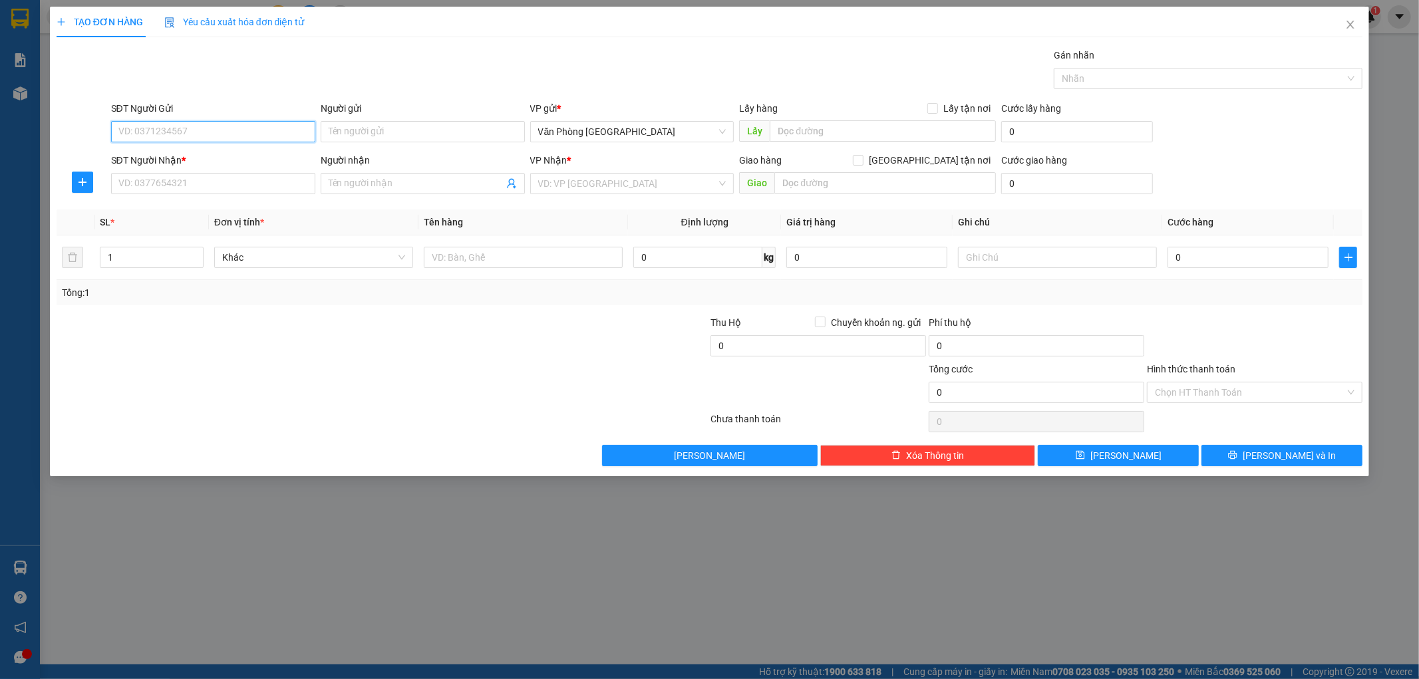
click at [216, 131] on input "SĐT Người Gửi" at bounding box center [213, 131] width 204 height 21
click at [151, 128] on input "SĐT Người Gửi" at bounding box center [213, 131] width 204 height 21
drag, startPoint x: 142, startPoint y: 170, endPoint x: 142, endPoint y: 177, distance: 7.3
click at [142, 170] on div "SĐT Người Nhận *" at bounding box center [213, 163] width 204 height 20
click at [142, 177] on input "SĐT Người Nhận *" at bounding box center [213, 183] width 204 height 21
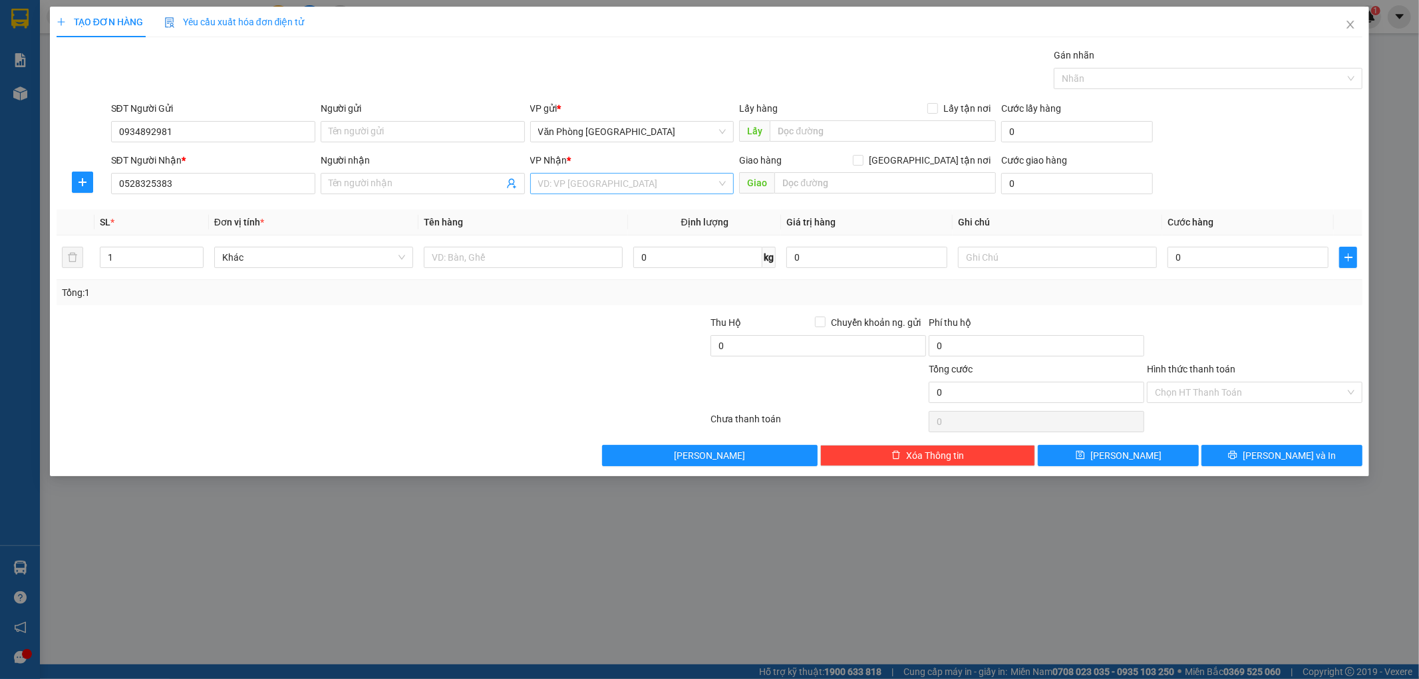
click at [556, 178] on input "search" at bounding box center [627, 184] width 179 height 20
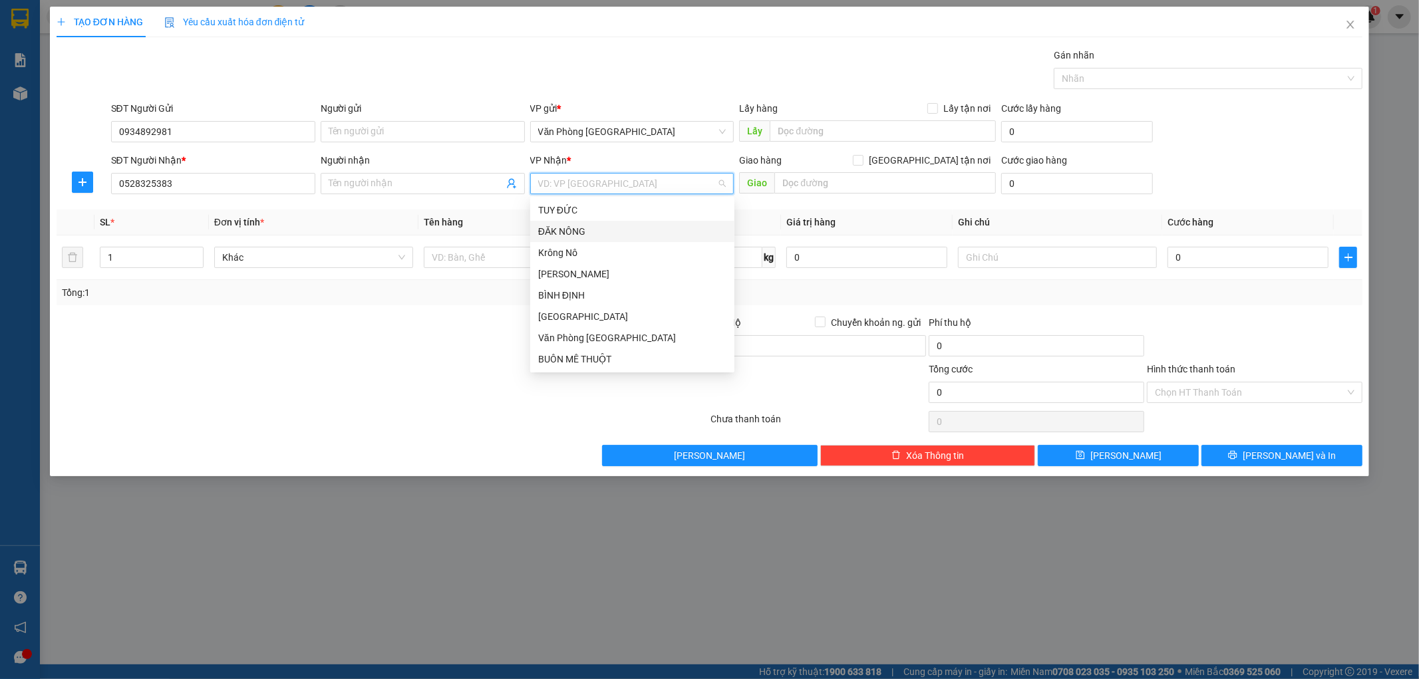
click at [570, 227] on div "ĐĂK NÔNG" at bounding box center [632, 231] width 188 height 15
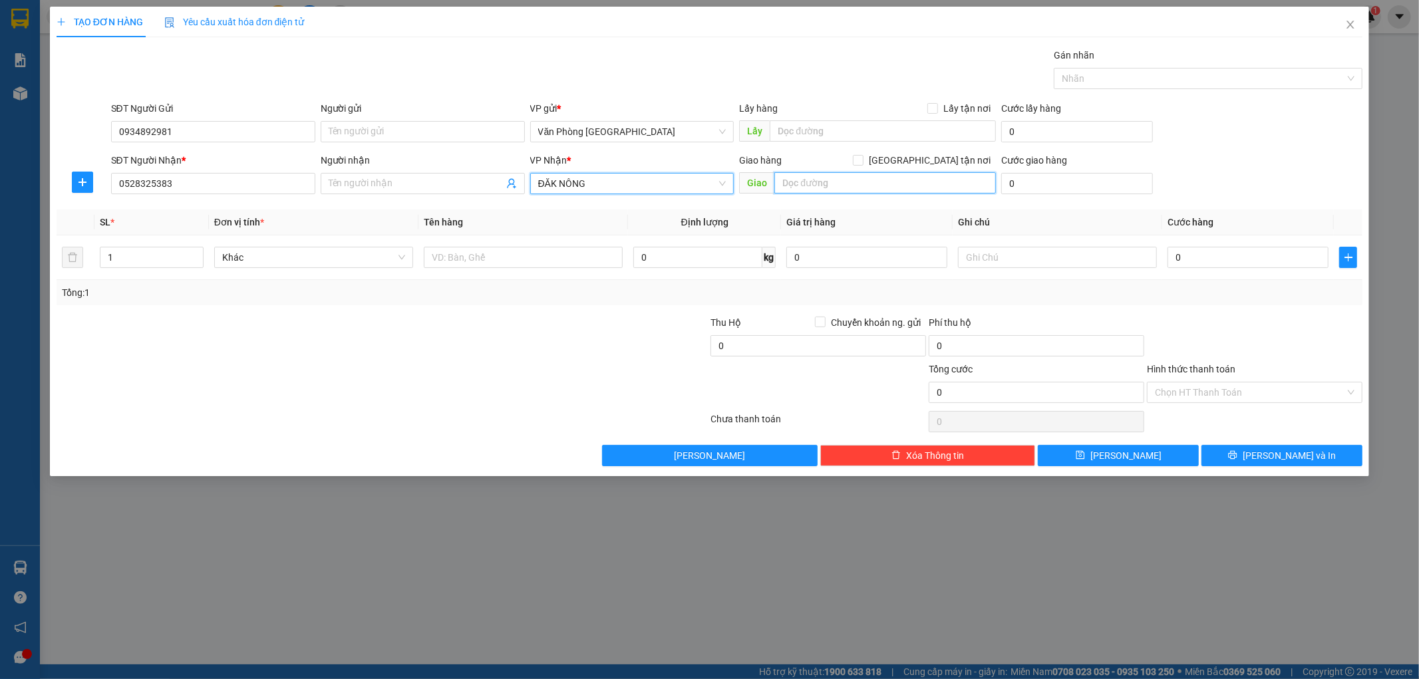
click at [864, 187] on input "text" at bounding box center [885, 182] width 222 height 21
click at [781, 181] on input "ĐĂK MIN" at bounding box center [885, 182] width 222 height 21
click at [488, 257] on input "text" at bounding box center [523, 257] width 199 height 21
click at [1226, 261] on input "0" at bounding box center [1248, 257] width 161 height 21
click at [1287, 454] on span "Lưu và In" at bounding box center [1289, 455] width 93 height 15
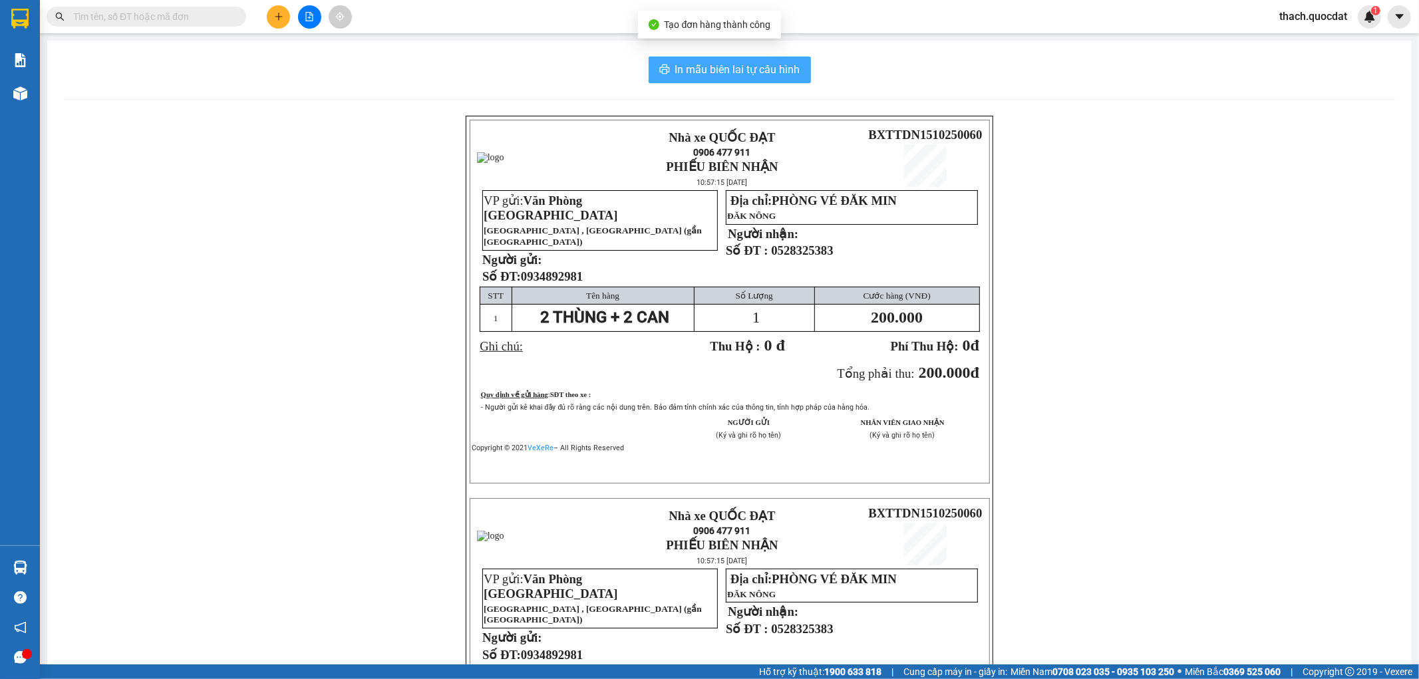
click at [766, 70] on span "In mẫu biên lai tự cấu hình" at bounding box center [737, 69] width 125 height 17
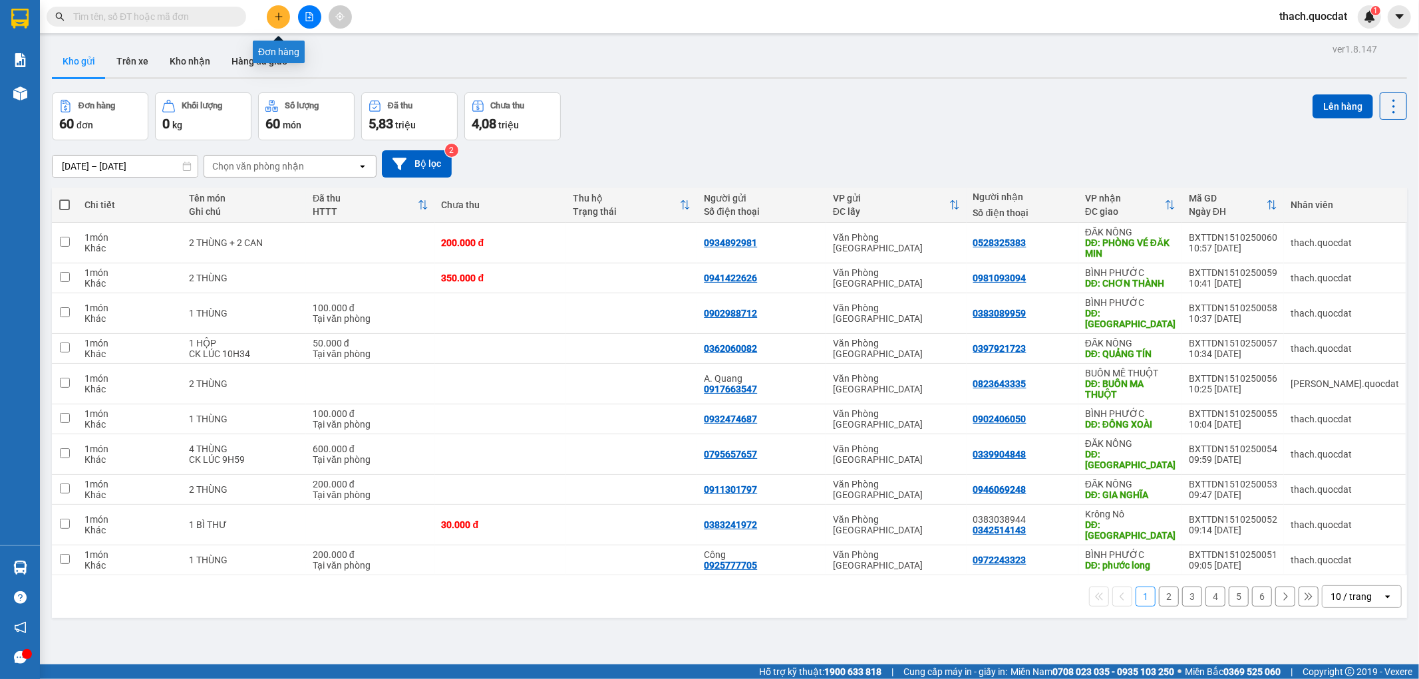
click at [271, 12] on button at bounding box center [278, 16] width 23 height 23
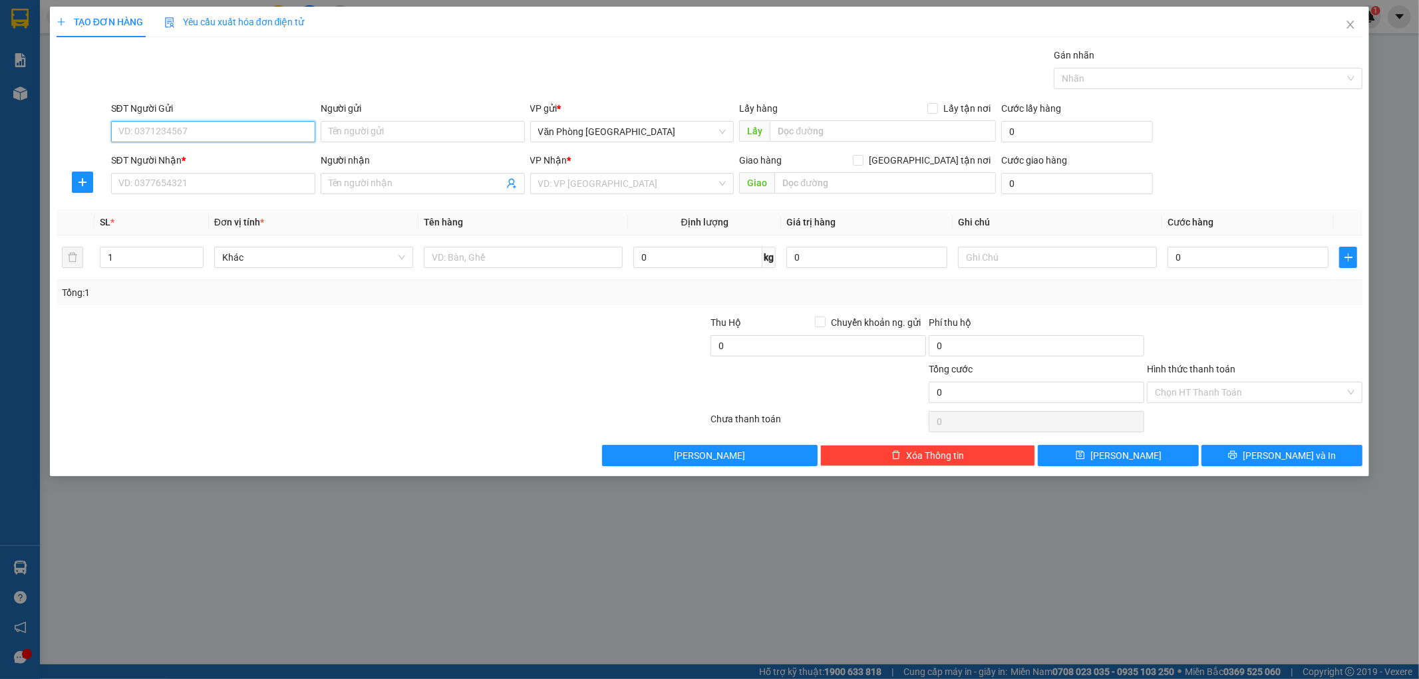
click at [264, 130] on input "SĐT Người Gửi" at bounding box center [213, 131] width 204 height 21
click at [203, 156] on div "0359029877 - C. TUYẾN" at bounding box center [213, 158] width 188 height 15
click at [174, 183] on input "SĐT Người Nhận *" at bounding box center [213, 183] width 204 height 21
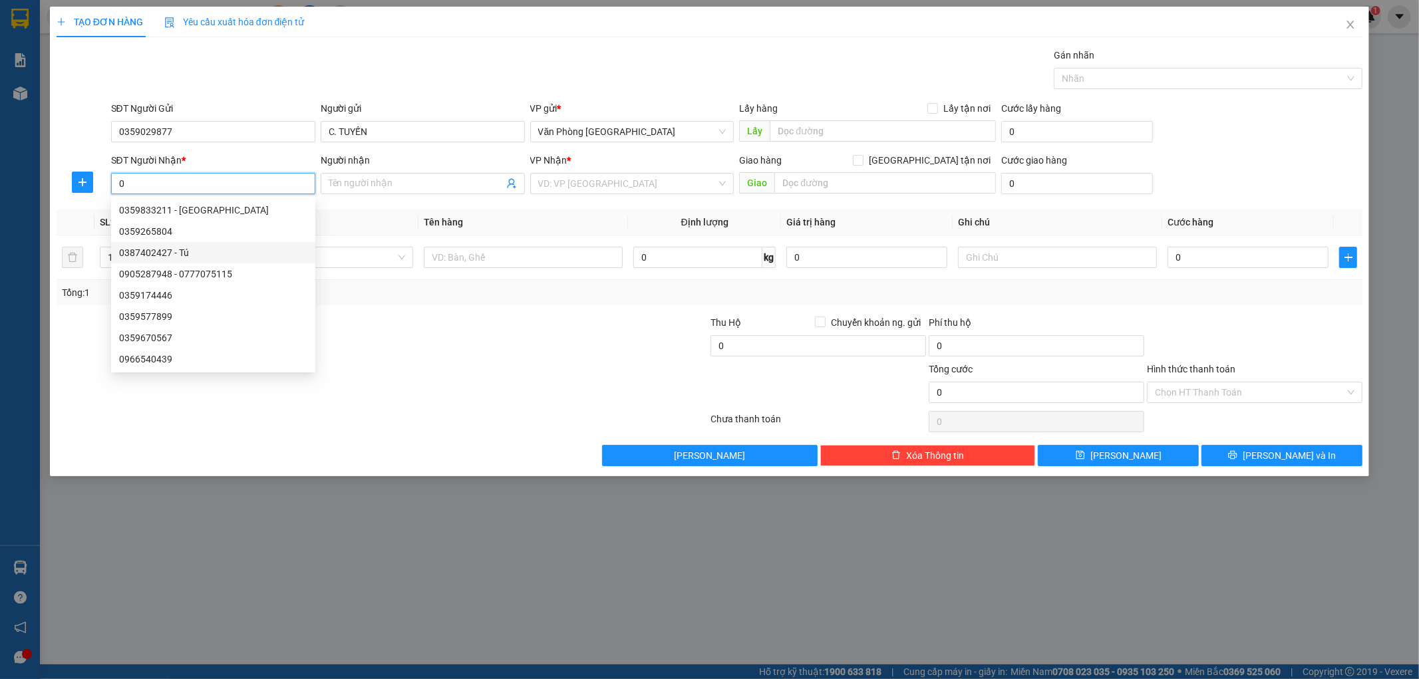
click at [172, 255] on div "0387402427 - Tú" at bounding box center [213, 253] width 188 height 15
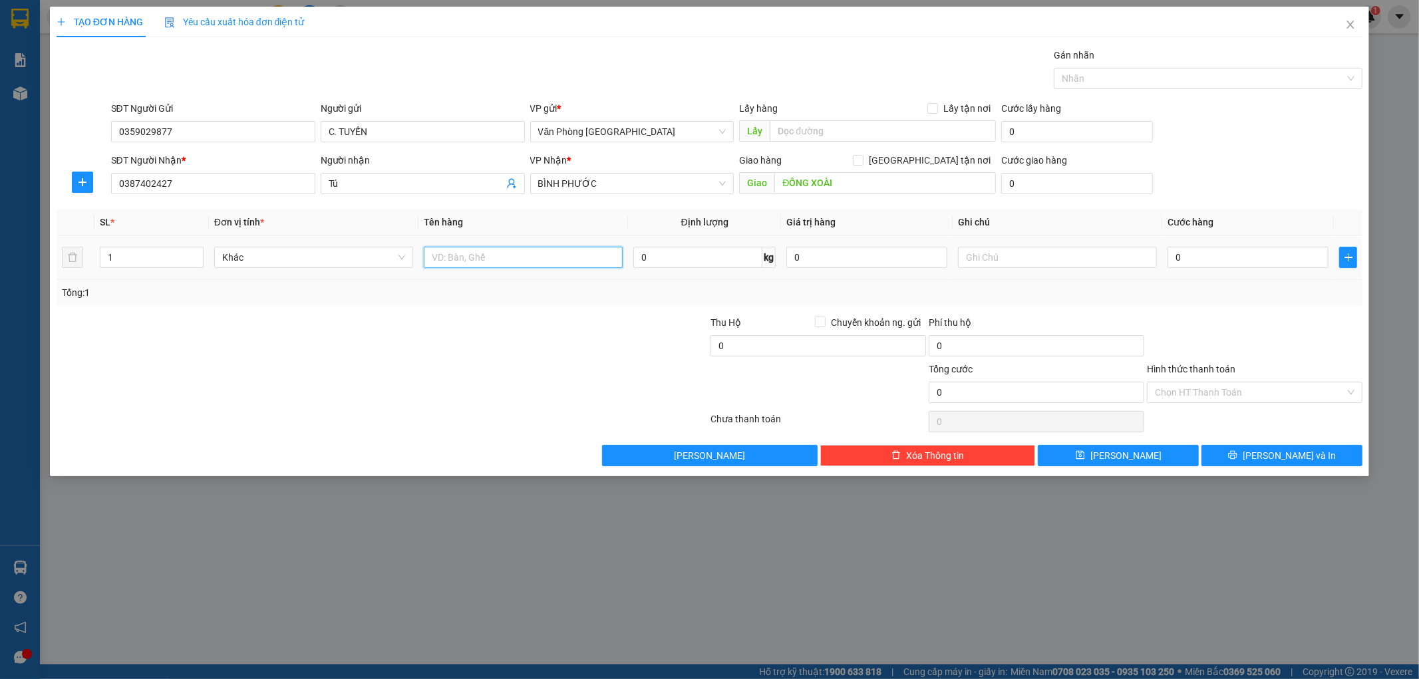
click at [558, 263] on input "text" at bounding box center [523, 257] width 199 height 21
click at [1249, 260] on input "0" at bounding box center [1248, 257] width 161 height 21
click at [1246, 459] on button "Lưu và In" at bounding box center [1282, 455] width 161 height 21
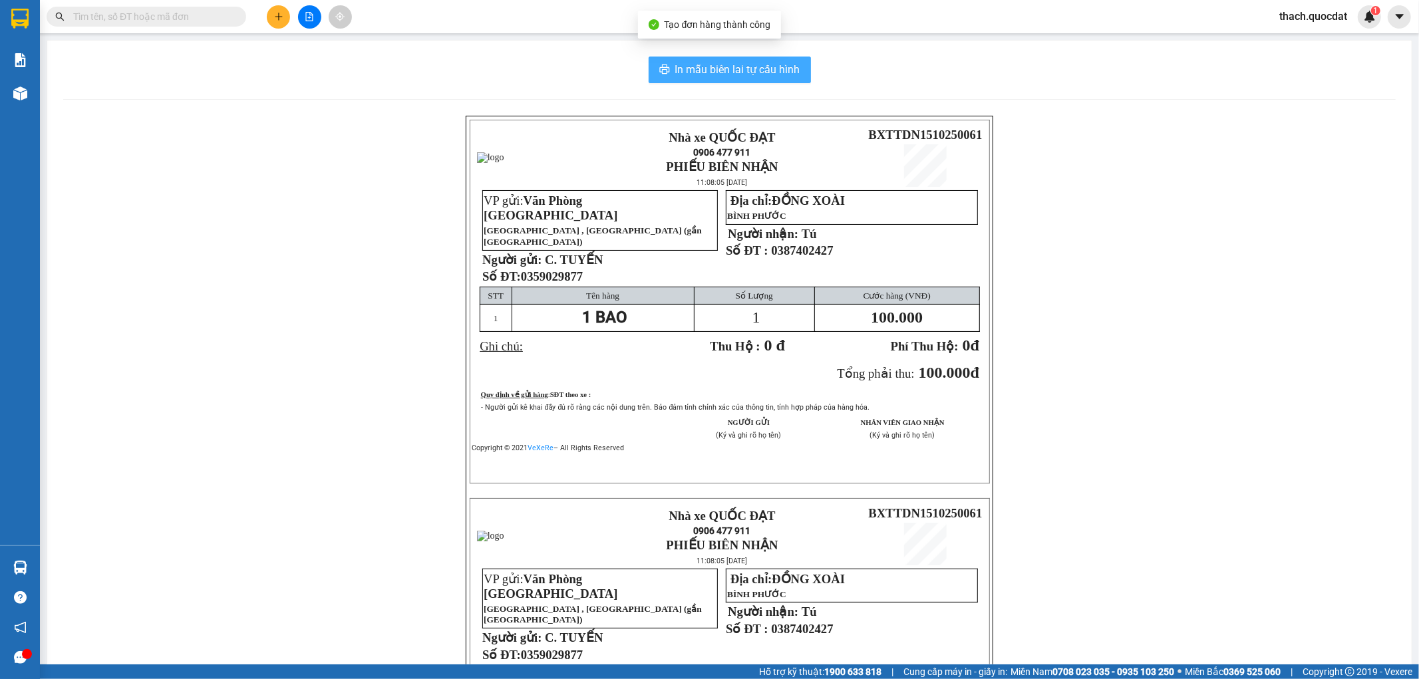
click at [778, 74] on span "In mẫu biên lai tự cấu hình" at bounding box center [737, 69] width 125 height 17
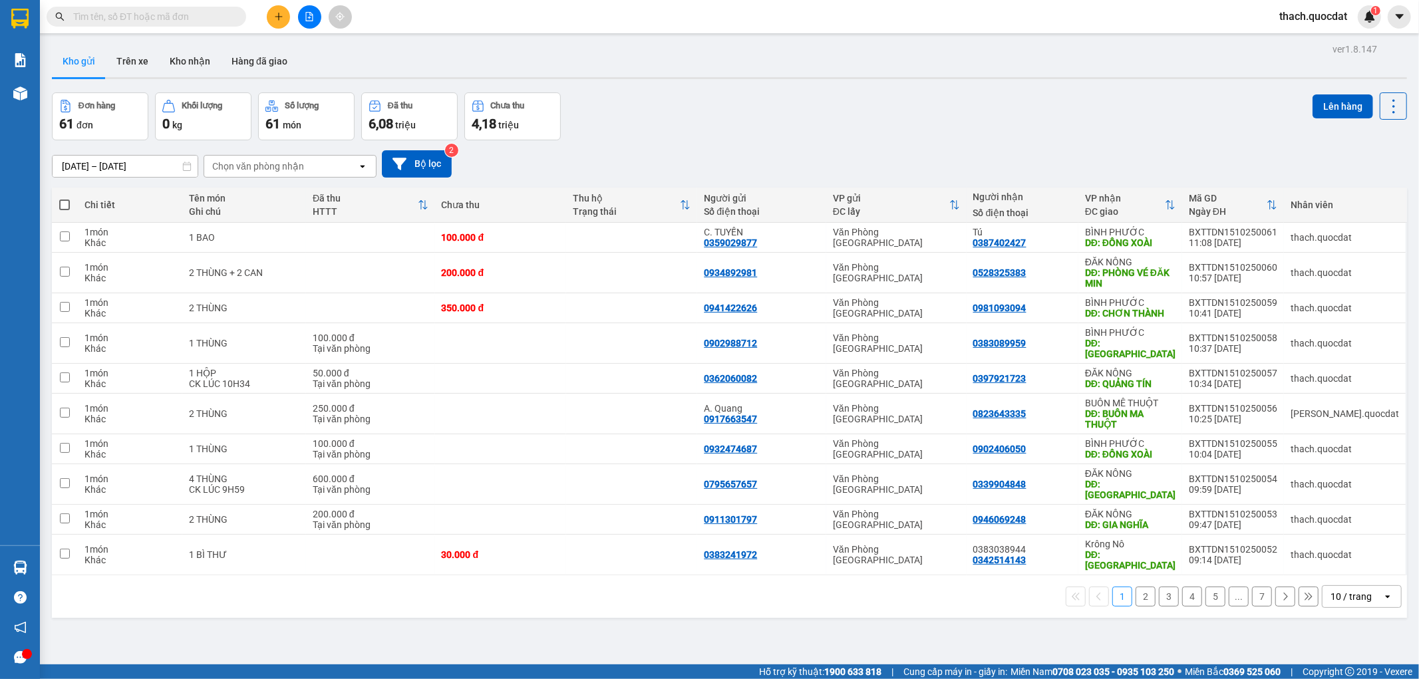
click at [153, 171] on input "13/10/2025 – 15/10/2025" at bounding box center [125, 166] width 145 height 21
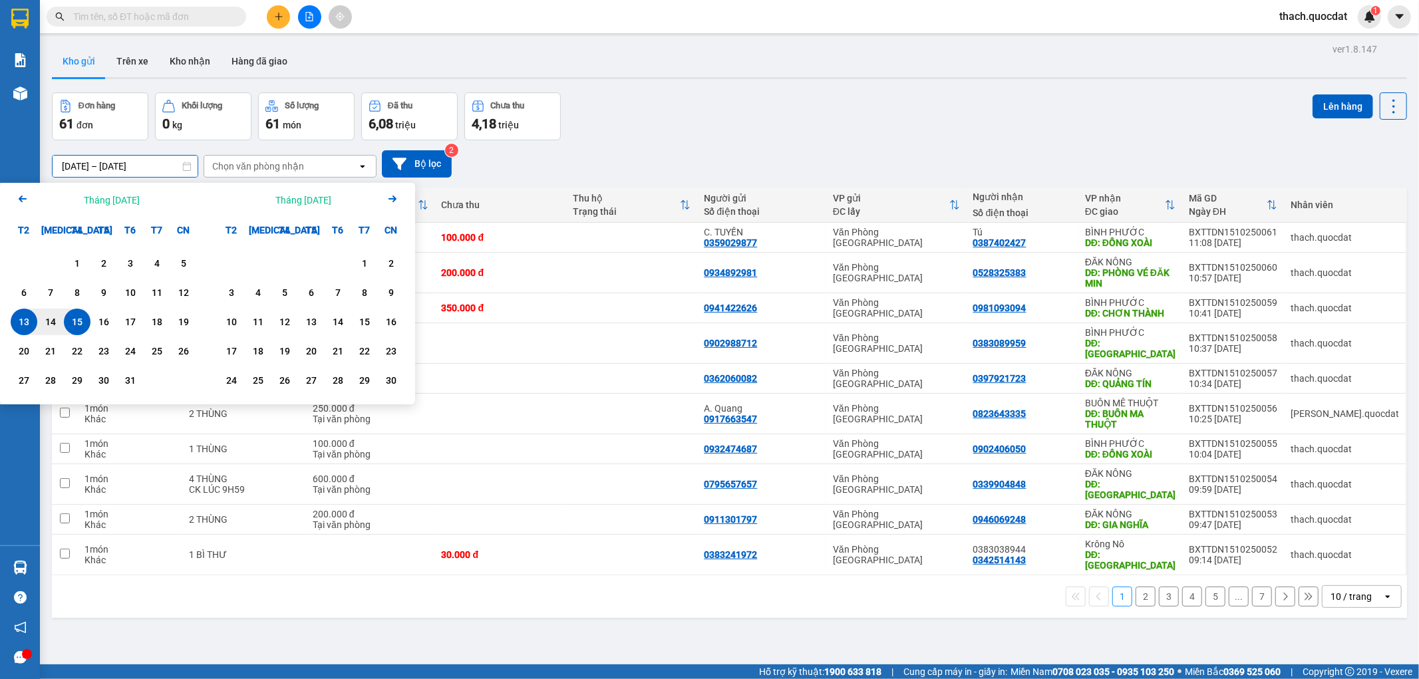
click at [73, 322] on div "15" at bounding box center [77, 322] width 19 height 16
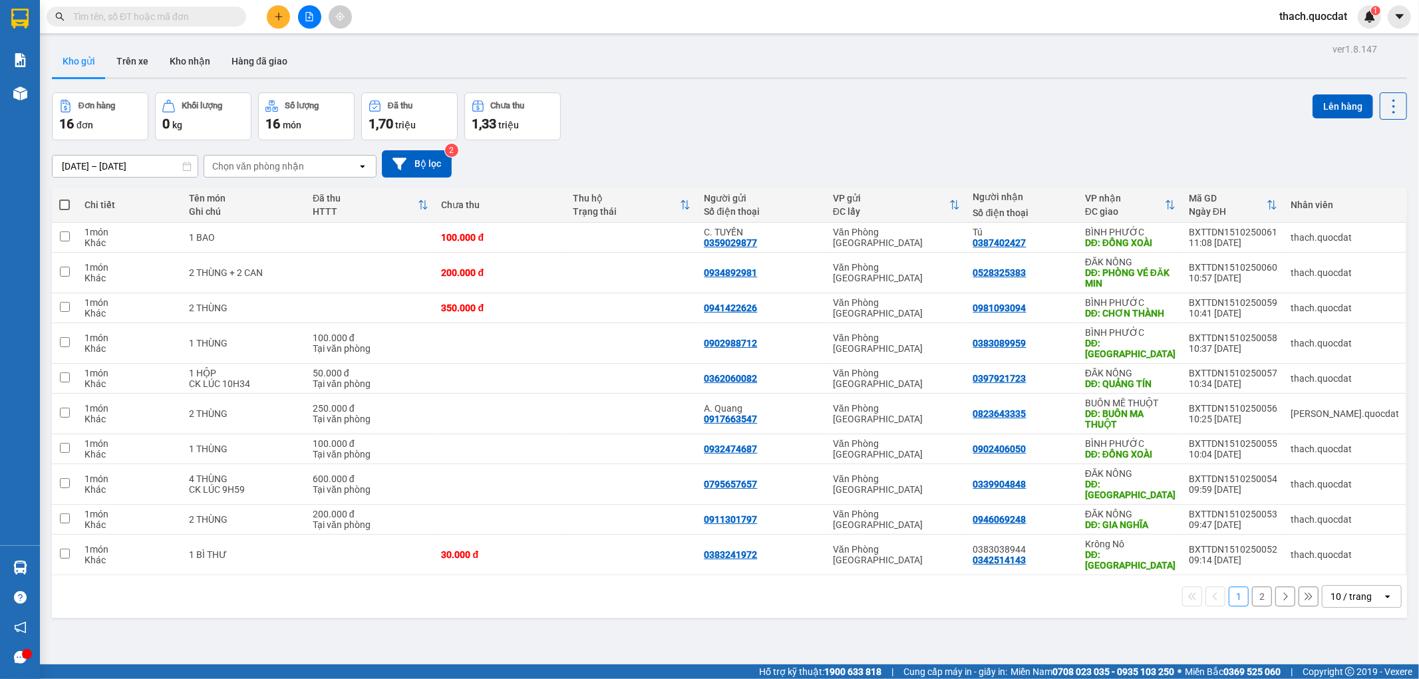
click at [1331, 590] on div "10 / trang" at bounding box center [1351, 596] width 41 height 13
click at [1331, 543] on span "100 / trang" at bounding box center [1345, 547] width 48 height 13
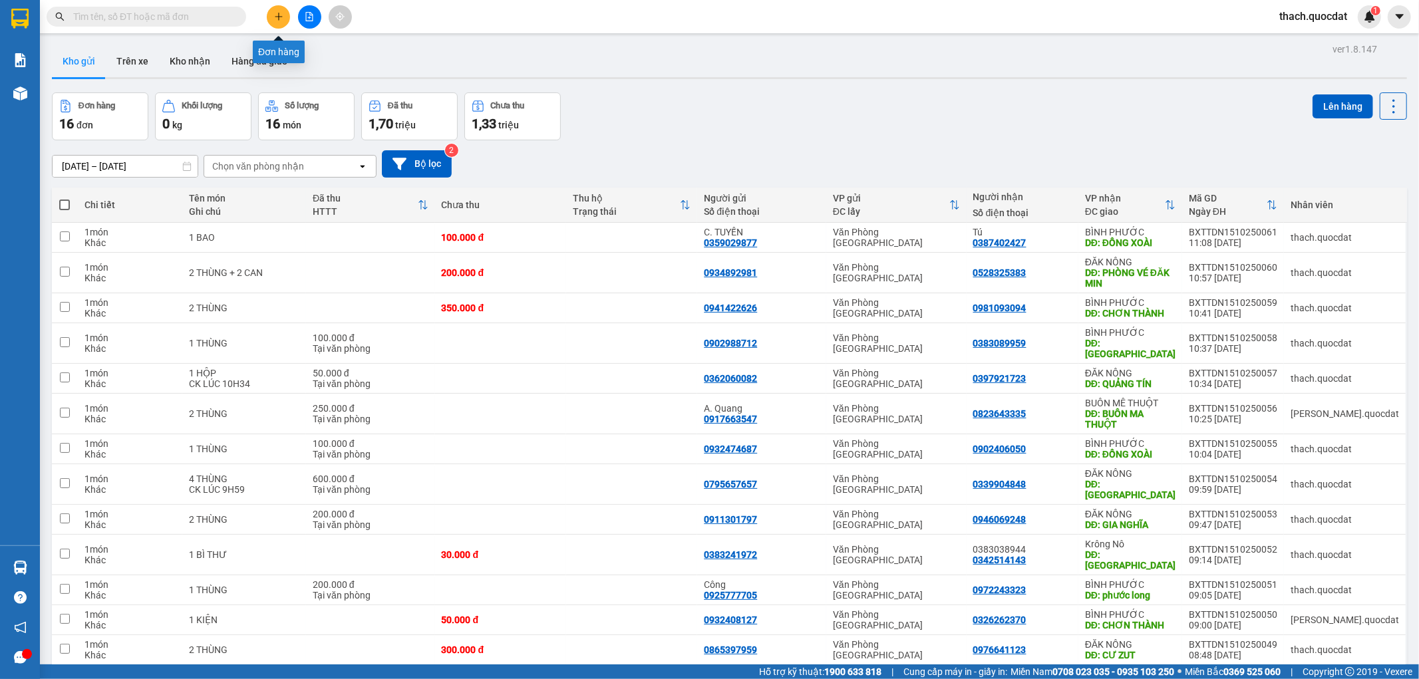
click at [271, 9] on button at bounding box center [278, 16] width 23 height 23
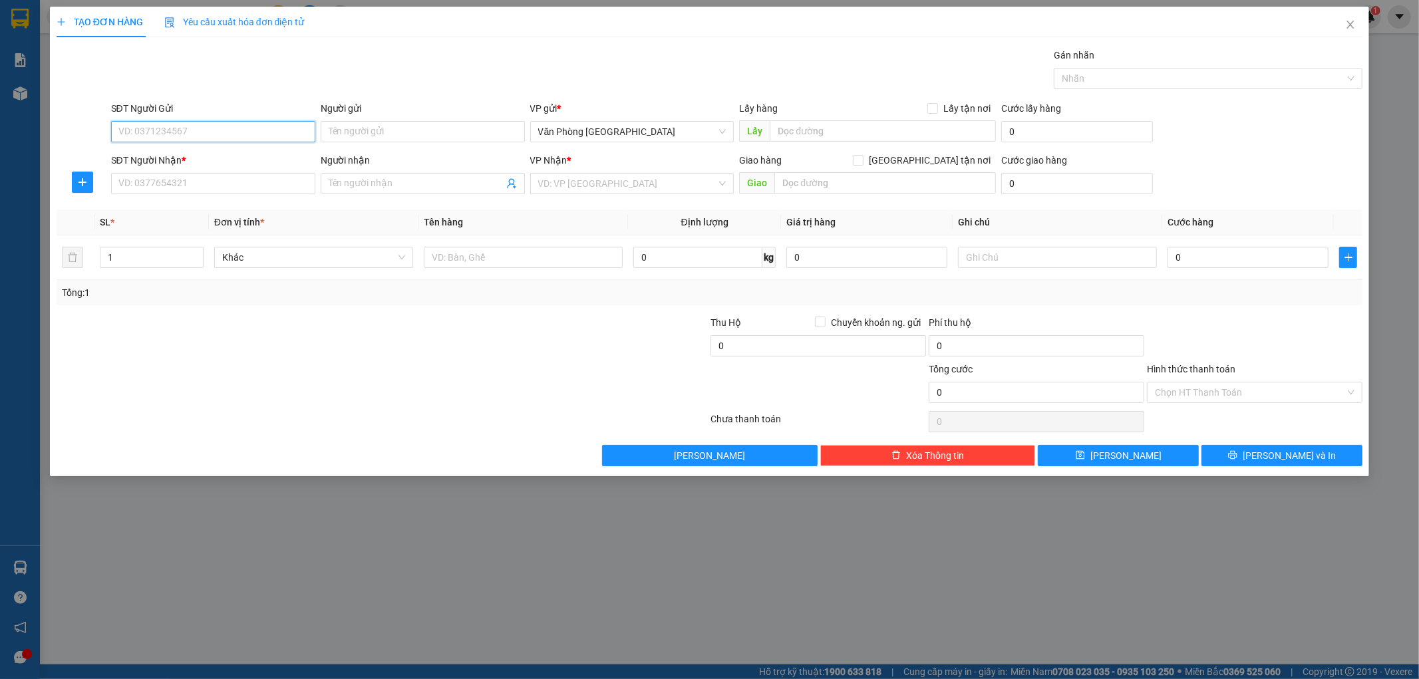
click at [227, 128] on input "SĐT Người Gửi" at bounding box center [213, 131] width 204 height 21
click at [157, 152] on div "0901979067" at bounding box center [213, 158] width 188 height 15
click at [160, 180] on input "SĐT Người Nhận *" at bounding box center [213, 183] width 204 height 21
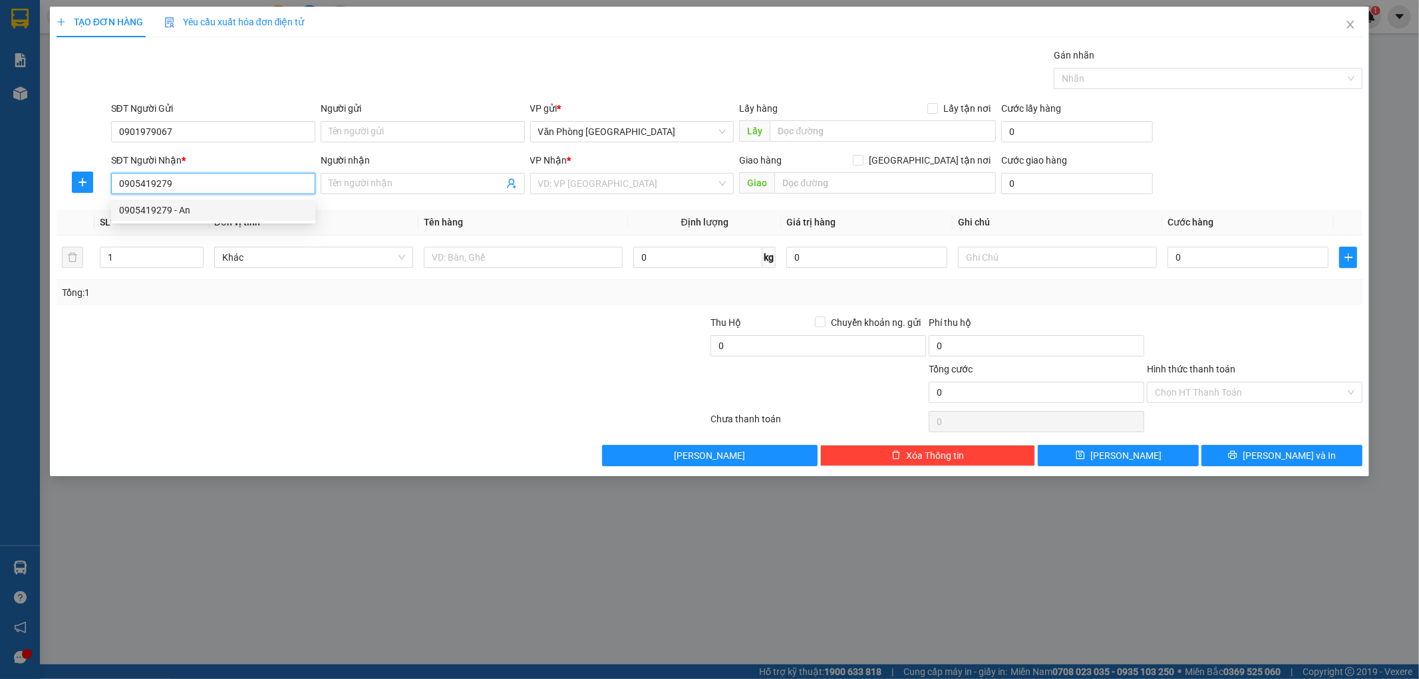
click at [148, 212] on div "0905419279 - An" at bounding box center [213, 210] width 188 height 15
click at [630, 185] on input "search" at bounding box center [627, 184] width 179 height 20
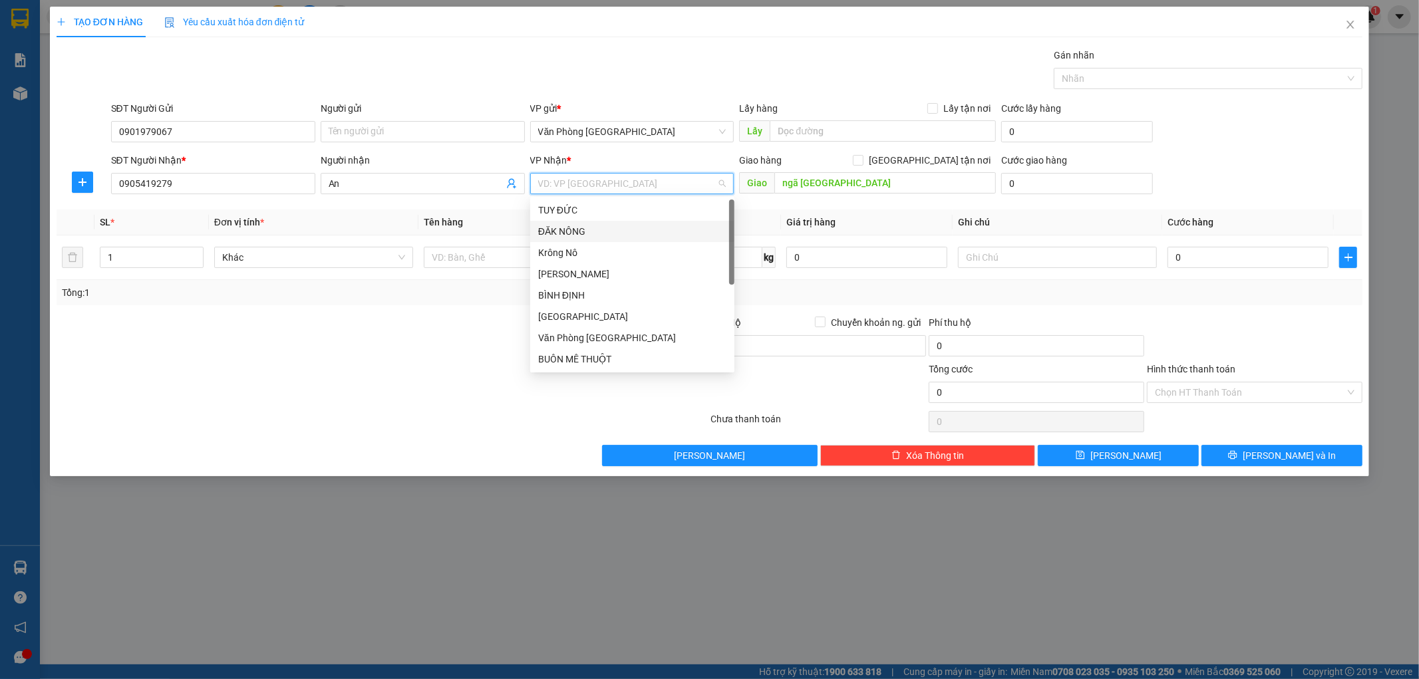
click at [576, 234] on div "ĐĂK NÔNG" at bounding box center [632, 231] width 188 height 15
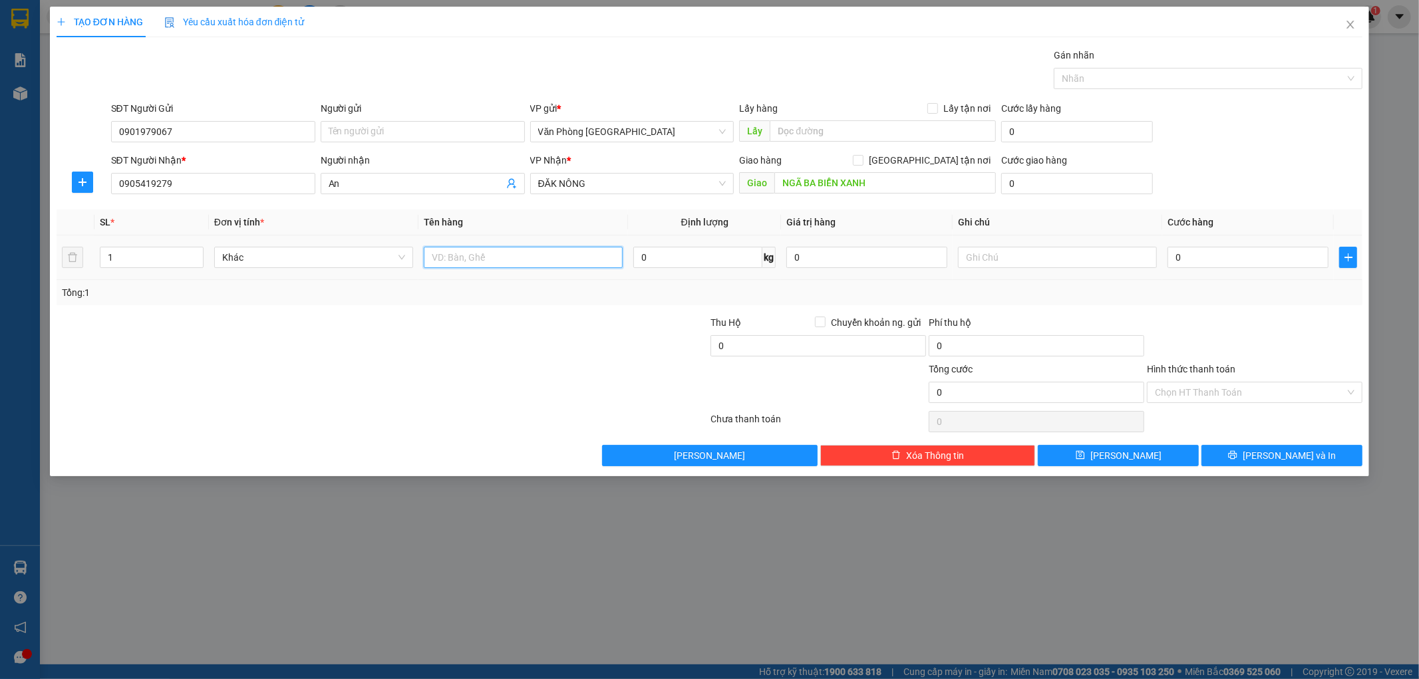
click at [548, 257] on input "text" at bounding box center [523, 257] width 199 height 21
click at [1202, 253] on input "0" at bounding box center [1248, 257] width 161 height 21
click at [1255, 390] on input "Hình thức thanh toán" at bounding box center [1250, 393] width 190 height 20
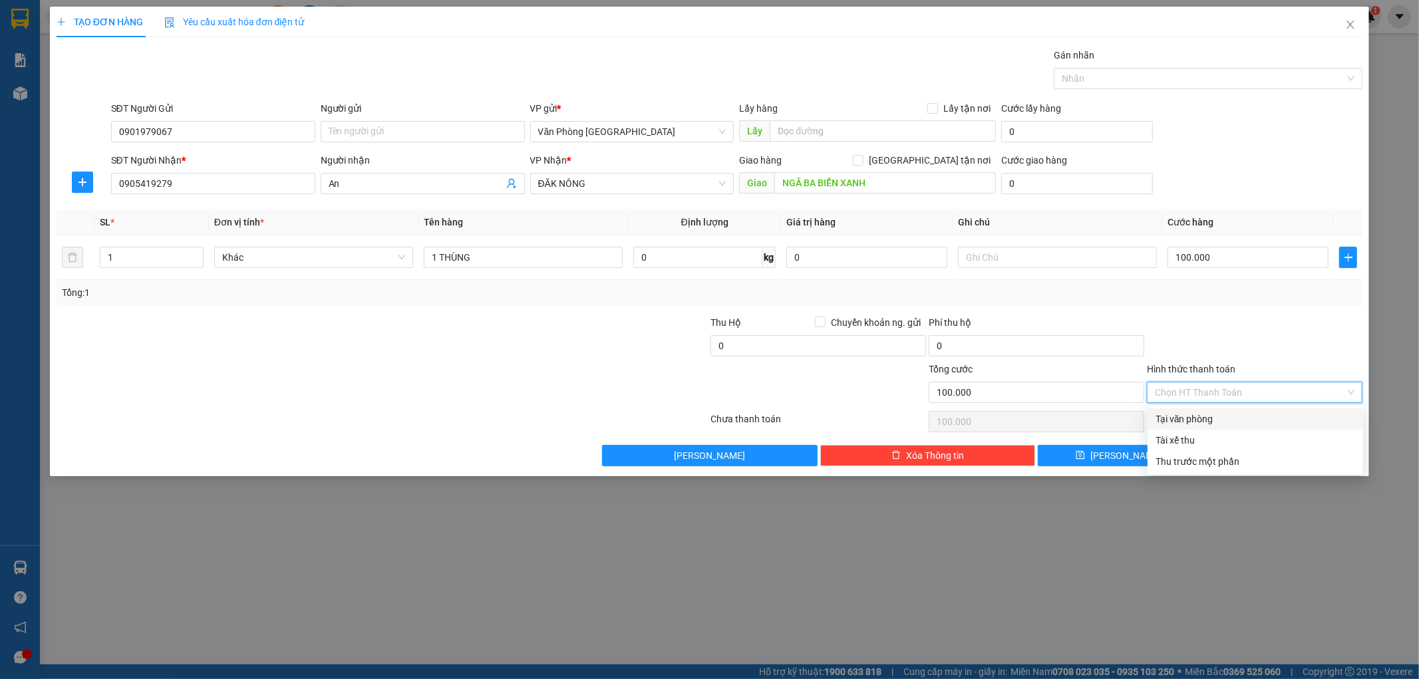
click at [1219, 417] on div "Tại văn phòng" at bounding box center [1256, 419] width 200 height 15
click at [1306, 450] on span "Lưu và In" at bounding box center [1289, 455] width 93 height 15
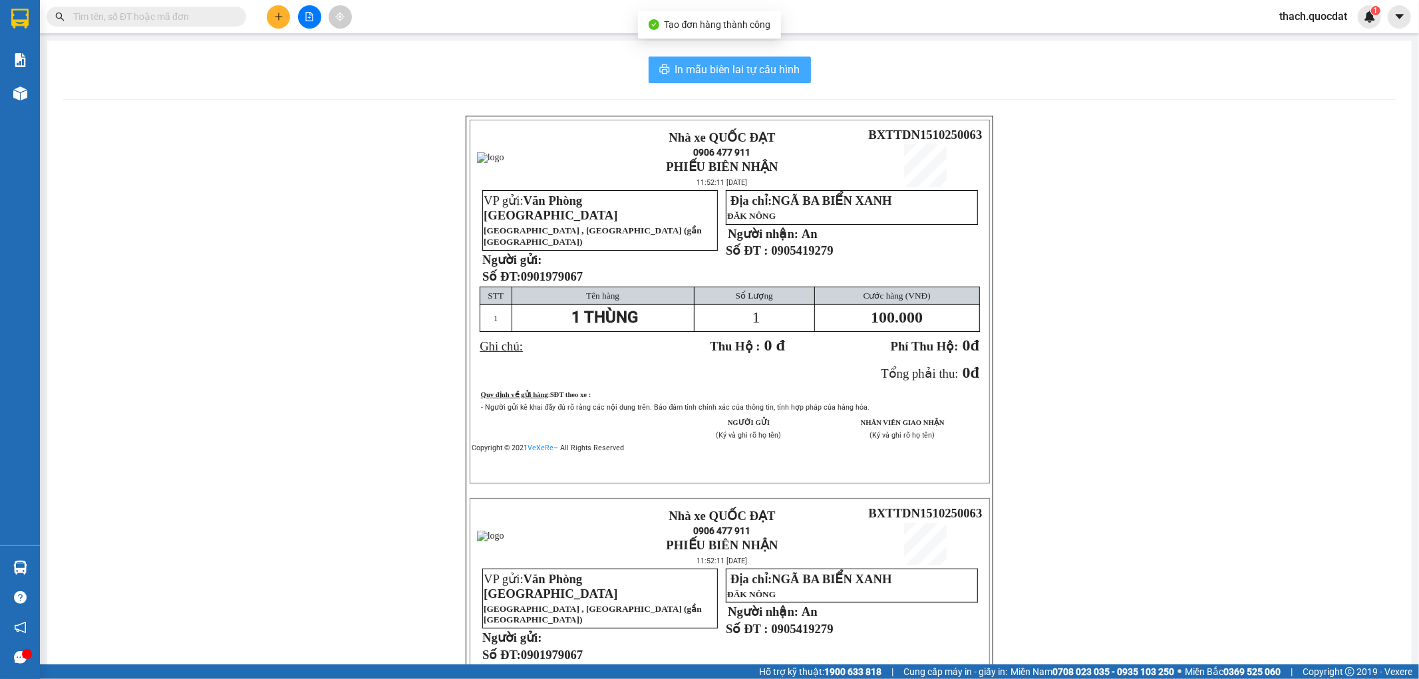
click at [716, 71] on span "In mẫu biên lai tự cấu hình" at bounding box center [737, 69] width 125 height 17
